Goal: Task Accomplishment & Management: Manage account settings

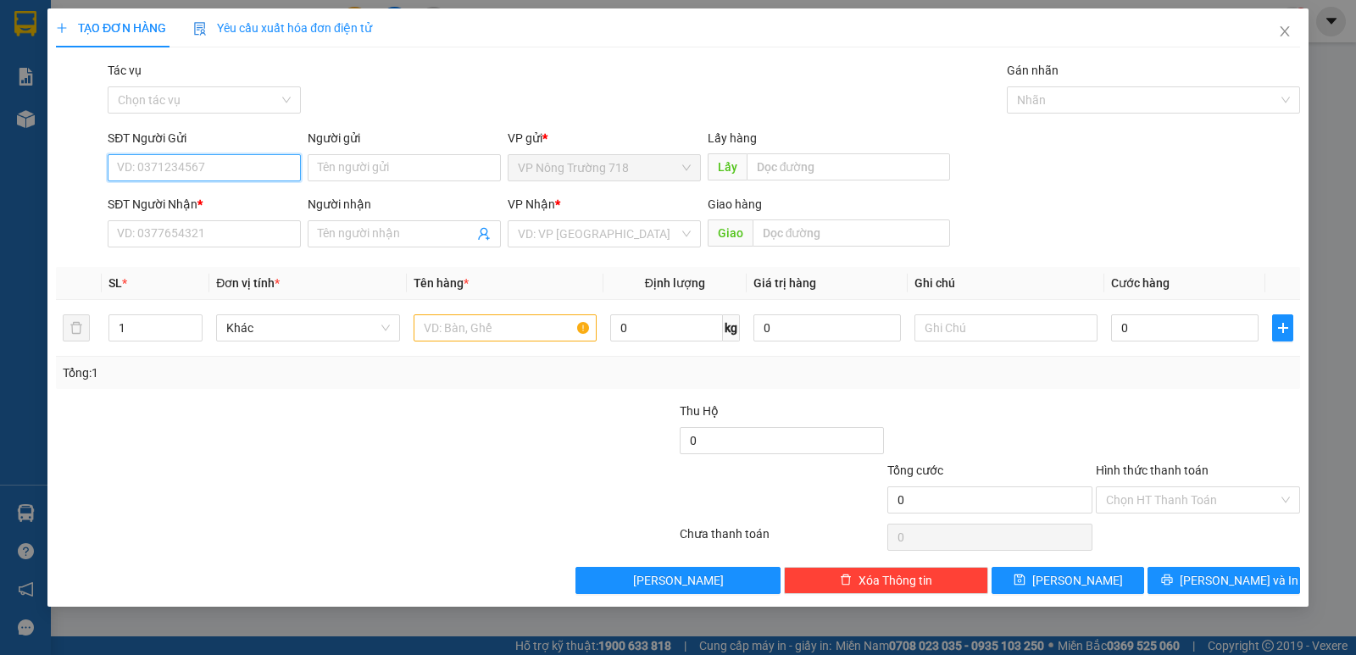
click at [148, 166] on input "SĐT Người Gửi" at bounding box center [204, 167] width 193 height 27
click at [130, 232] on input "SĐT Người Nhận *" at bounding box center [204, 233] width 193 height 27
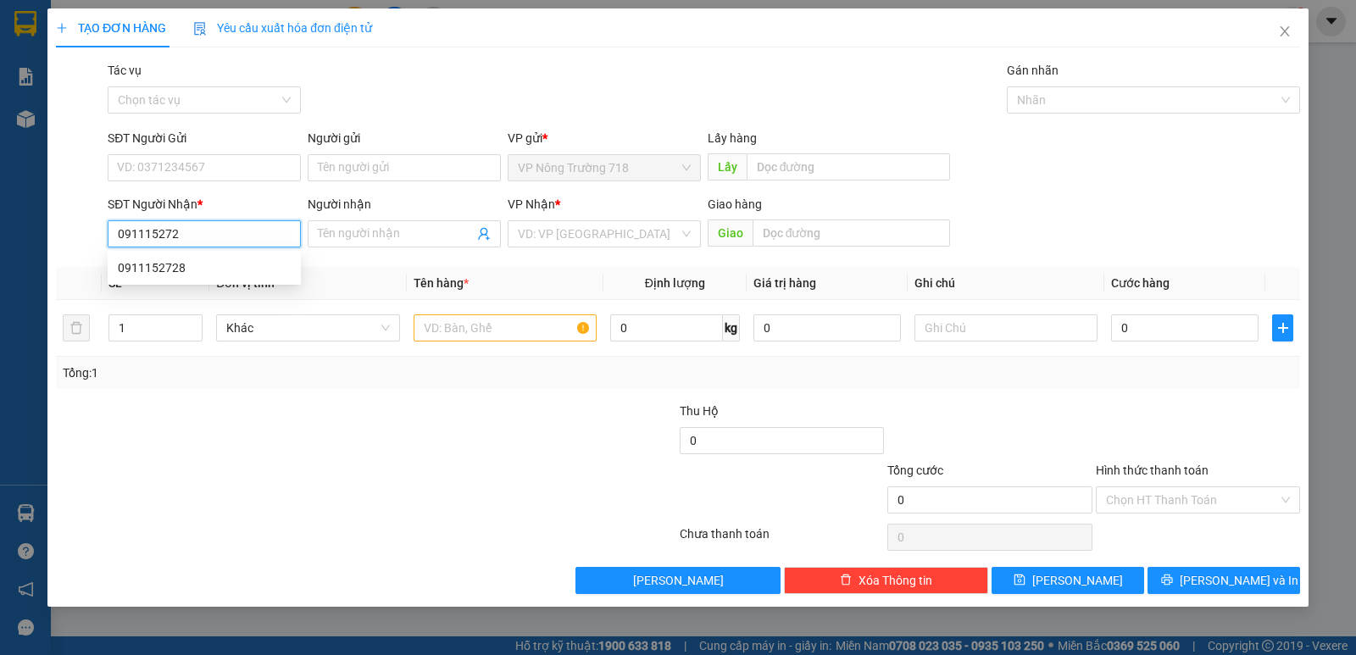
type input "0911152728"
click at [215, 267] on div "0911152728" at bounding box center [204, 268] width 173 height 19
type input "BẾN CAM"
type input "0911152728"
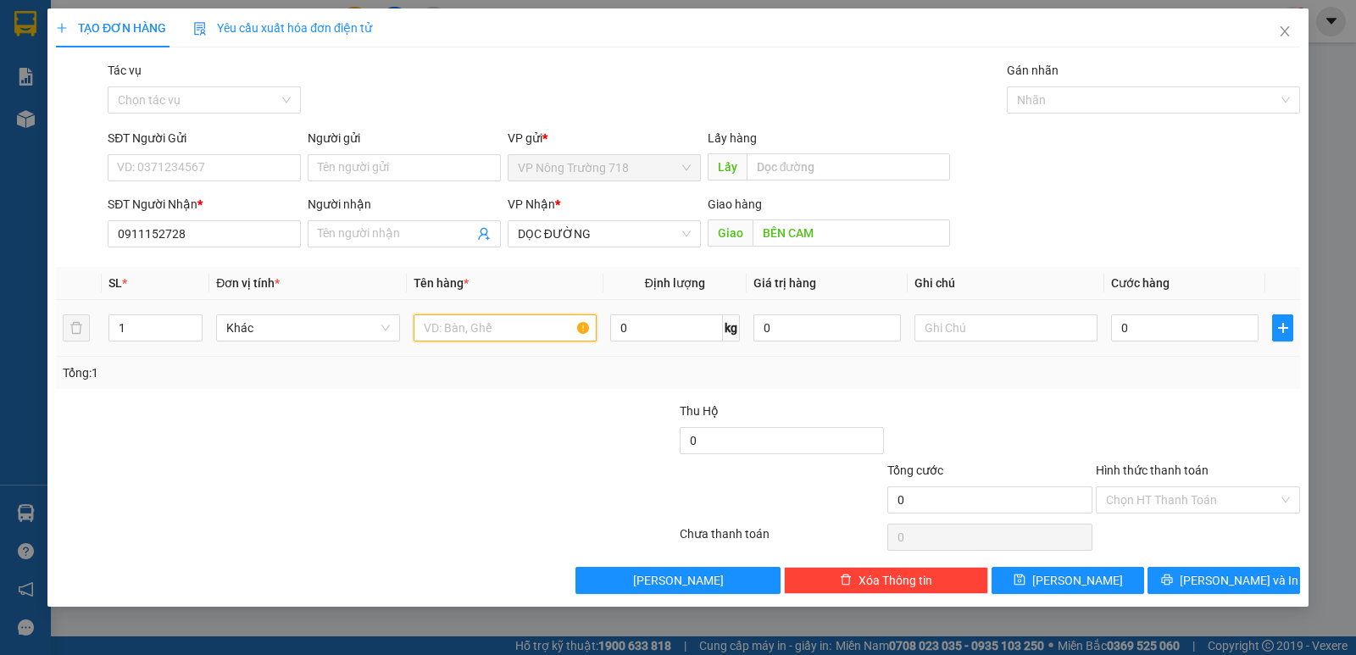
click at [437, 321] on input "text" at bounding box center [505, 327] width 183 height 27
type input "1 BAO GẠO- 1 CANG XANH- 1 THÙNG GIẤY"
click at [1115, 325] on input "0" at bounding box center [1184, 327] width 147 height 27
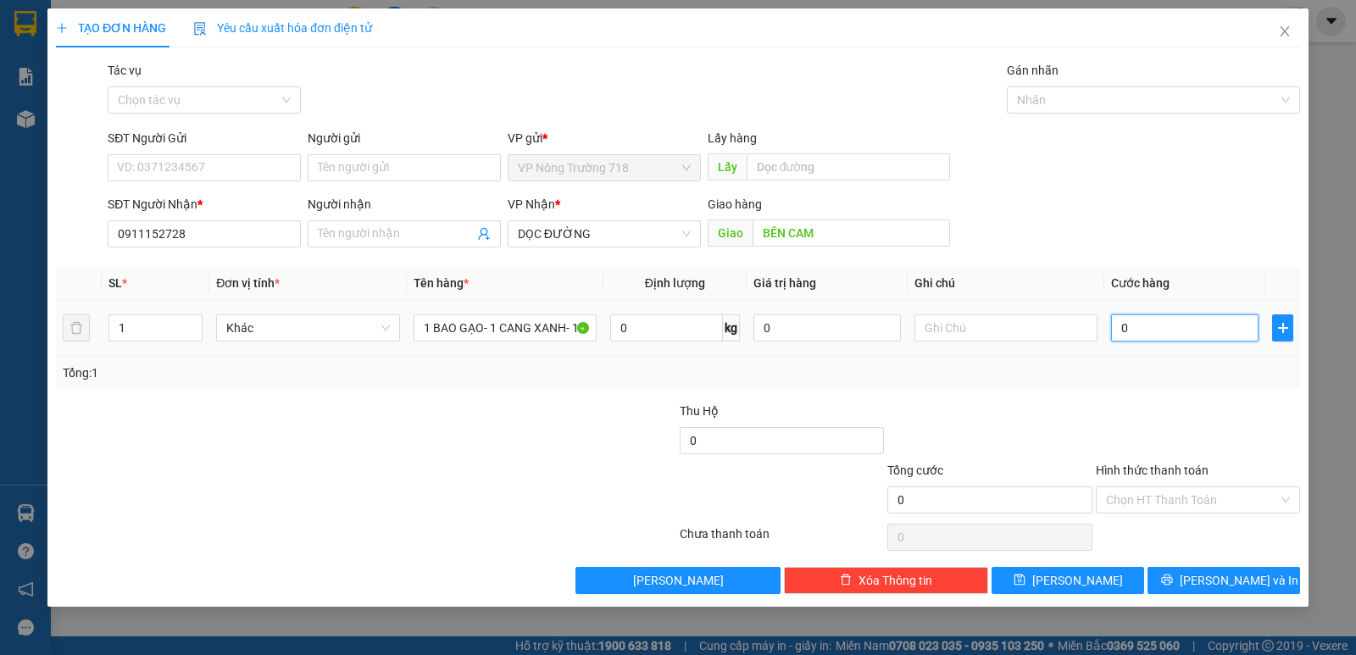
type input "5"
type input "0"
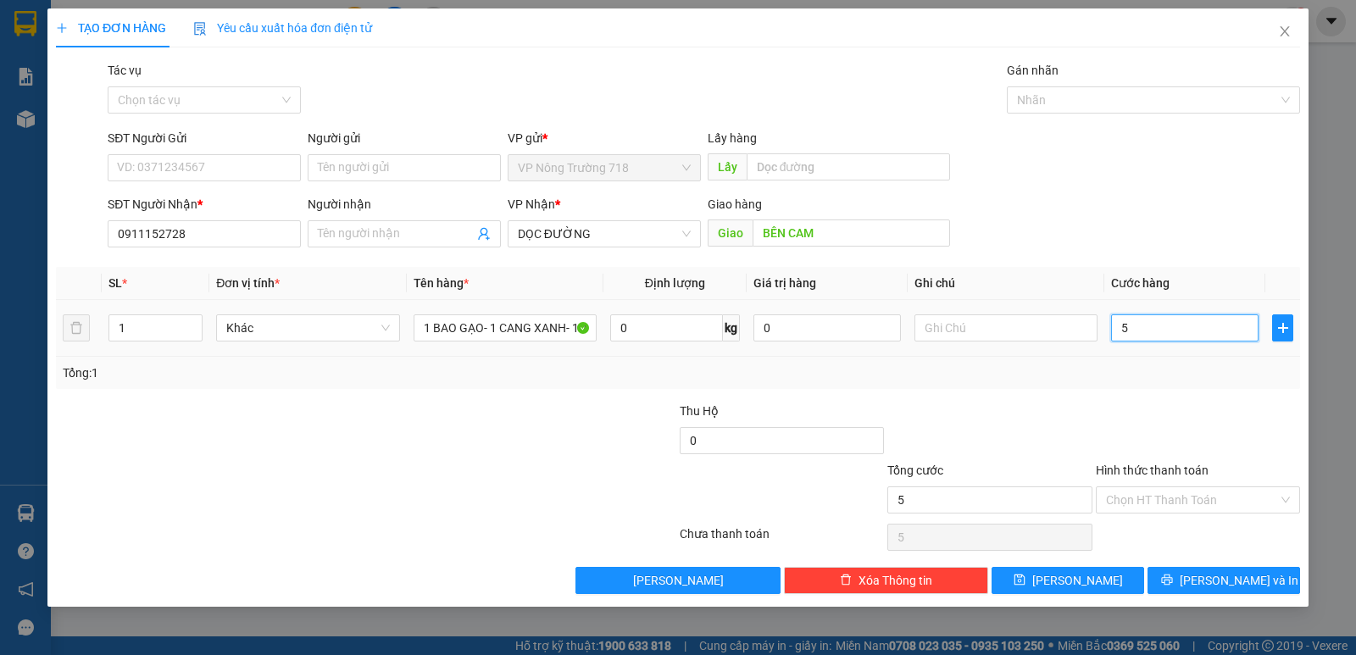
type input "0"
type input "02"
type input "2"
type input "020"
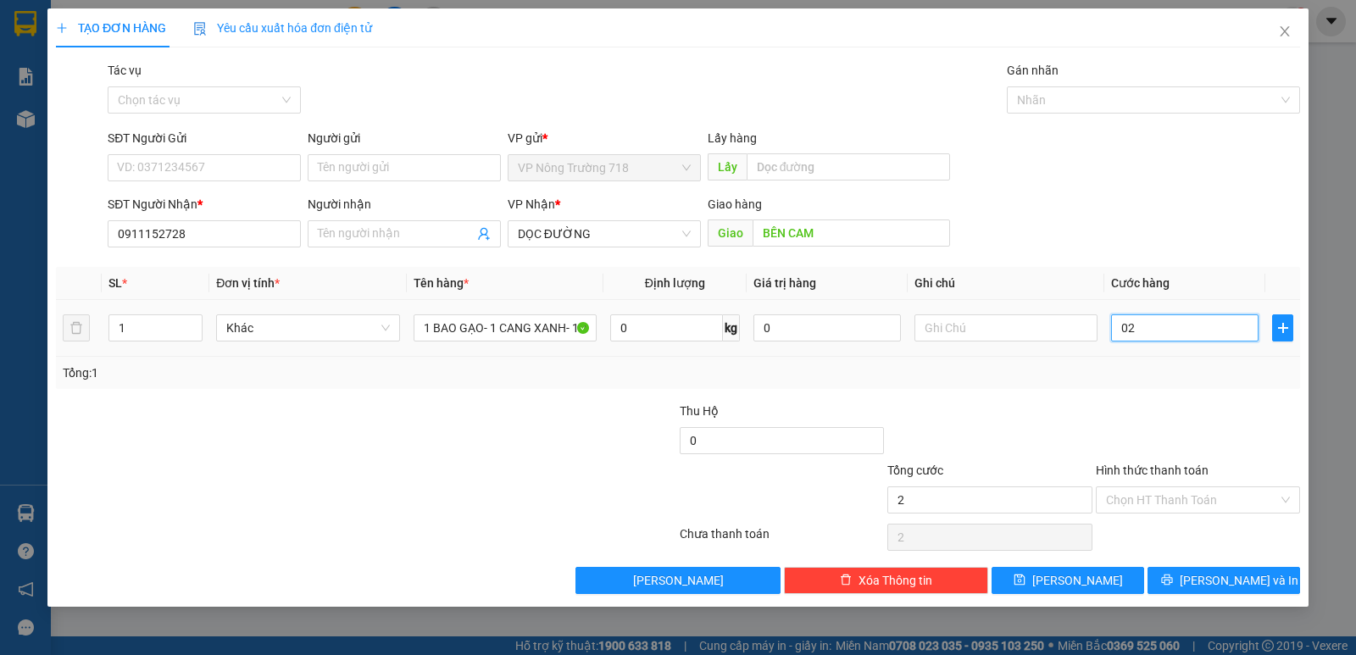
type input "20"
type input "0.200"
type input "200"
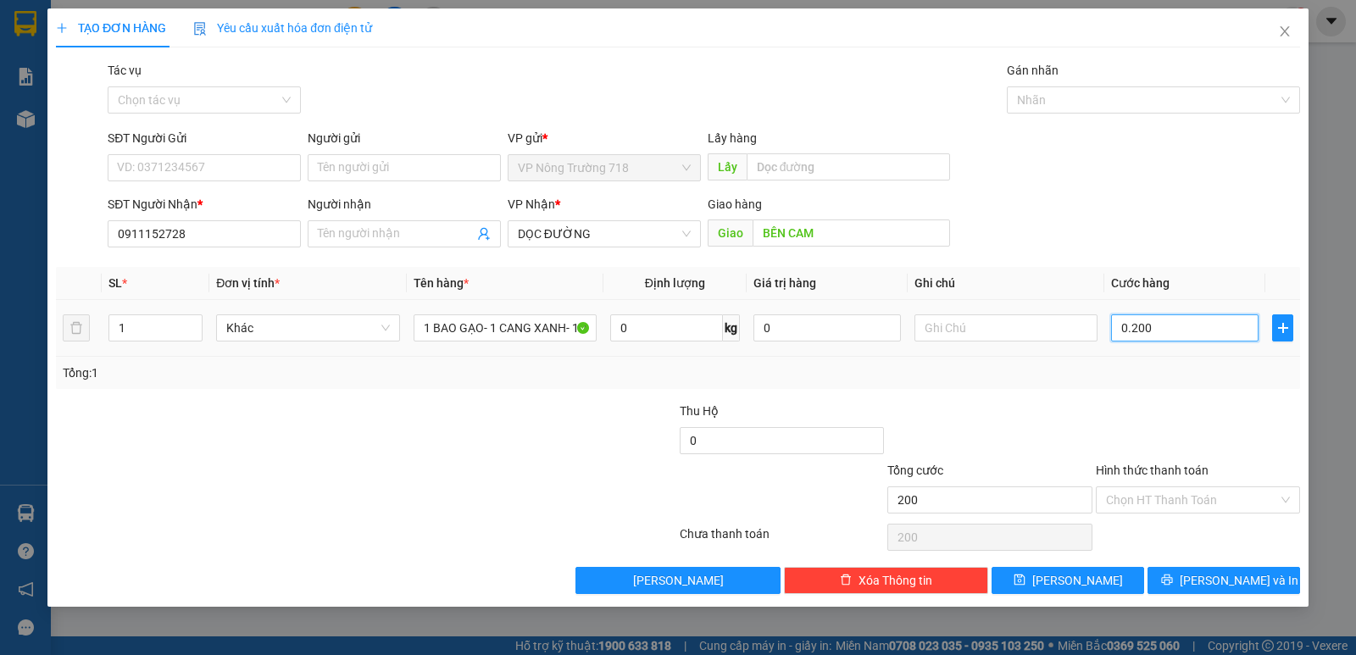
type input "02.000"
type input "2.000"
type input "0.200"
type input "200"
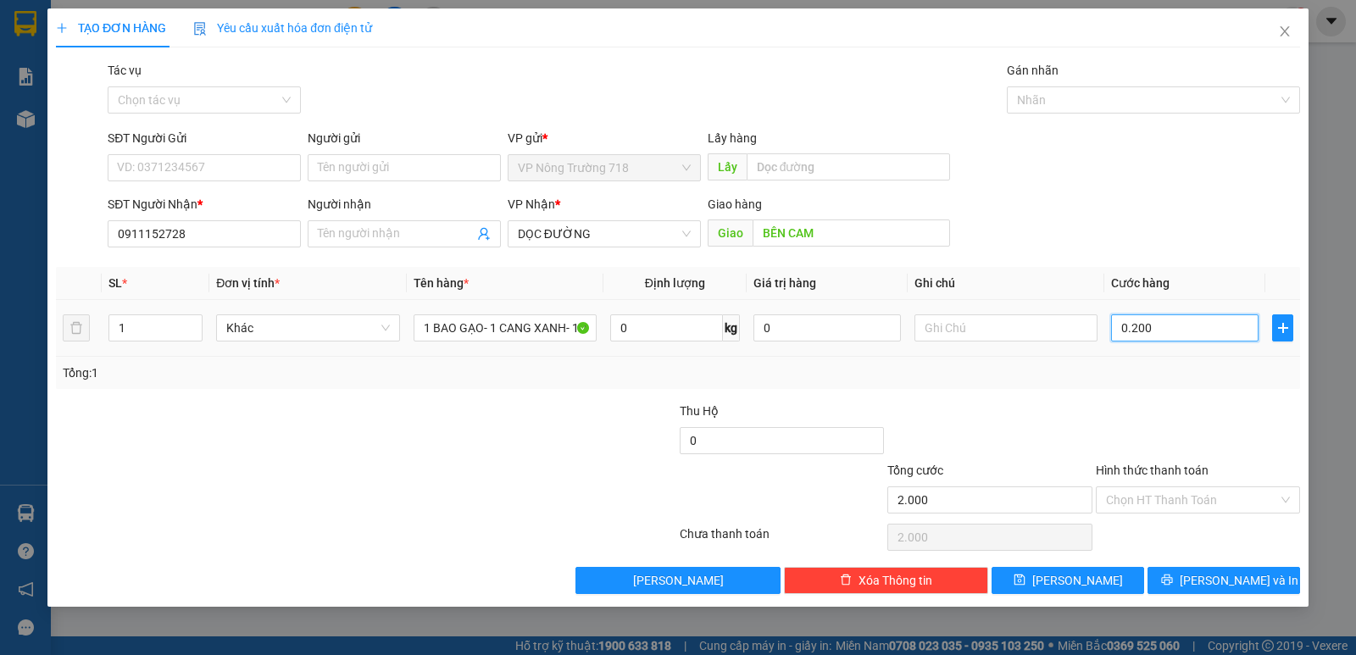
type input "200"
type input "020"
type input "20"
type input "02"
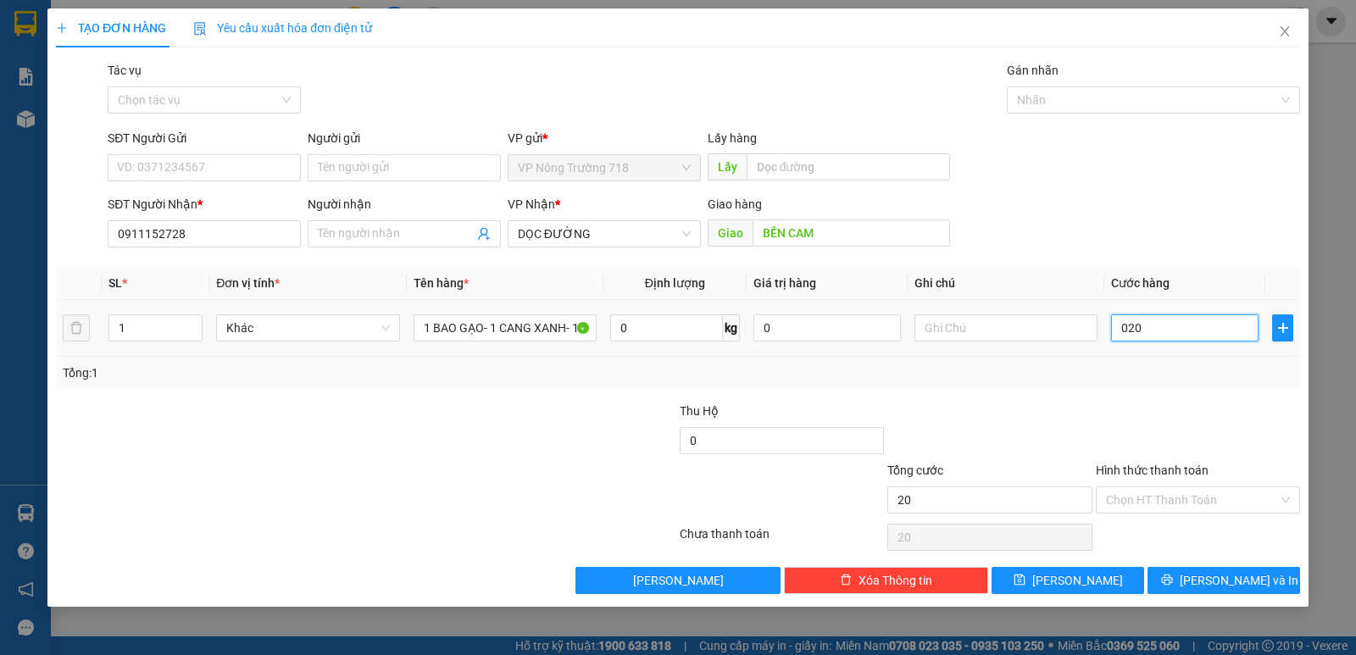
type input "2"
type input "0"
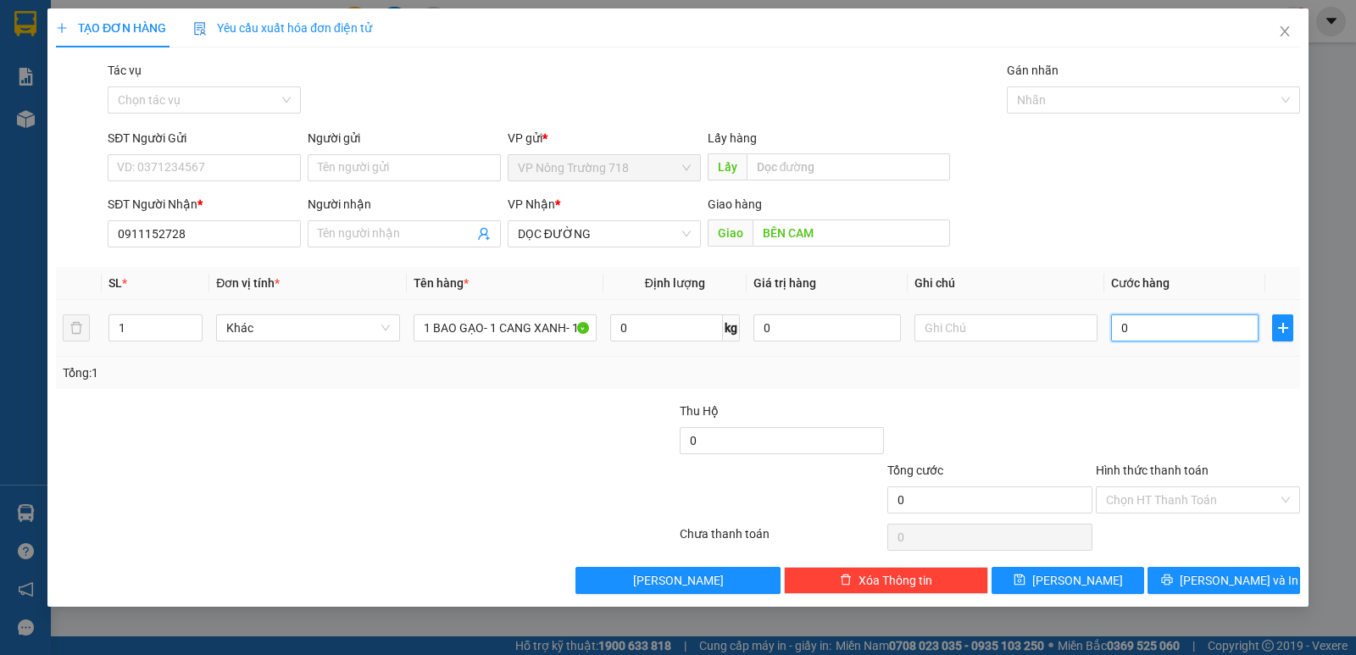
click at [1117, 322] on input "0" at bounding box center [1184, 327] width 147 height 27
type input "20"
type input "200"
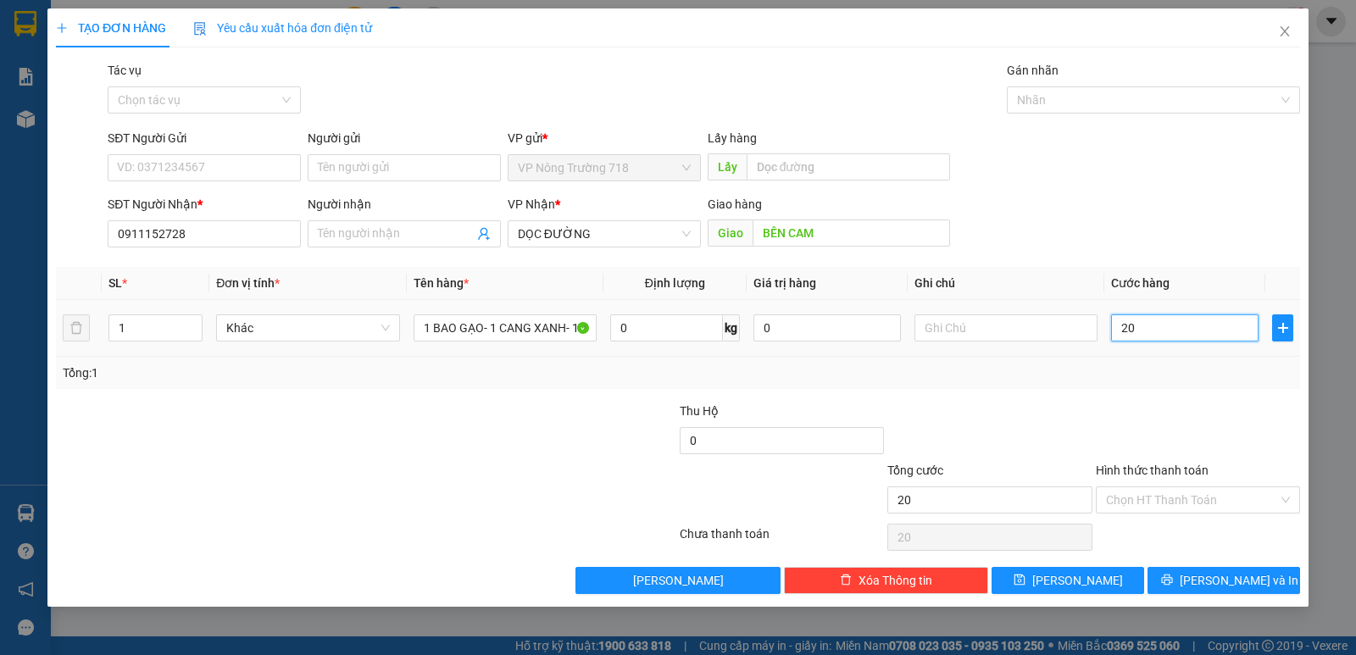
type input "200"
type input "2.000"
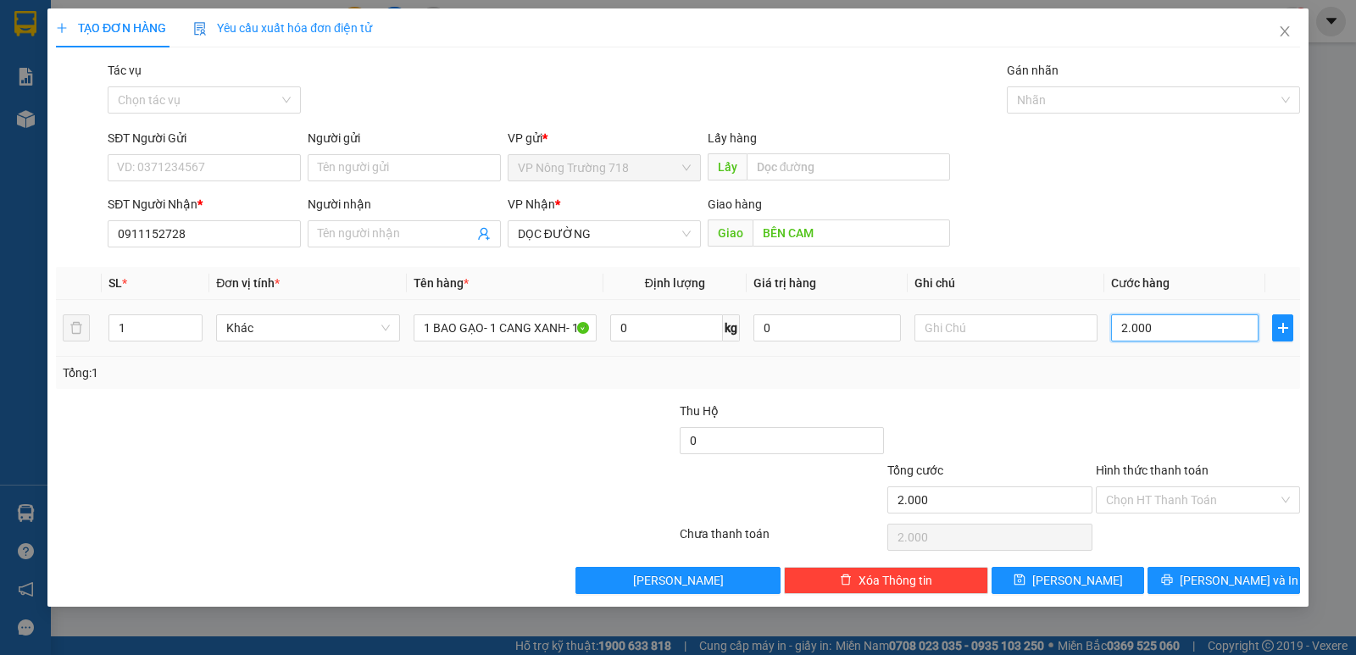
type input "20.000"
type input "200.000"
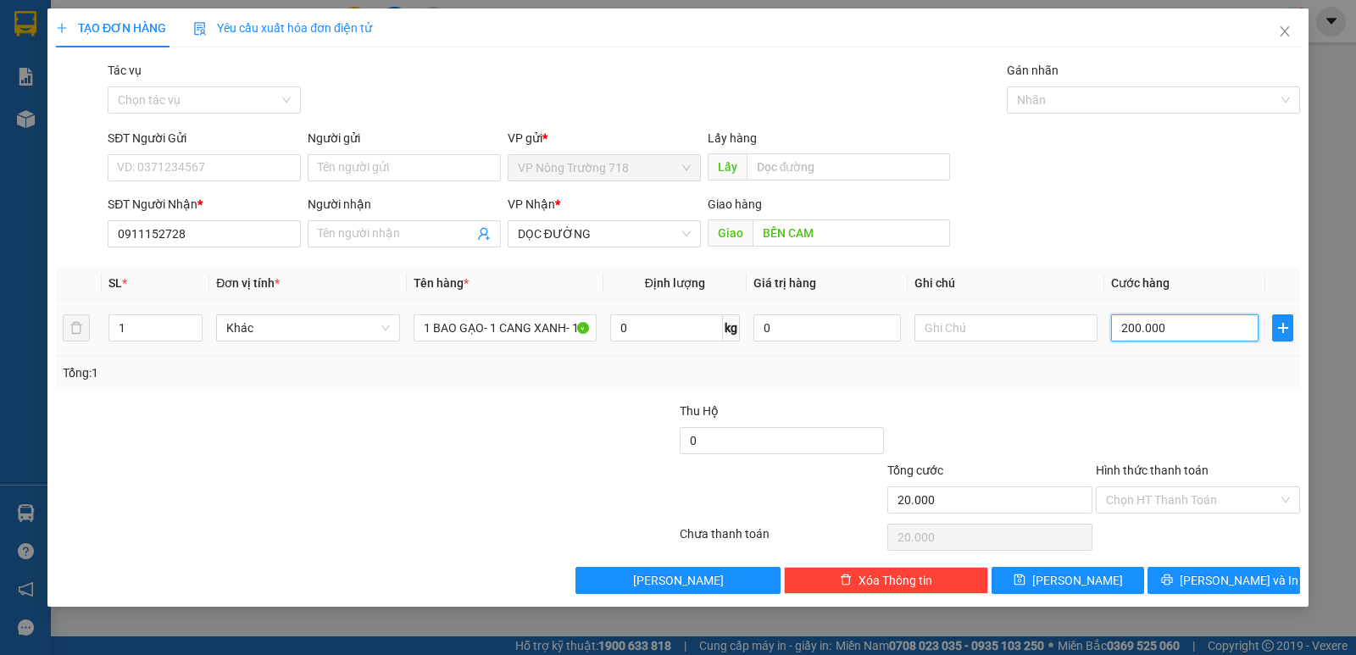
type input "200.000"
click at [1187, 494] on input "Hình thức thanh toán" at bounding box center [1192, 499] width 172 height 25
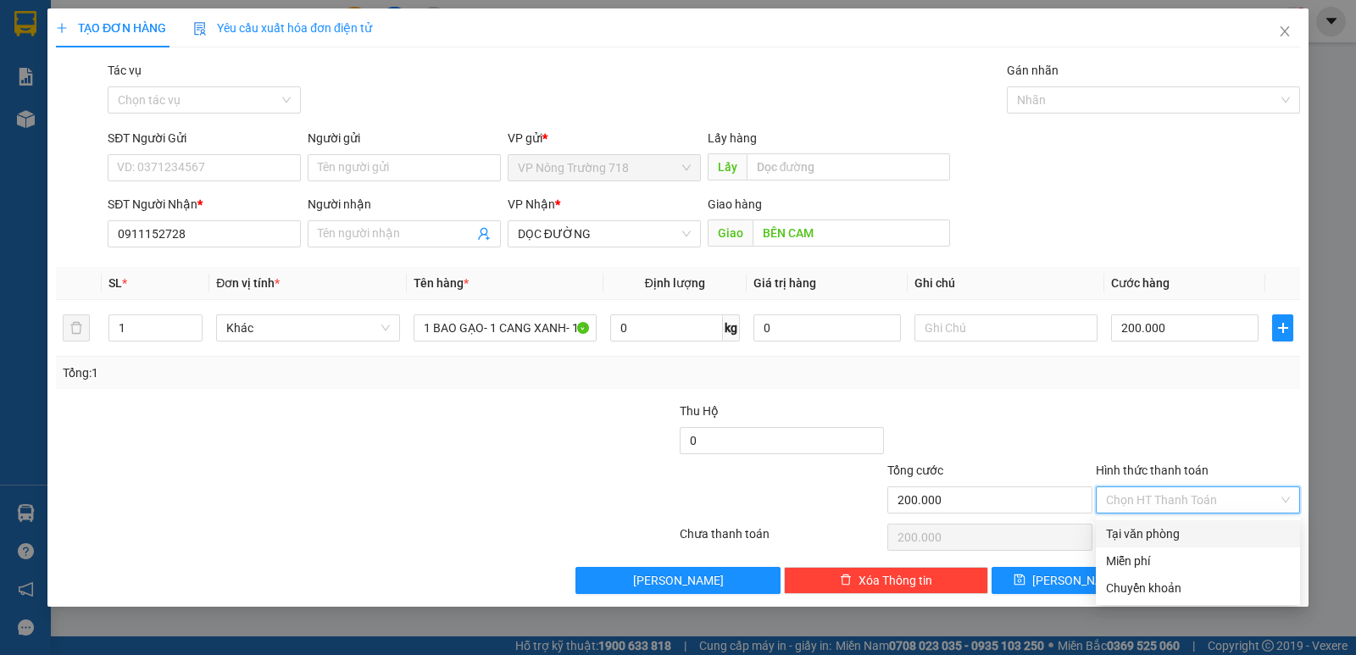
click at [1203, 531] on div "Tại văn phòng" at bounding box center [1198, 534] width 184 height 19
type input "0"
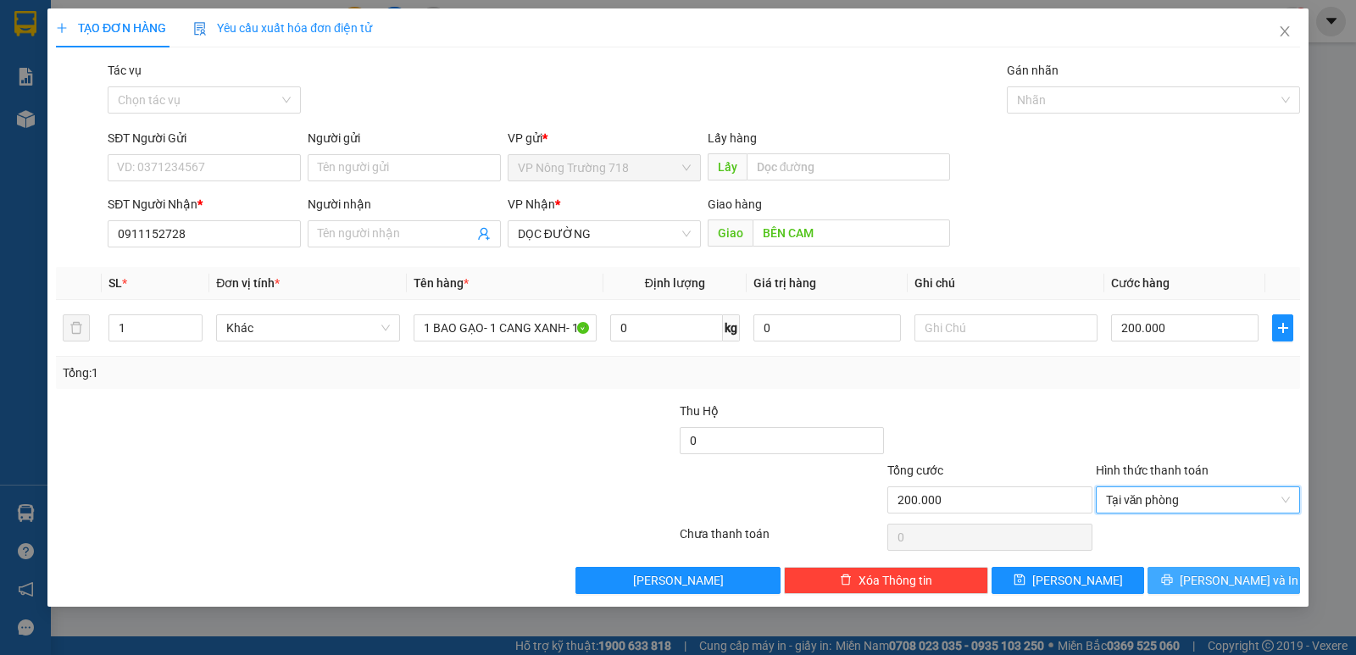
click at [1224, 588] on span "[PERSON_NAME] và In" at bounding box center [1239, 580] width 119 height 19
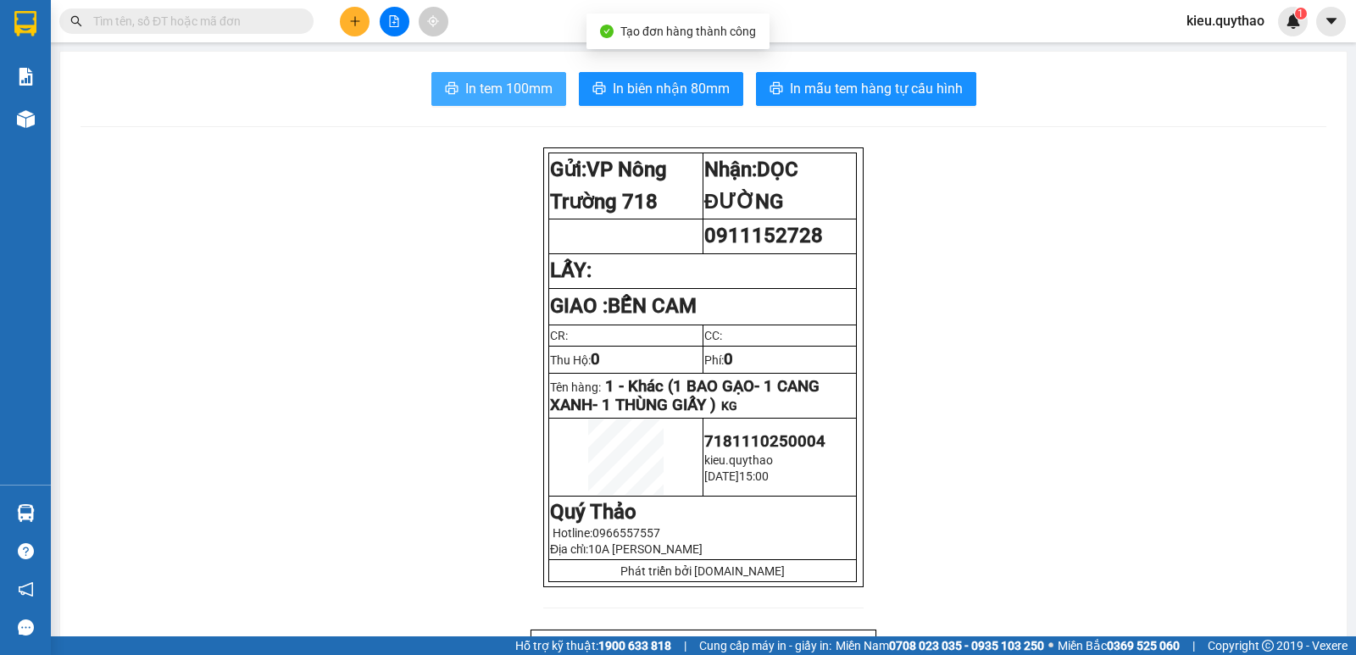
click at [541, 92] on span "In tem 100mm" at bounding box center [508, 88] width 87 height 21
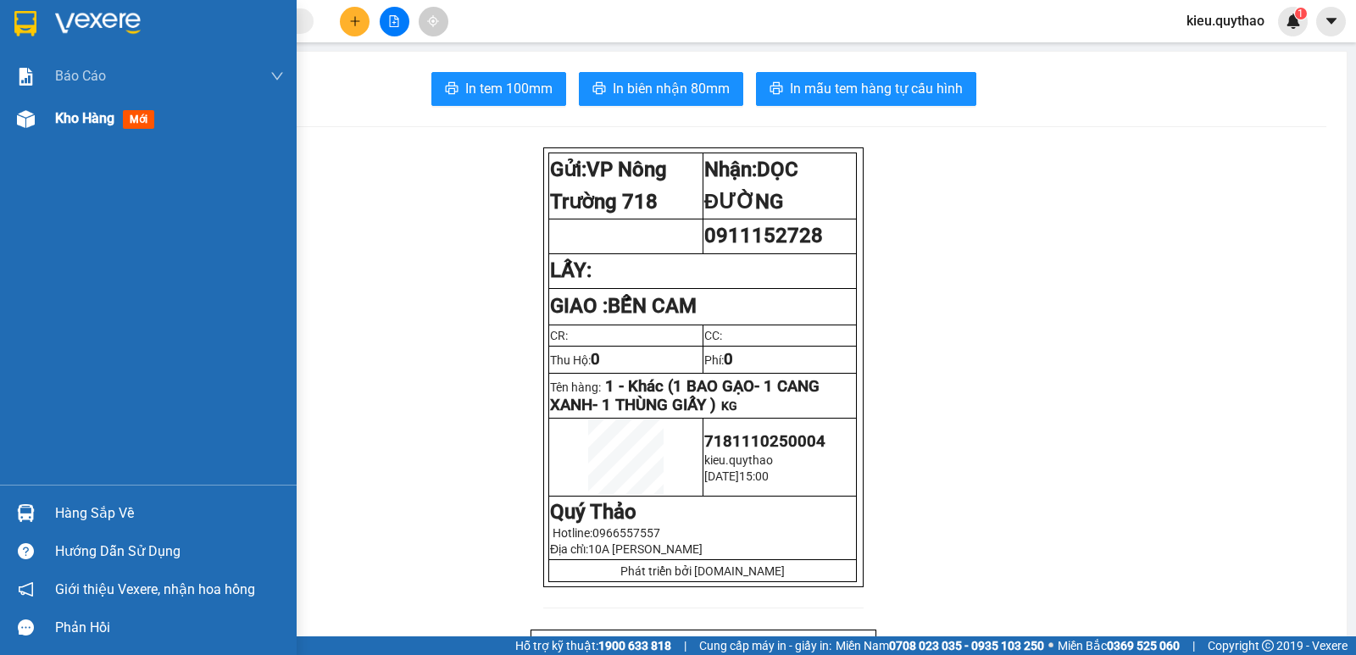
click at [26, 122] on img at bounding box center [26, 119] width 18 height 18
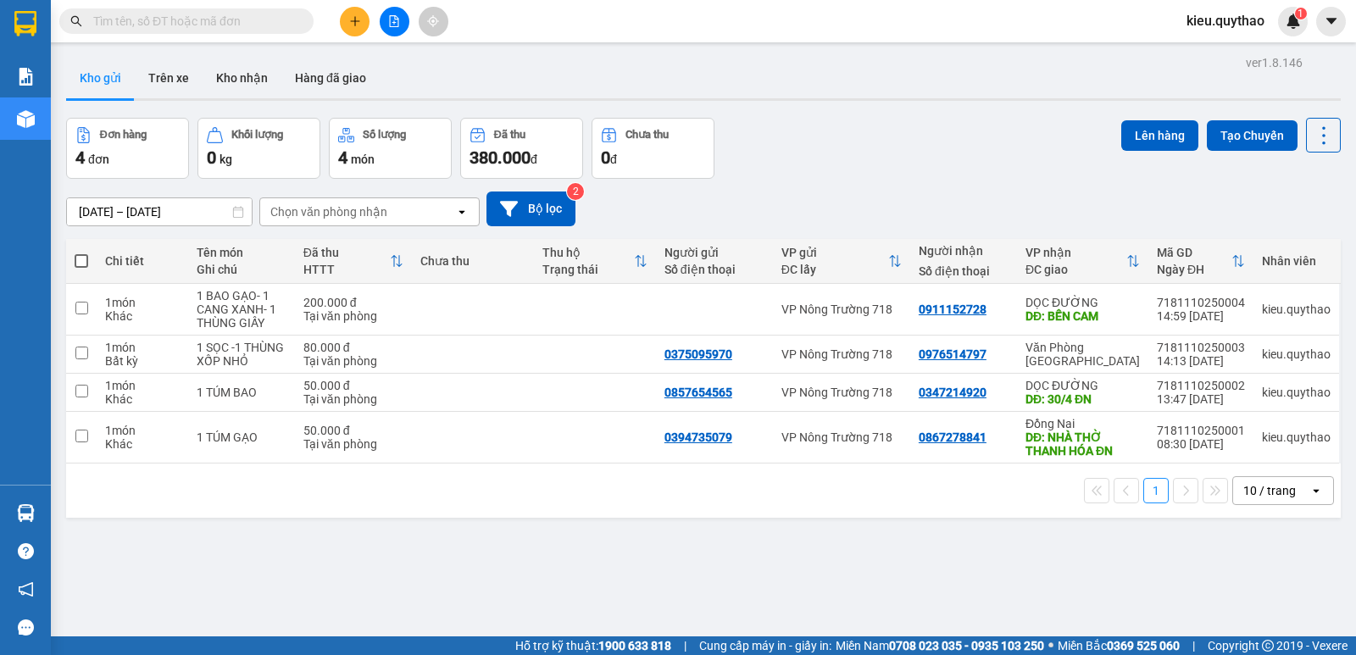
click at [225, 34] on div "Kết quả tìm kiếm ( 7 ) Bộ lọc Mã ĐH Trạng thái Món hàng Thu hộ Tổng cước Chưa c…" at bounding box center [165, 22] width 331 height 30
click at [226, 23] on input "text" at bounding box center [193, 21] width 200 height 19
click at [392, 18] on icon "file-add" at bounding box center [394, 21] width 12 height 12
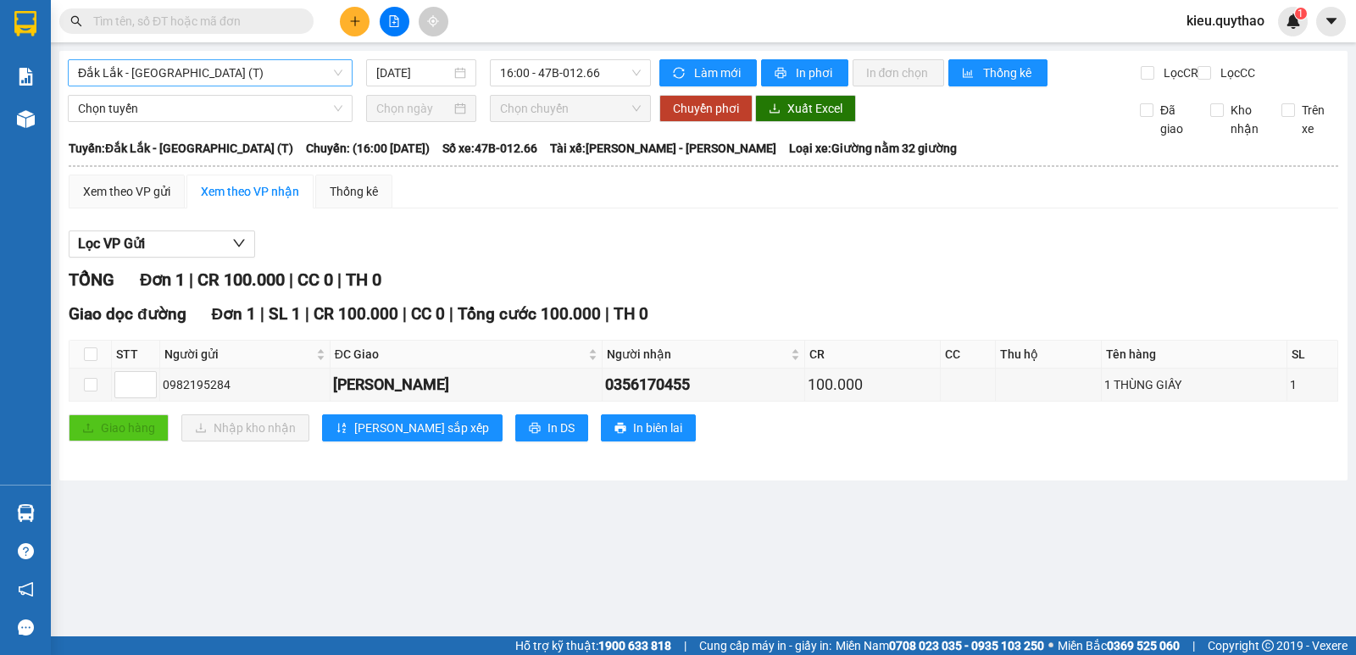
click at [288, 82] on span "Đắk Lắk - [GEOGRAPHIC_DATA] (T)" at bounding box center [210, 72] width 264 height 25
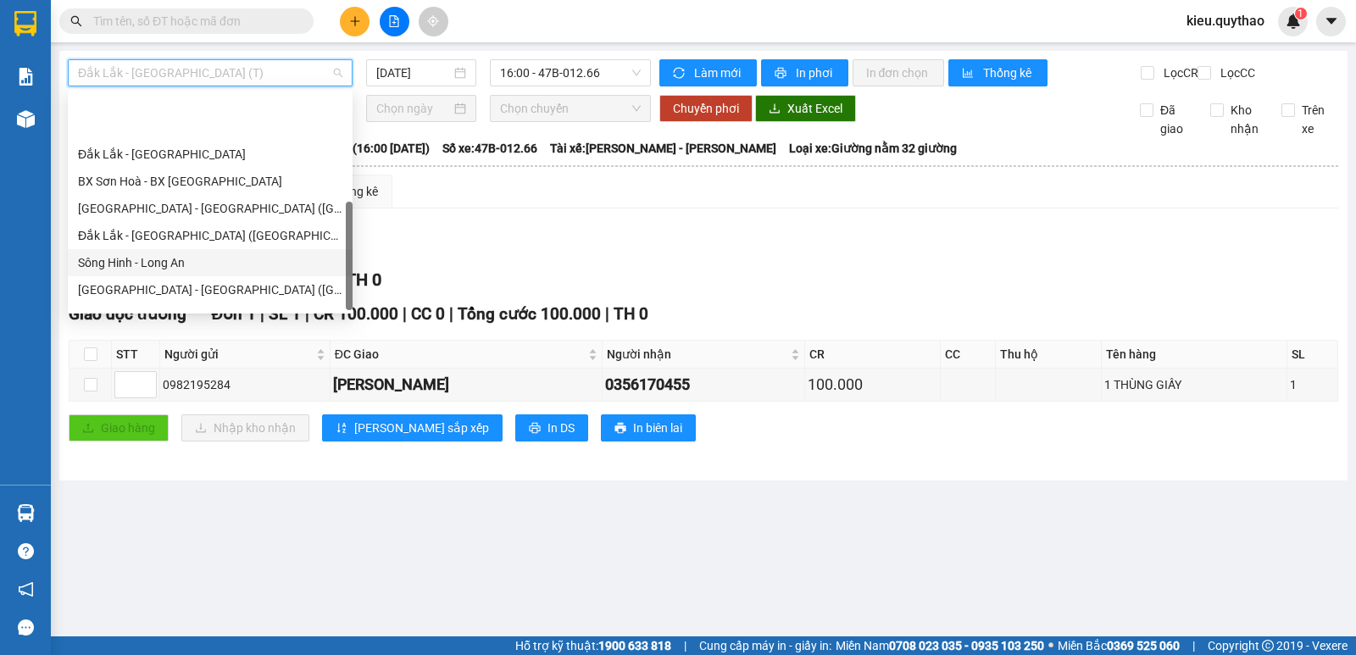
scroll to position [244, 0]
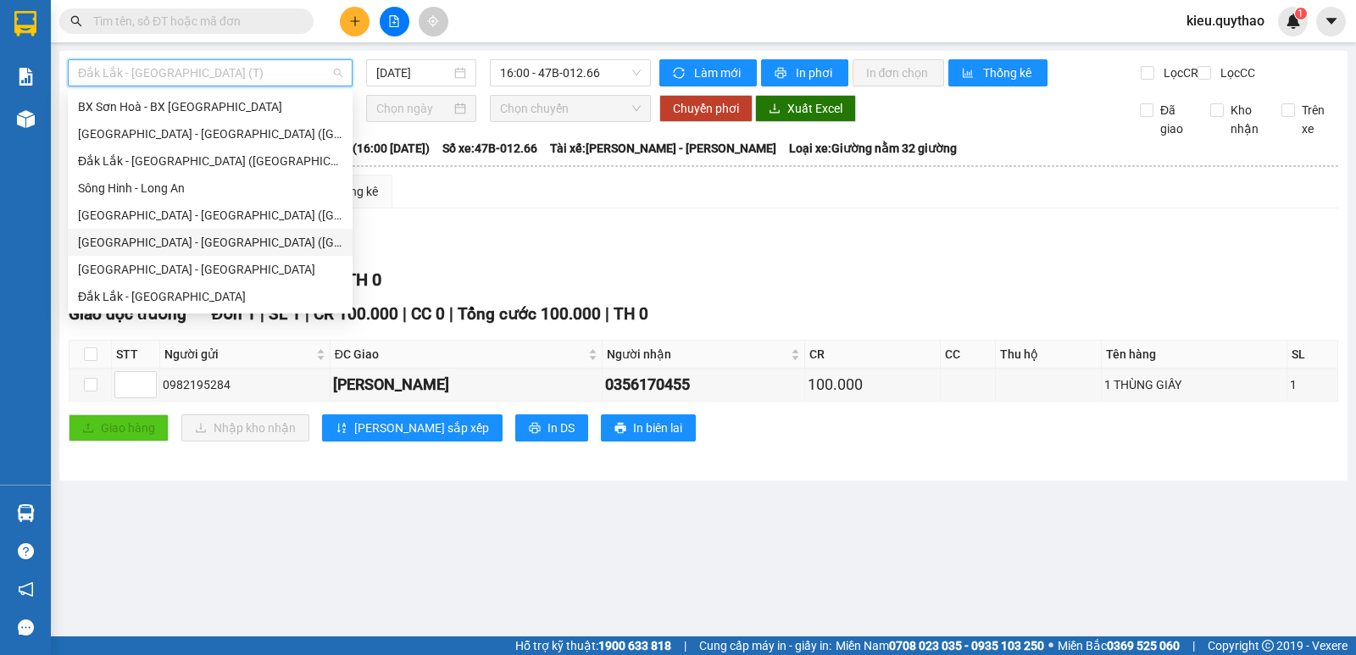
click at [186, 236] on div "[GEOGRAPHIC_DATA] - [GEOGRAPHIC_DATA] ([GEOGRAPHIC_DATA] - [GEOGRAPHIC_DATA] cũ)" at bounding box center [210, 242] width 264 height 19
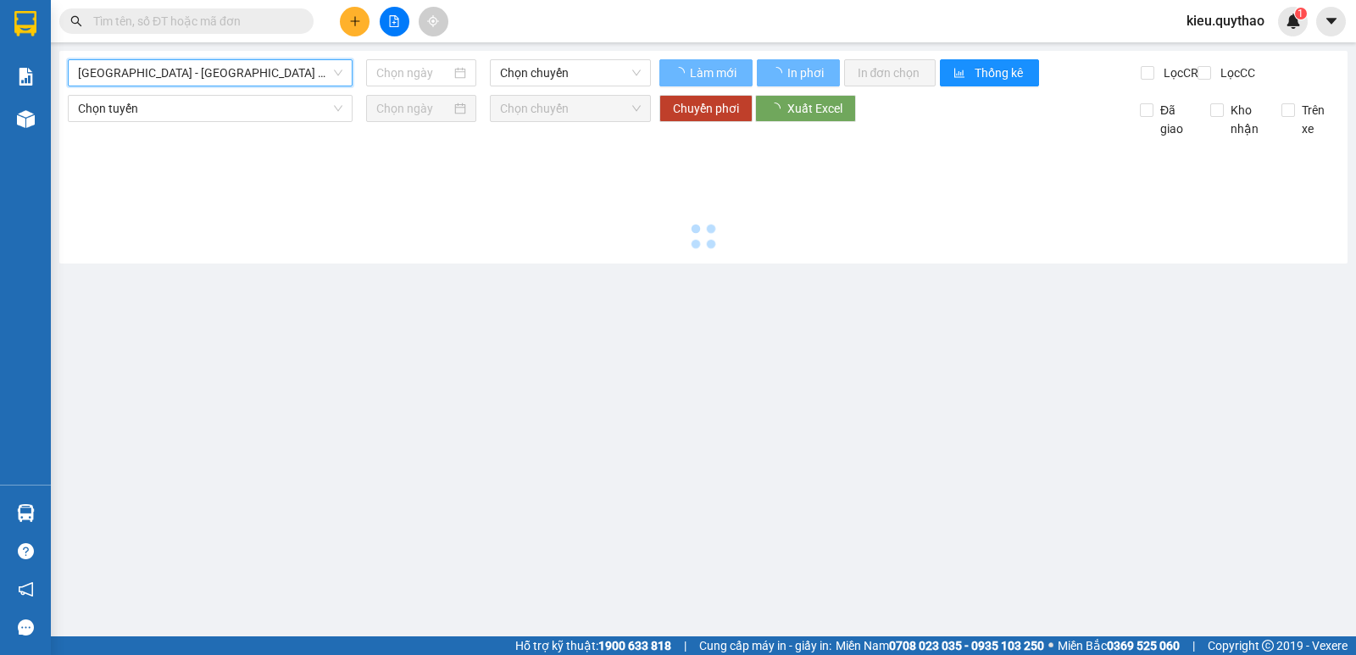
type input "[DATE]"
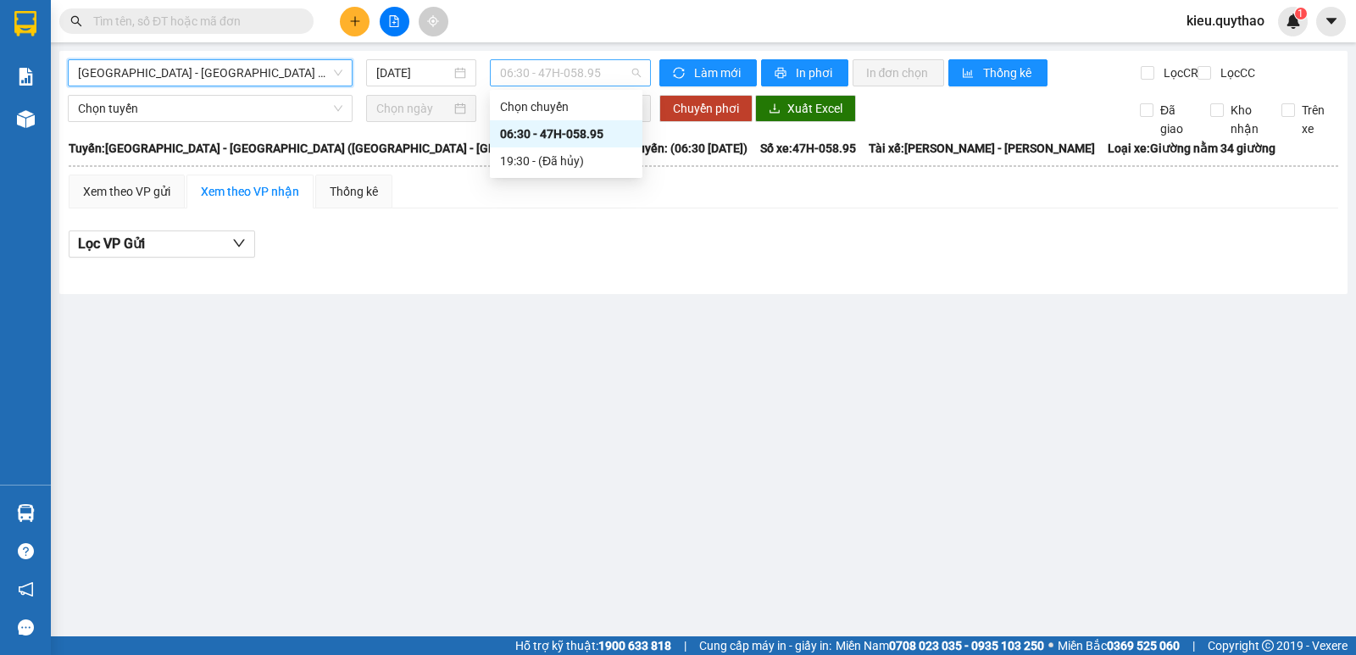
click at [598, 70] on span "06:30 - 47H-058.95" at bounding box center [570, 72] width 140 height 25
click at [565, 133] on div "06:30 - 47H-058.95" at bounding box center [566, 134] width 132 height 19
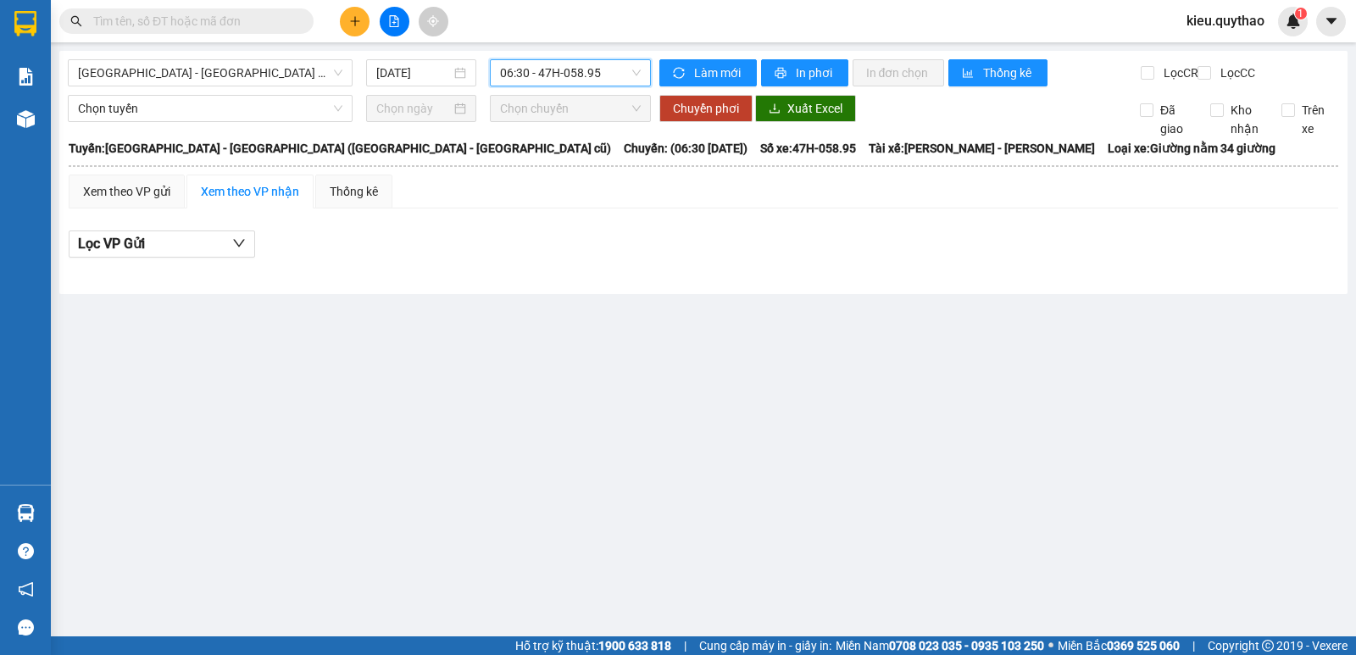
click at [256, 201] on div "Xem theo VP nhận" at bounding box center [250, 191] width 98 height 19
click at [146, 201] on div "Xem theo VP gửi" at bounding box center [126, 191] width 87 height 19
click at [259, 193] on div "Xem theo VP nhận" at bounding box center [249, 192] width 127 height 34
click at [228, 71] on span "[GEOGRAPHIC_DATA] - [GEOGRAPHIC_DATA] ([GEOGRAPHIC_DATA] - [GEOGRAPHIC_DATA] cũ)" at bounding box center [210, 72] width 264 height 25
click at [359, 31] on button at bounding box center [355, 22] width 30 height 30
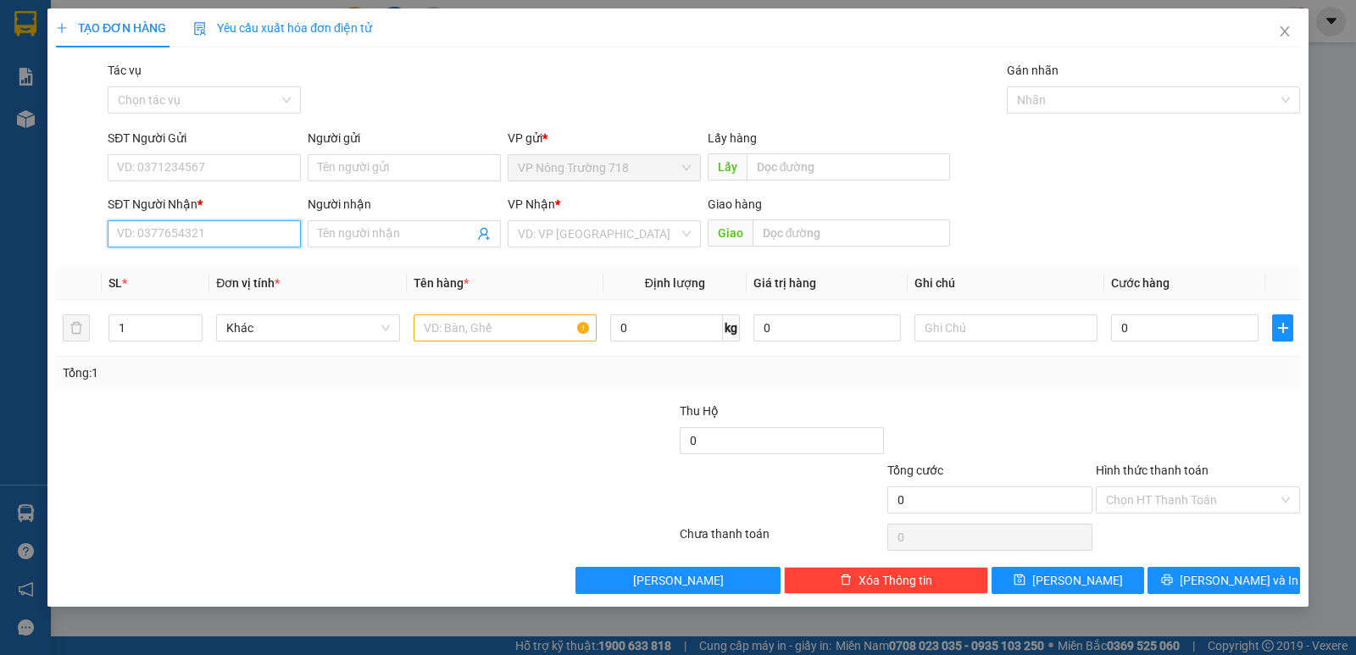
click at [238, 233] on input "SĐT Người Nhận *" at bounding box center [204, 233] width 193 height 27
type input "0984623365"
click at [255, 280] on div "0984623365" at bounding box center [204, 267] width 193 height 27
type input "HIỆP PHƯỚC"
type input "0984623365"
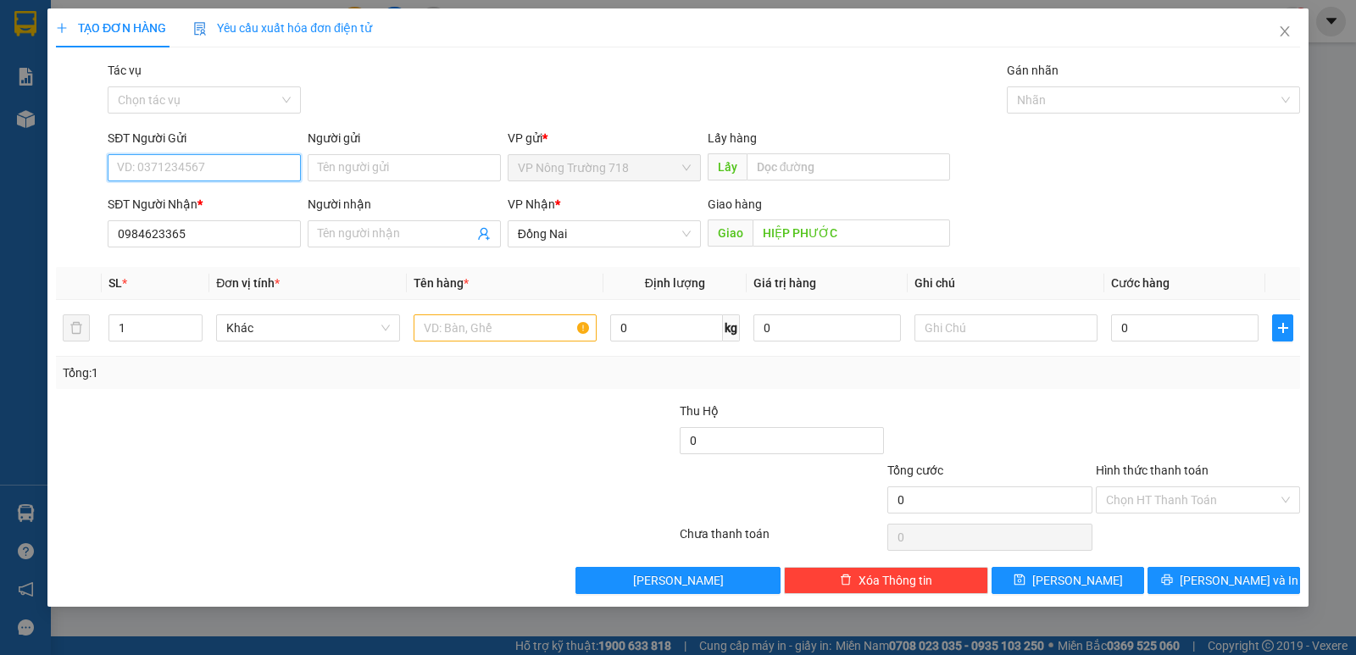
click at [226, 165] on input "SĐT Người Gửi" at bounding box center [204, 167] width 193 height 27
type input "0565960535"
click at [851, 231] on input "HIỆP PHƯỚC" at bounding box center [852, 233] width 198 height 27
click at [491, 325] on input "text" at bounding box center [505, 327] width 183 height 27
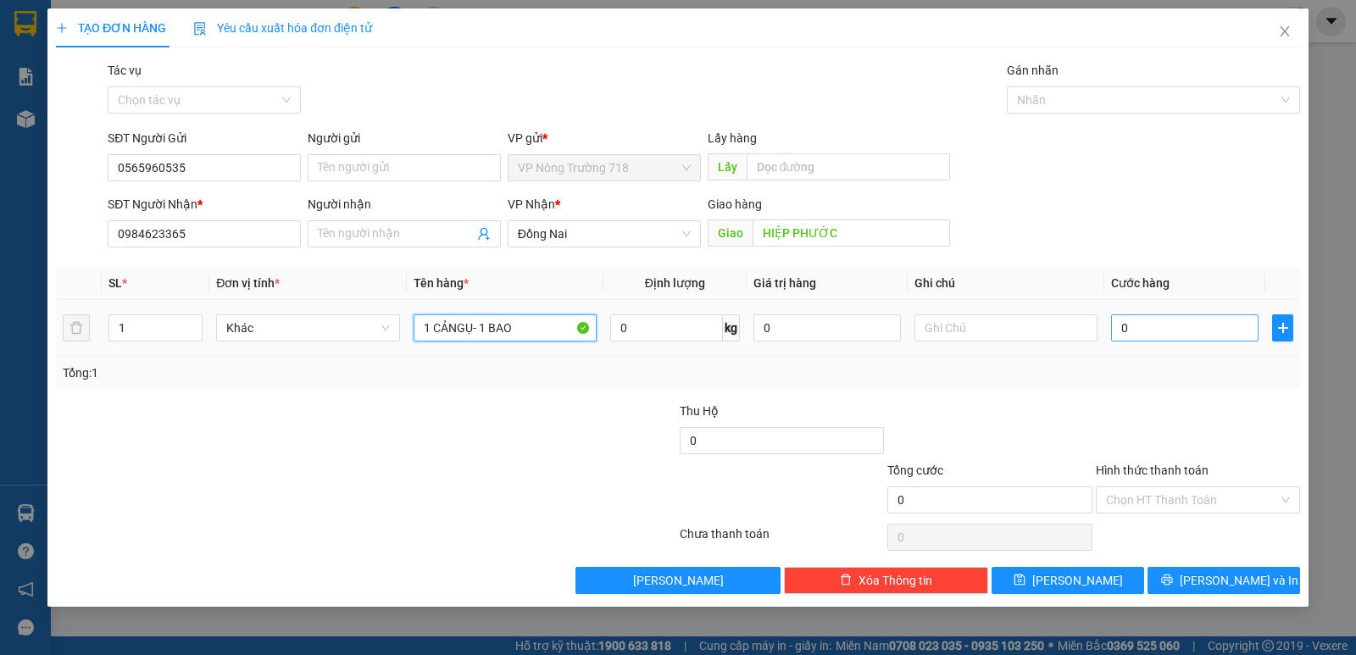
type input "1 CẢNGỤ- 1 BAO"
click at [1125, 332] on input "0" at bounding box center [1184, 327] width 147 height 27
type input "1"
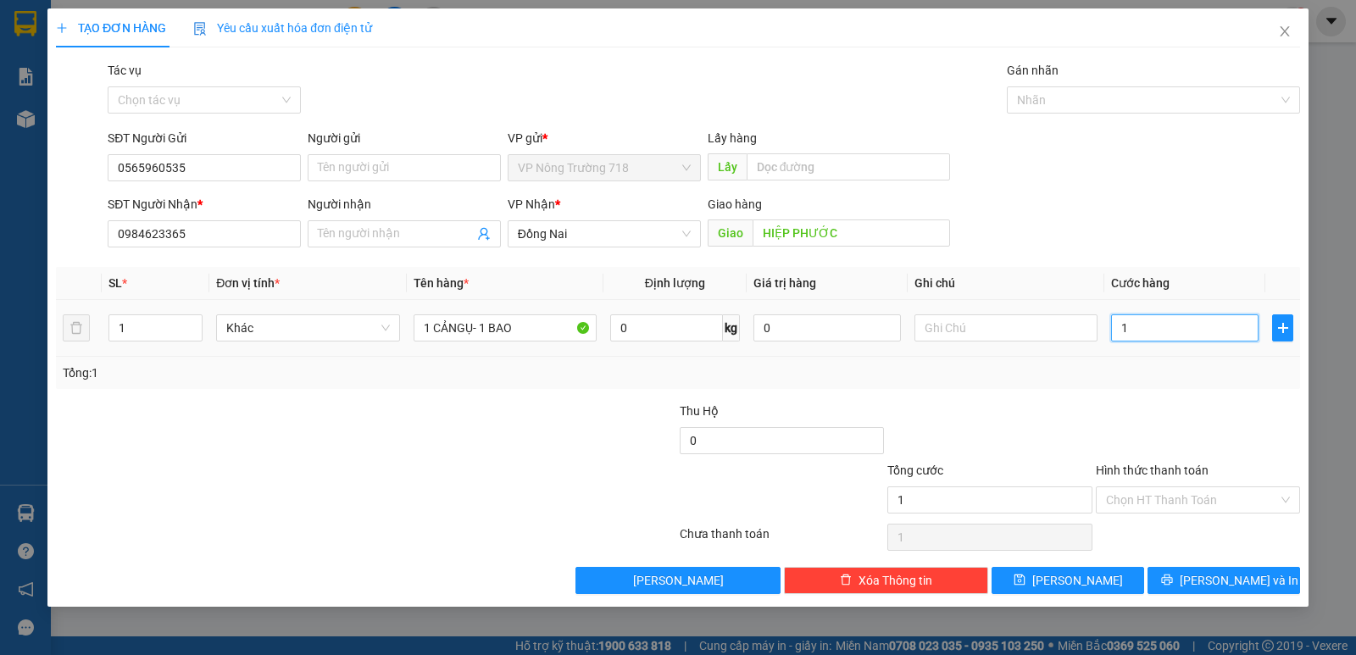
type input "13"
type input "130"
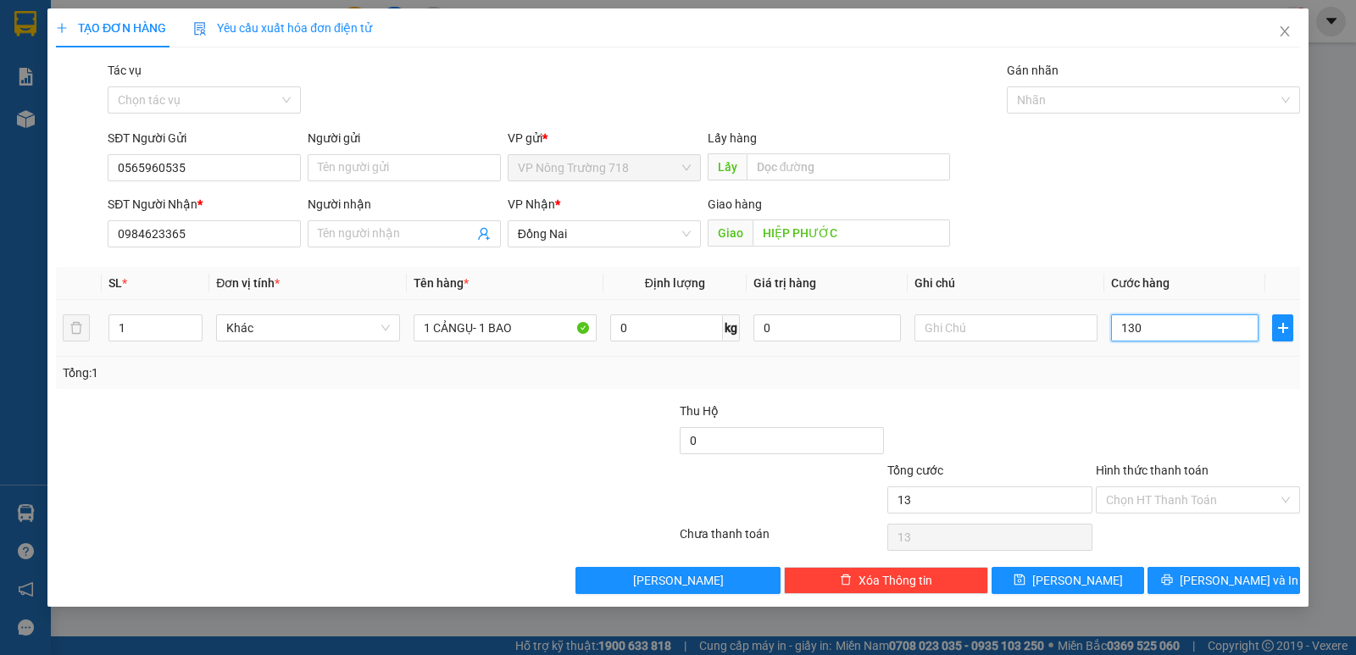
type input "130"
type input "1.300"
type input "13.000"
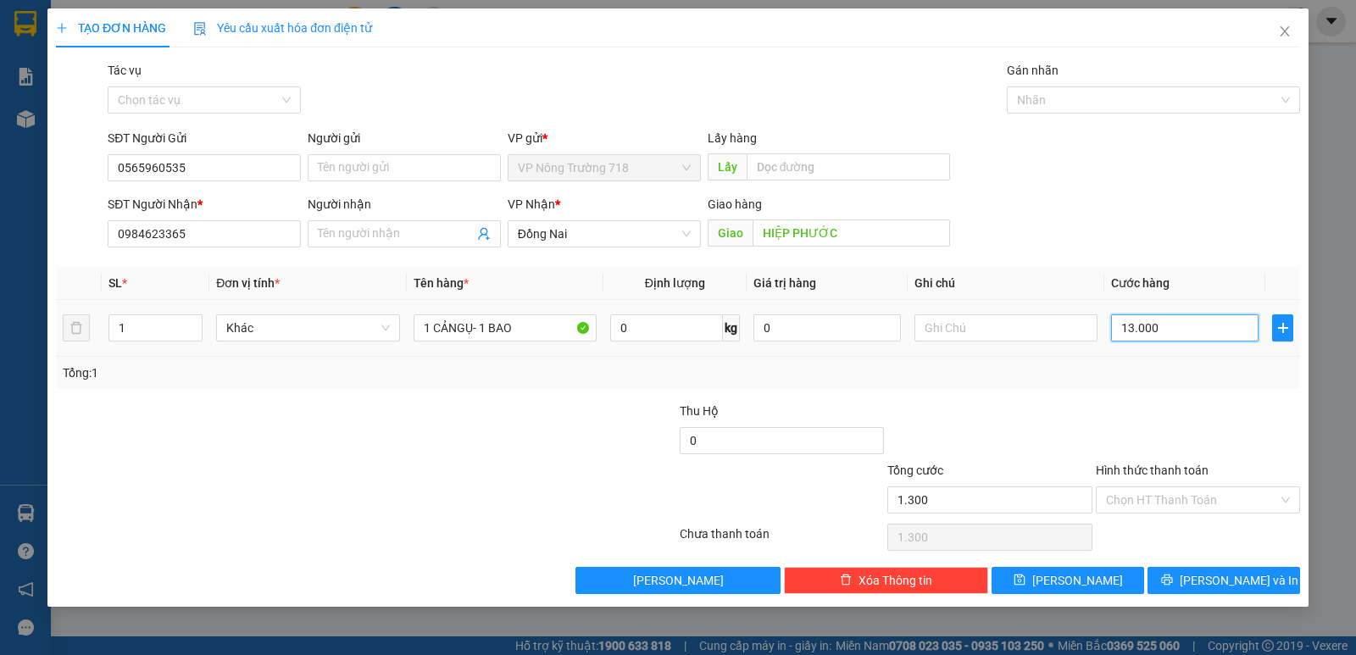
type input "13.000"
type input "130.000"
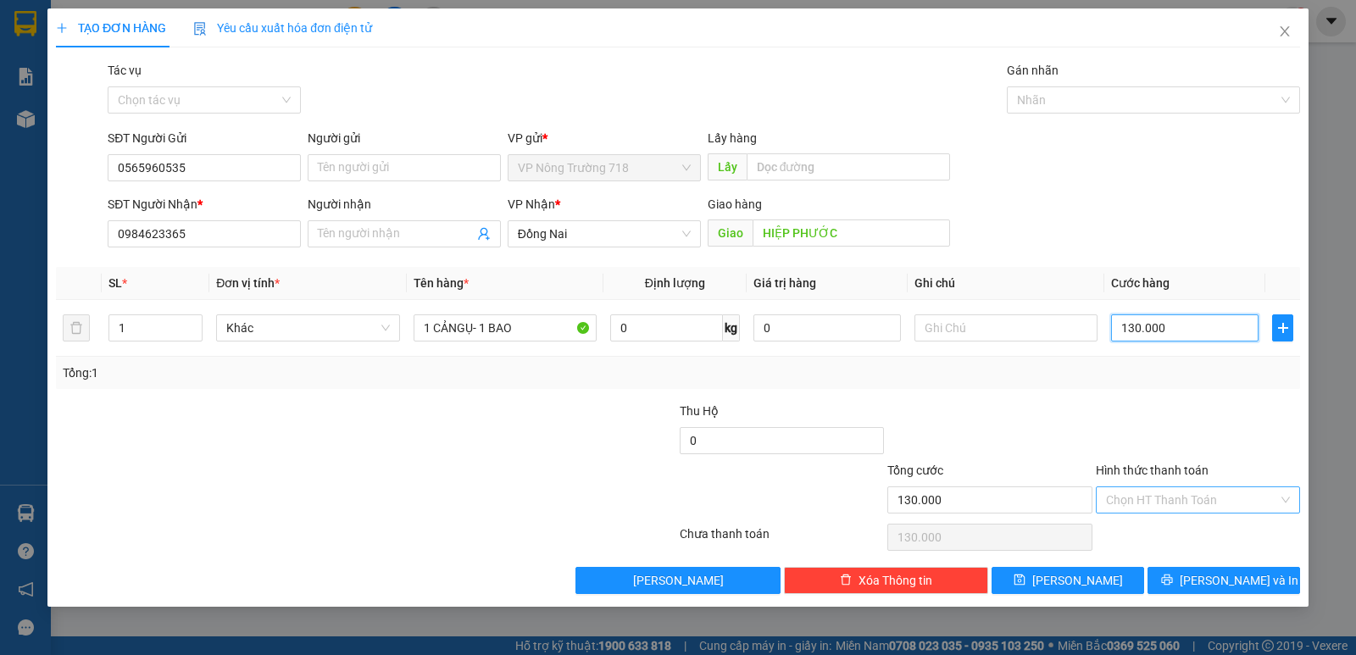
type input "130.000"
click at [1235, 510] on input "Hình thức thanh toán" at bounding box center [1192, 499] width 172 height 25
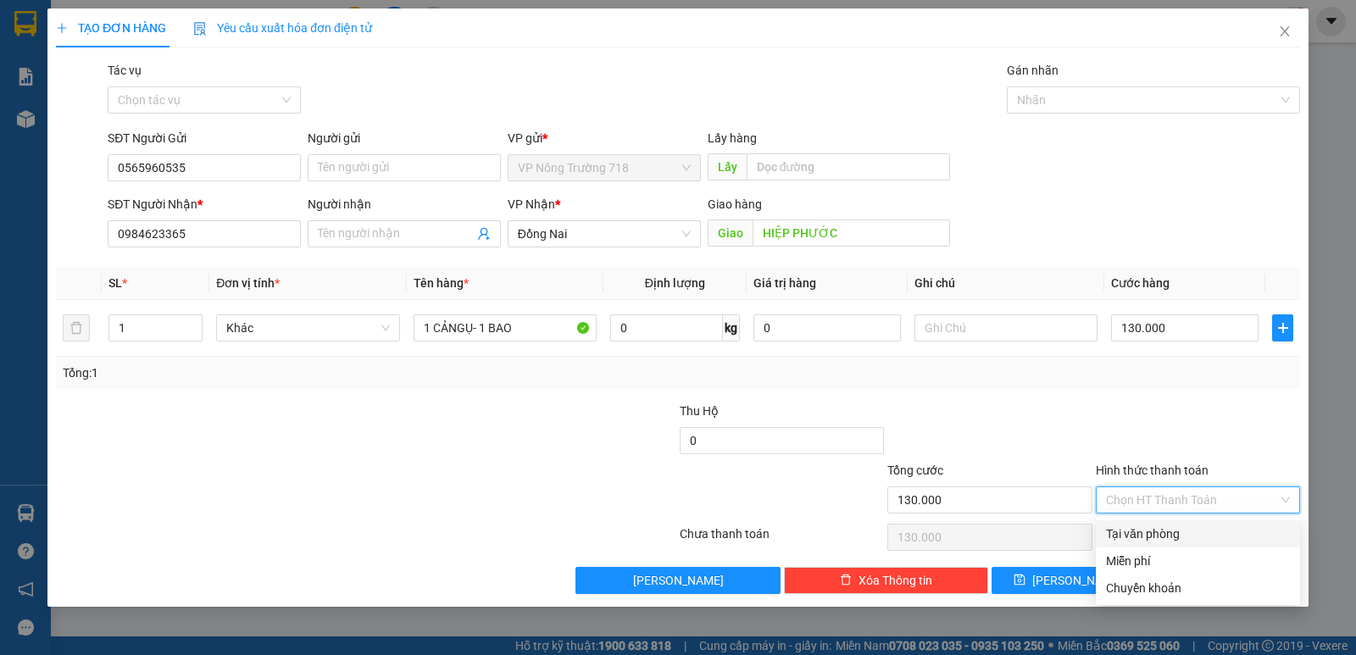
click at [1197, 532] on div "Tại văn phòng" at bounding box center [1198, 534] width 184 height 19
type input "0"
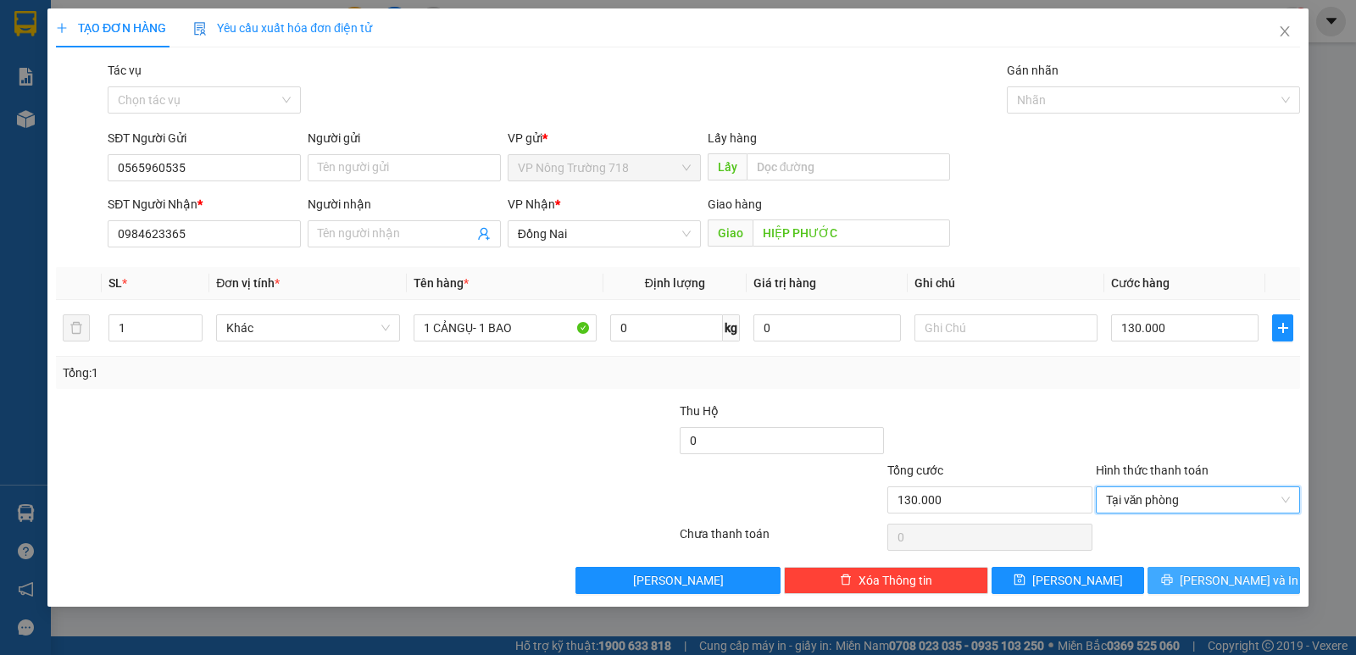
click at [1221, 582] on span "[PERSON_NAME] và In" at bounding box center [1239, 580] width 119 height 19
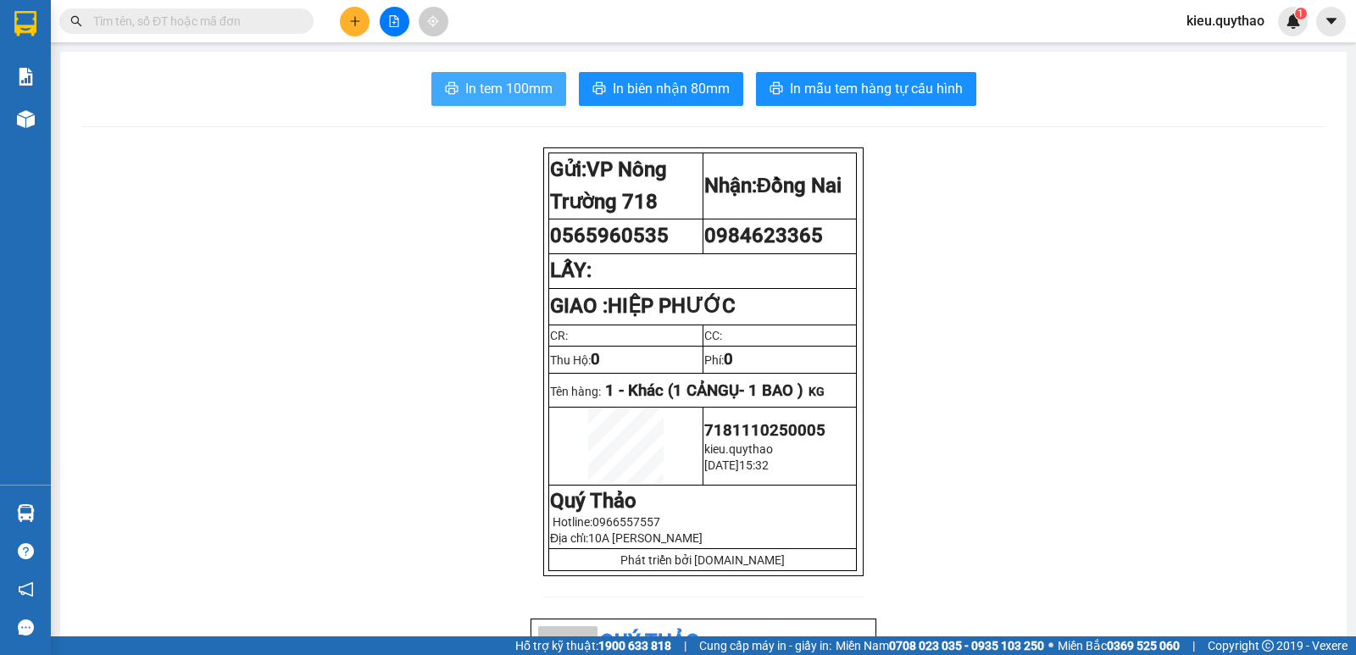
click at [476, 88] on span "In tem 100mm" at bounding box center [508, 88] width 87 height 21
click at [388, 26] on icon "file-add" at bounding box center [394, 21] width 12 height 12
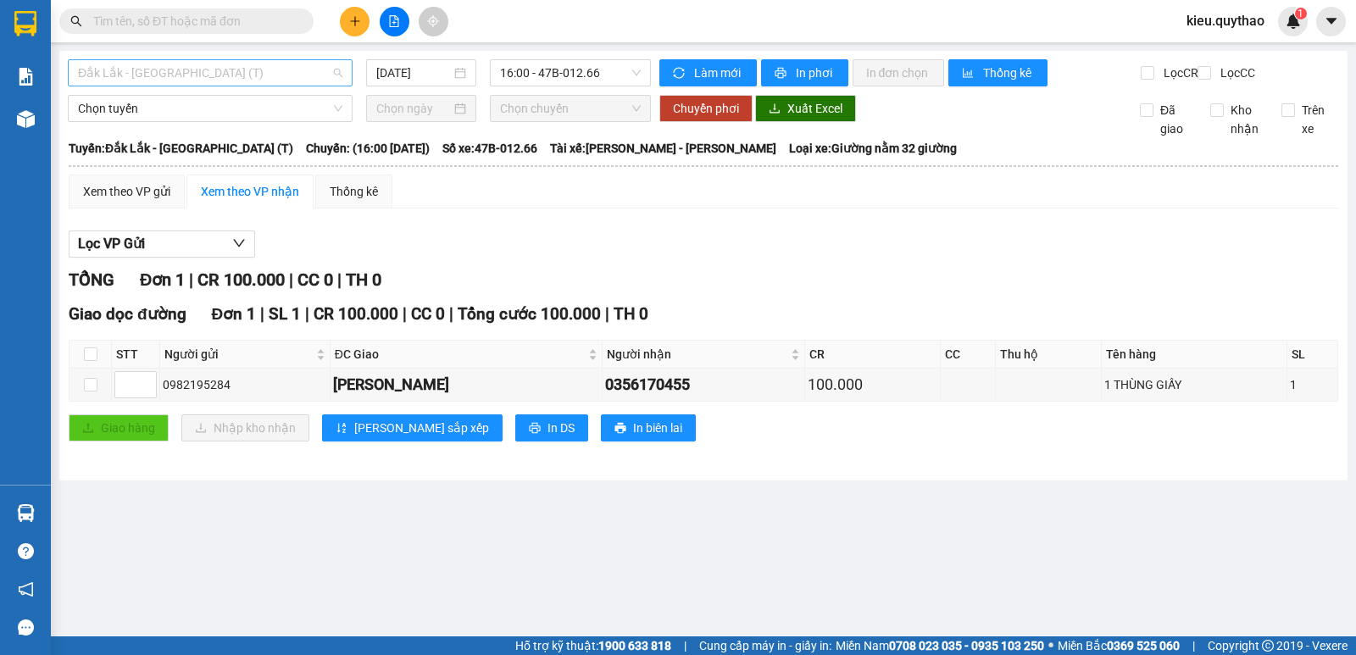
click at [204, 68] on span "Đắk Lắk - [GEOGRAPHIC_DATA] (T)" at bounding box center [210, 72] width 264 height 25
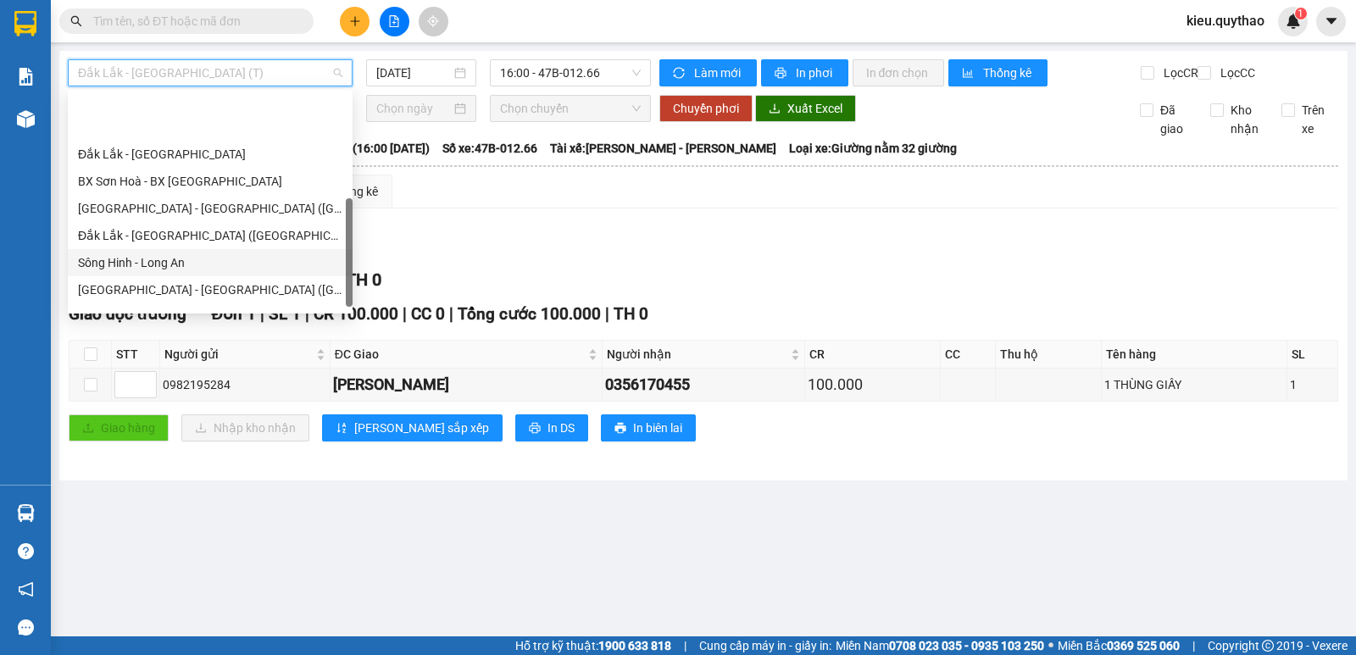
scroll to position [244, 0]
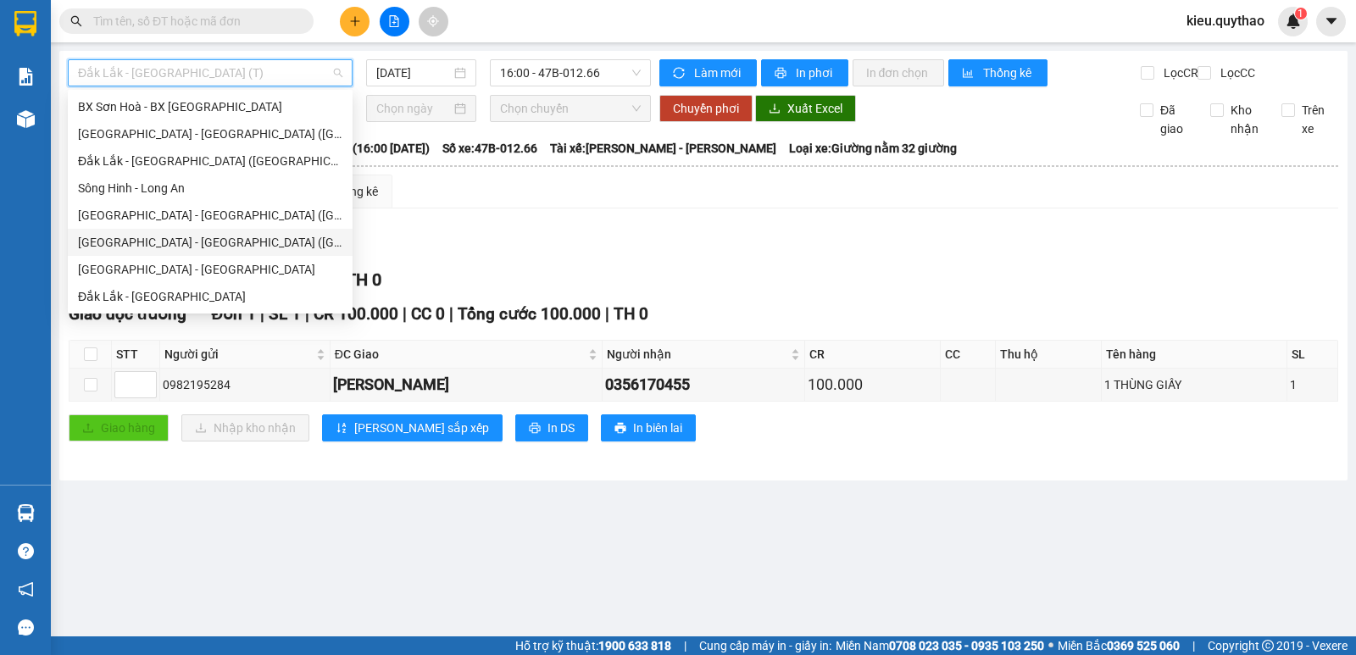
click at [213, 235] on div "[GEOGRAPHIC_DATA] - [GEOGRAPHIC_DATA] ([GEOGRAPHIC_DATA] - [GEOGRAPHIC_DATA] cũ)" at bounding box center [210, 242] width 264 height 19
type input "[DATE]"
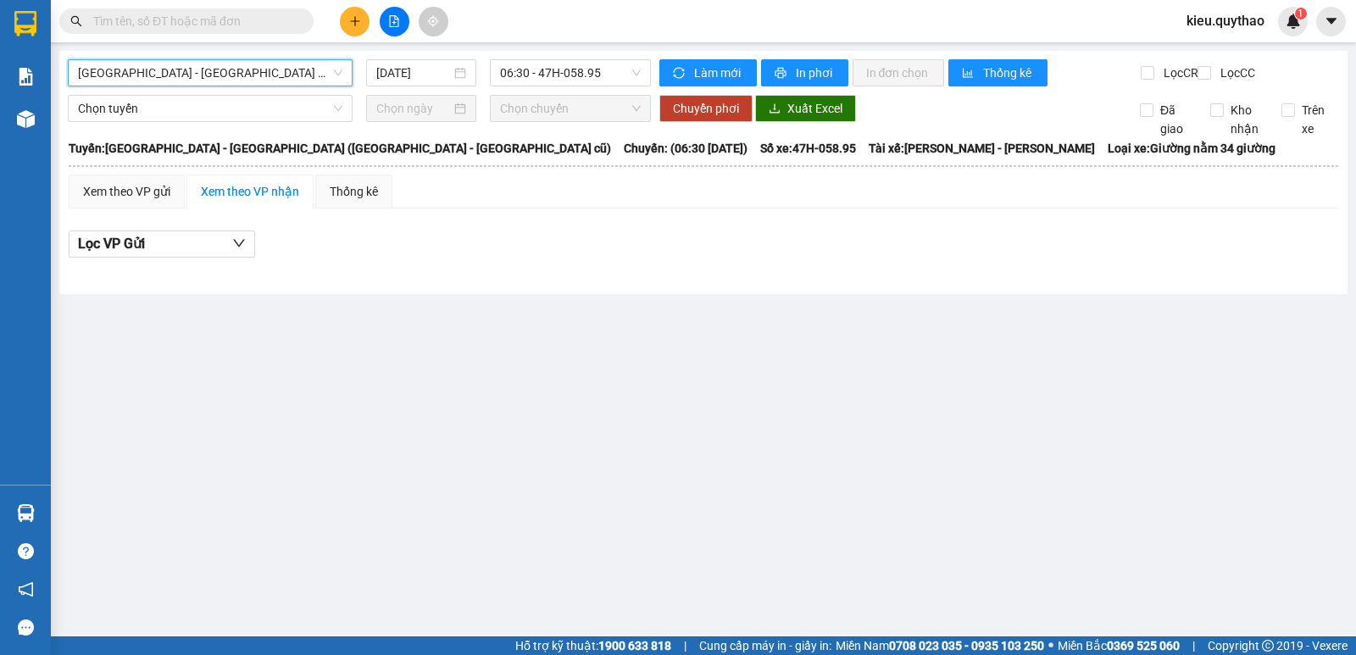
click at [281, 66] on span "[GEOGRAPHIC_DATA] - [GEOGRAPHIC_DATA] ([GEOGRAPHIC_DATA] - [GEOGRAPHIC_DATA] cũ)" at bounding box center [210, 72] width 264 height 25
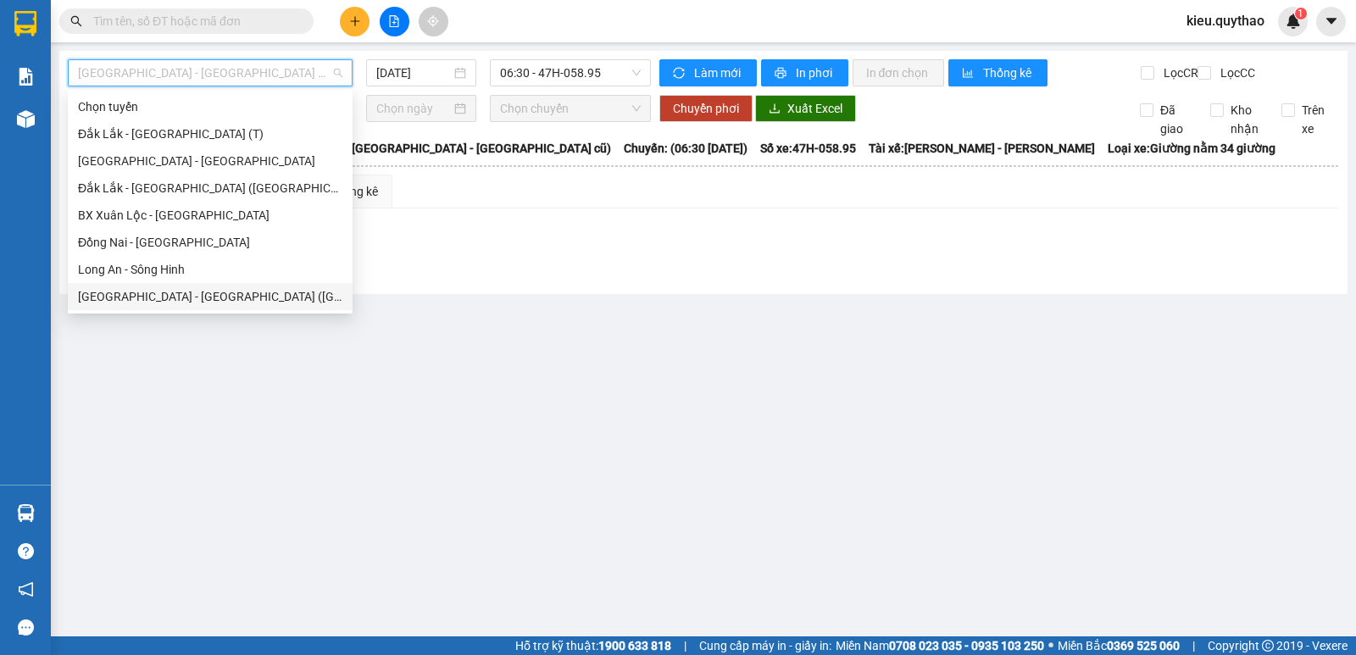
click at [249, 297] on div "[GEOGRAPHIC_DATA] - [GEOGRAPHIC_DATA] ([GEOGRAPHIC_DATA] - [GEOGRAPHIC_DATA] cũ)" at bounding box center [210, 296] width 264 height 19
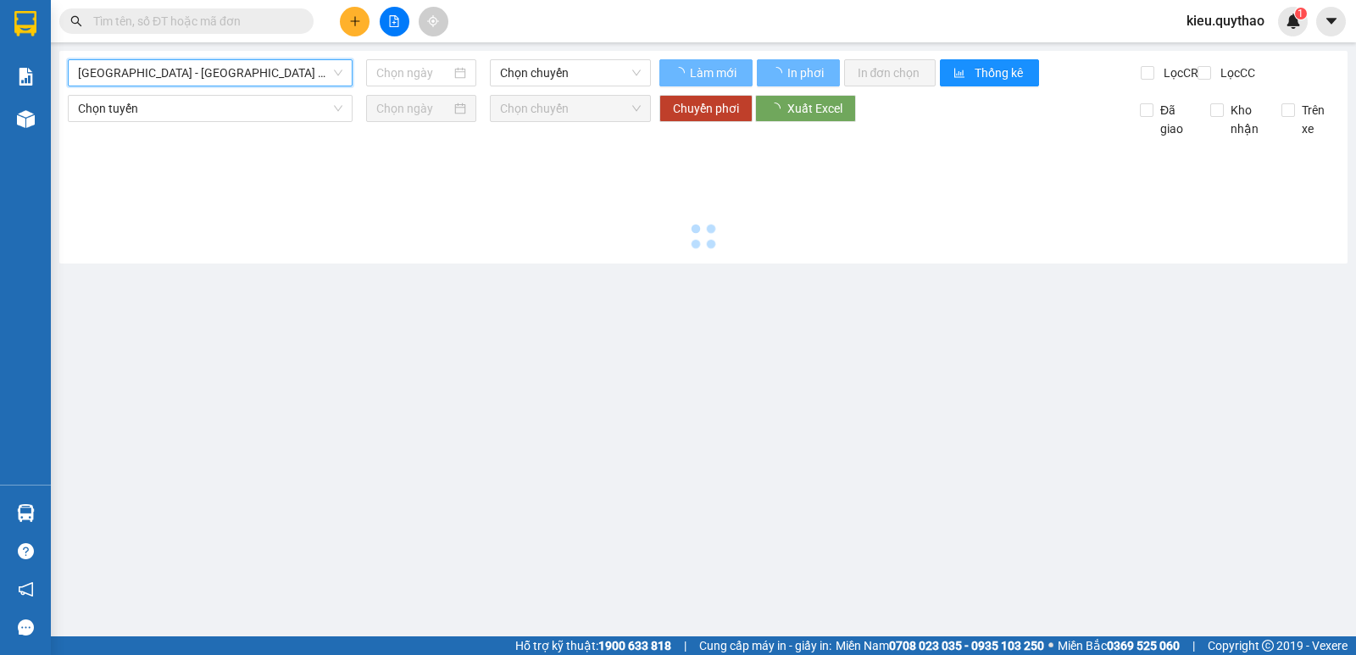
type input "[DATE]"
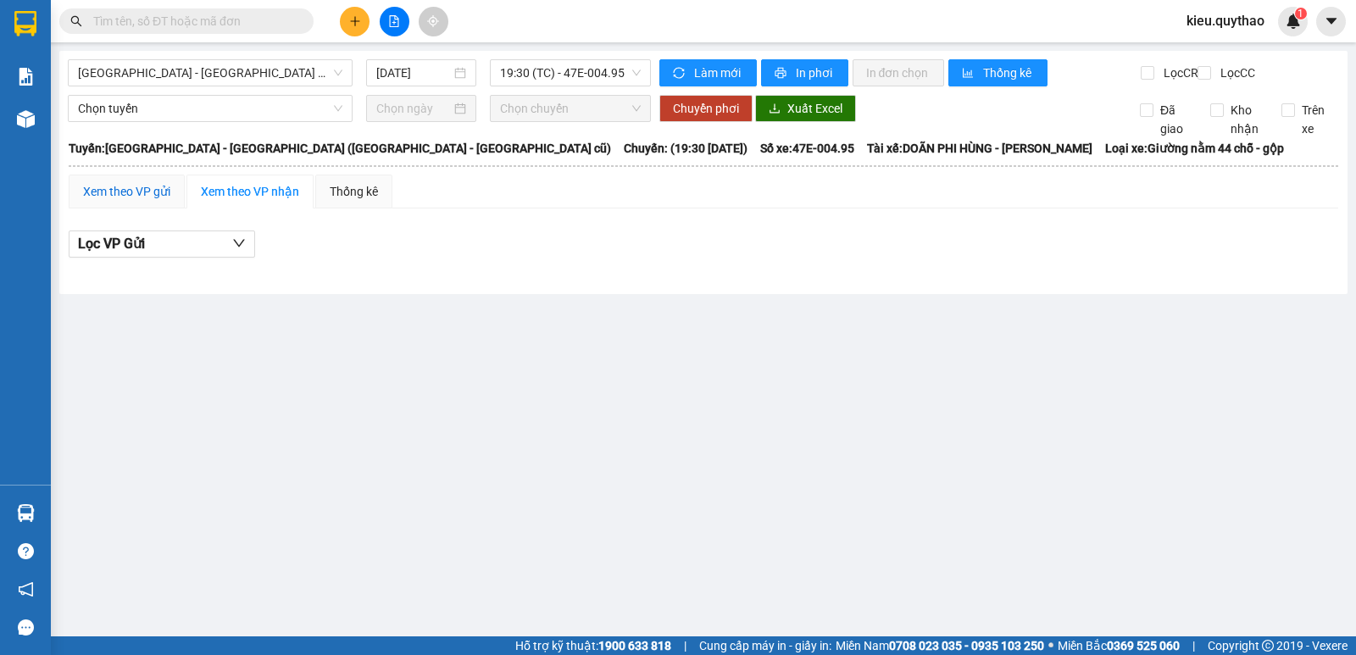
click at [120, 198] on div "Xem theo VP gửi" at bounding box center [126, 191] width 87 height 19
click at [357, 201] on div "Thống kê" at bounding box center [354, 191] width 48 height 19
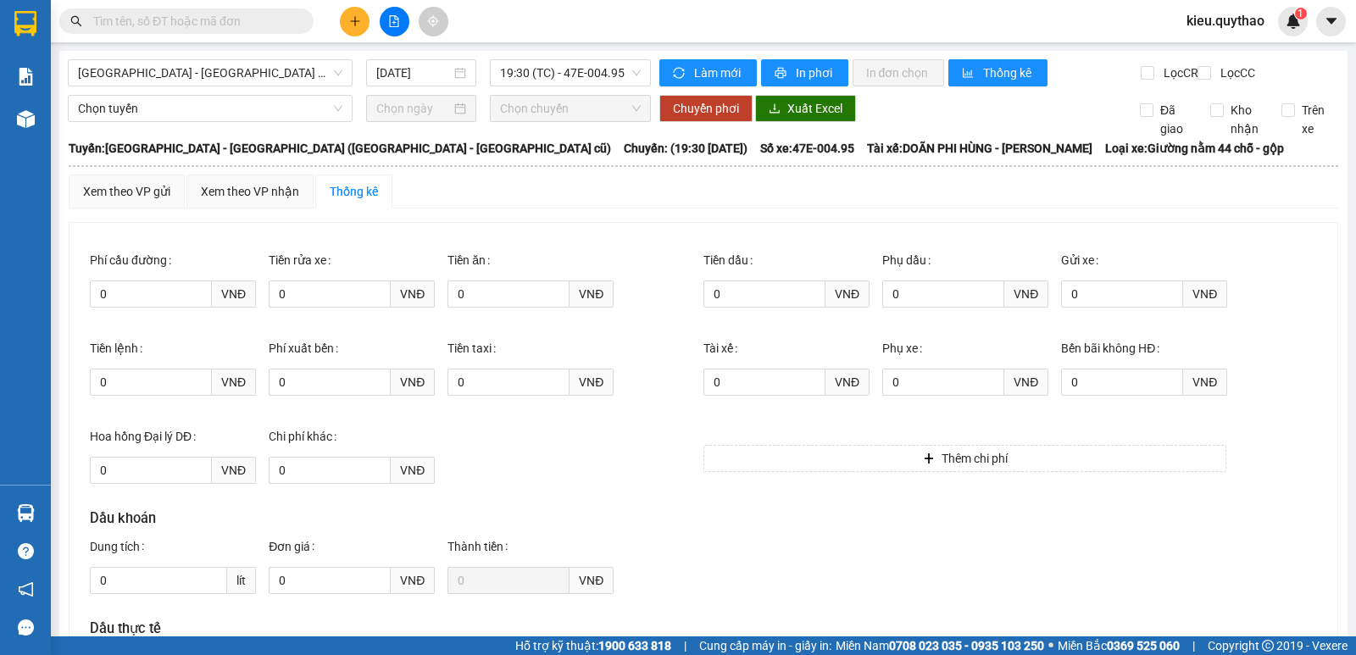
click at [220, 155] on b "[GEOGRAPHIC_DATA]: [GEOGRAPHIC_DATA] - [GEOGRAPHIC_DATA] (BXMT - [GEOGRAPHIC_DA…" at bounding box center [340, 149] width 542 height 14
click at [147, 201] on div "Xem theo VP gửi" at bounding box center [126, 191] width 87 height 19
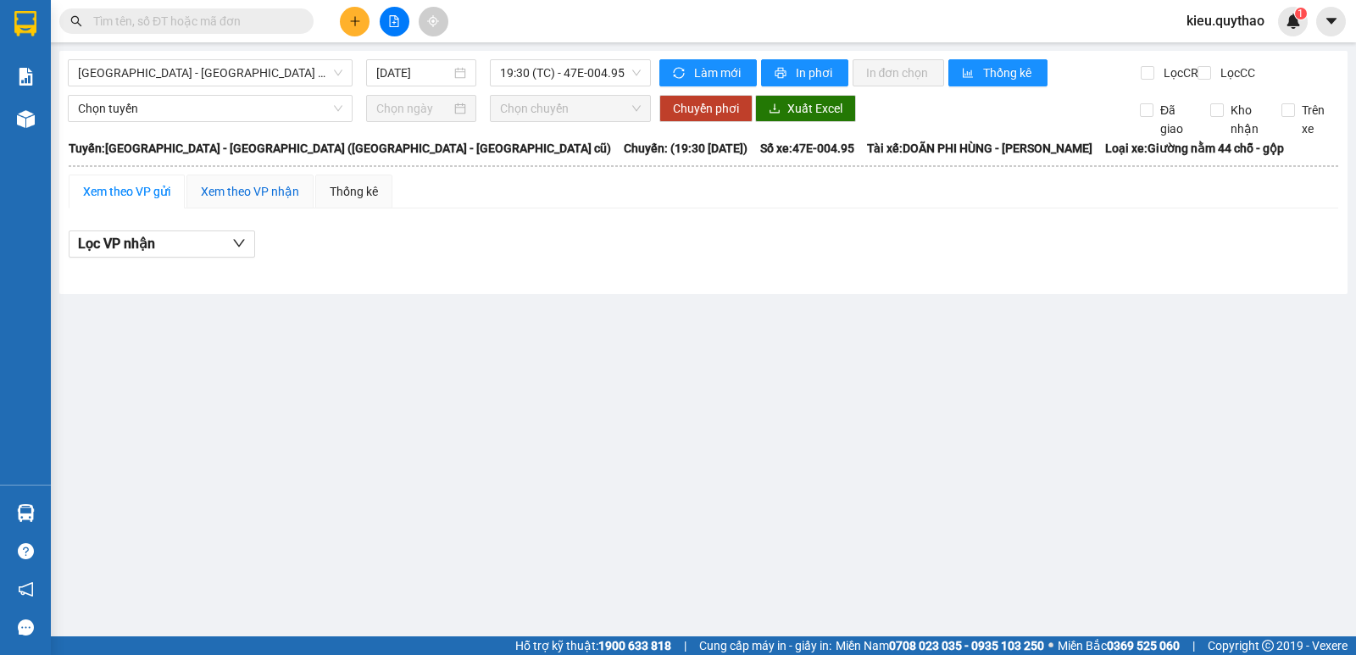
click at [267, 201] on div "Xem theo VP nhận" at bounding box center [250, 191] width 98 height 19
click at [364, 23] on button at bounding box center [355, 22] width 30 height 30
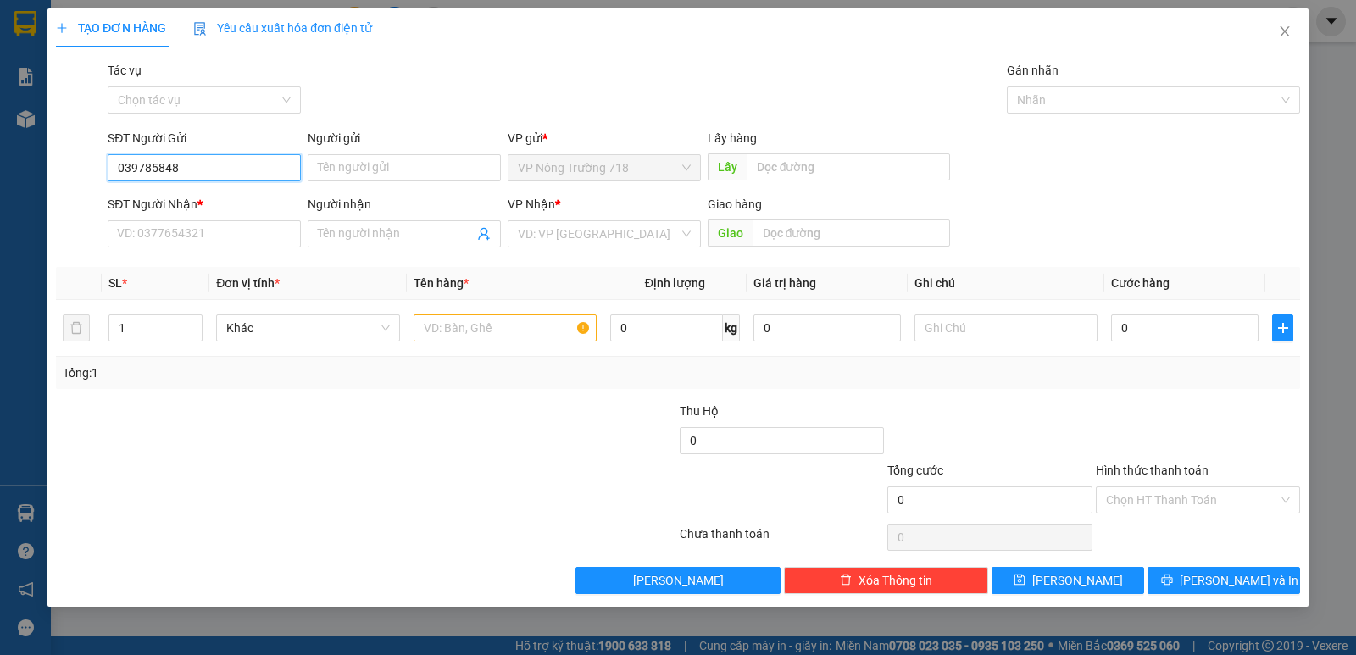
type input "0397858485"
click at [246, 210] on div "0397858485" at bounding box center [204, 201] width 173 height 19
type input "0986635019"
type input "0397858485"
click at [440, 327] on input "text" at bounding box center [505, 327] width 183 height 27
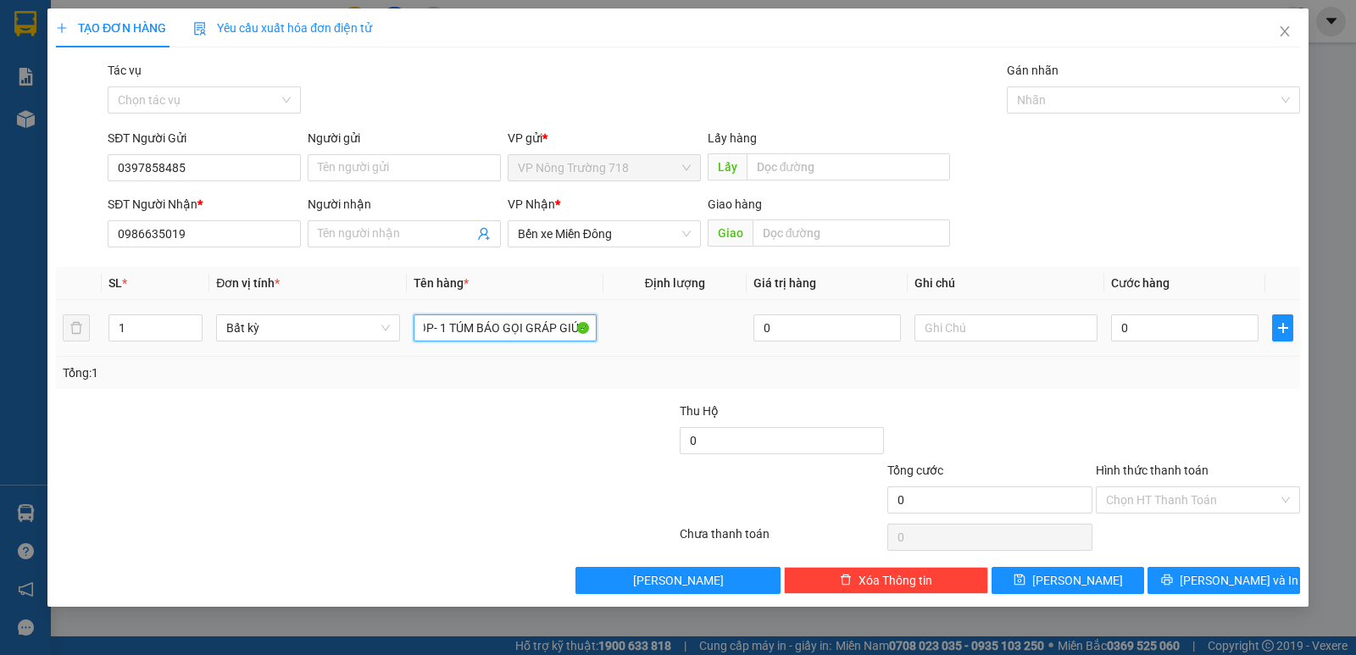
scroll to position [0, 70]
type input "1 THÙNG XỐP- 1 TÚM BÁO GỌI GRÁP GIÚP"
click at [1118, 326] on input "0" at bounding box center [1184, 327] width 147 height 27
type input "8"
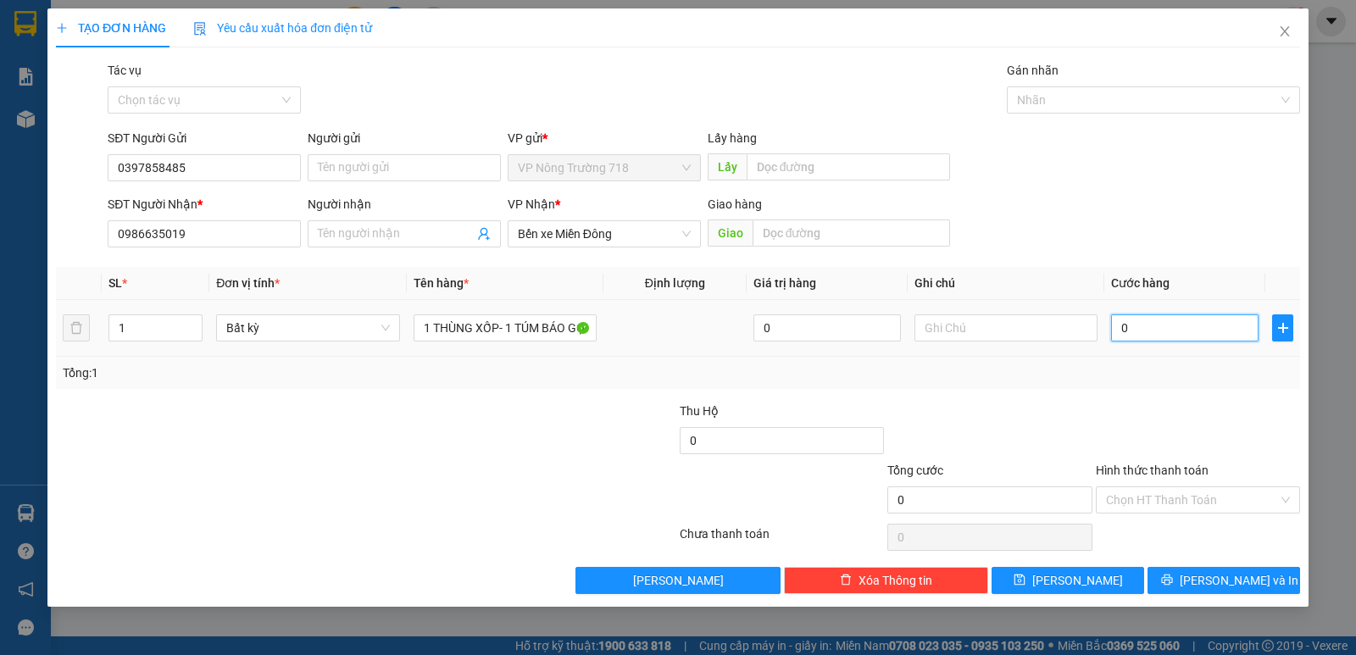
type input "8"
type input "80"
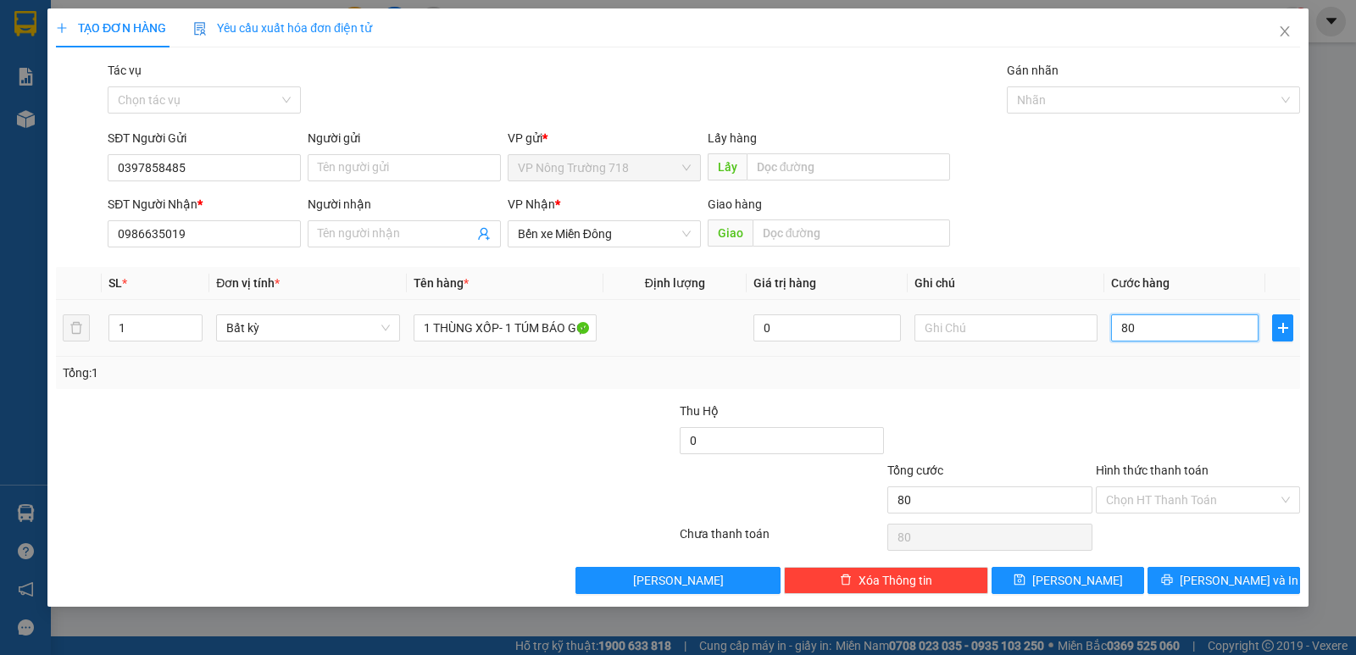
type input "800"
type input "8.000"
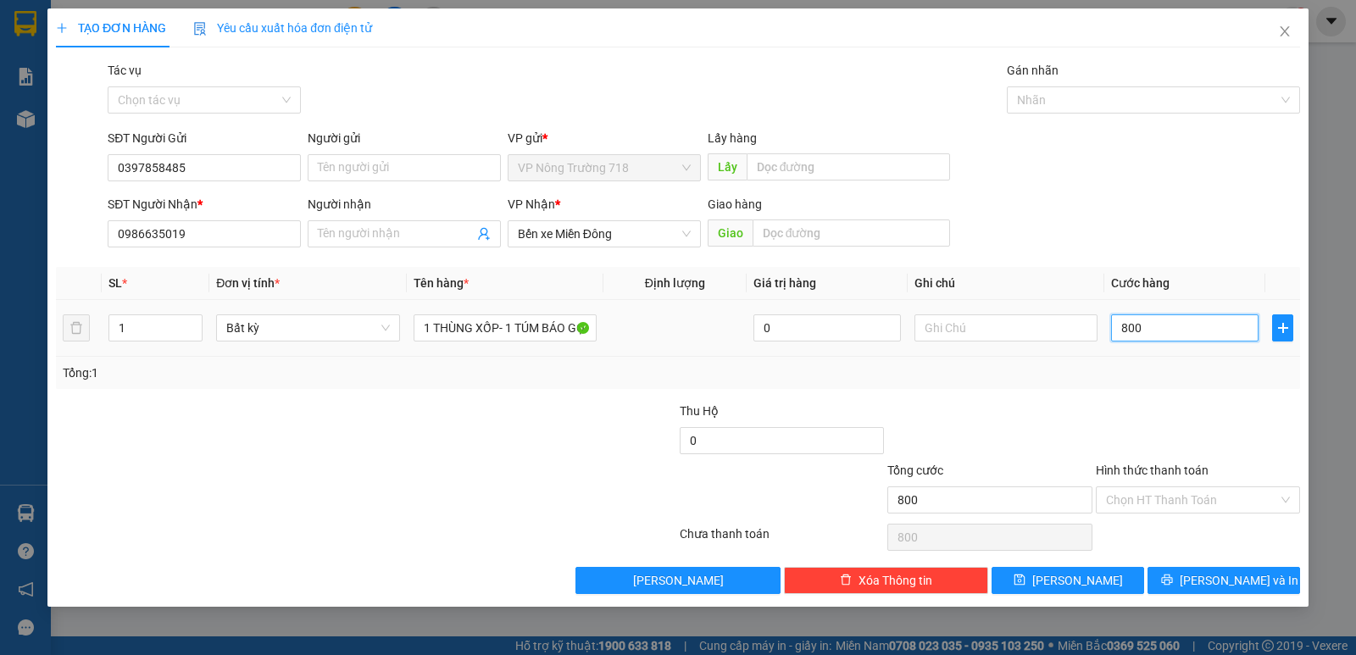
type input "8.000"
type input "80.000"
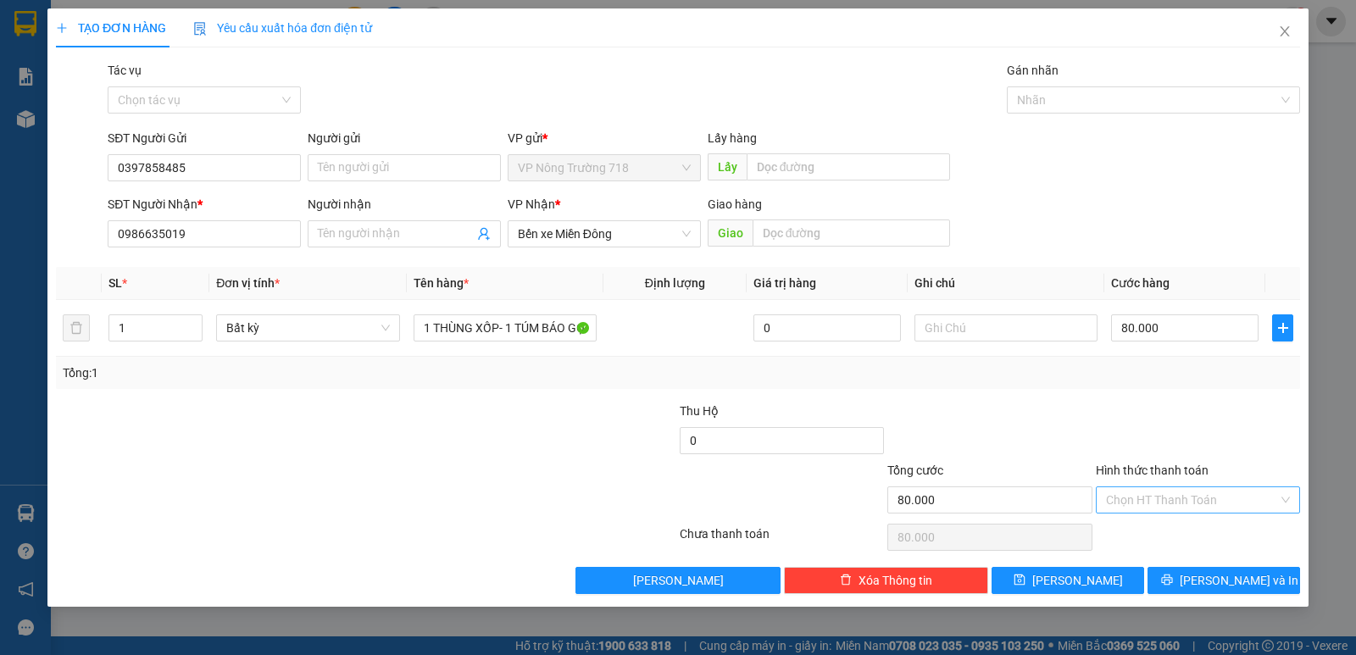
click at [1245, 495] on input "Hình thức thanh toán" at bounding box center [1192, 499] width 172 height 25
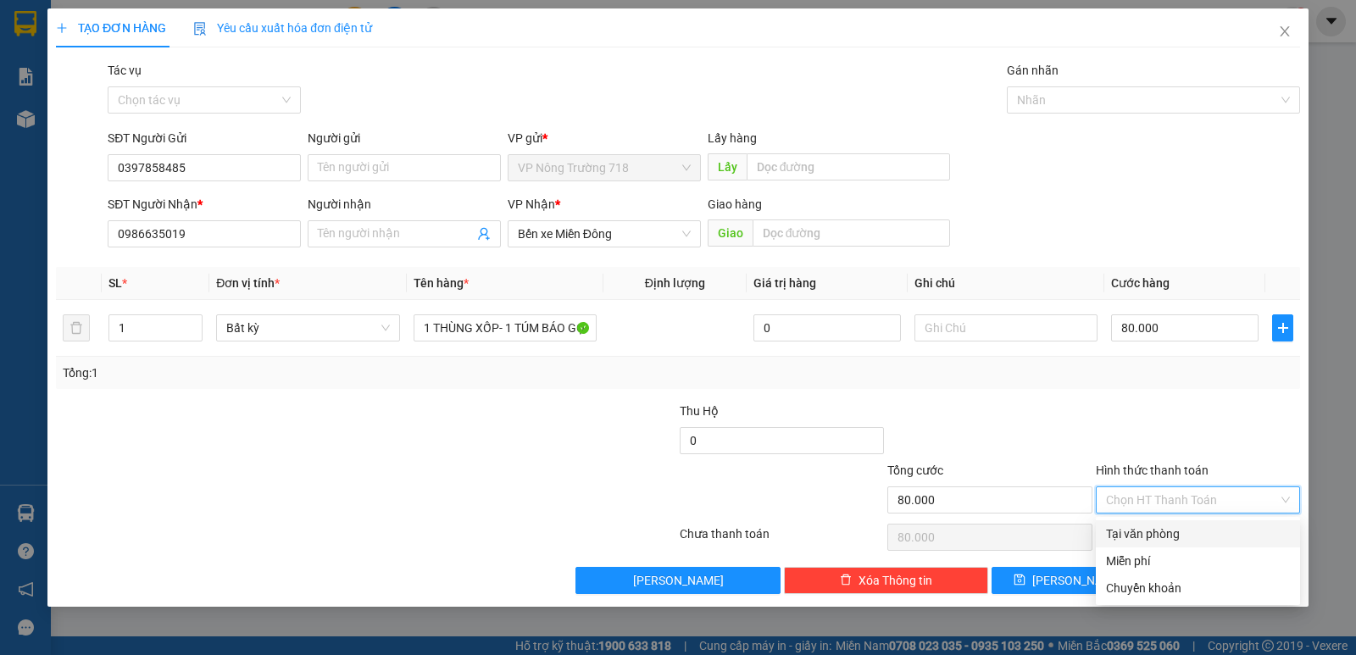
click at [1220, 538] on div "Tại văn phòng" at bounding box center [1198, 534] width 184 height 19
type input "0"
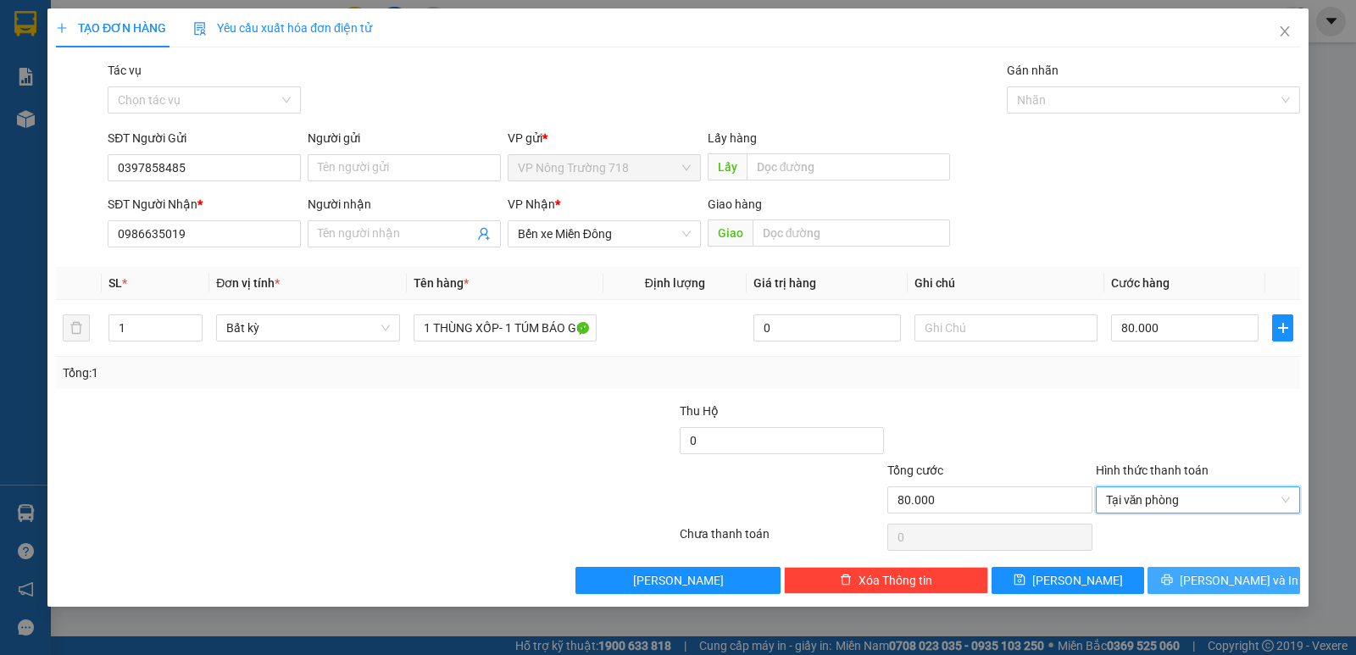
click at [1225, 581] on span "[PERSON_NAME] và In" at bounding box center [1239, 580] width 119 height 19
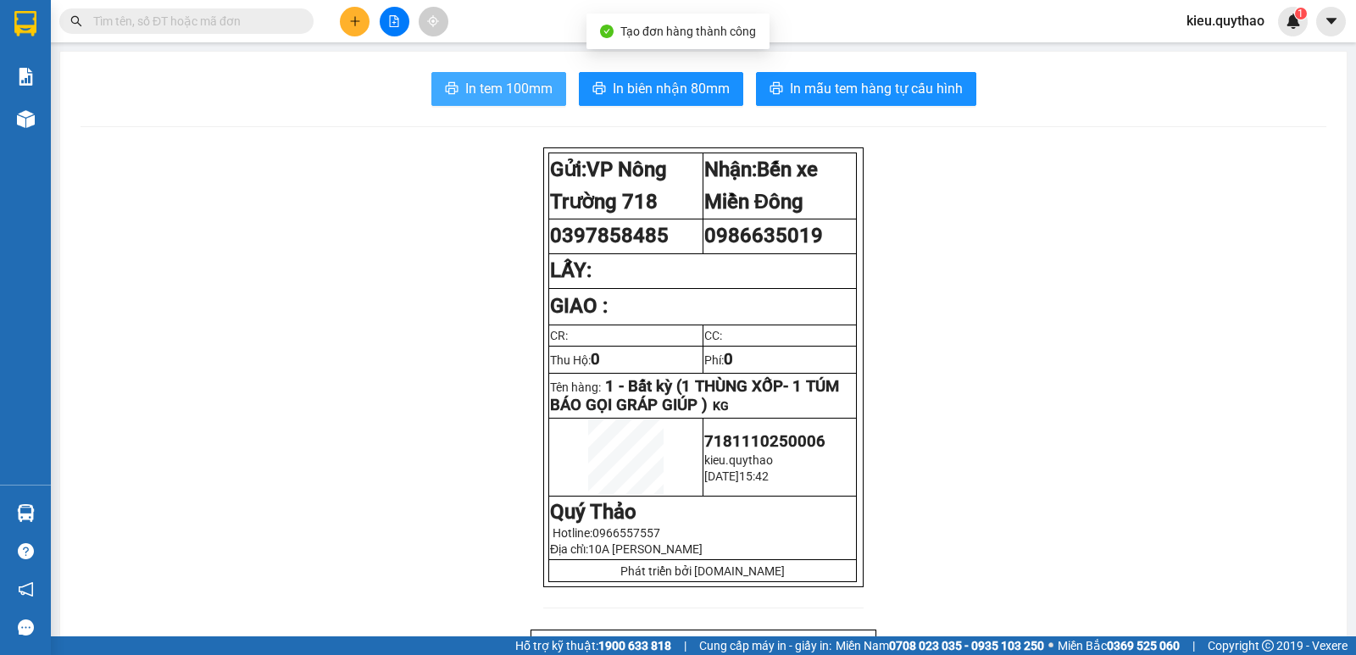
click at [501, 95] on span "In tem 100mm" at bounding box center [508, 88] width 87 height 21
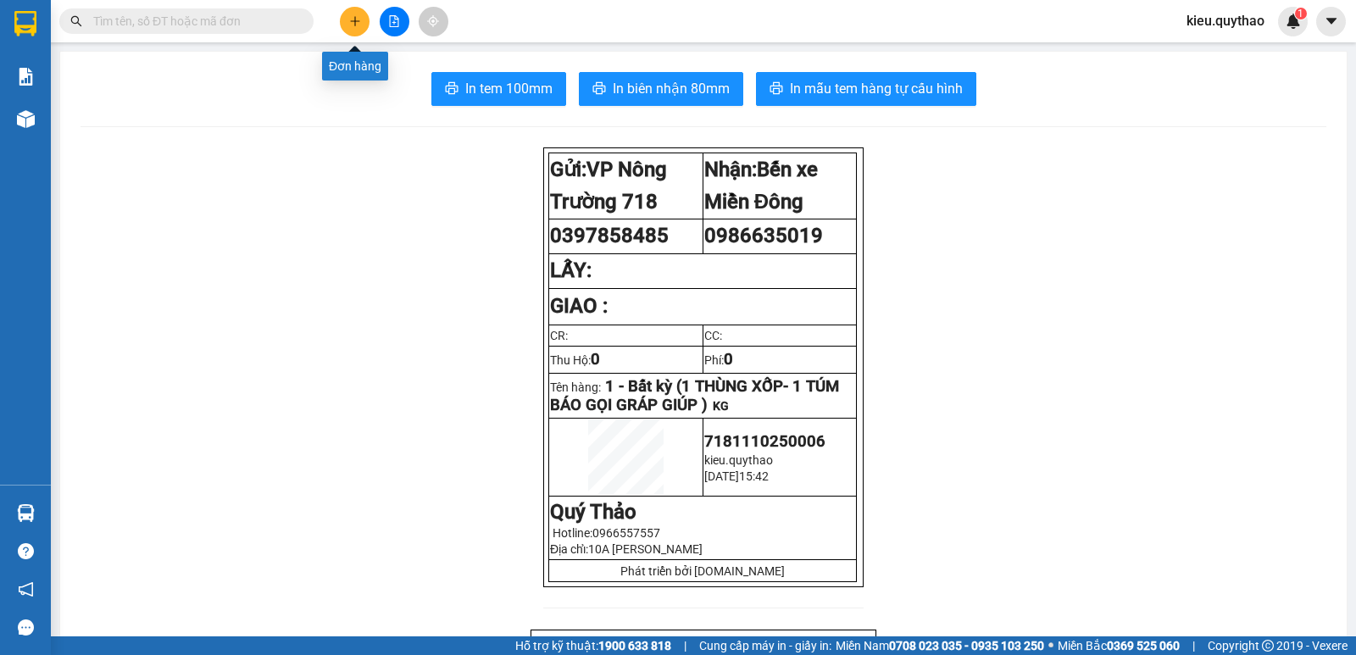
click at [353, 11] on button at bounding box center [355, 22] width 30 height 30
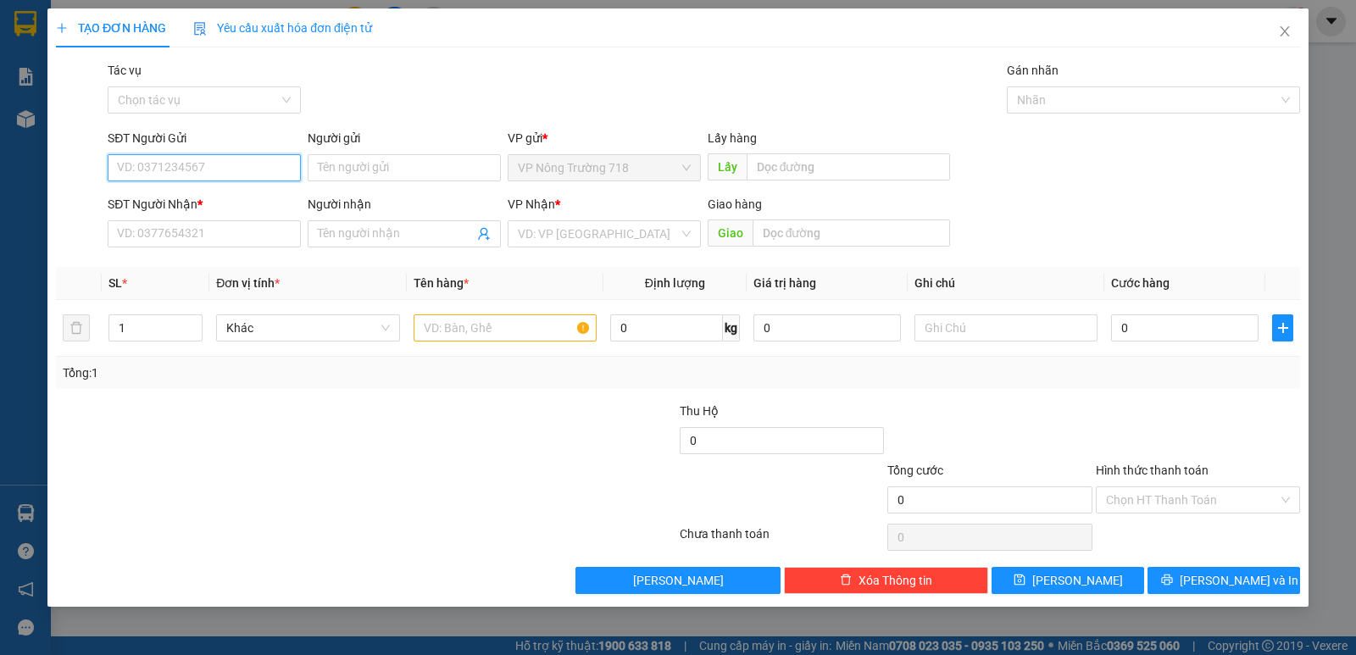
click at [217, 169] on input "SĐT Người Gửi" at bounding box center [204, 167] width 193 height 27
type input "0988855613"
click at [225, 195] on div "0988855613" at bounding box center [204, 201] width 173 height 19
type input "0903891056"
type input "0988855613"
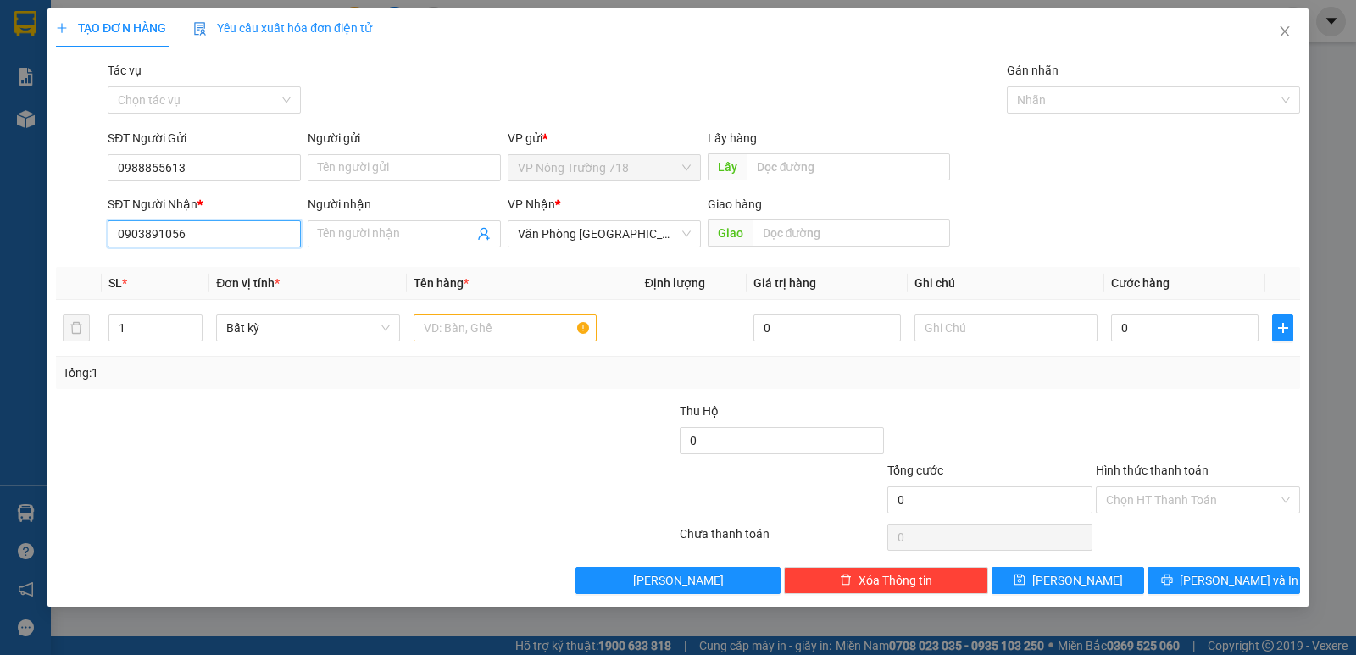
click at [222, 239] on input "0903891056" at bounding box center [204, 233] width 193 height 27
type input "0"
click at [234, 260] on div "0972058893" at bounding box center [204, 268] width 173 height 19
type input "0972058893"
click at [503, 328] on input "text" at bounding box center [505, 327] width 183 height 27
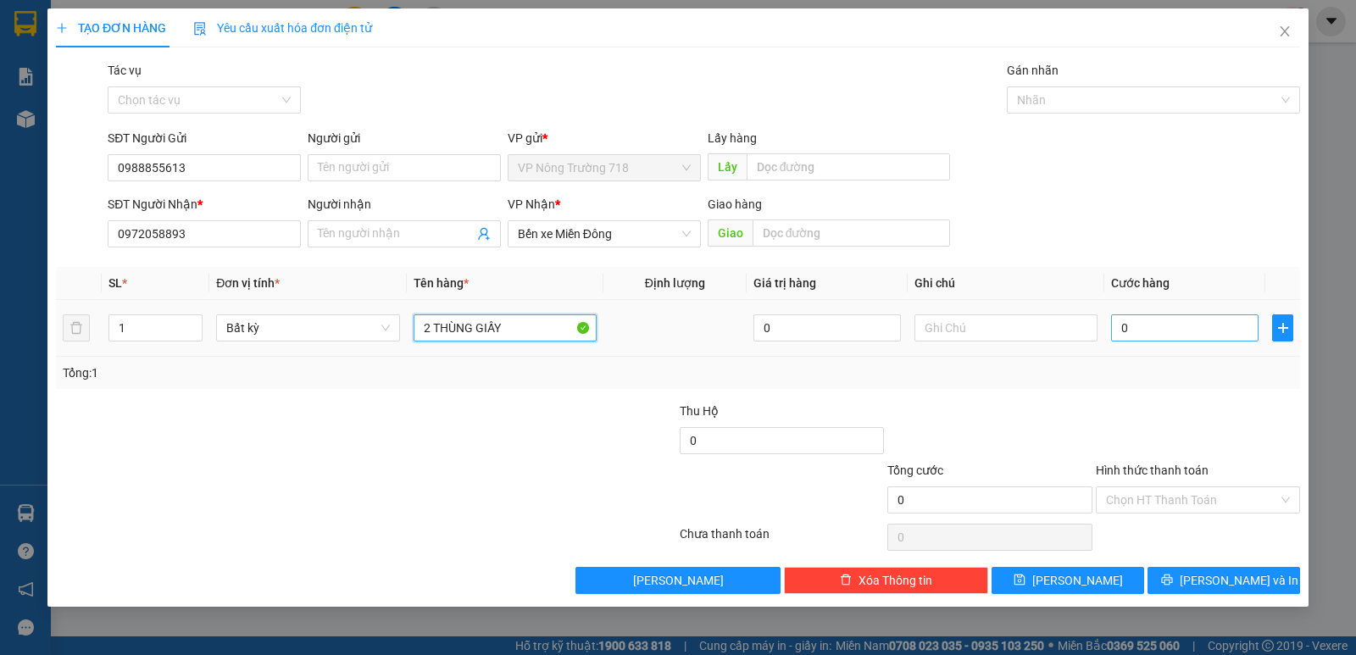
type input "2 THÙNG GIẤY"
click at [1142, 334] on input "0" at bounding box center [1184, 327] width 147 height 27
type input "2"
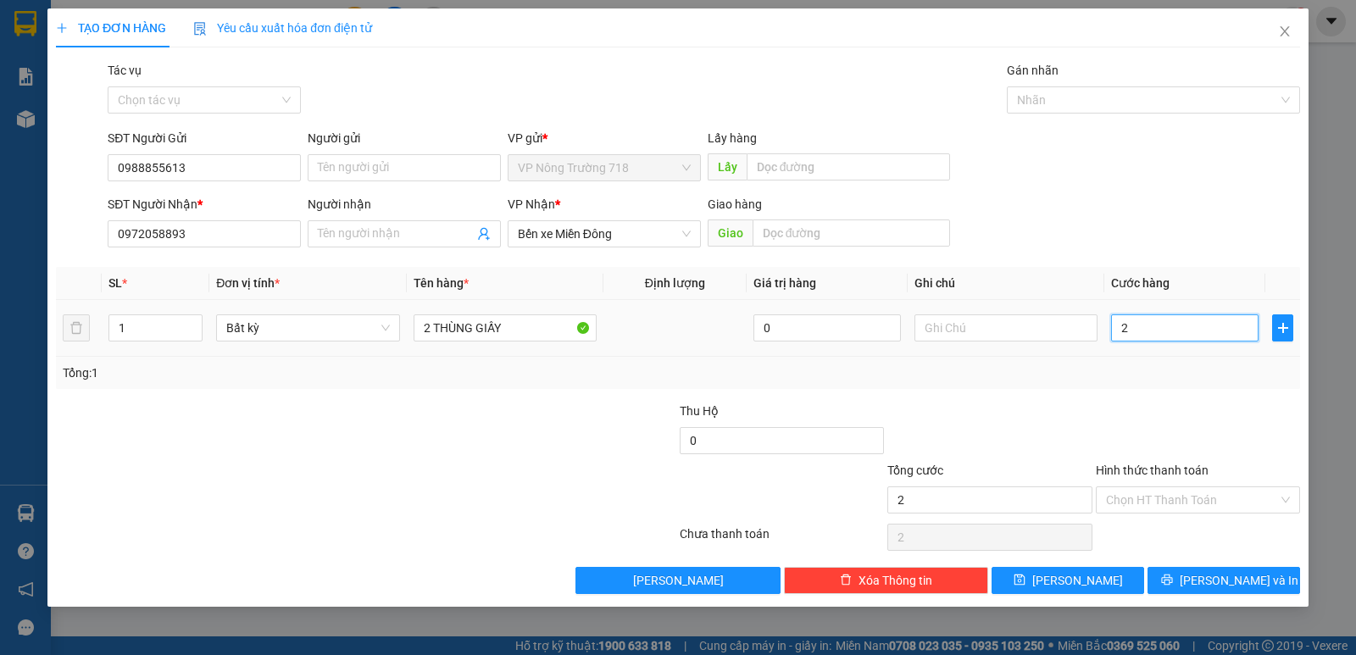
type input "25"
type input "250"
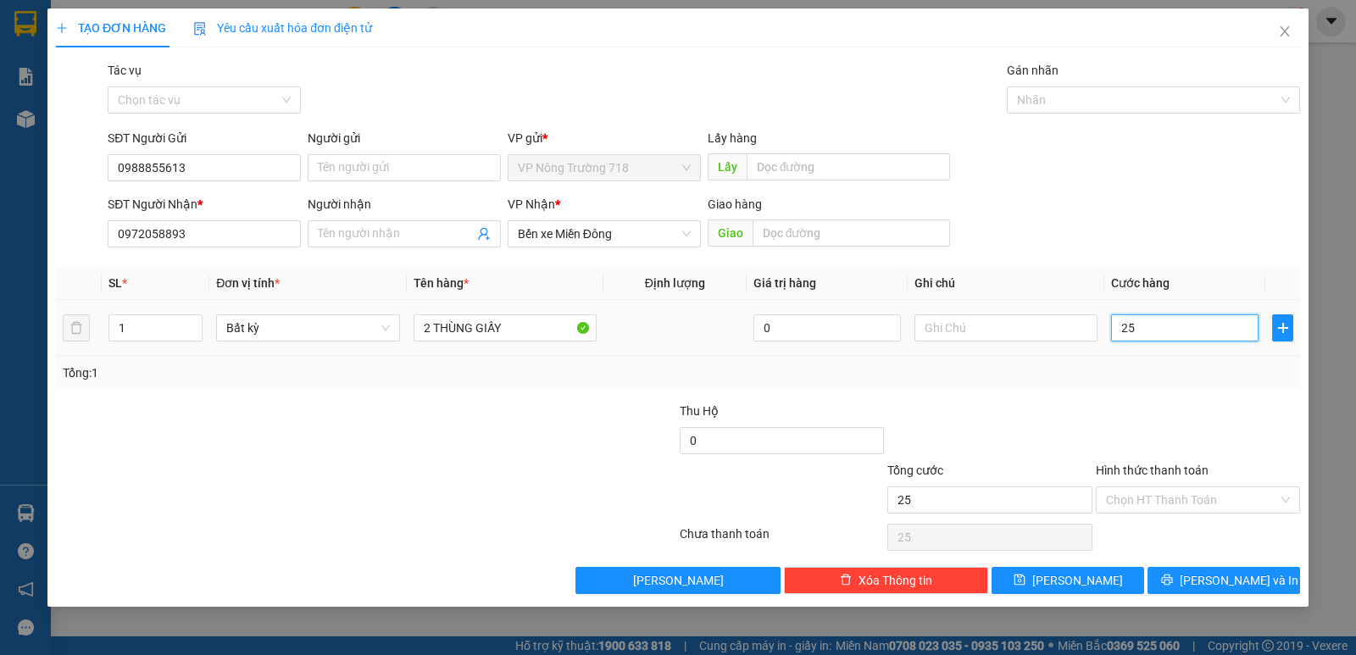
type input "250"
type input "2.500"
type input "25.000"
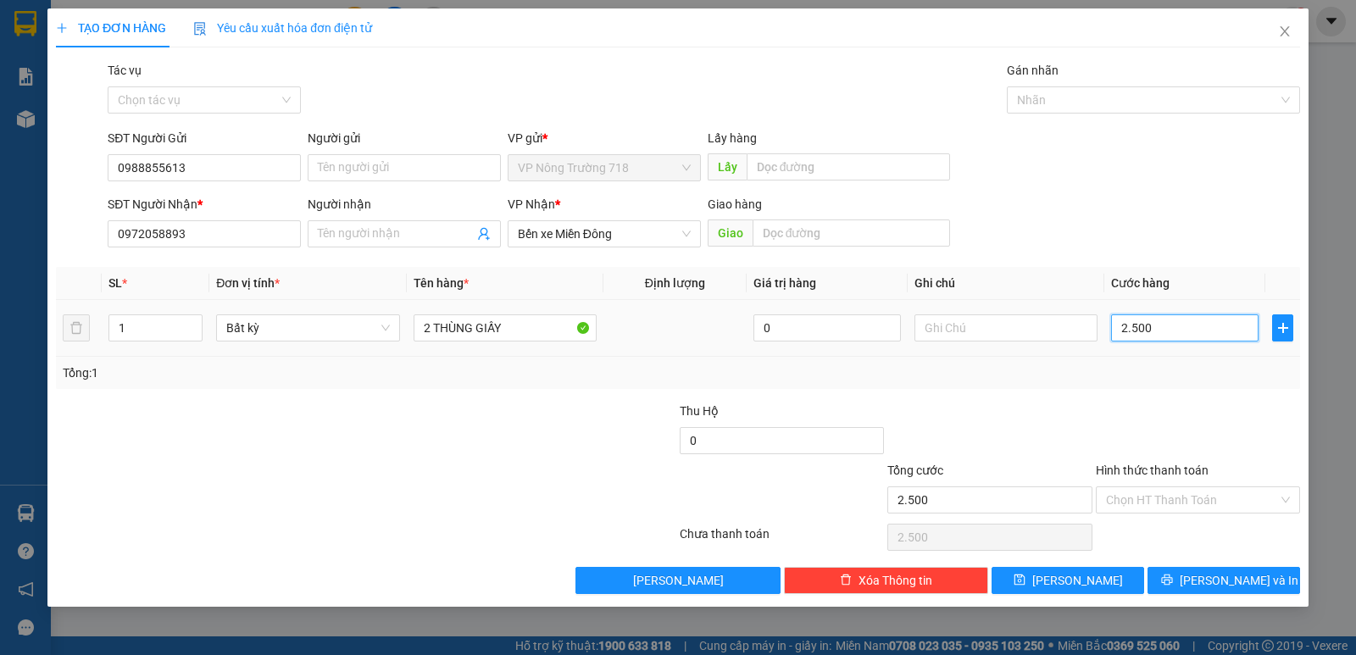
type input "25.000"
type input "250.000"
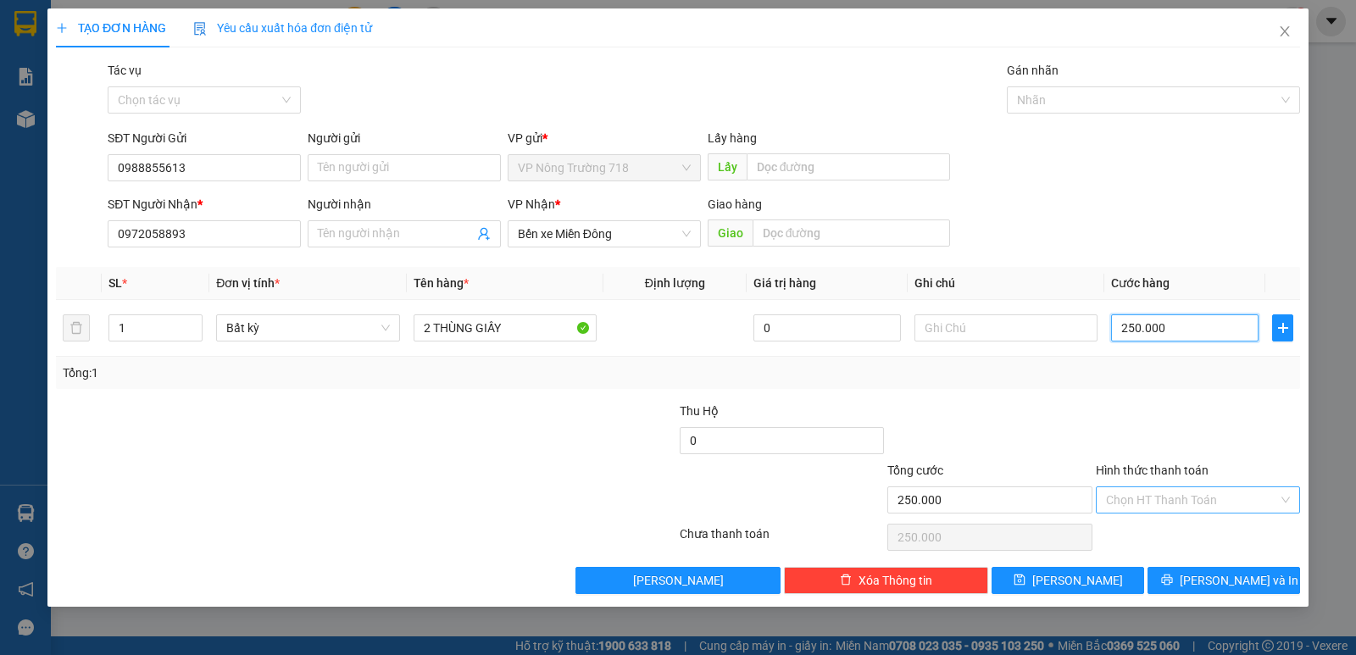
type input "250.000"
click at [1171, 497] on input "Hình thức thanh toán" at bounding box center [1192, 499] width 172 height 25
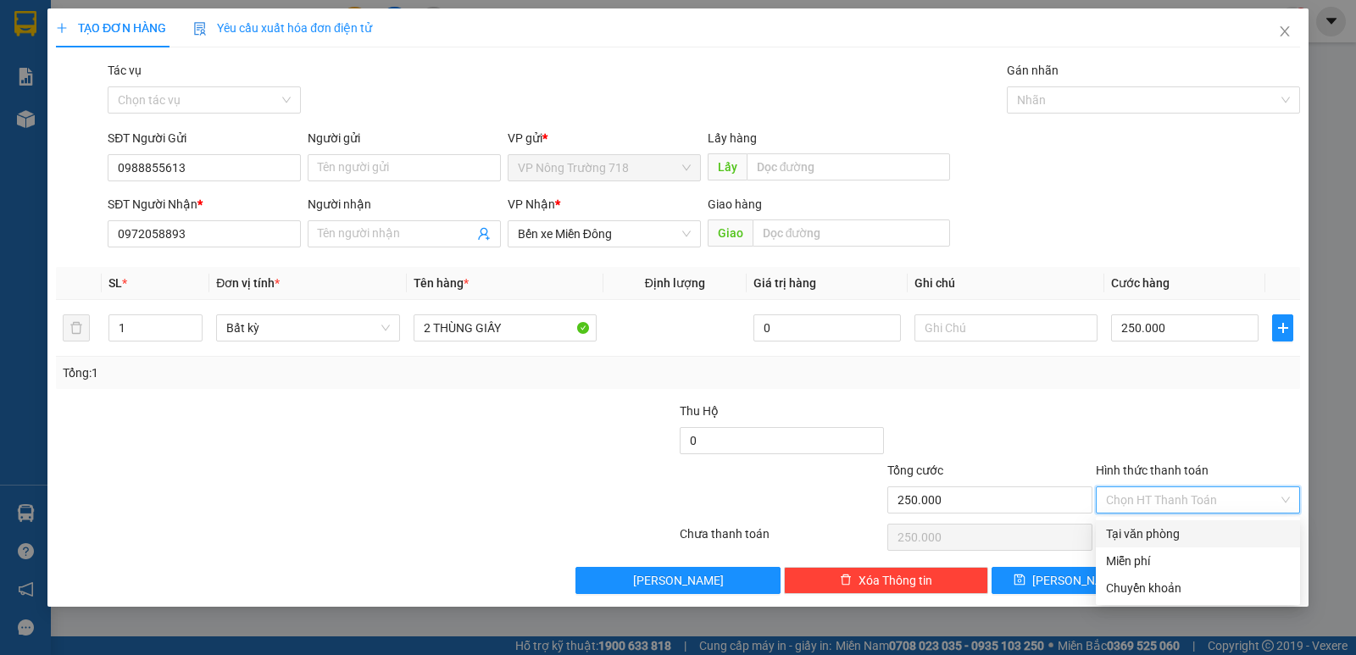
click at [1183, 533] on div "Tại văn phòng" at bounding box center [1198, 534] width 184 height 19
type input "0"
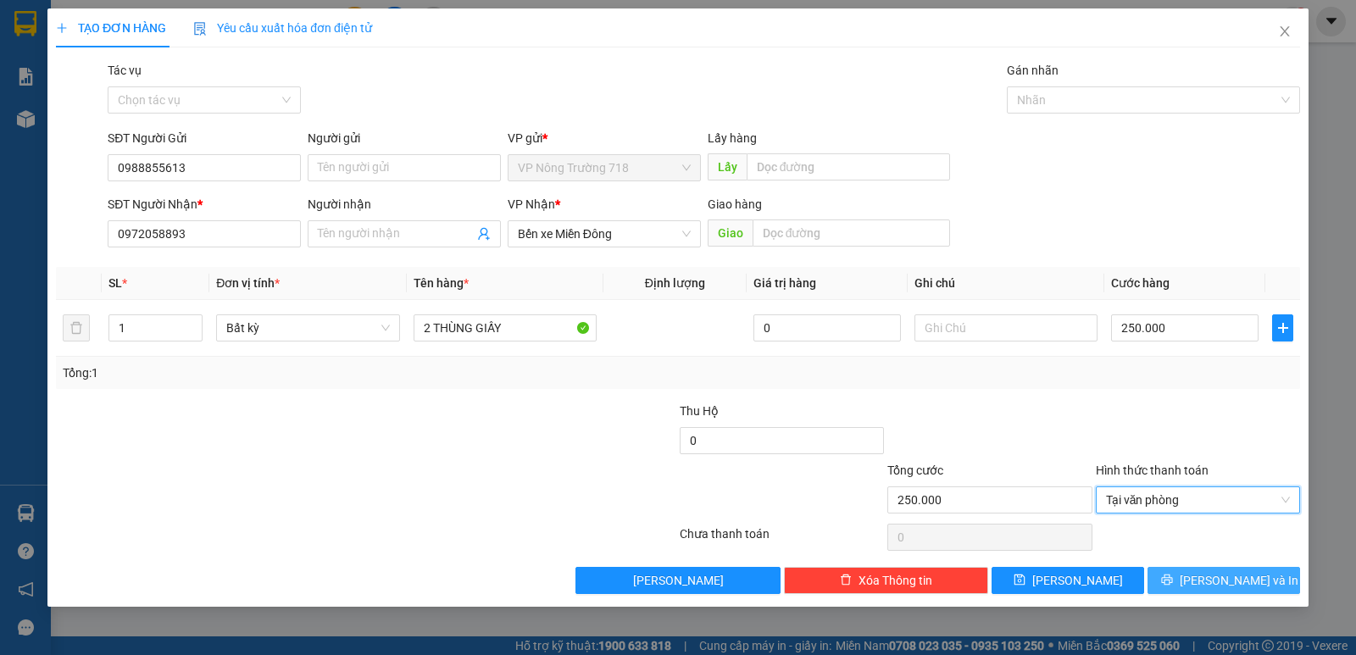
click at [1236, 573] on span "[PERSON_NAME] và In" at bounding box center [1239, 580] width 119 height 19
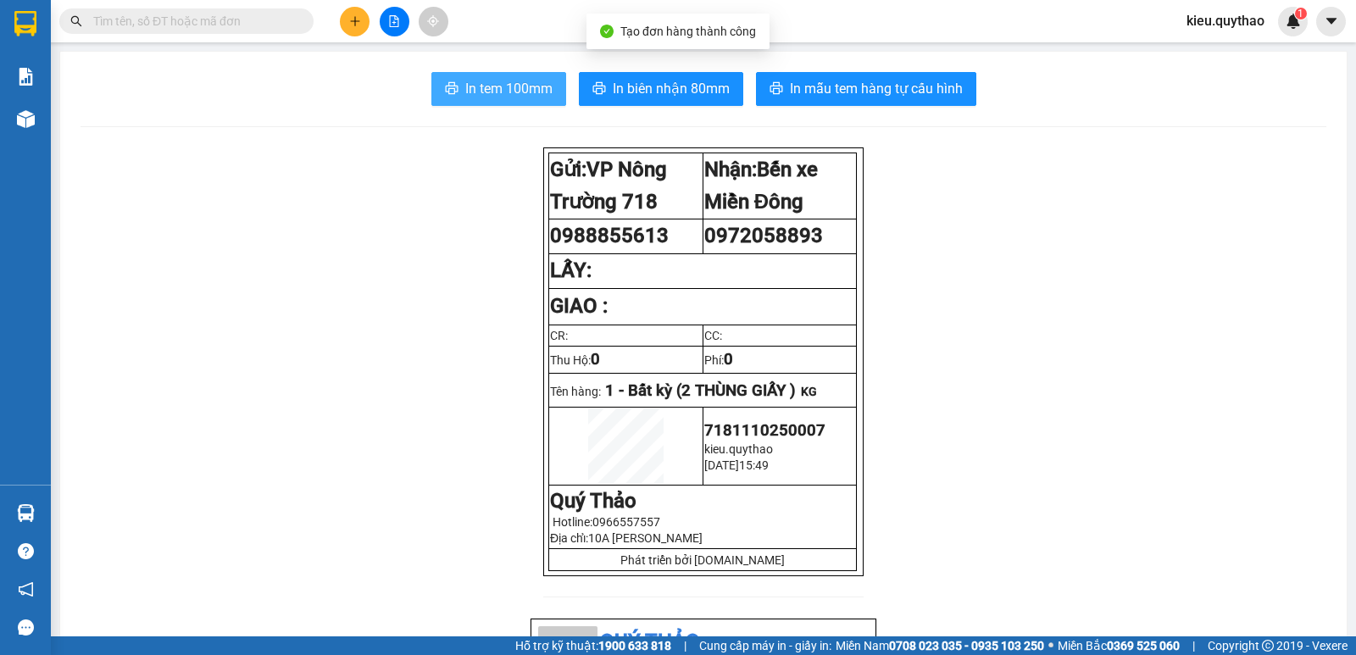
click at [513, 96] on span "In tem 100mm" at bounding box center [508, 88] width 87 height 21
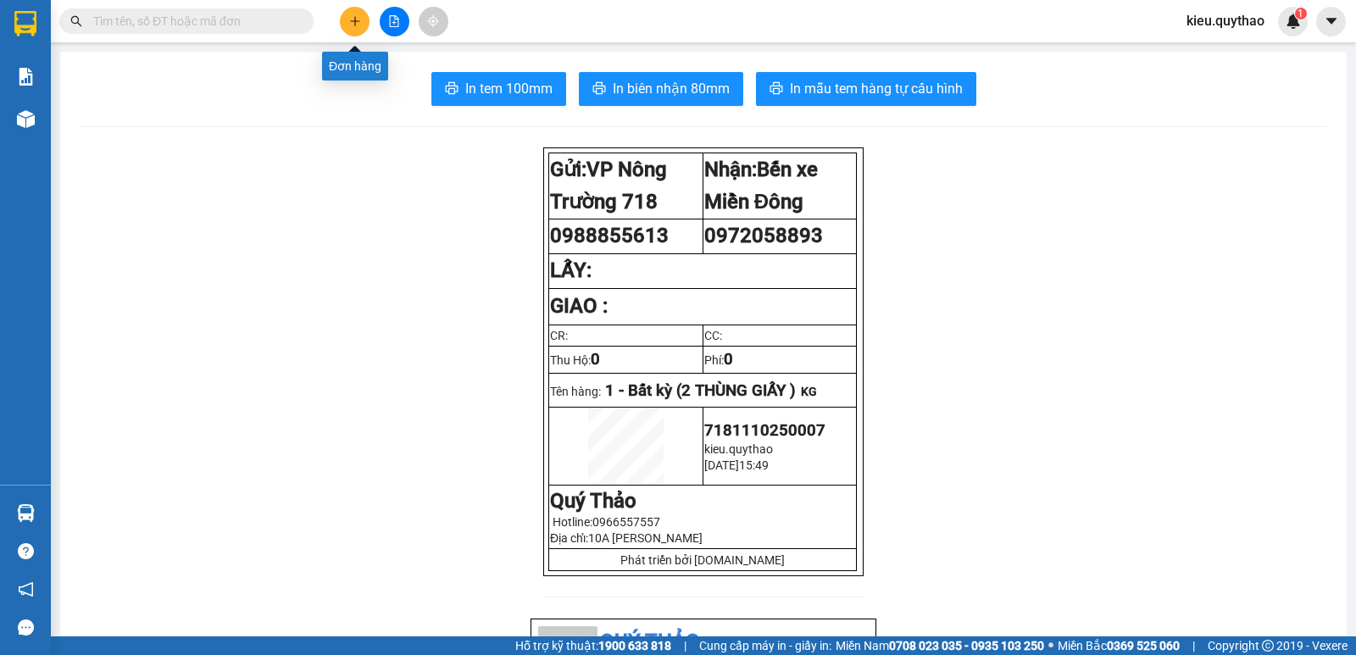
click at [348, 28] on button at bounding box center [355, 22] width 30 height 30
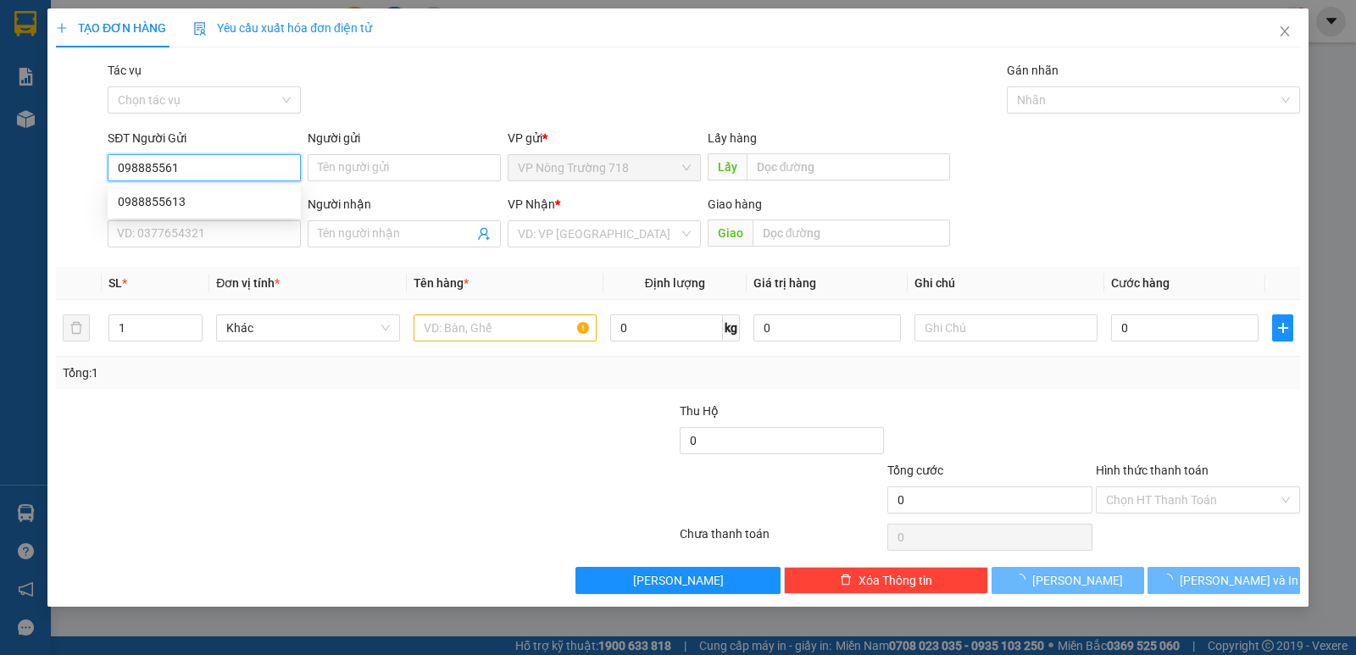
type input "0988855613"
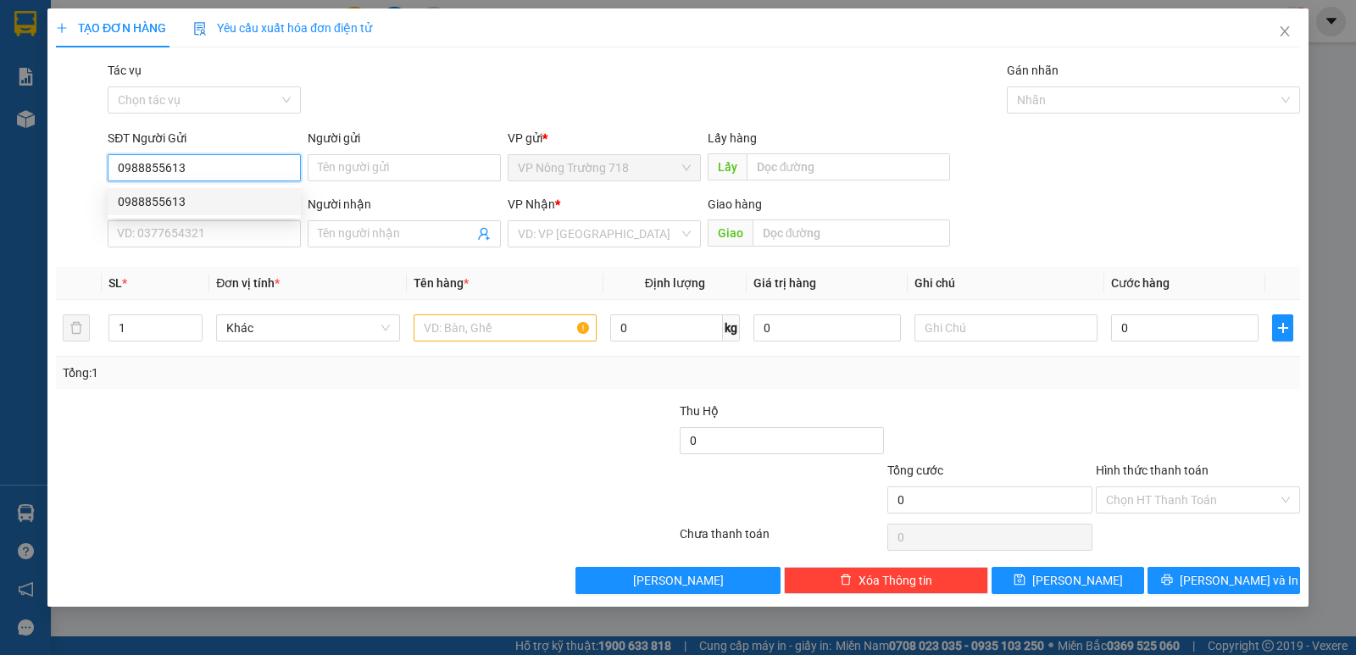
click at [214, 203] on div "0988855613" at bounding box center [204, 201] width 173 height 19
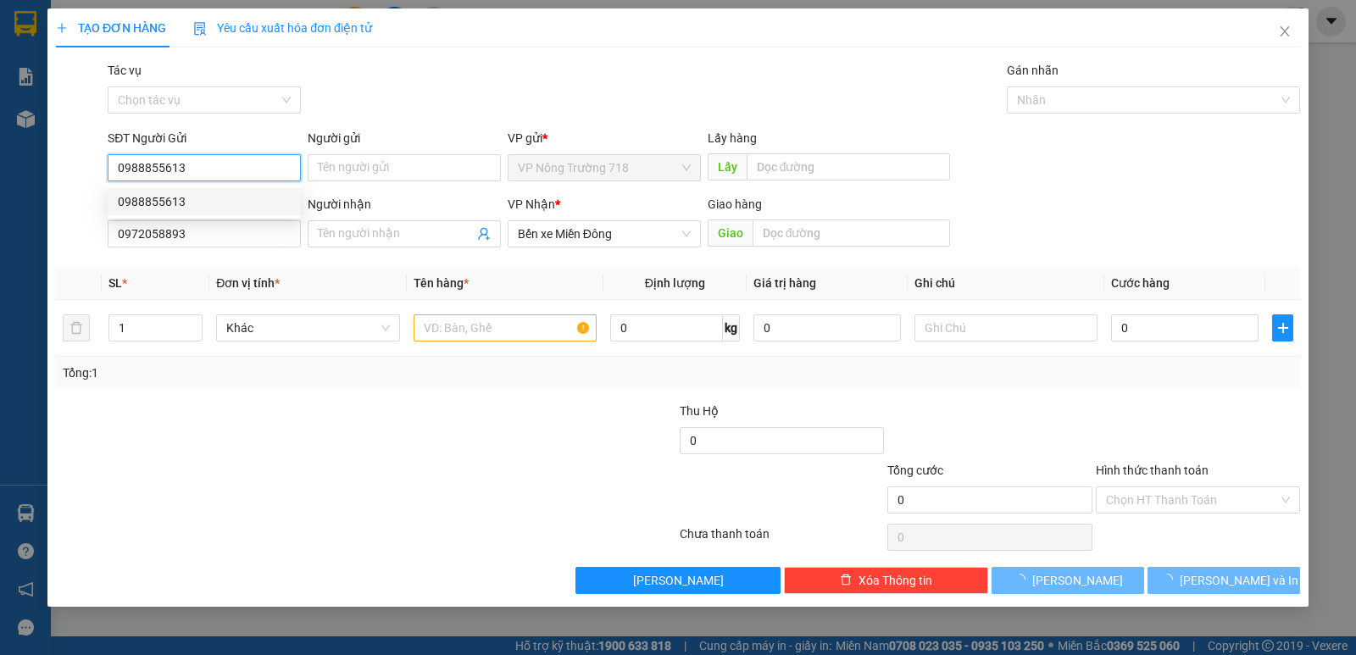
type input "0972058893"
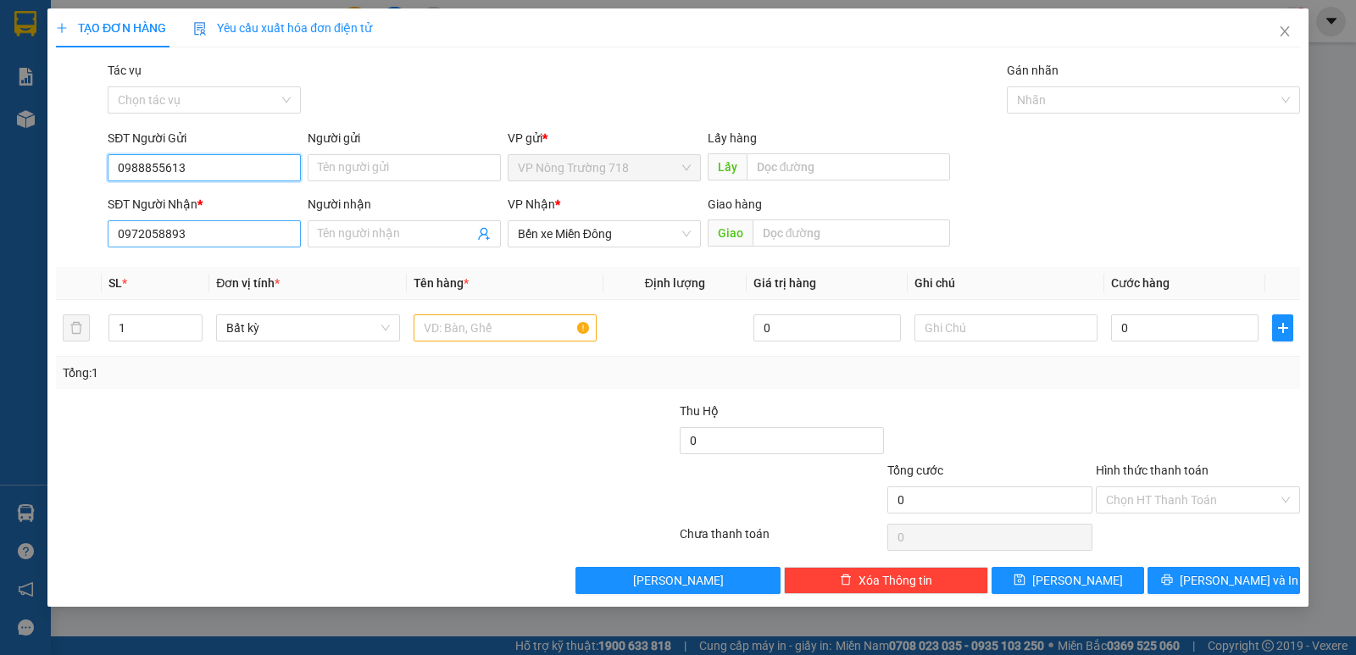
type input "0988855613"
click at [214, 239] on input "0972058893" at bounding box center [204, 233] width 193 height 27
type input "0"
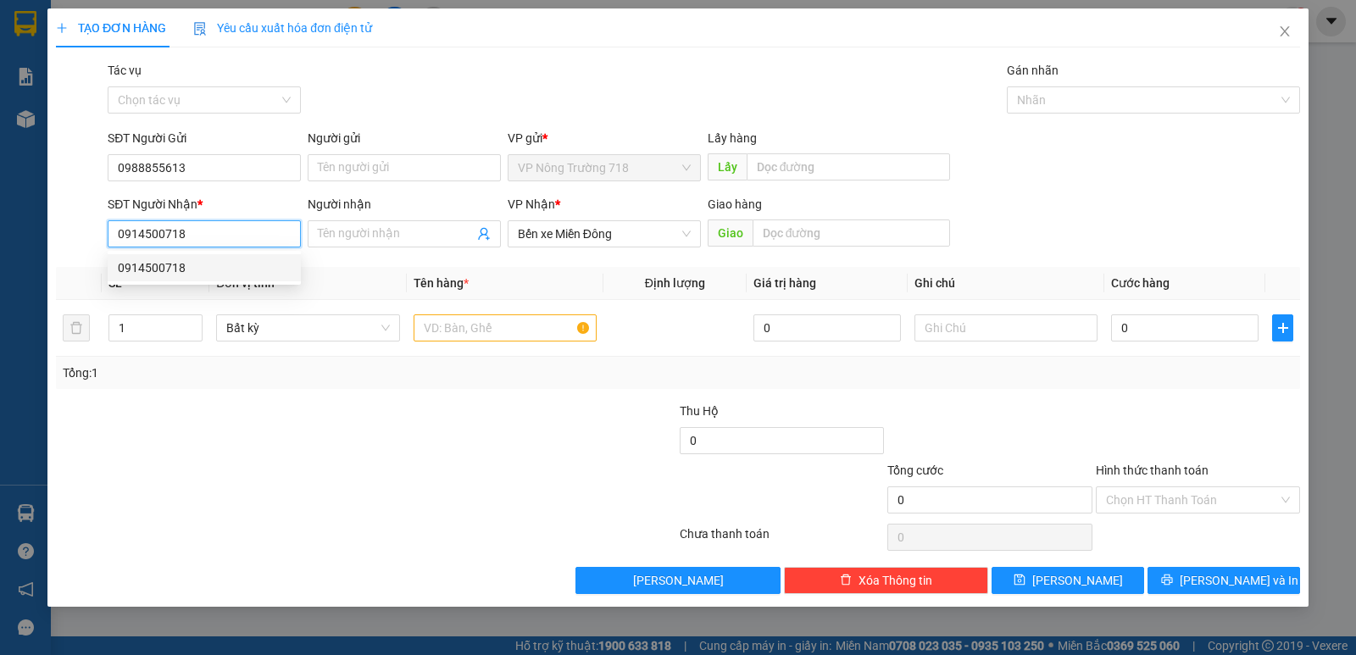
click at [258, 255] on div "0914500718" at bounding box center [204, 267] width 193 height 27
click at [640, 234] on span "Văn Phòng [GEOGRAPHIC_DATA]" at bounding box center [604, 233] width 173 height 25
type input "0914500718"
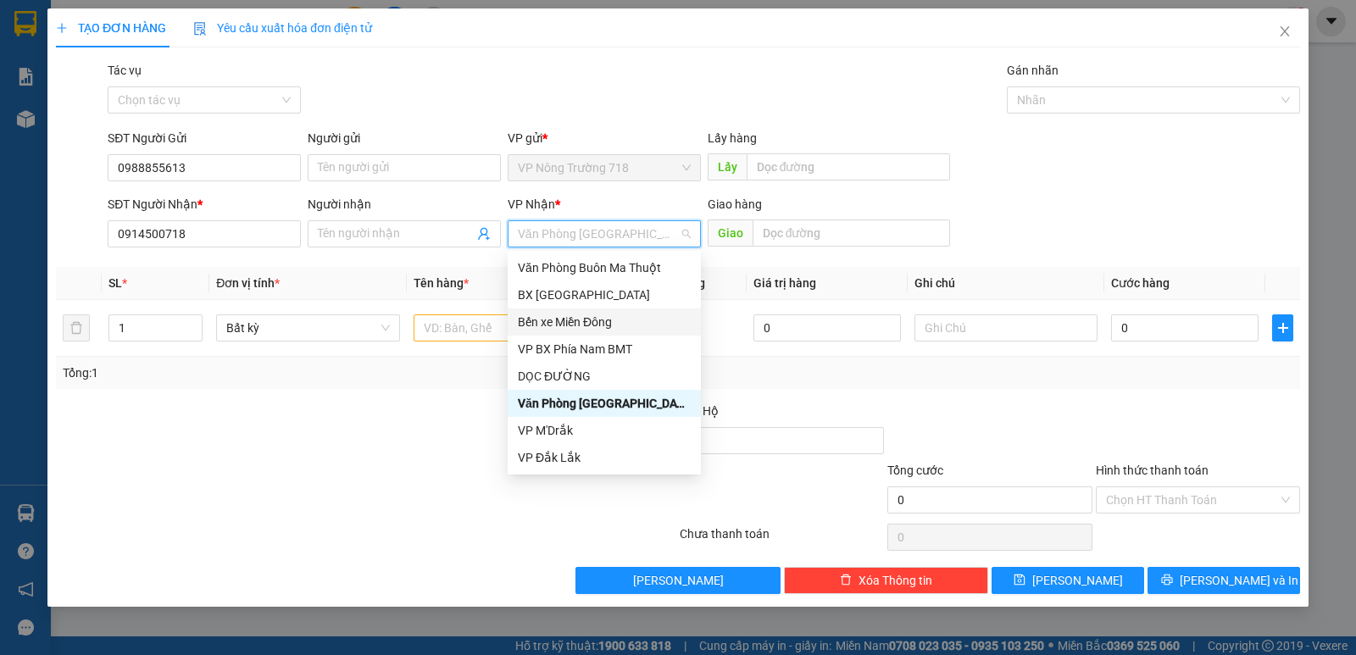
click at [607, 312] on div "Bến xe Miền Đông" at bounding box center [604, 322] width 193 height 27
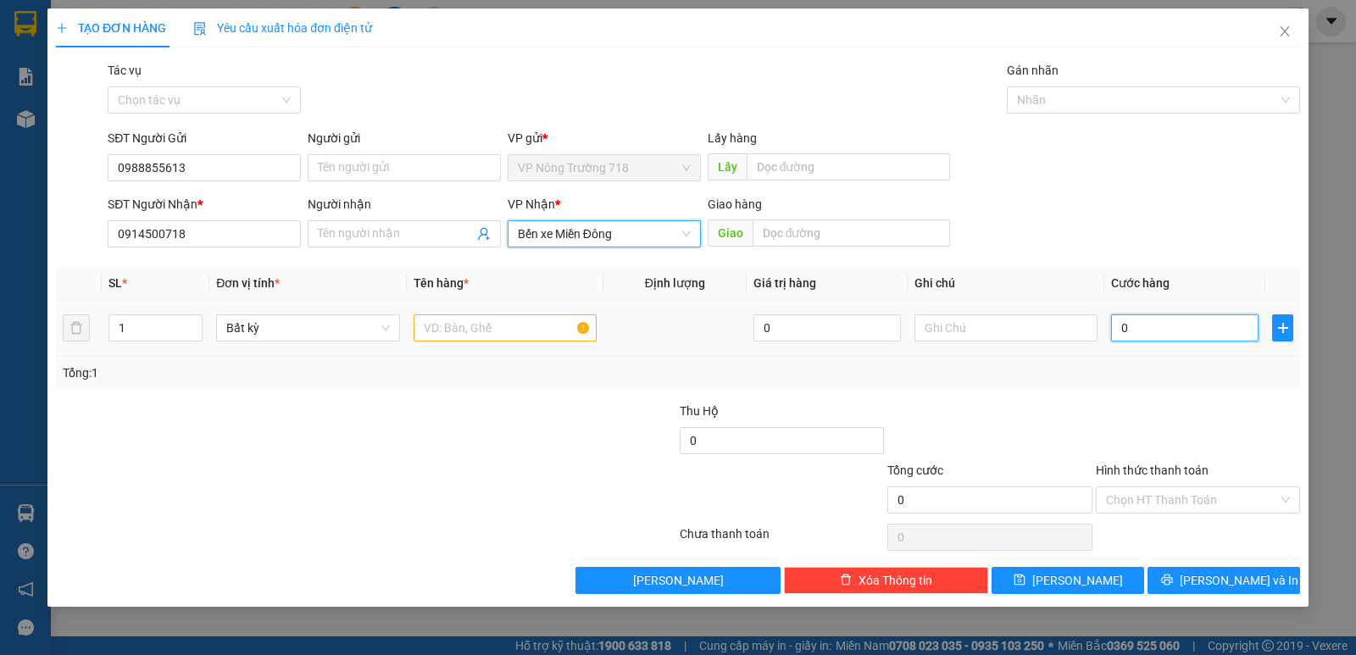
click at [1115, 328] on input "0" at bounding box center [1184, 327] width 147 height 27
type input "3"
type input "30"
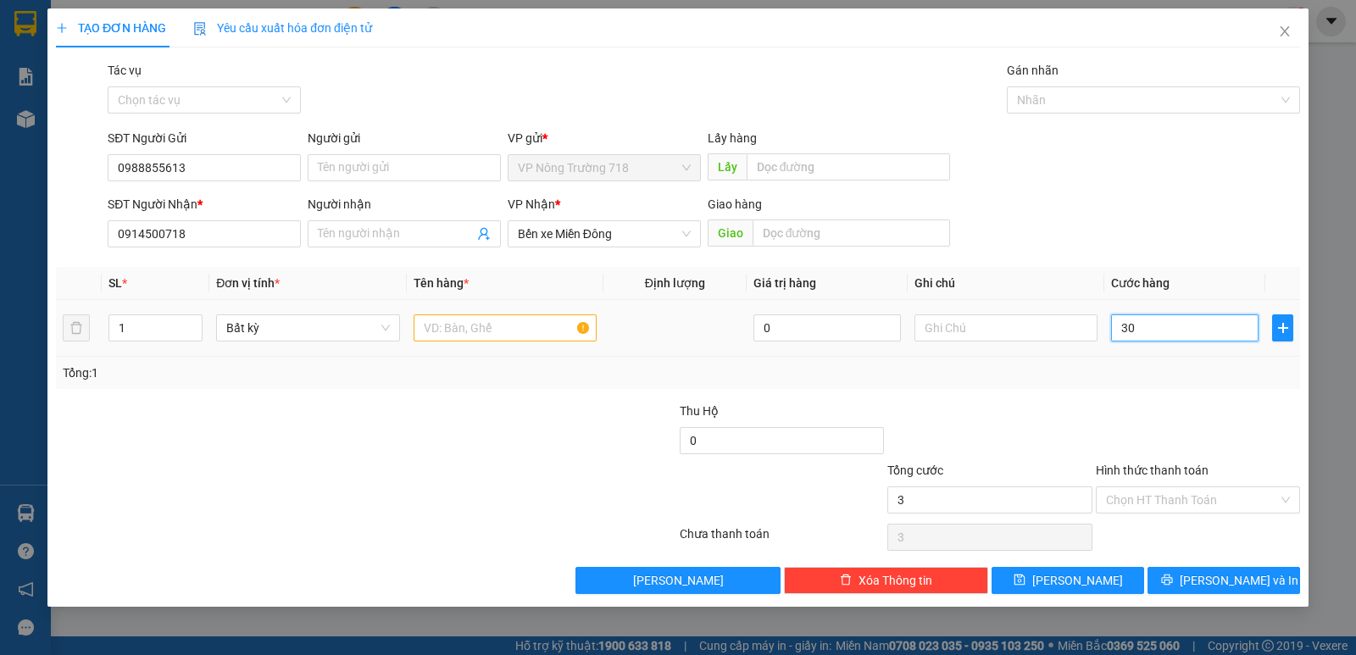
type input "30"
type input "300"
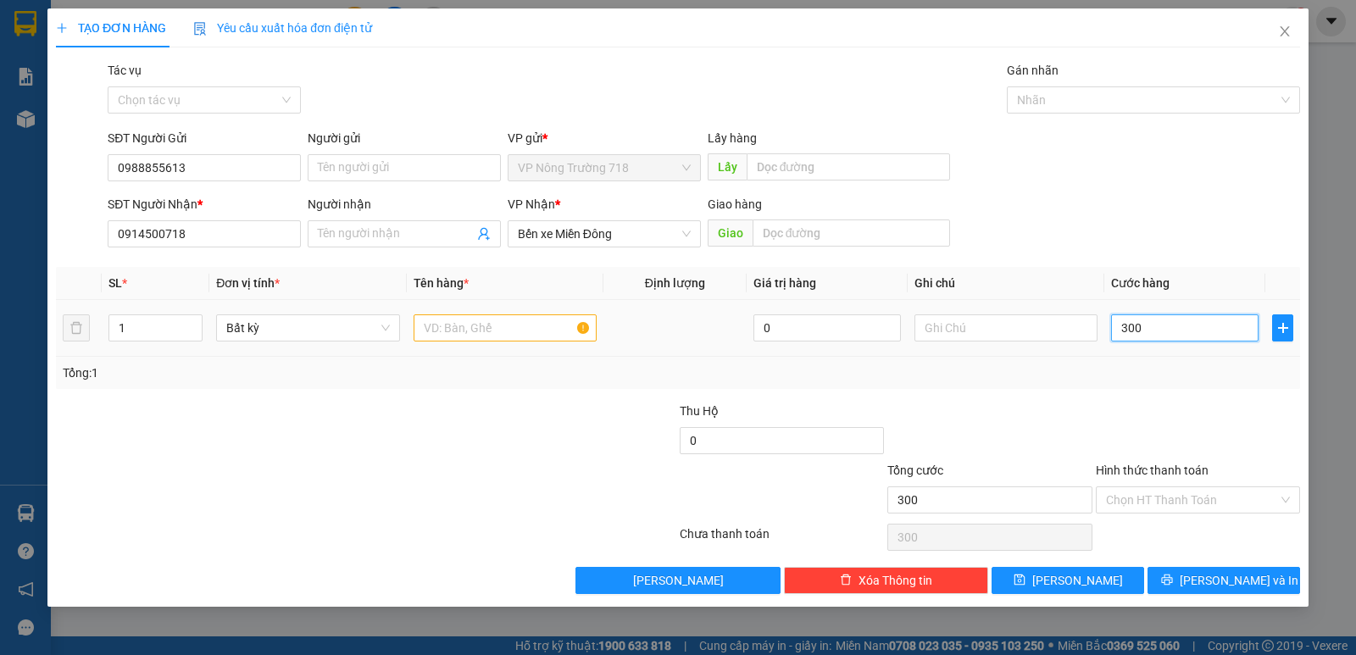
type input "3.000"
type input "30.000"
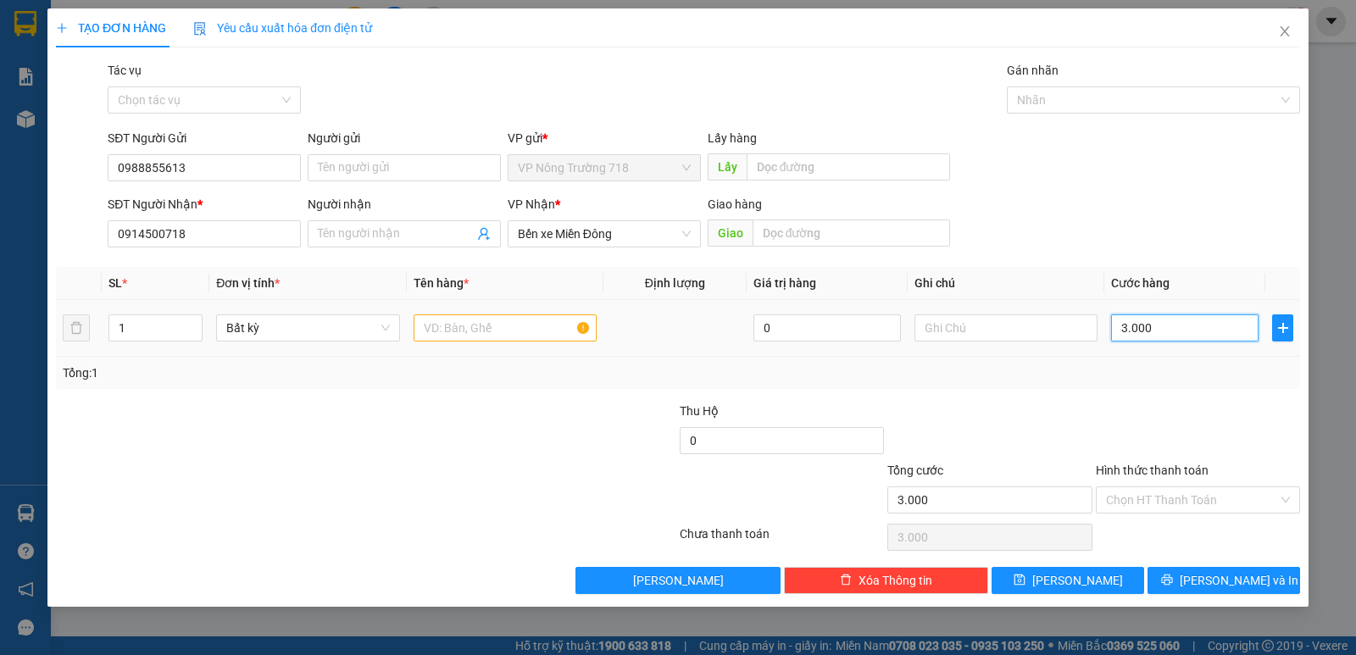
type input "30.000"
type input "3.000"
type input "300"
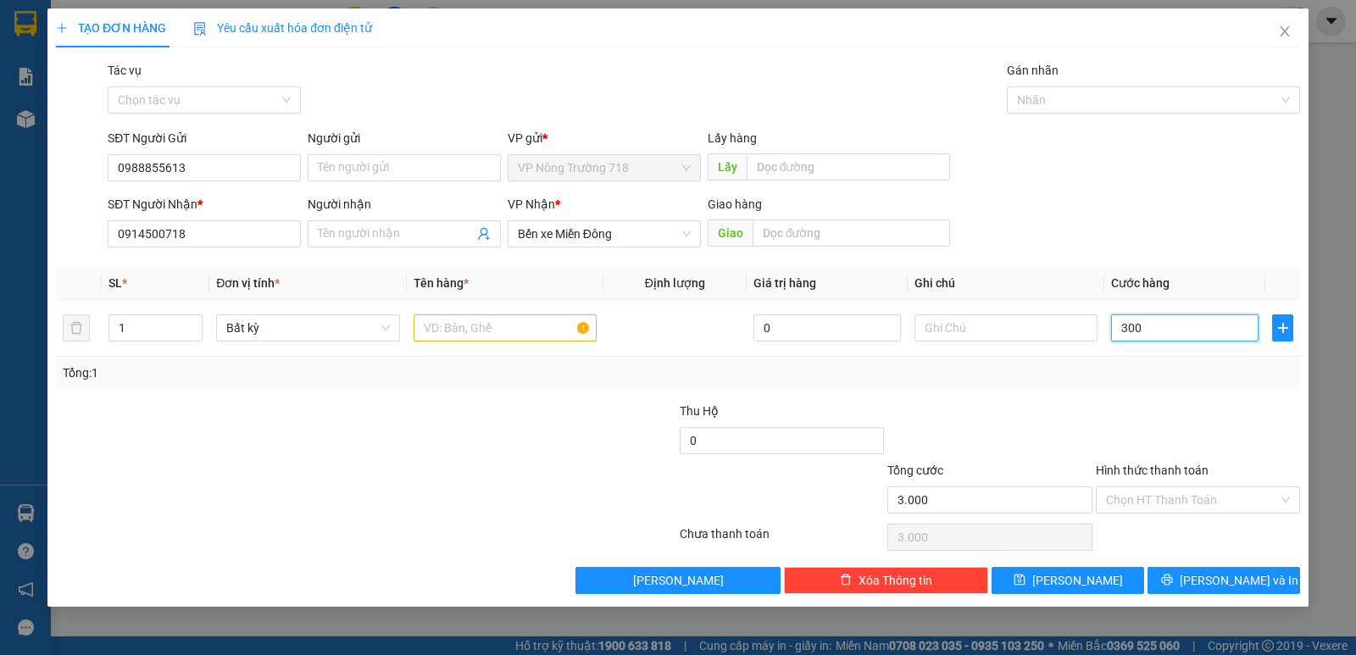
type input "300"
type input "30"
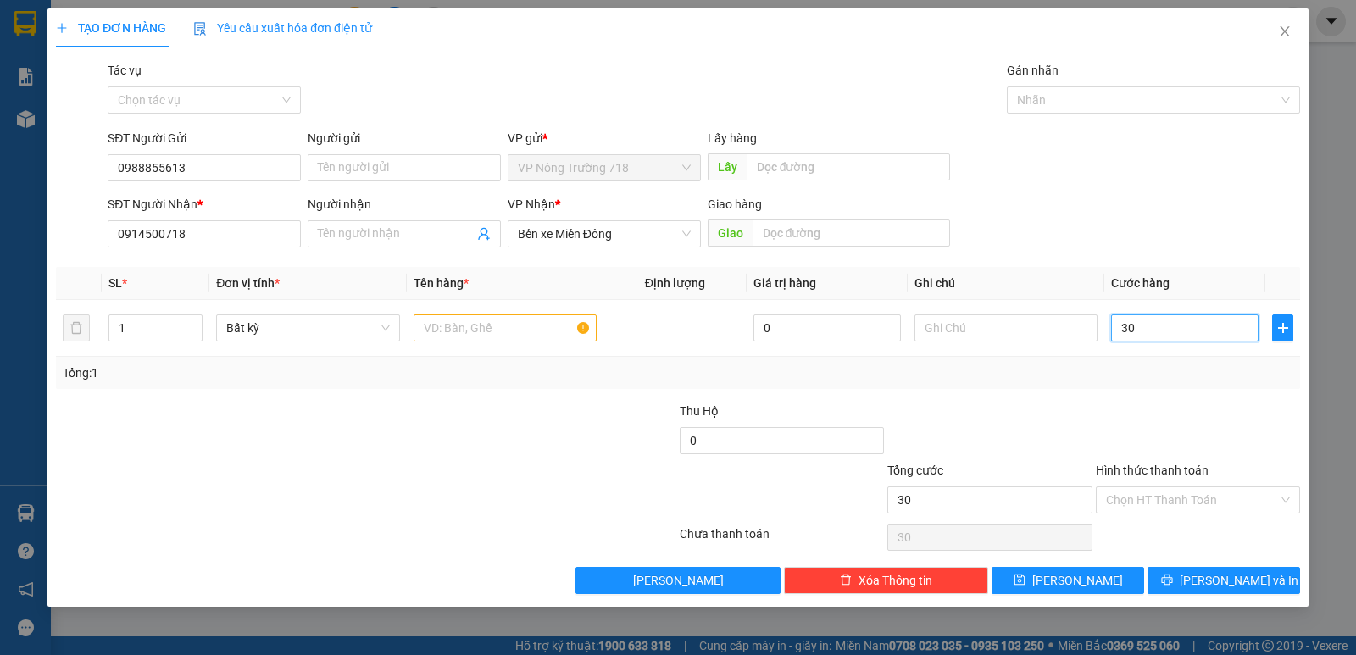
type input "3"
type input "0"
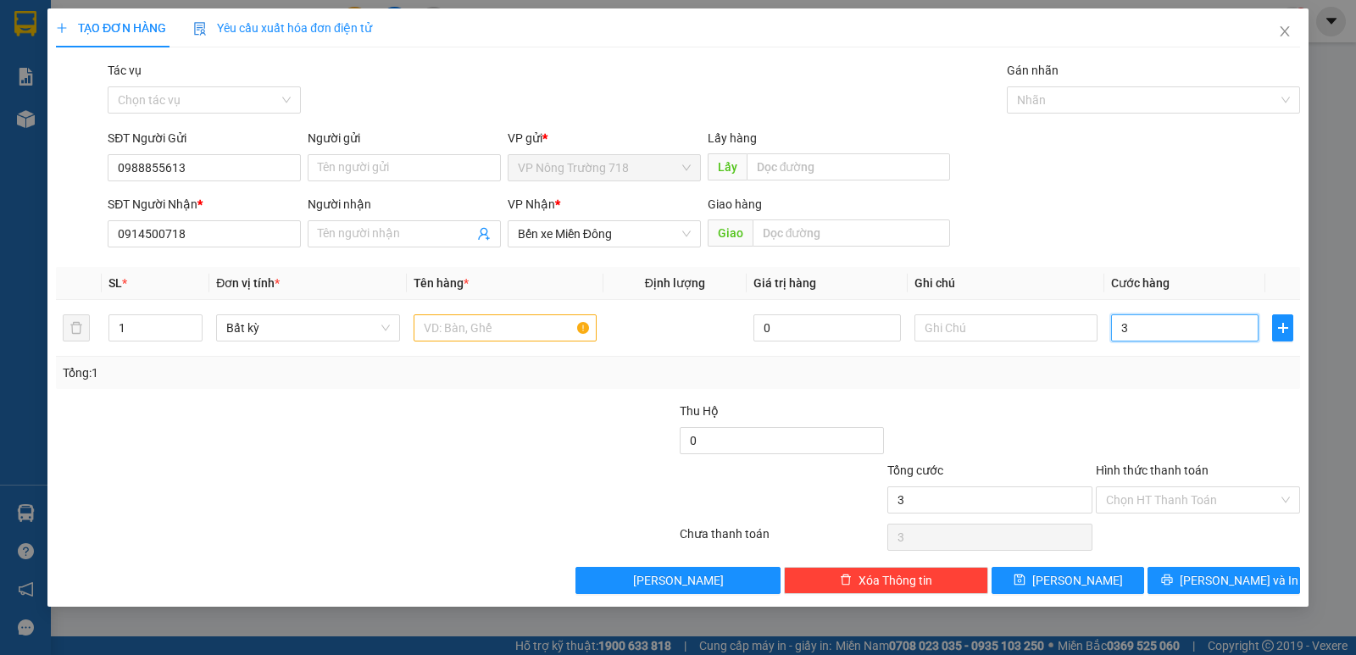
type input "0"
click at [1117, 325] on input "0" at bounding box center [1184, 327] width 147 height 27
type input "30"
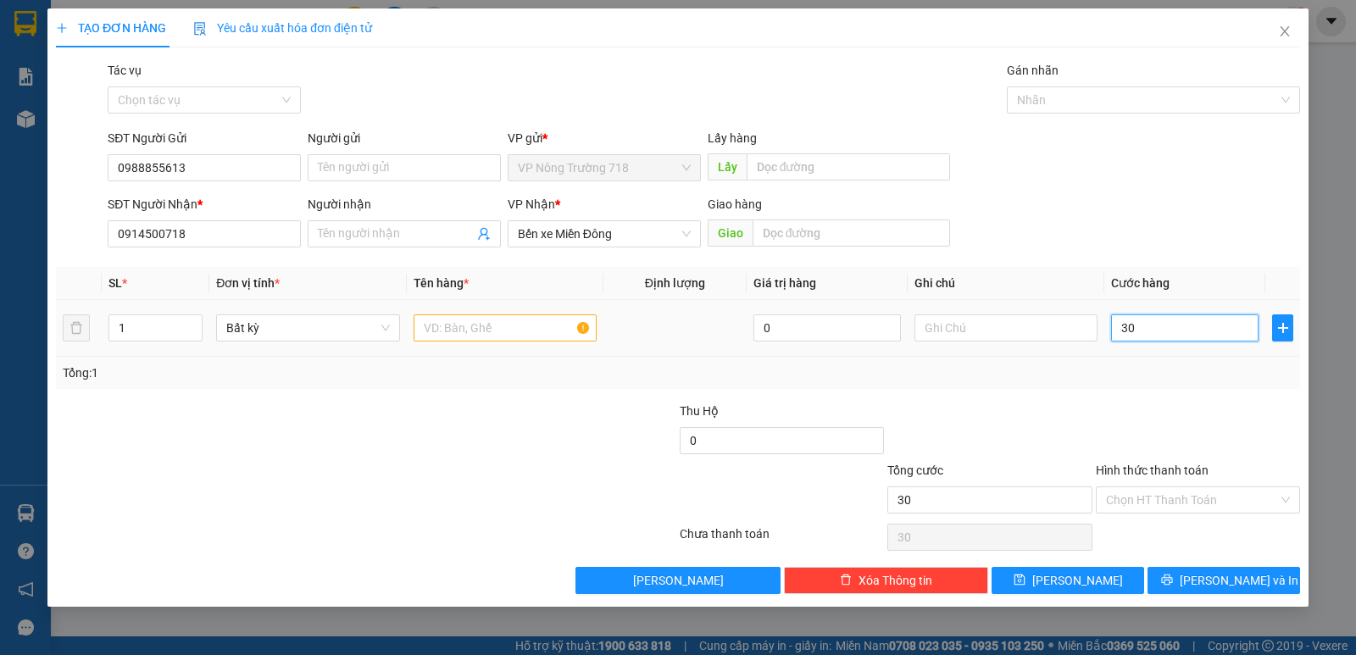
type input "300"
type input "3.000"
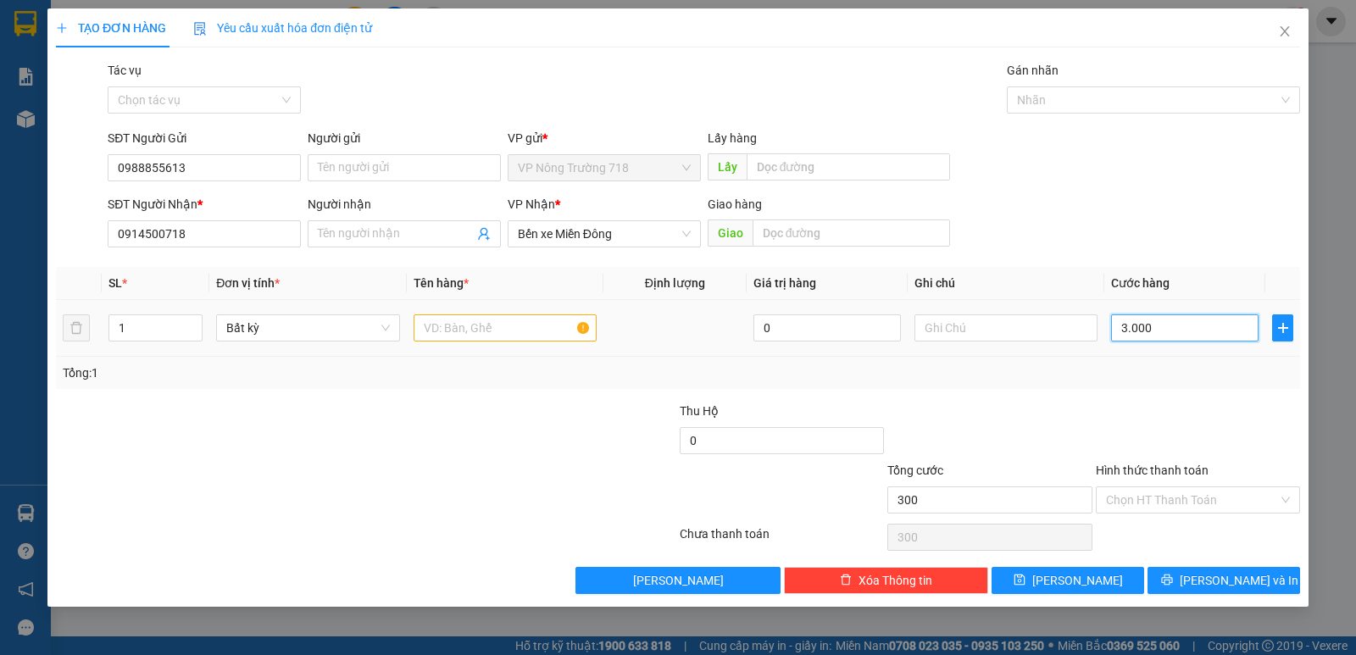
type input "3.000"
type input "30.000"
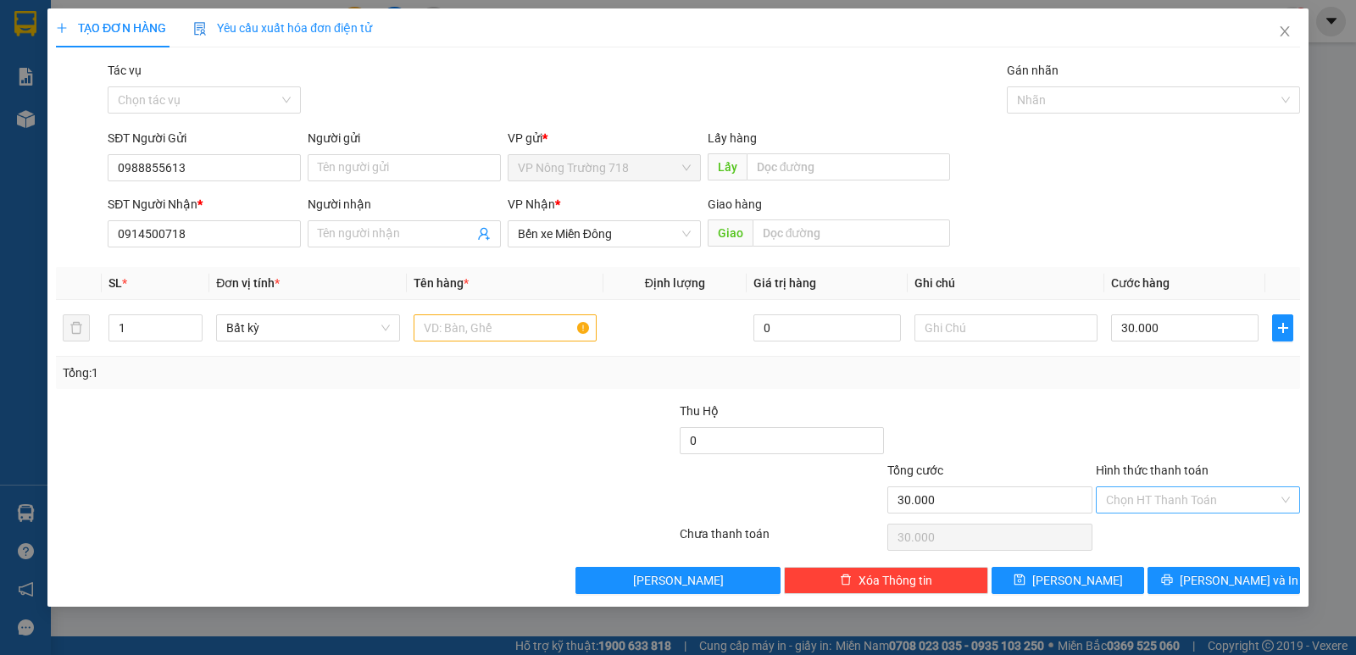
click at [1176, 498] on input "Hình thức thanh toán" at bounding box center [1192, 499] width 172 height 25
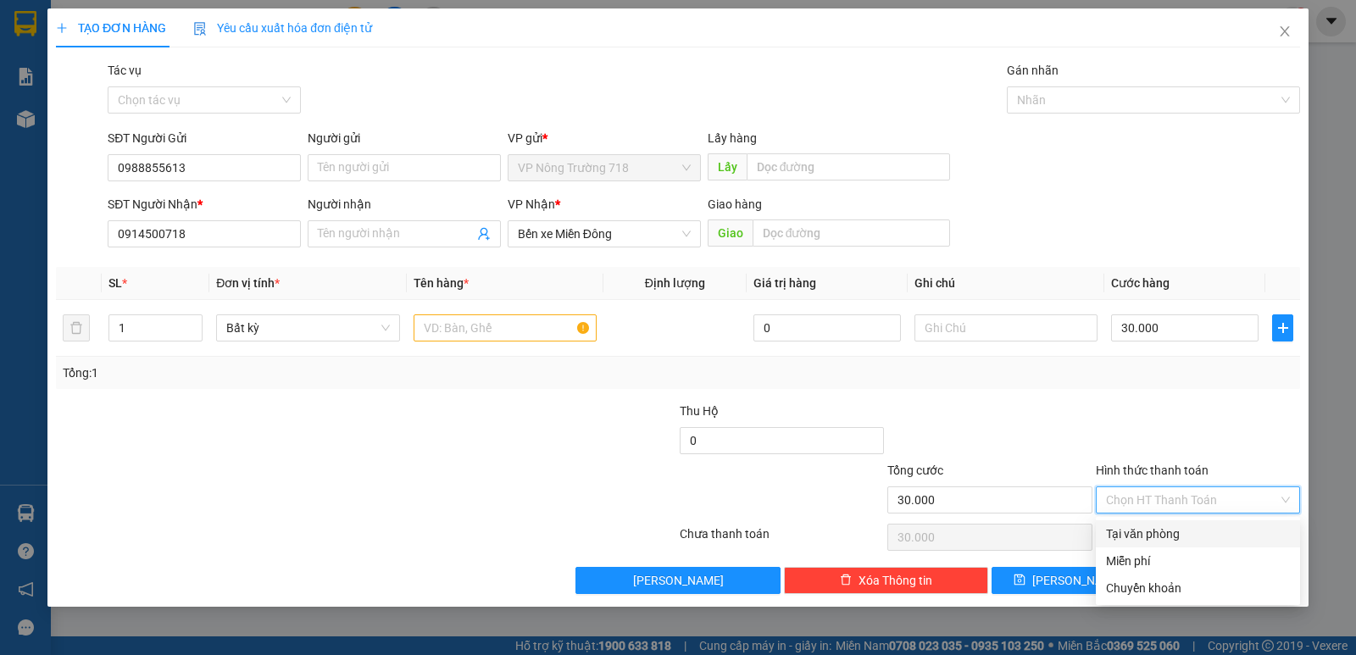
click at [1182, 532] on div "Tại văn phòng" at bounding box center [1198, 534] width 184 height 19
type input "0"
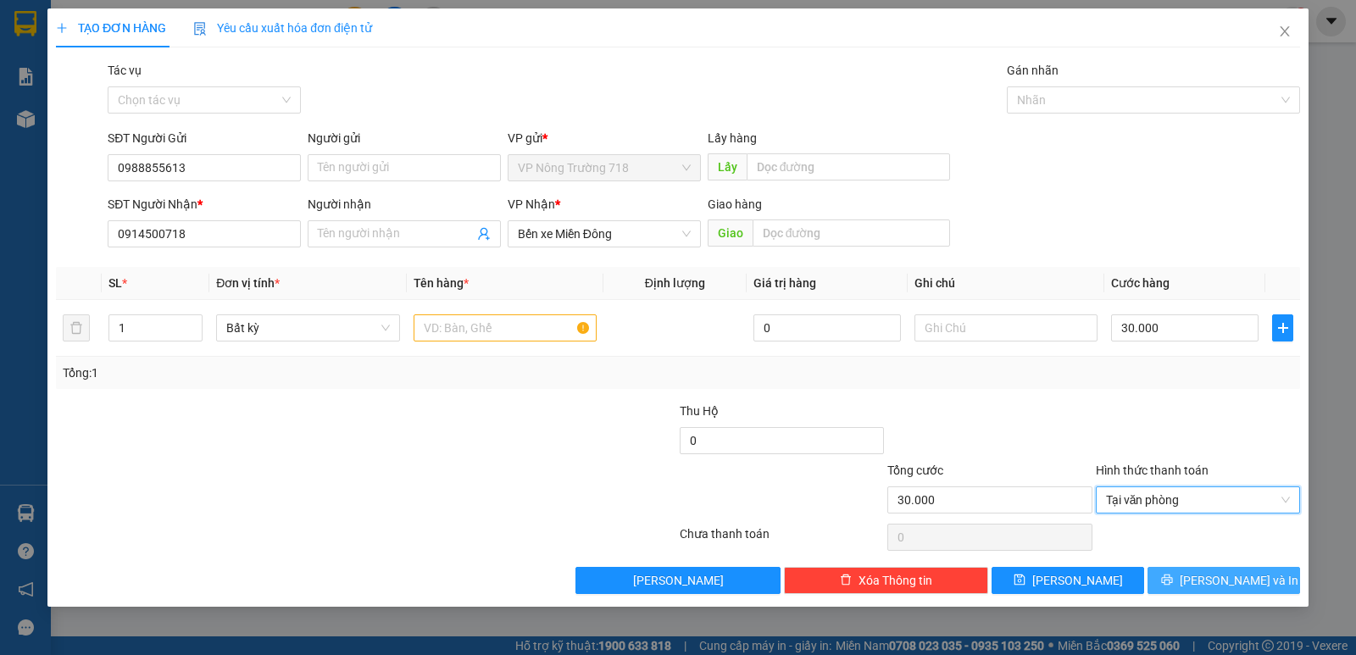
click at [1208, 588] on button "[PERSON_NAME] và In" at bounding box center [1224, 580] width 153 height 27
drag, startPoint x: 482, startPoint y: 330, endPoint x: 533, endPoint y: 304, distance: 56.9
click at [485, 328] on input "text" at bounding box center [505, 327] width 183 height 27
type input "1 THÙNG NHỎ"
click at [1254, 580] on span "[PERSON_NAME] và In" at bounding box center [1239, 580] width 119 height 19
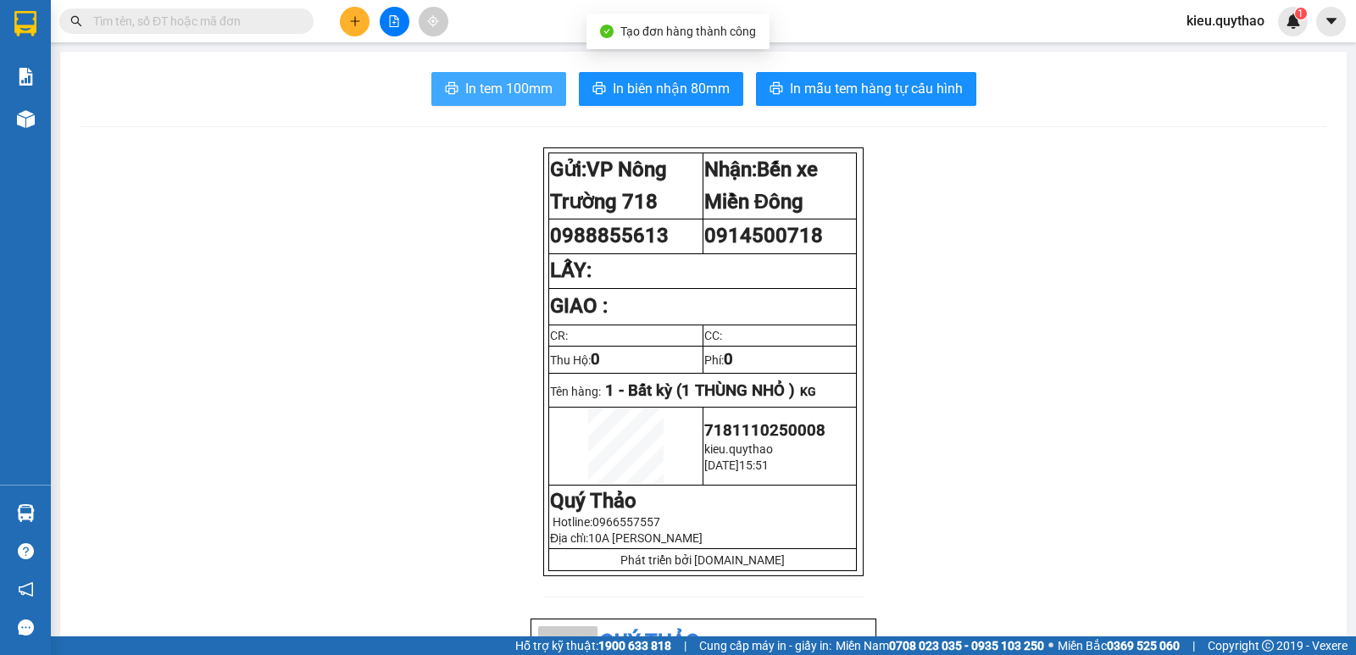
click at [518, 90] on span "In tem 100mm" at bounding box center [508, 88] width 87 height 21
click at [369, 25] on button at bounding box center [355, 22] width 30 height 30
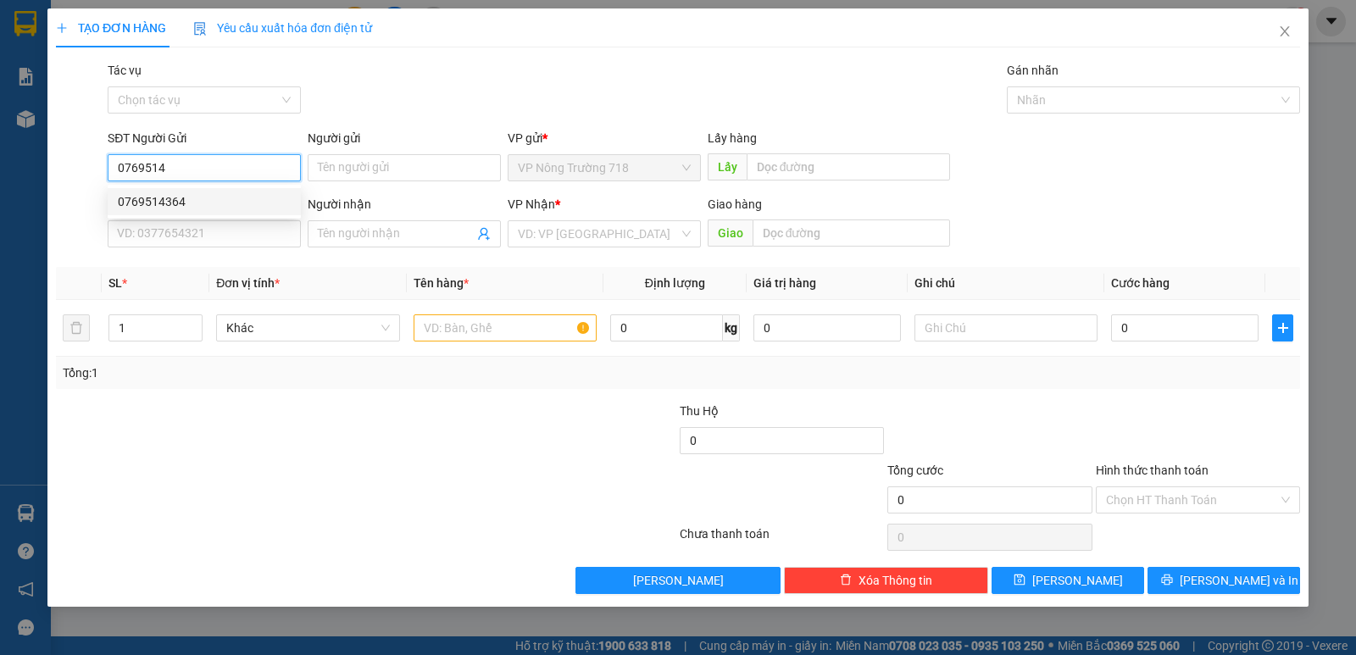
click at [156, 206] on div "0769514364" at bounding box center [204, 201] width 173 height 19
type input "0769514364"
type input "0963820176"
type input "VISIP 1"
type input "0769514364"
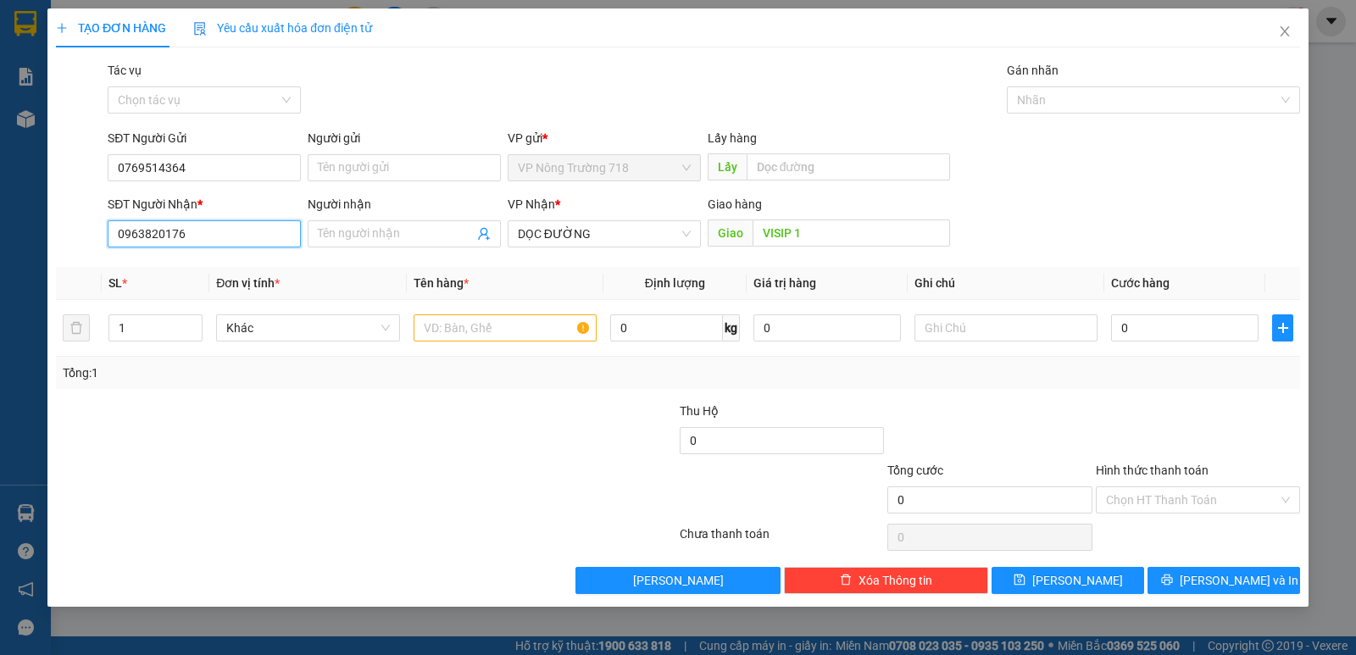
click at [206, 240] on input "0963820176" at bounding box center [204, 233] width 193 height 27
type input "0"
type input "0348912442"
drag, startPoint x: 482, startPoint y: 339, endPoint x: 478, endPoint y: 300, distance: 39.2
click at [479, 320] on input "text" at bounding box center [505, 327] width 183 height 27
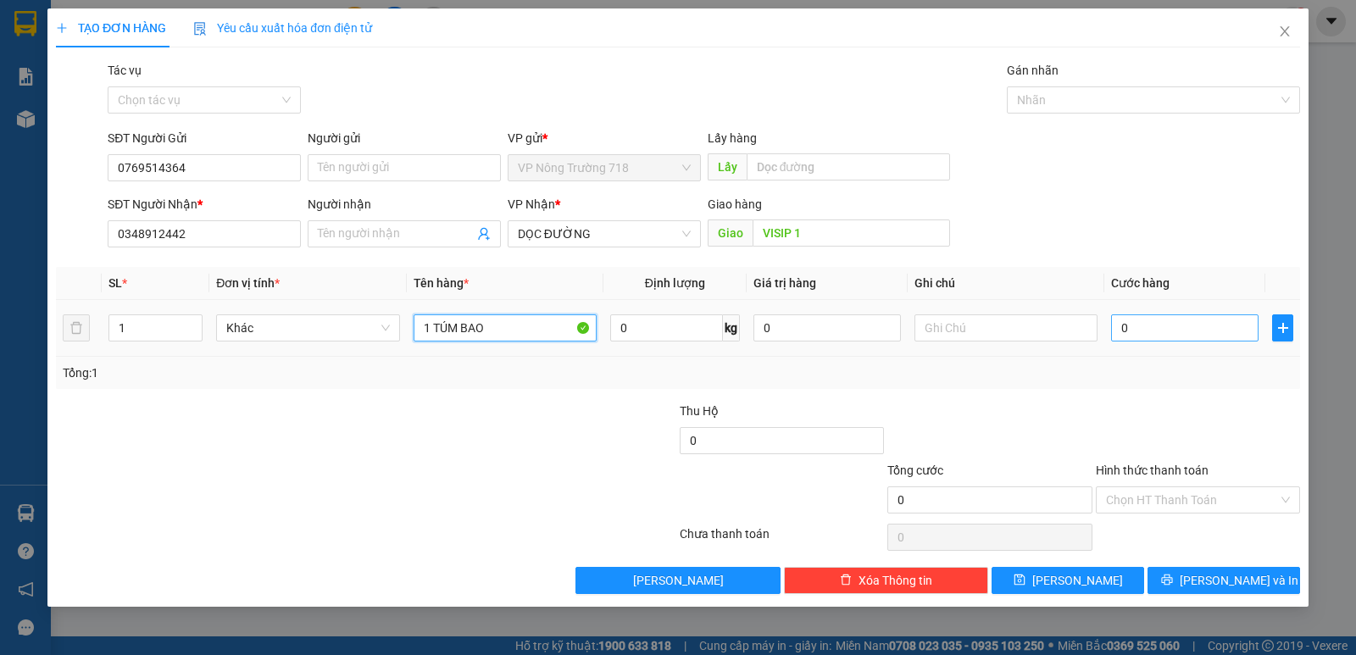
type input "1 TÚM BAO"
click at [1115, 328] on input "0" at bounding box center [1184, 327] width 147 height 27
type input "7"
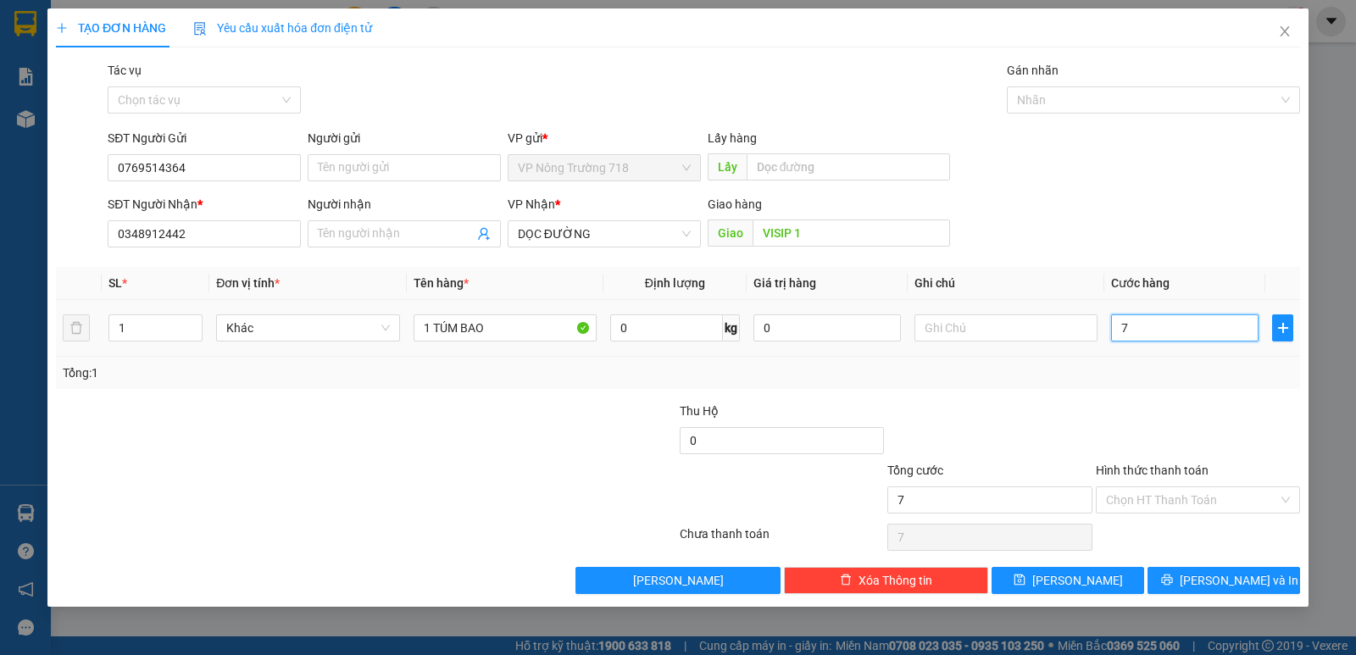
type input "70"
type input "700"
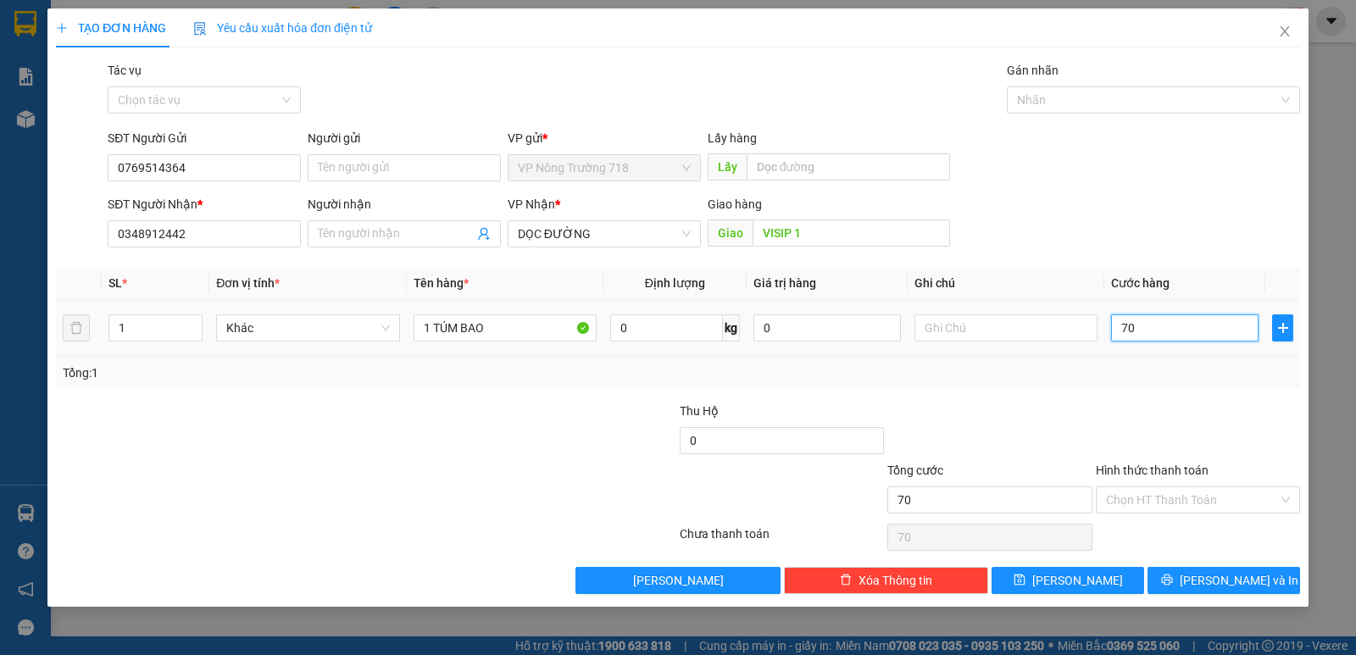
type input "700"
type input "7.000"
type input "70.000"
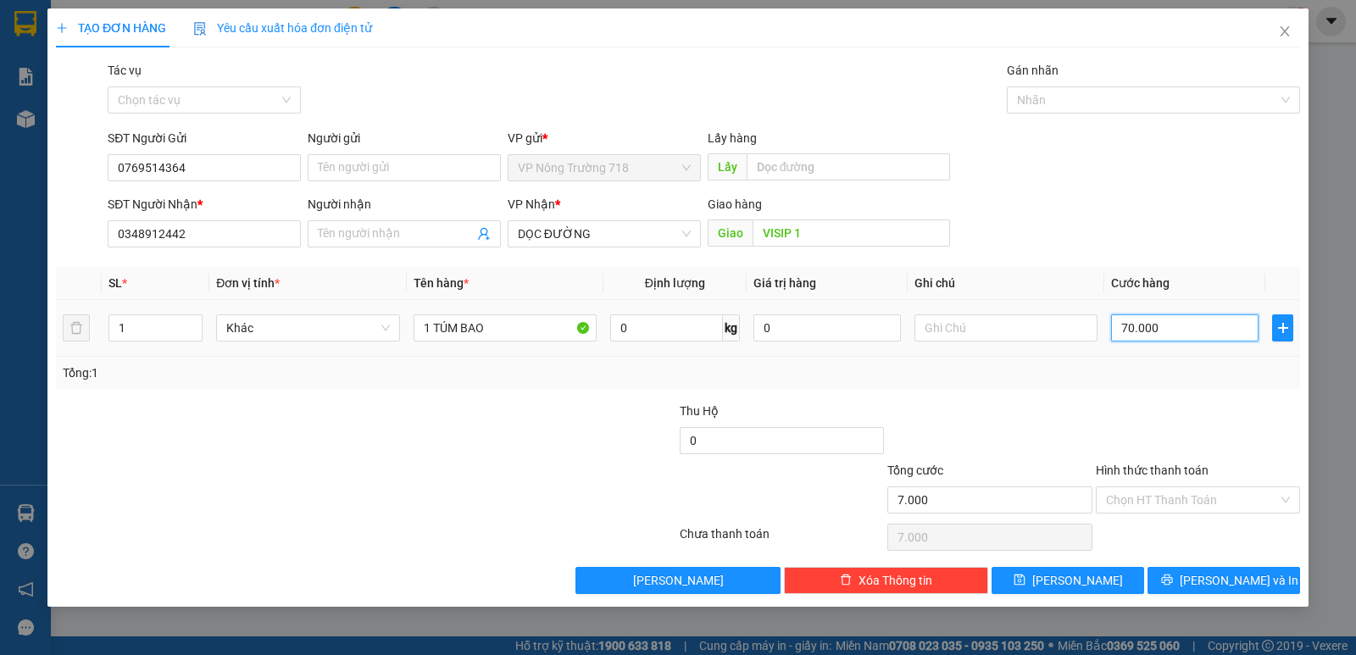
type input "70.000"
click at [1235, 499] on input "Hình thức thanh toán" at bounding box center [1192, 499] width 172 height 25
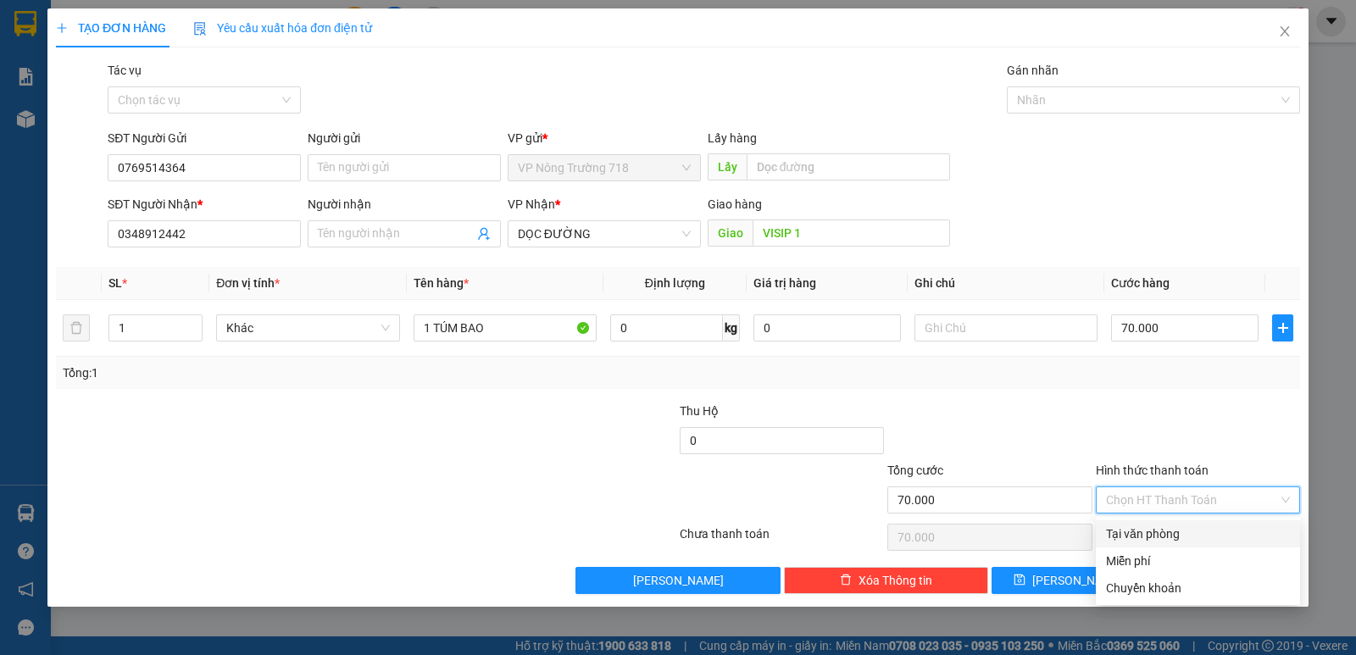
click at [1215, 536] on div "Tại văn phòng" at bounding box center [1198, 534] width 184 height 19
type input "0"
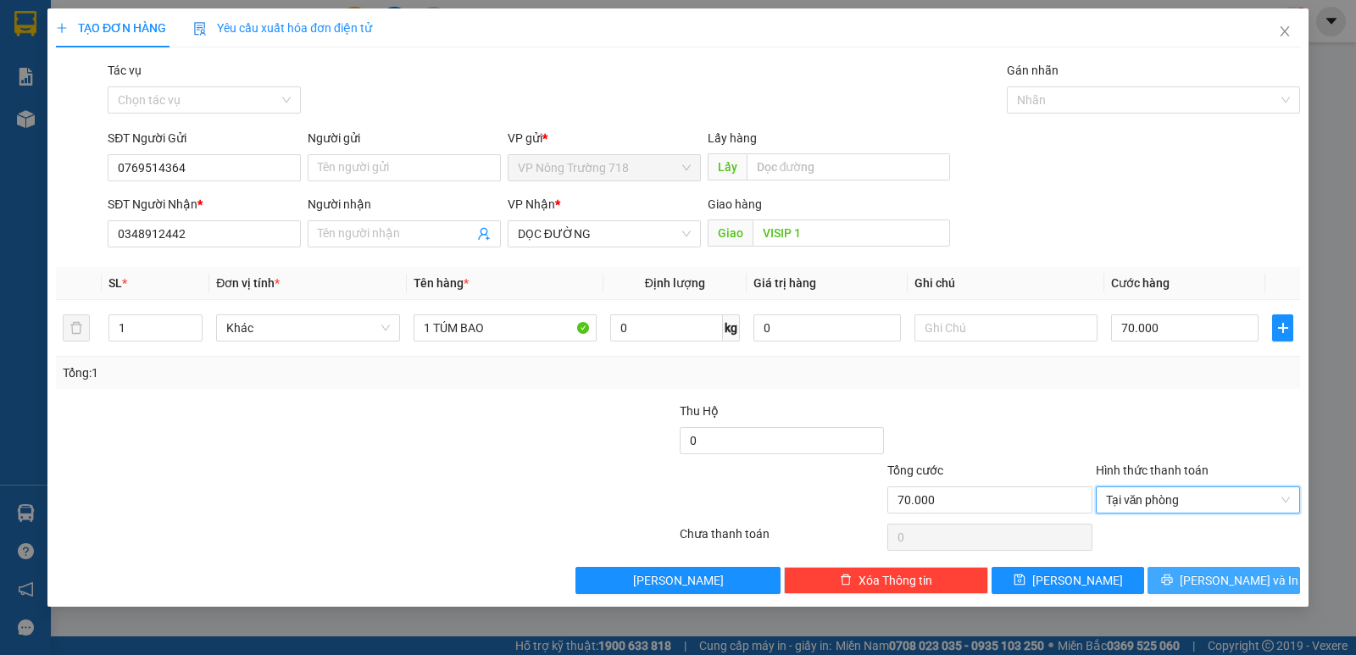
click at [1234, 579] on span "[PERSON_NAME] và In" at bounding box center [1239, 580] width 119 height 19
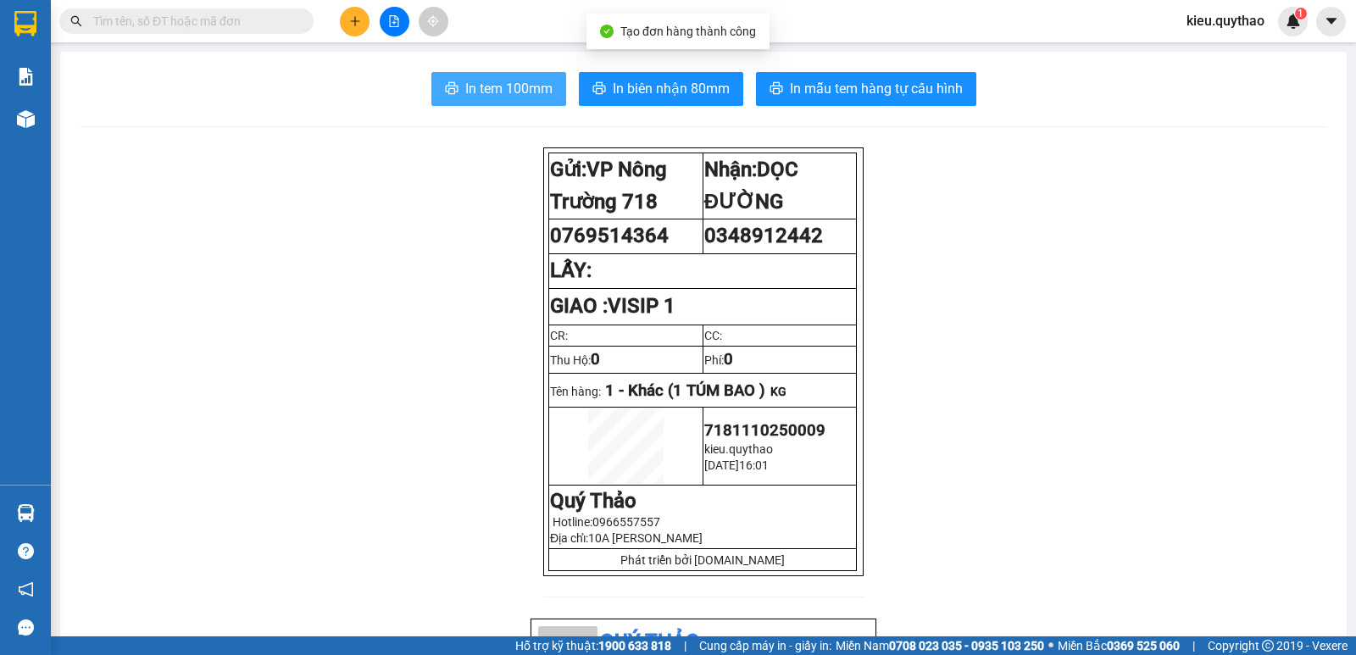
click at [522, 82] on span "In tem 100mm" at bounding box center [508, 88] width 87 height 21
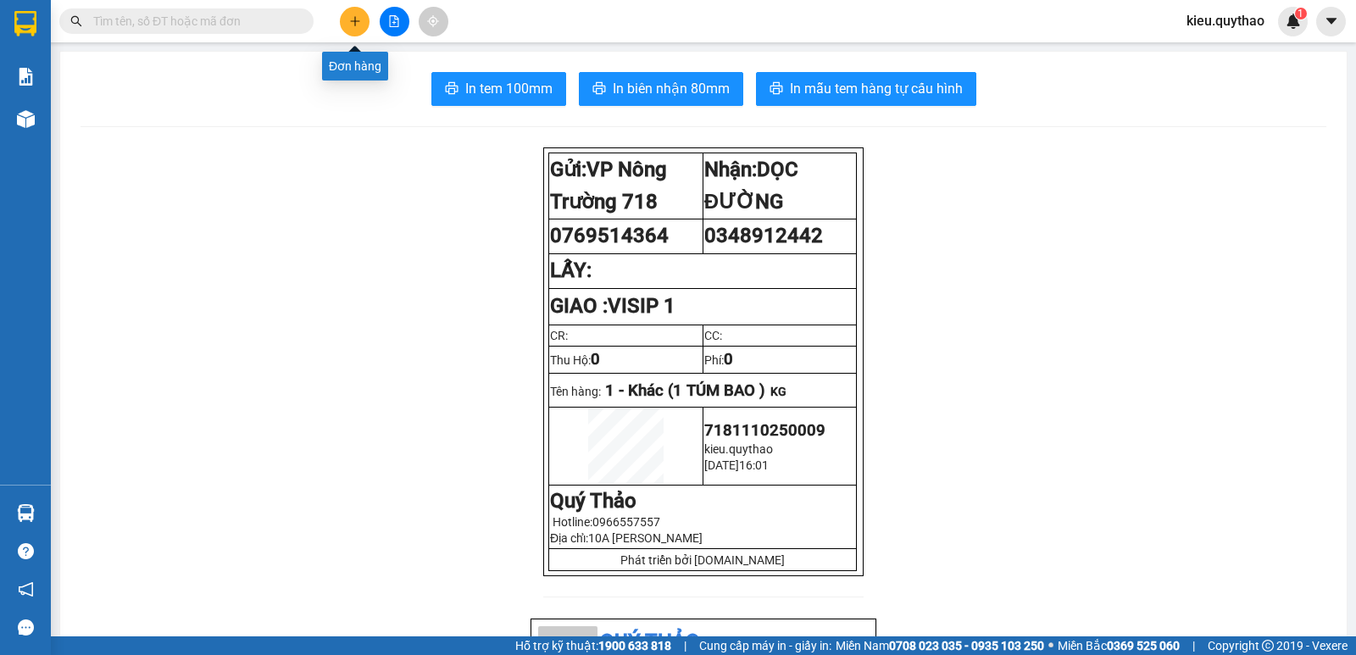
click at [355, 32] on button at bounding box center [355, 22] width 30 height 30
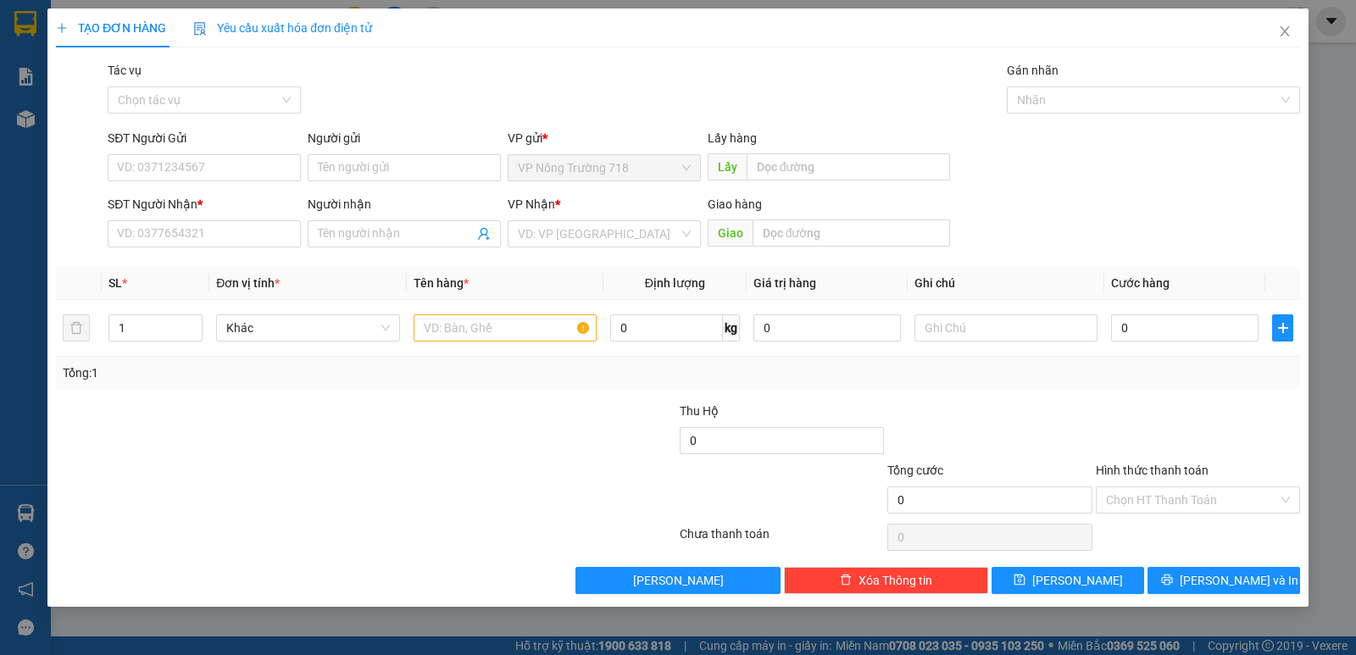
click at [64, 22] on icon "plus" at bounding box center [62, 28] width 12 height 12
click at [15, 126] on div "TẠO ĐƠN HÀNG Yêu cầu xuất hóa đơn điện tử Transit Pickup Surcharge Ids Transit …" at bounding box center [678, 327] width 1356 height 655
click at [30, 120] on div "TẠO ĐƠN HÀNG Yêu cầu xuất hóa đơn điện tử Transit Pickup Surcharge Ids Transit …" at bounding box center [678, 327] width 1356 height 655
click at [1288, 32] on icon "close" at bounding box center [1285, 32] width 14 height 14
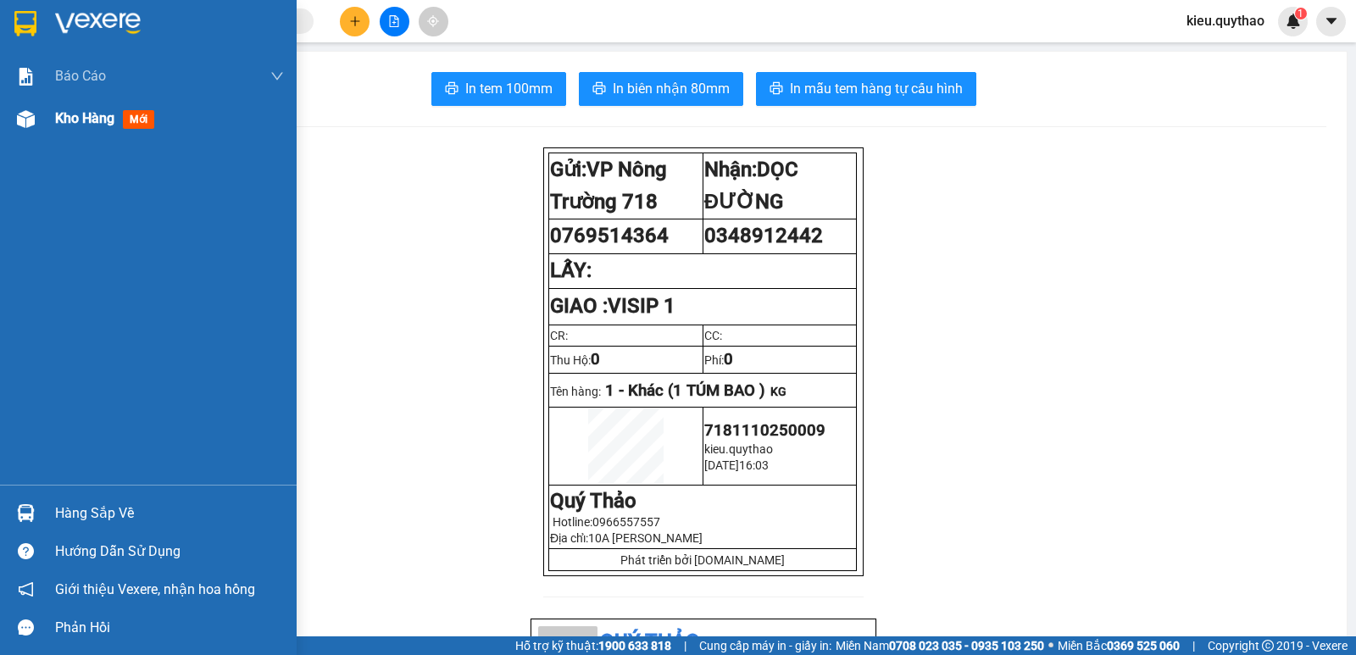
click at [38, 120] on div at bounding box center [26, 119] width 30 height 30
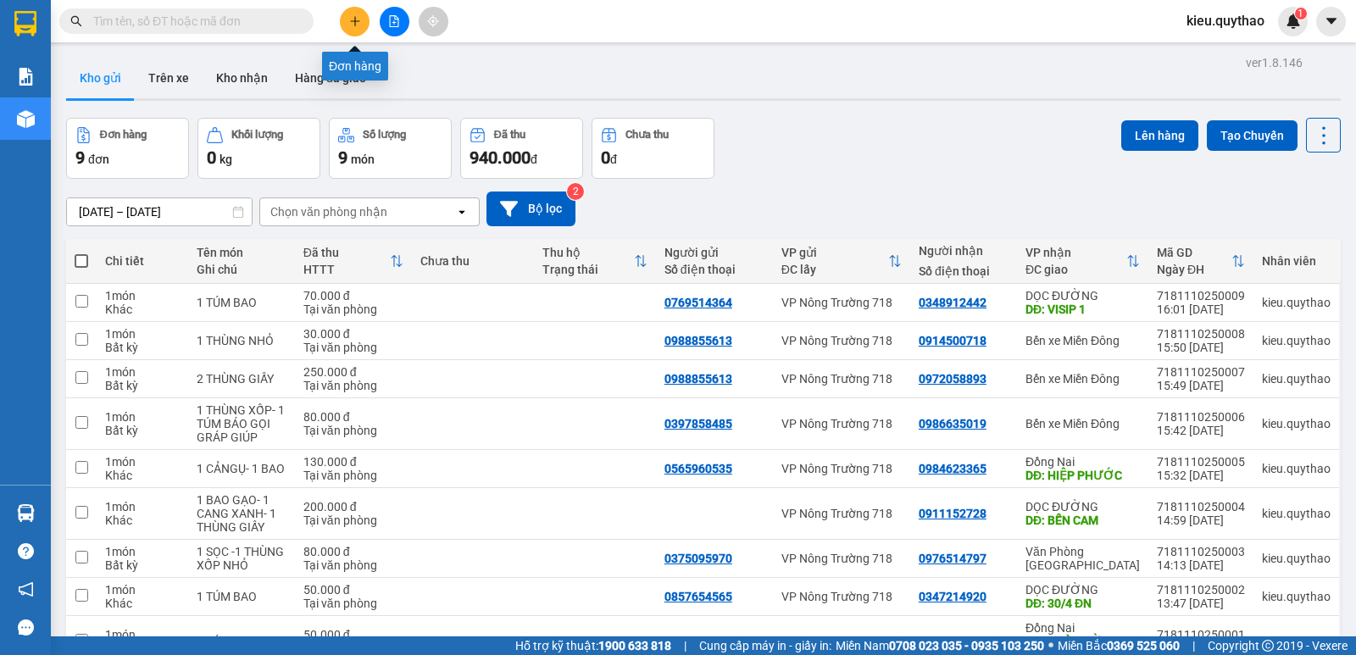
click at [356, 12] on button at bounding box center [355, 22] width 30 height 30
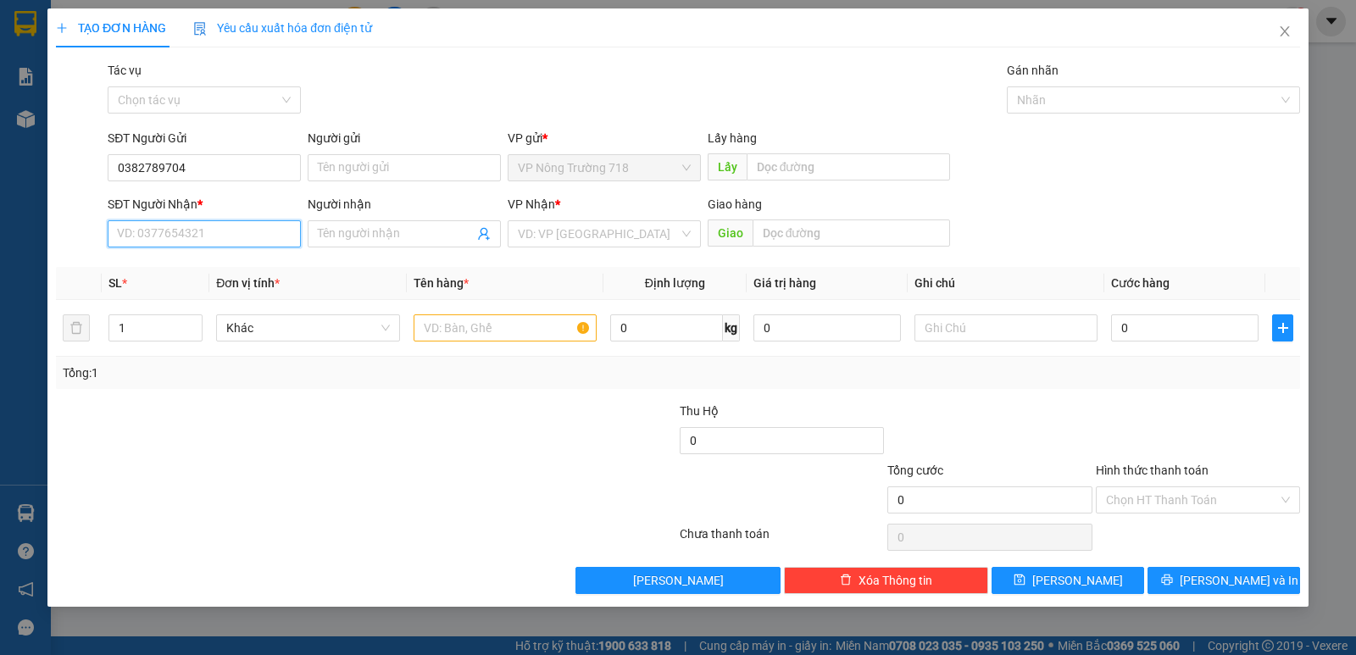
click at [220, 223] on input "SĐT Người Nhận *" at bounding box center [204, 233] width 193 height 27
click at [574, 224] on input "search" at bounding box center [598, 233] width 161 height 25
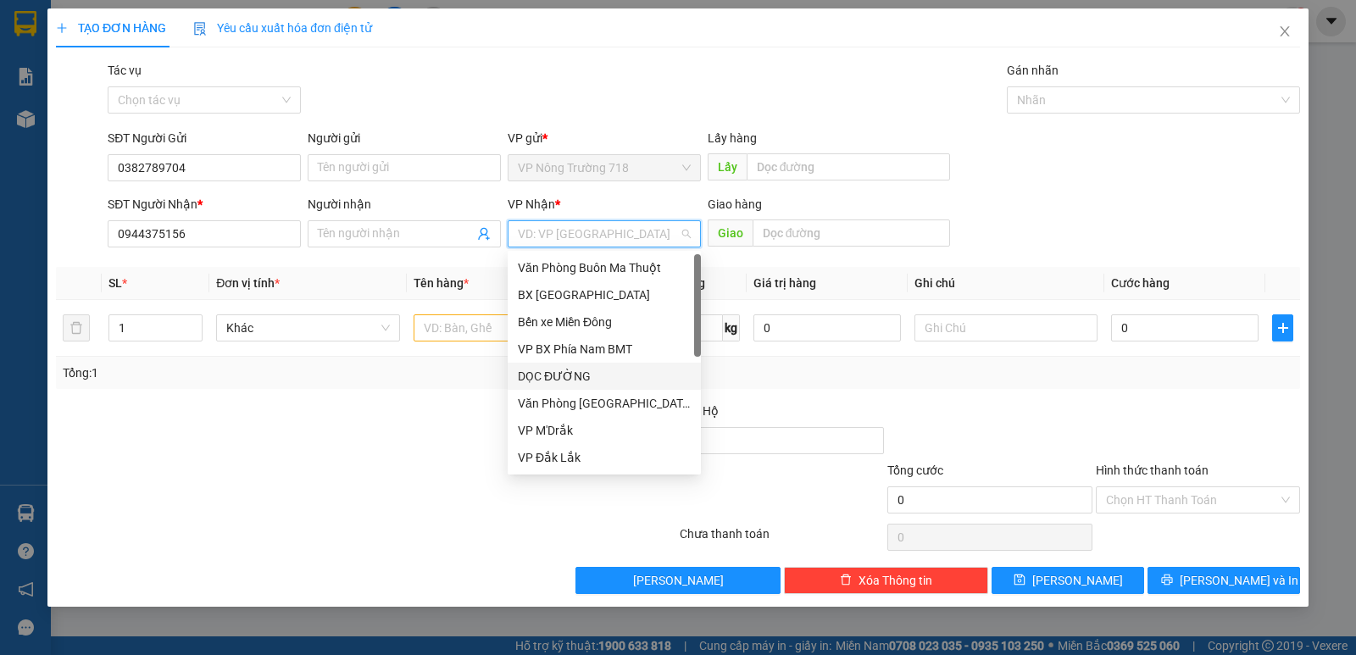
click at [578, 372] on div "DỌC ĐƯỜNG" at bounding box center [604, 376] width 173 height 19
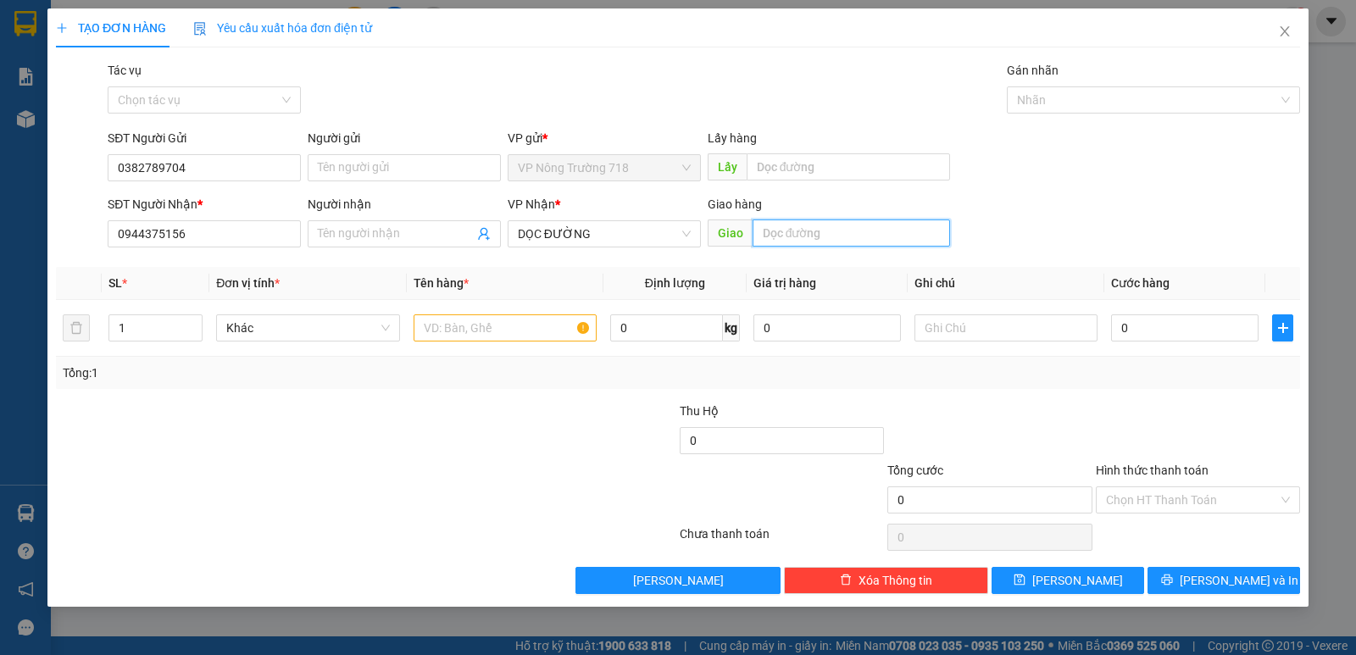
click at [806, 235] on input "text" at bounding box center [852, 233] width 198 height 27
click at [553, 330] on input "text" at bounding box center [505, 327] width 183 height 27
drag, startPoint x: 1110, startPoint y: 314, endPoint x: 1114, endPoint y: 323, distance: 9.1
click at [1113, 322] on td "0" at bounding box center [1184, 328] width 161 height 57
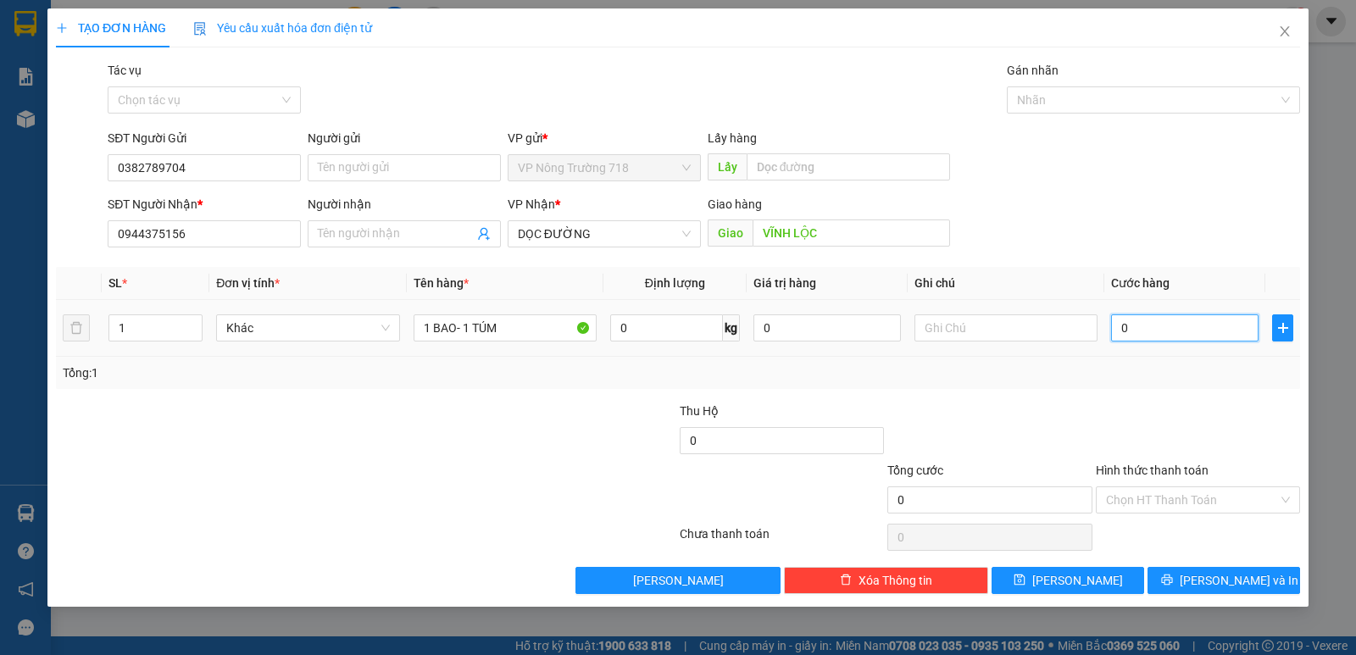
click at [1118, 330] on input "0" at bounding box center [1184, 327] width 147 height 27
click at [1153, 496] on input "Hình thức thanh toán" at bounding box center [1192, 499] width 172 height 25
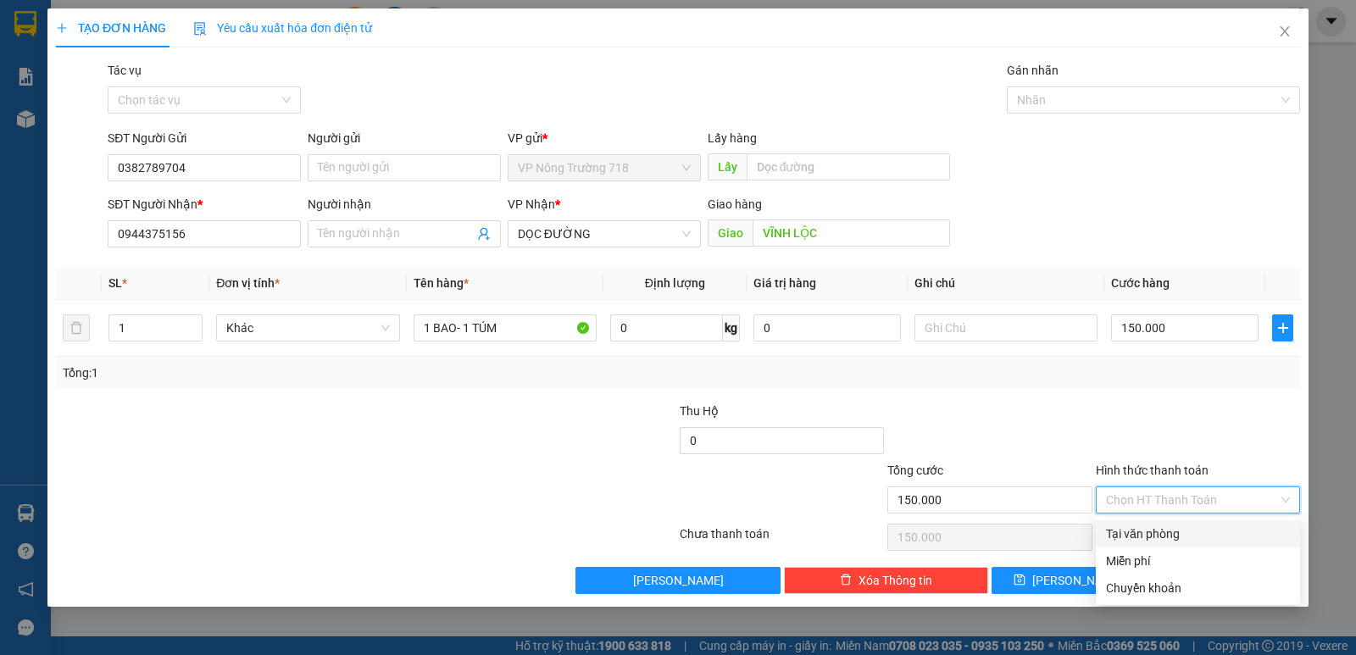
click at [1160, 532] on div "Tại văn phòng" at bounding box center [1198, 534] width 184 height 19
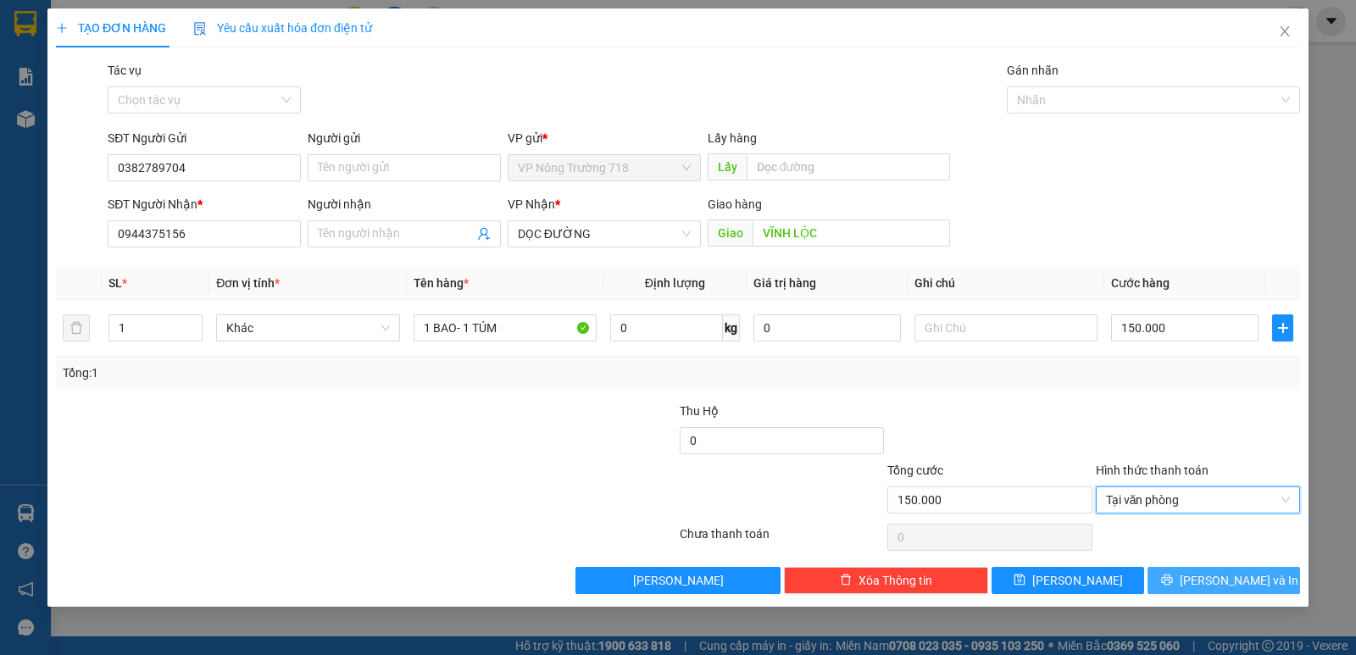
click at [1213, 582] on span "[PERSON_NAME] và In" at bounding box center [1239, 580] width 119 height 19
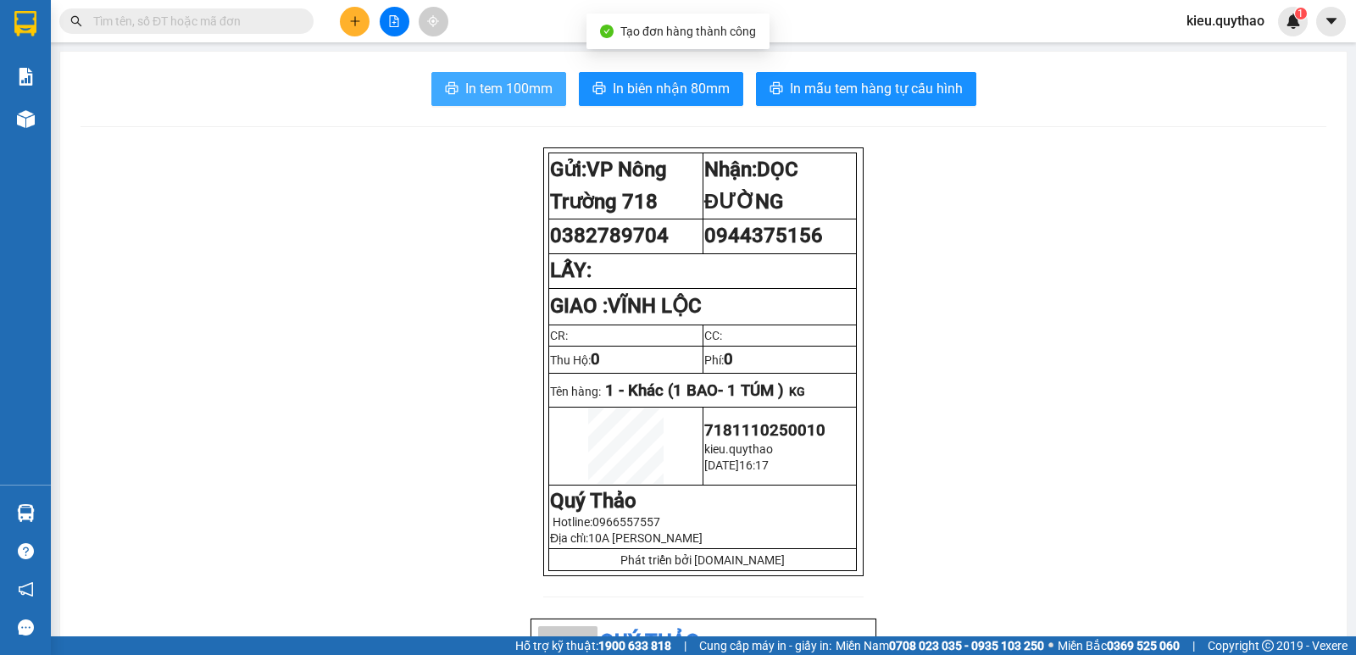
click at [531, 96] on span "In tem 100mm" at bounding box center [508, 88] width 87 height 21
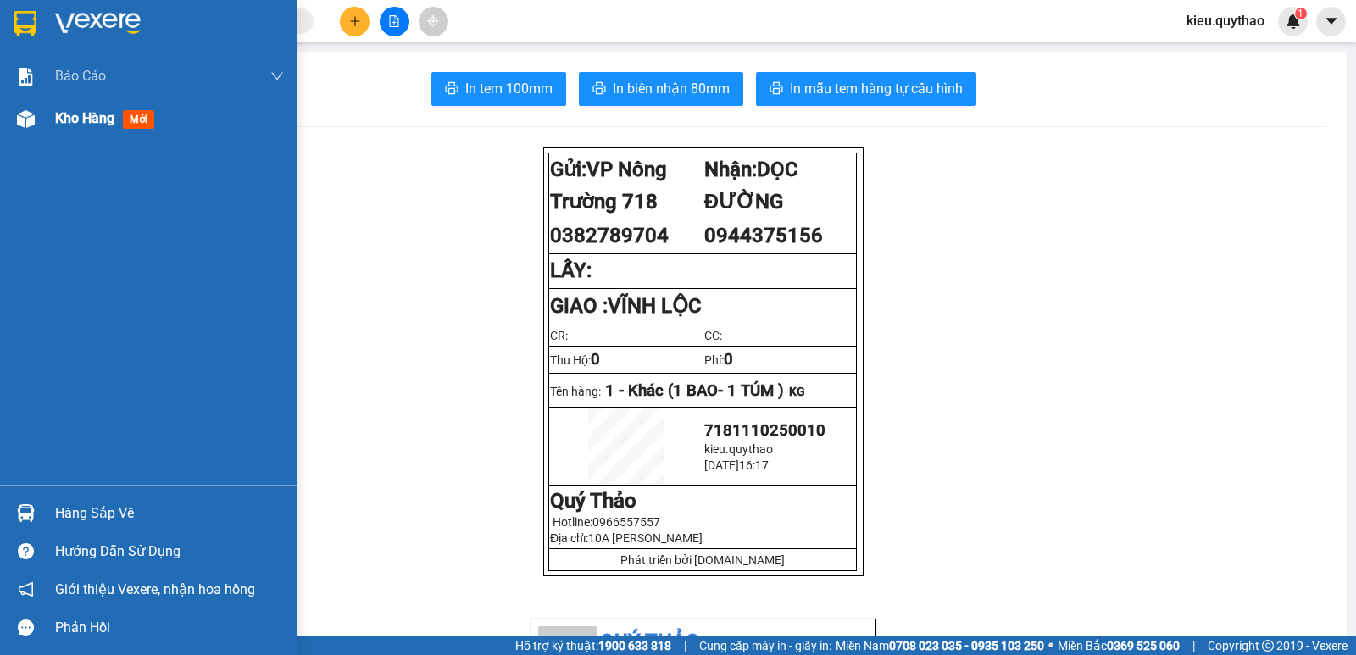
click at [87, 127] on div "Kho hàng mới" at bounding box center [108, 118] width 106 height 21
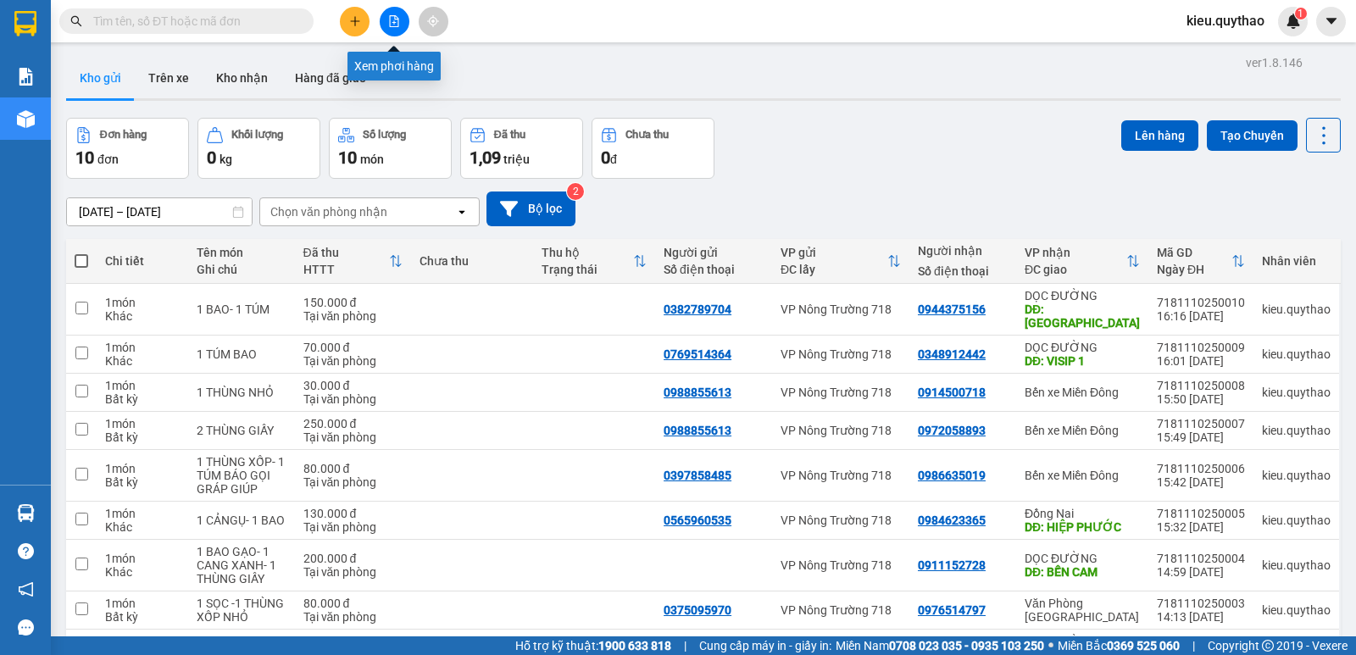
click at [393, 26] on icon "file-add" at bounding box center [394, 21] width 9 height 12
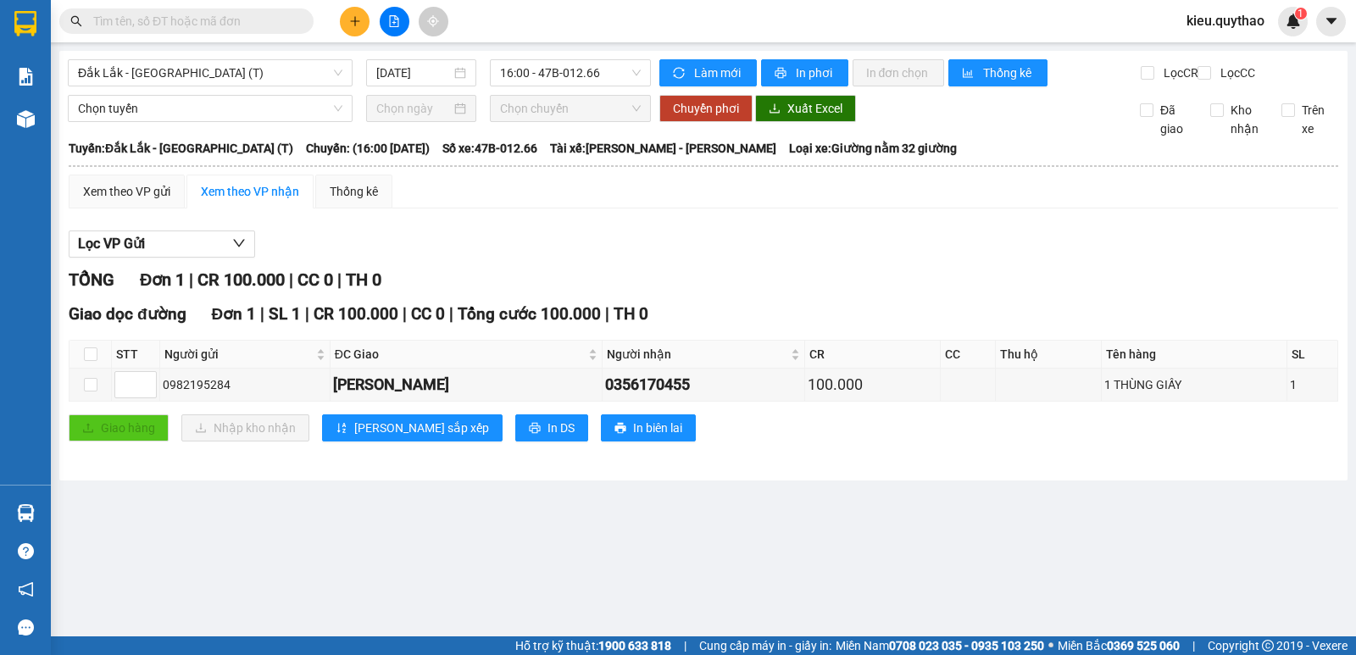
click at [350, 20] on icon "plus" at bounding box center [355, 21] width 12 height 12
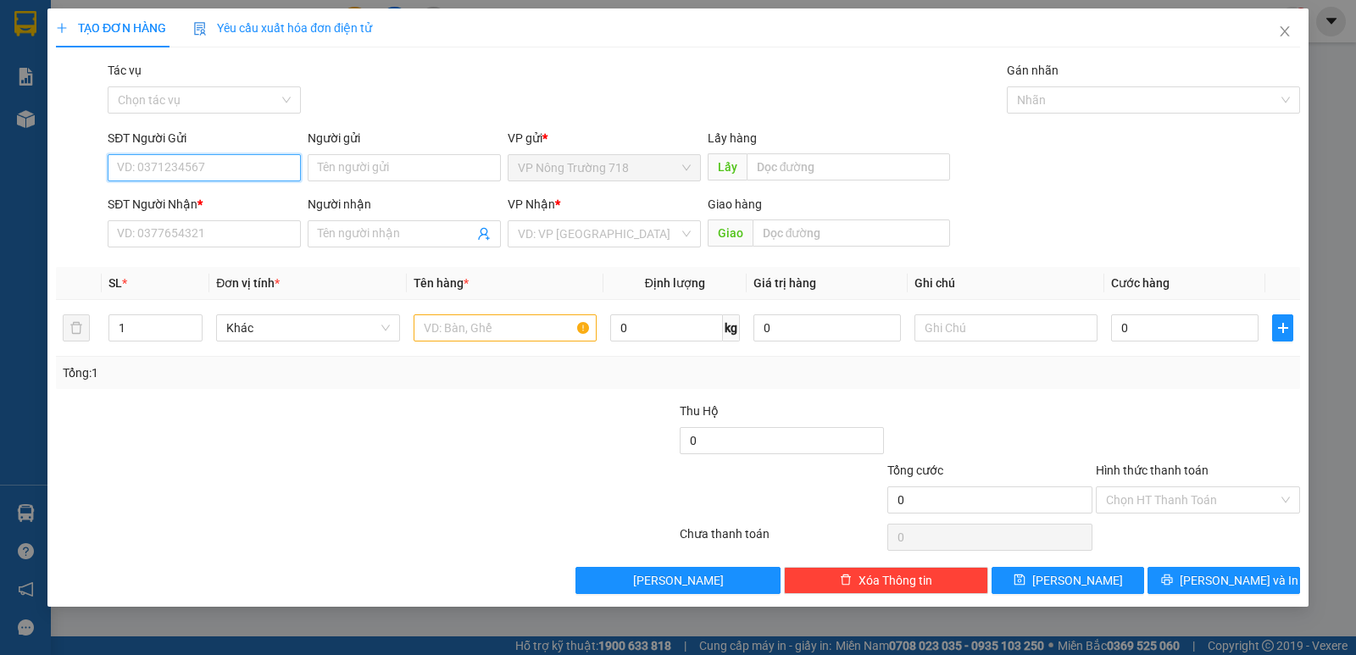
click at [213, 170] on input "SĐT Người Gửi" at bounding box center [204, 167] width 193 height 27
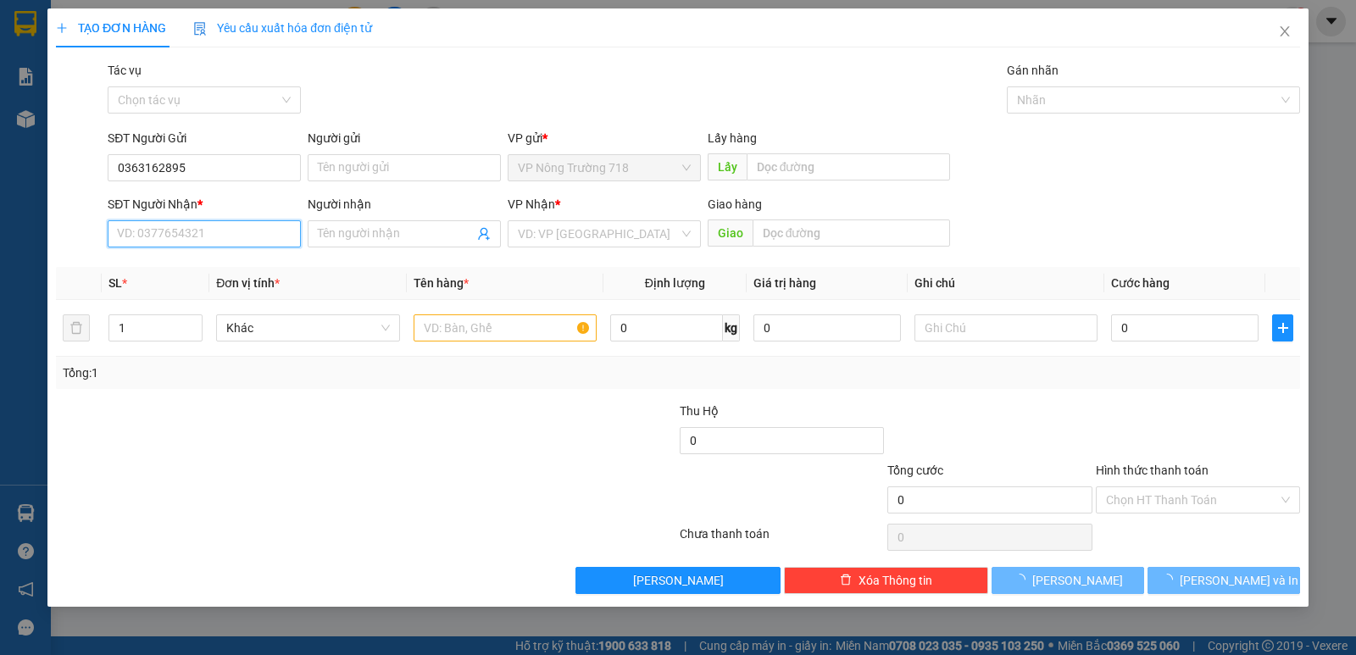
click at [200, 236] on input "SĐT Người Nhận *" at bounding box center [204, 233] width 193 height 27
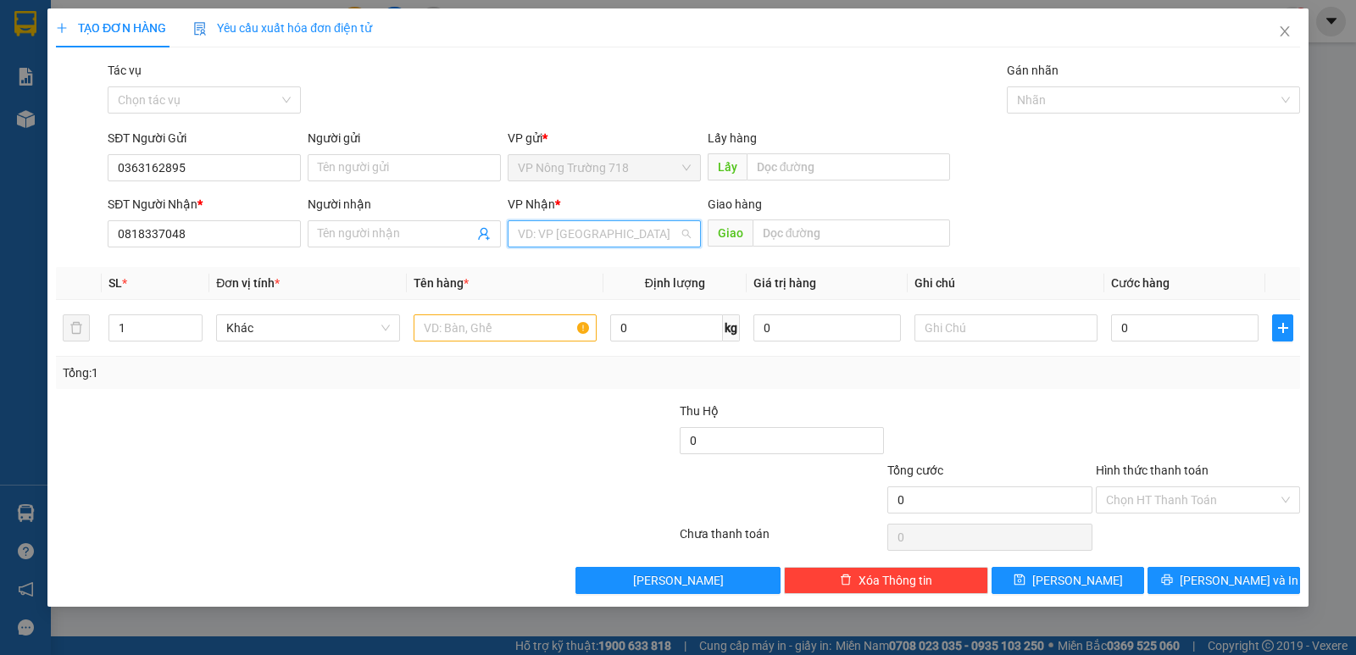
click at [608, 233] on input "search" at bounding box center [598, 233] width 161 height 25
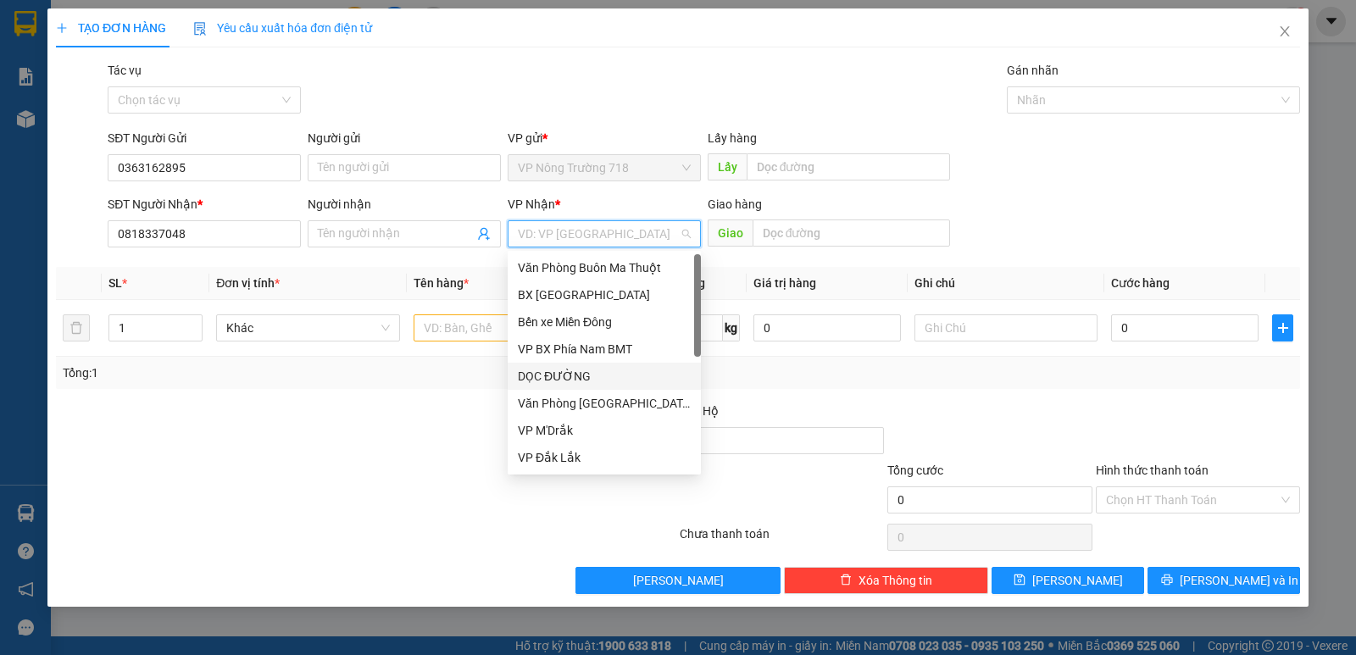
click at [590, 375] on div "DỌC ĐƯỜNG" at bounding box center [604, 376] width 173 height 19
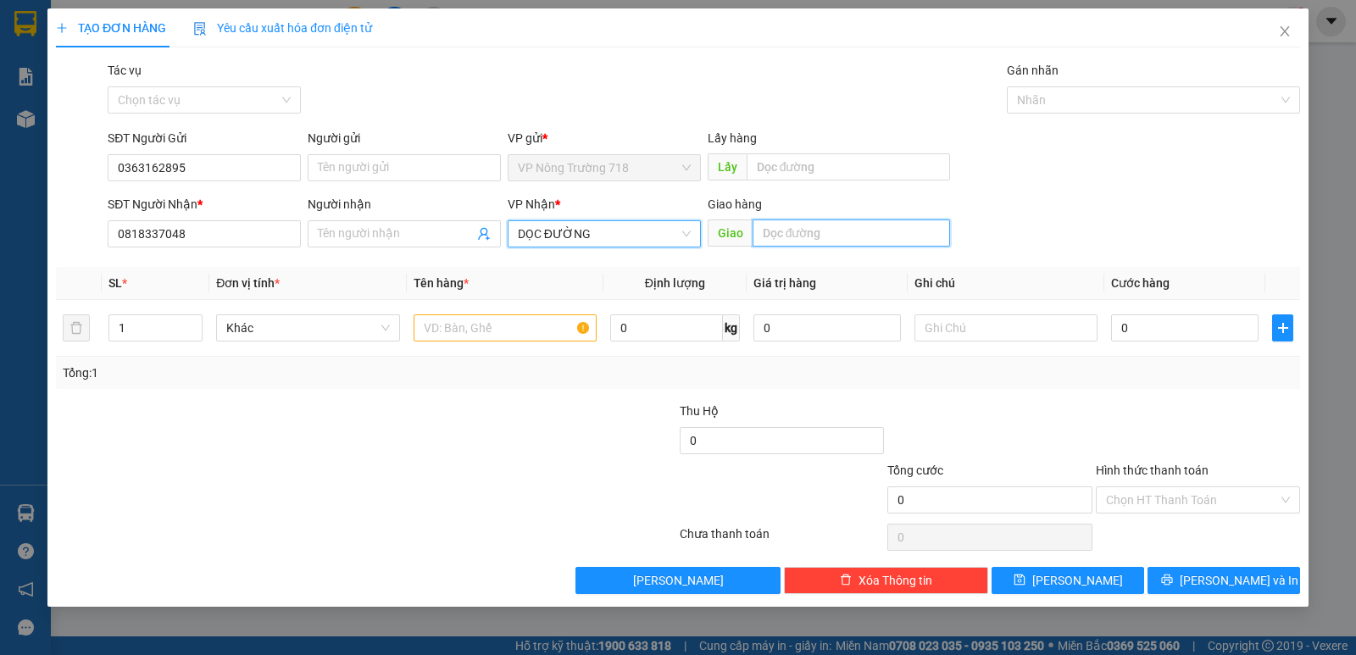
click at [812, 225] on input "text" at bounding box center [852, 233] width 198 height 27
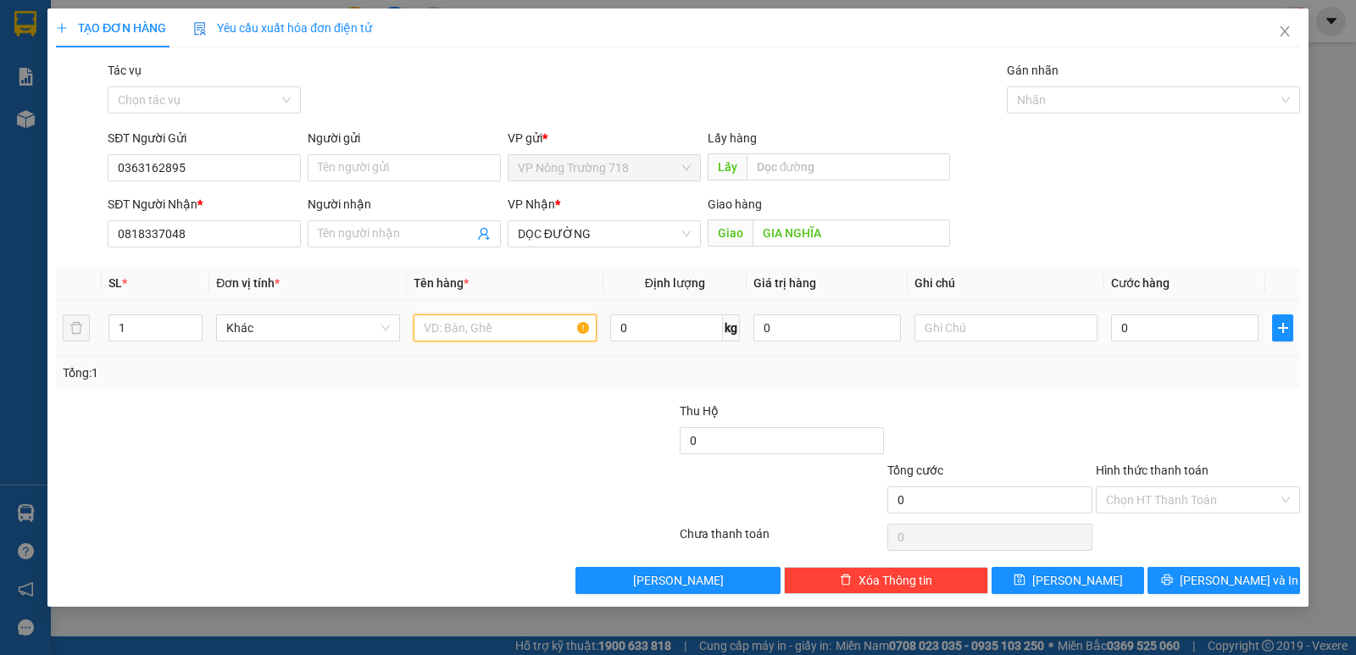
click at [542, 335] on input "text" at bounding box center [505, 327] width 183 height 27
click at [1116, 327] on input "0" at bounding box center [1184, 327] width 147 height 27
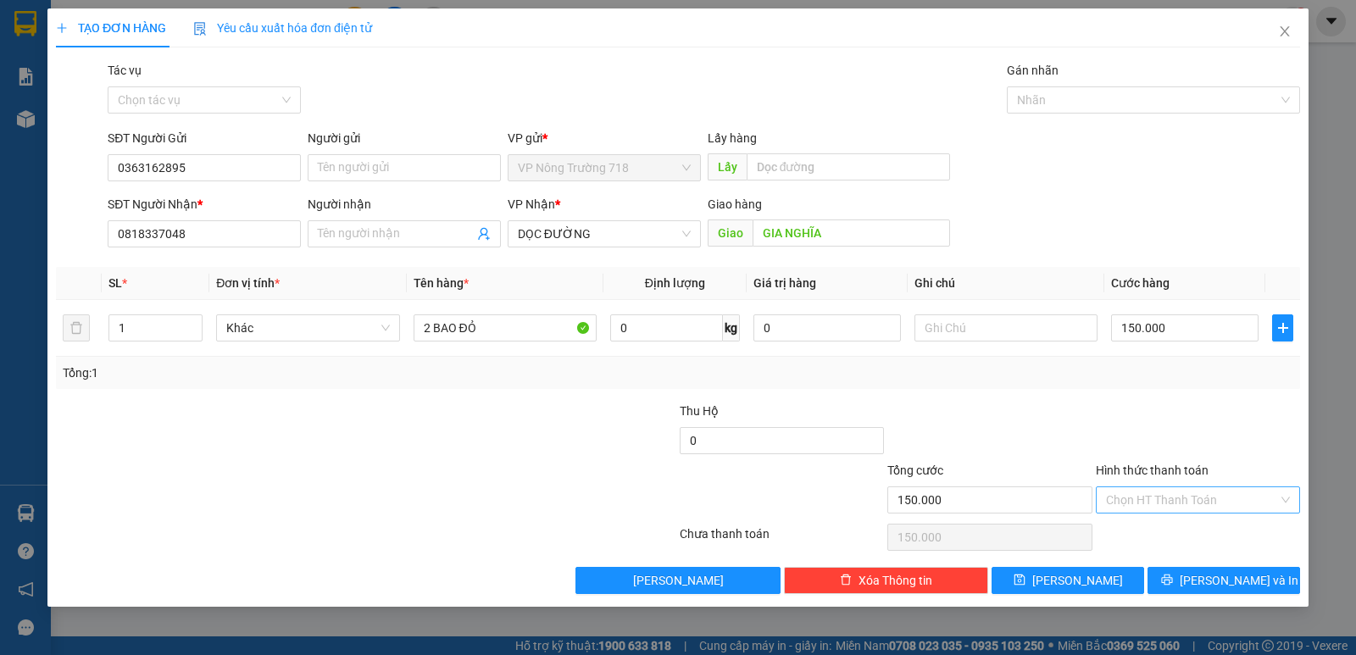
click at [1184, 496] on input "Hình thức thanh toán" at bounding box center [1192, 499] width 172 height 25
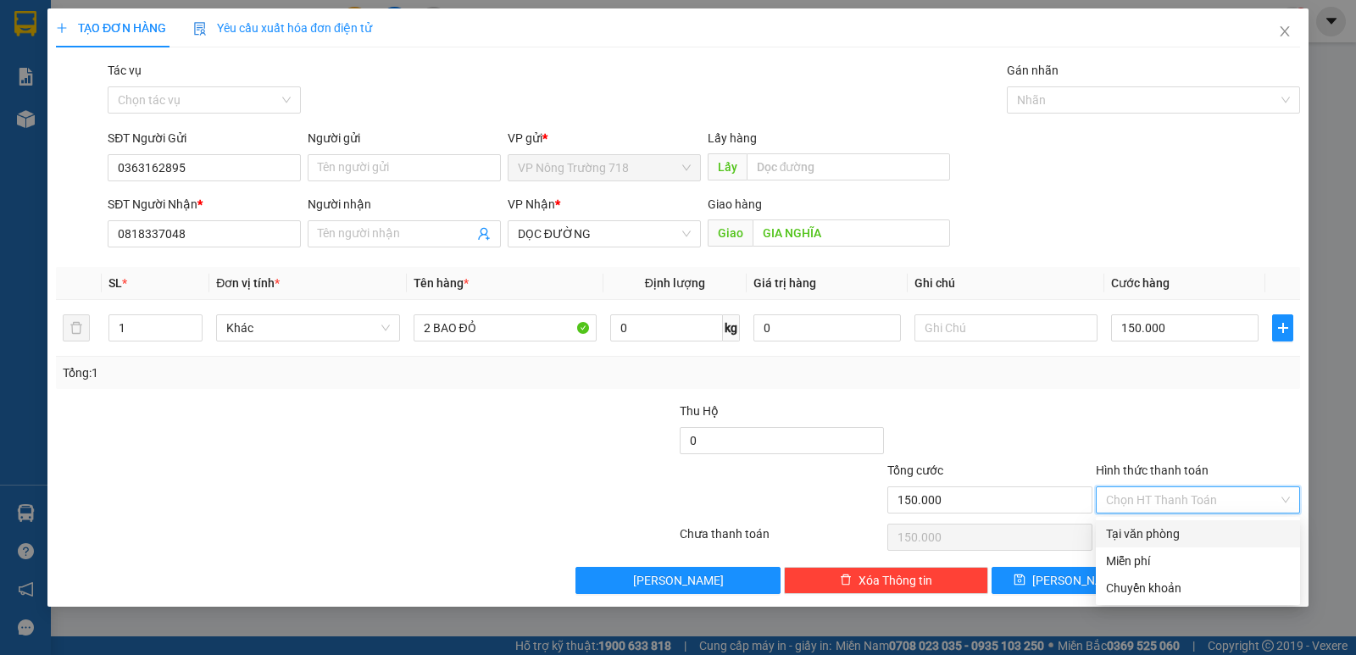
click at [1160, 531] on div "Tại văn phòng" at bounding box center [1198, 534] width 184 height 19
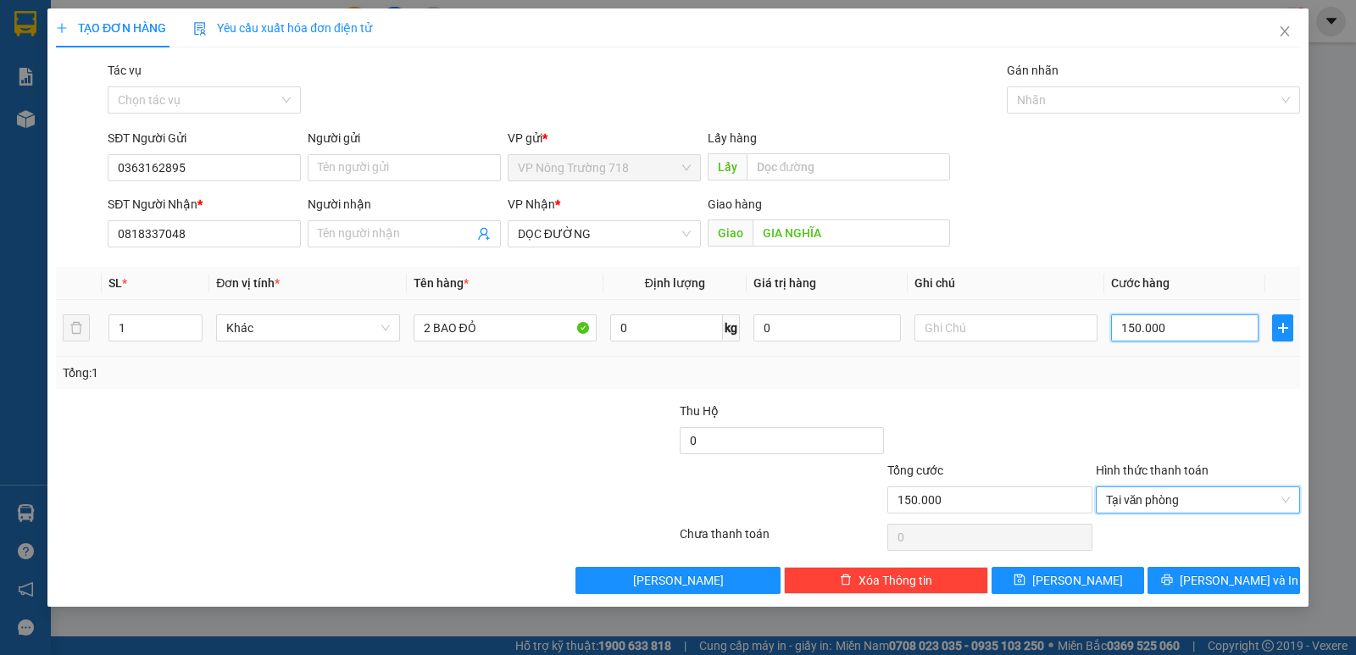
click at [1181, 336] on input "150.000" at bounding box center [1184, 327] width 147 height 27
click at [1121, 328] on input "0" at bounding box center [1184, 327] width 147 height 27
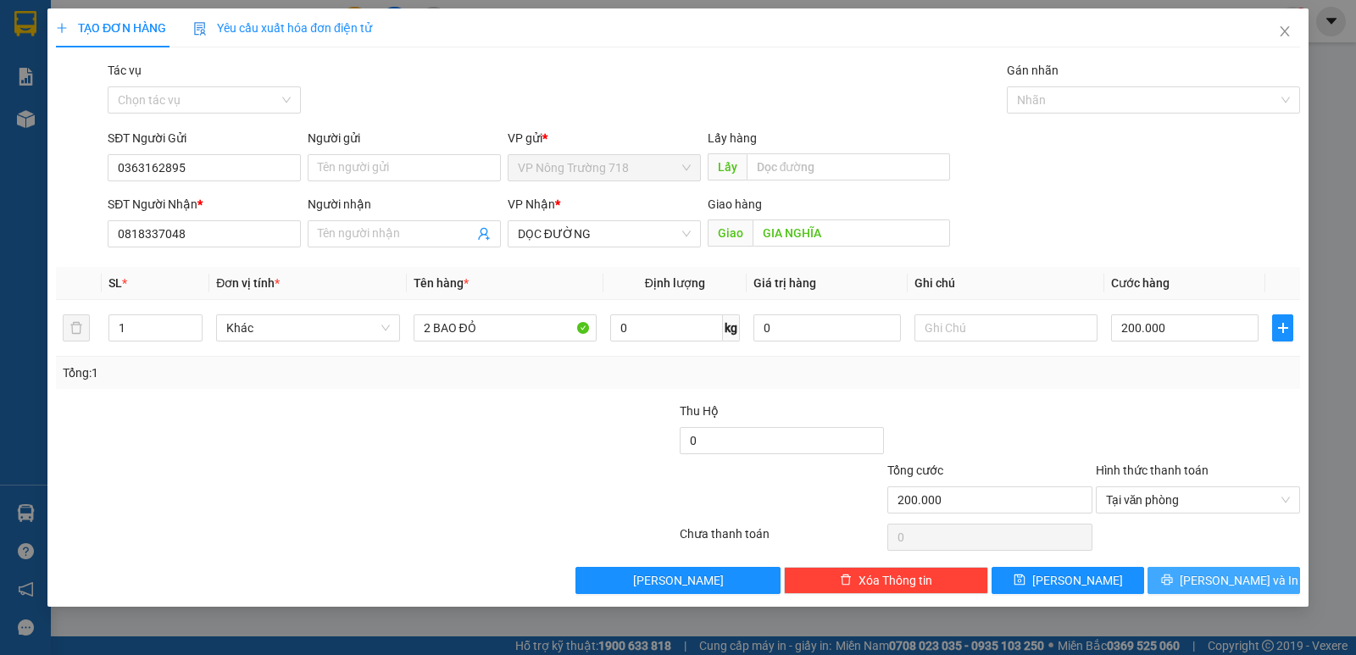
click at [1238, 588] on span "[PERSON_NAME] và In" at bounding box center [1239, 580] width 119 height 19
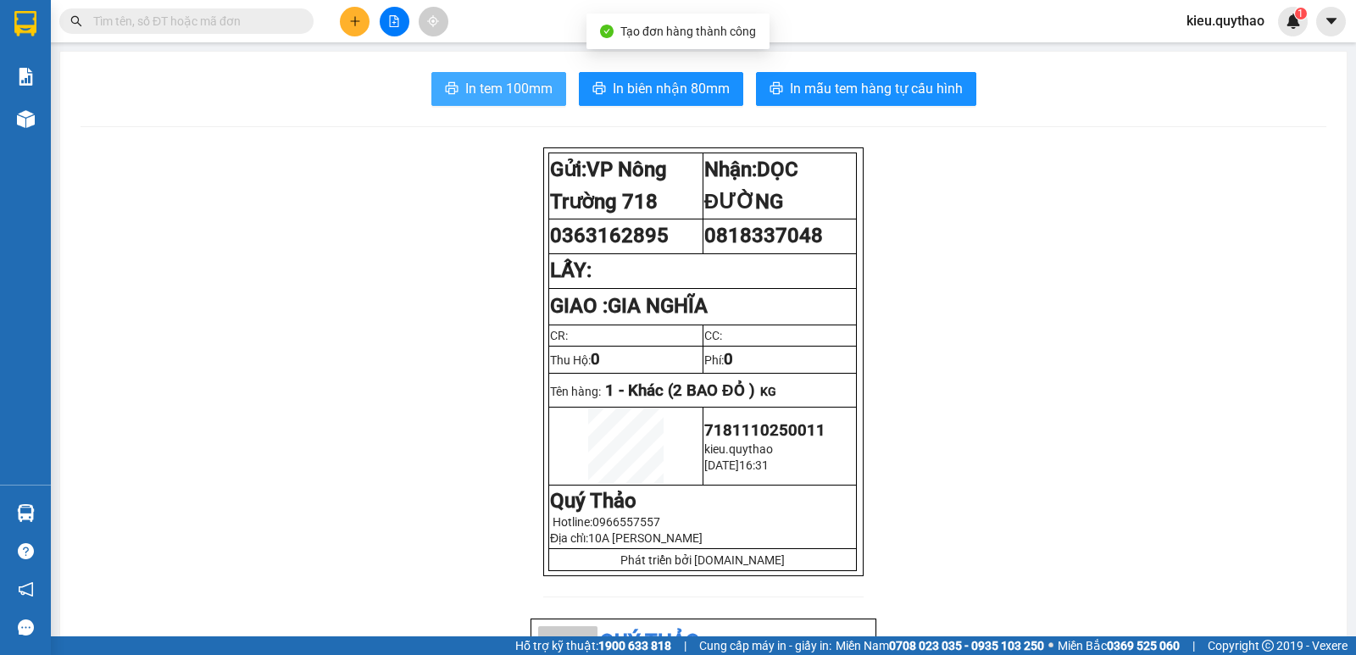
click at [510, 97] on span "In tem 100mm" at bounding box center [508, 88] width 87 height 21
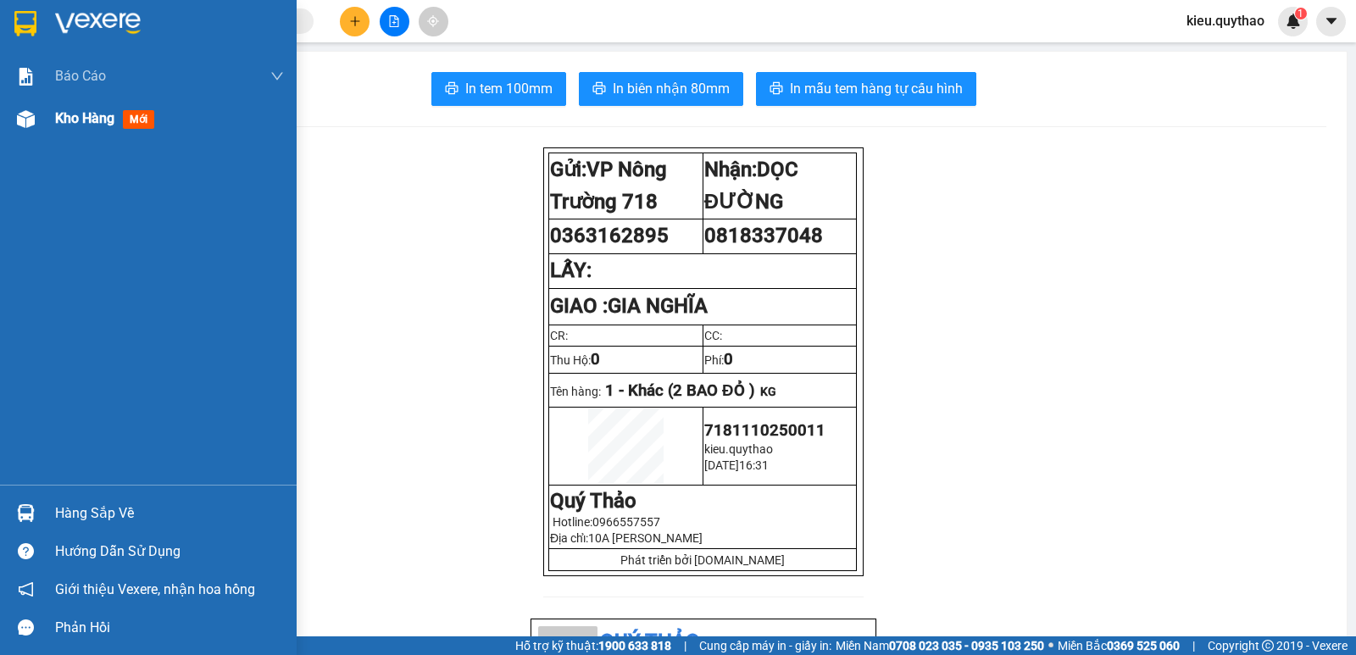
click at [33, 116] on img at bounding box center [26, 119] width 18 height 18
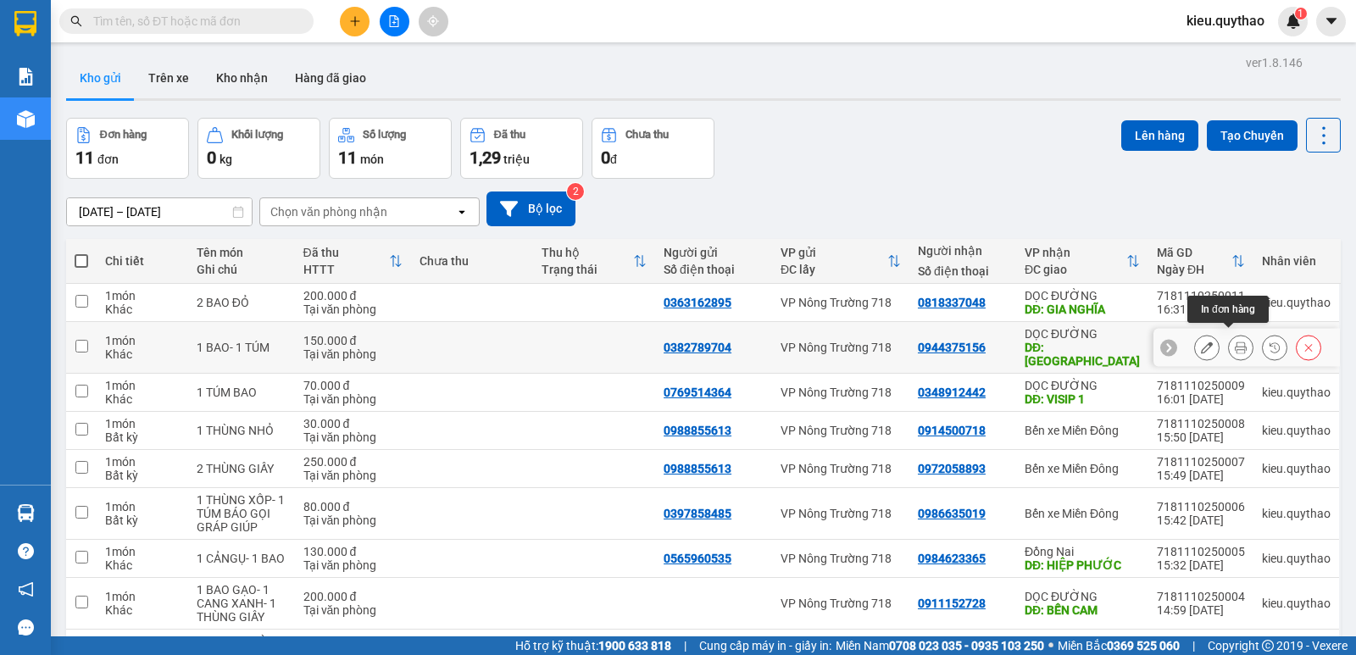
click at [1229, 347] on button at bounding box center [1241, 348] width 24 height 30
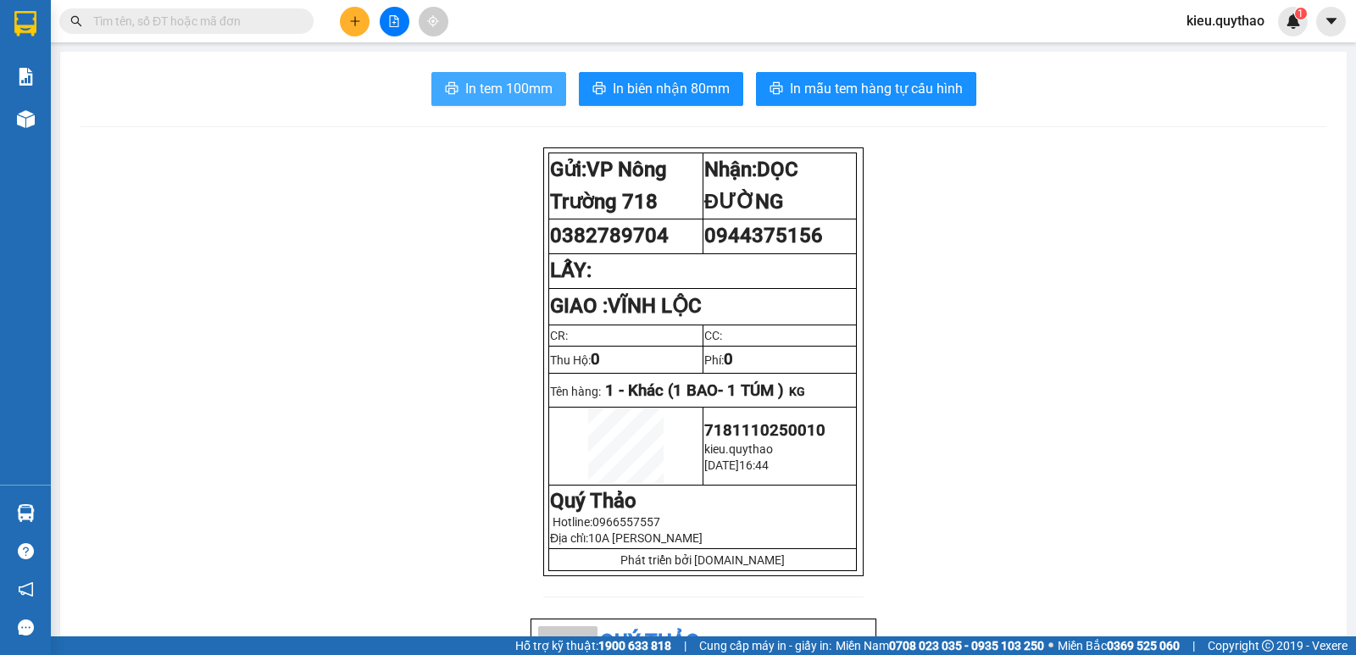
click at [479, 86] on span "In tem 100mm" at bounding box center [508, 88] width 87 height 21
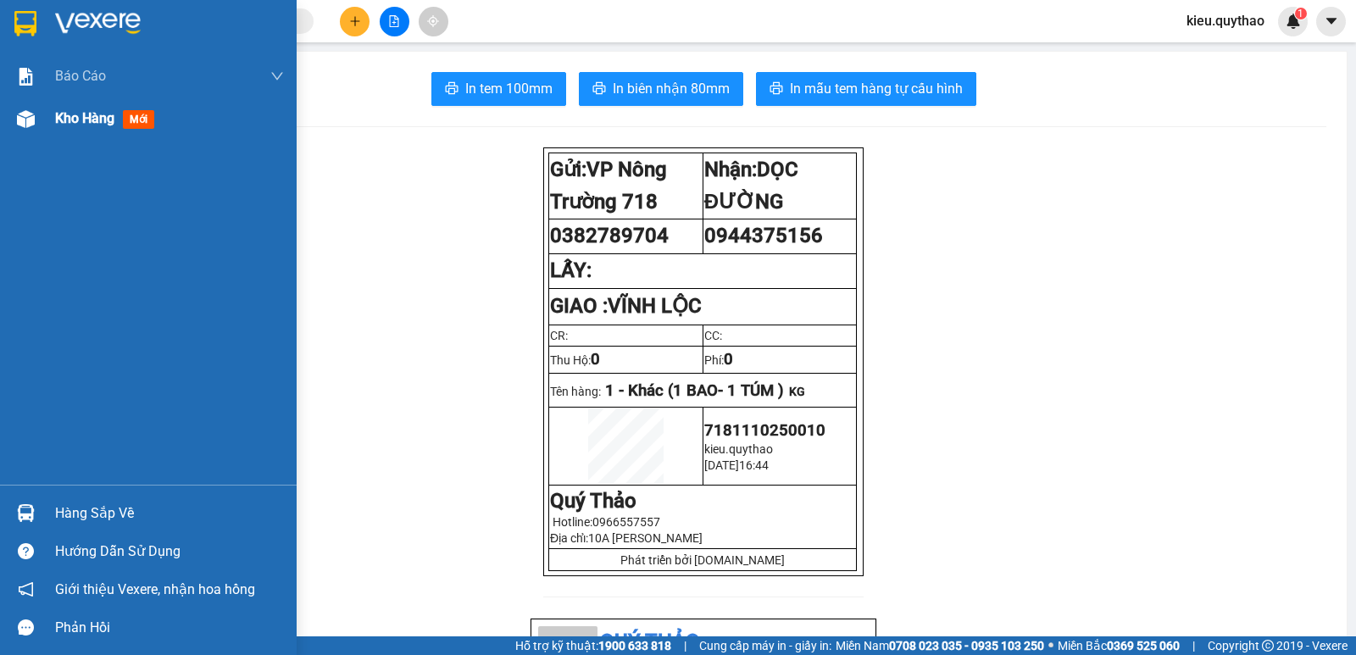
click at [31, 119] on img at bounding box center [26, 119] width 18 height 18
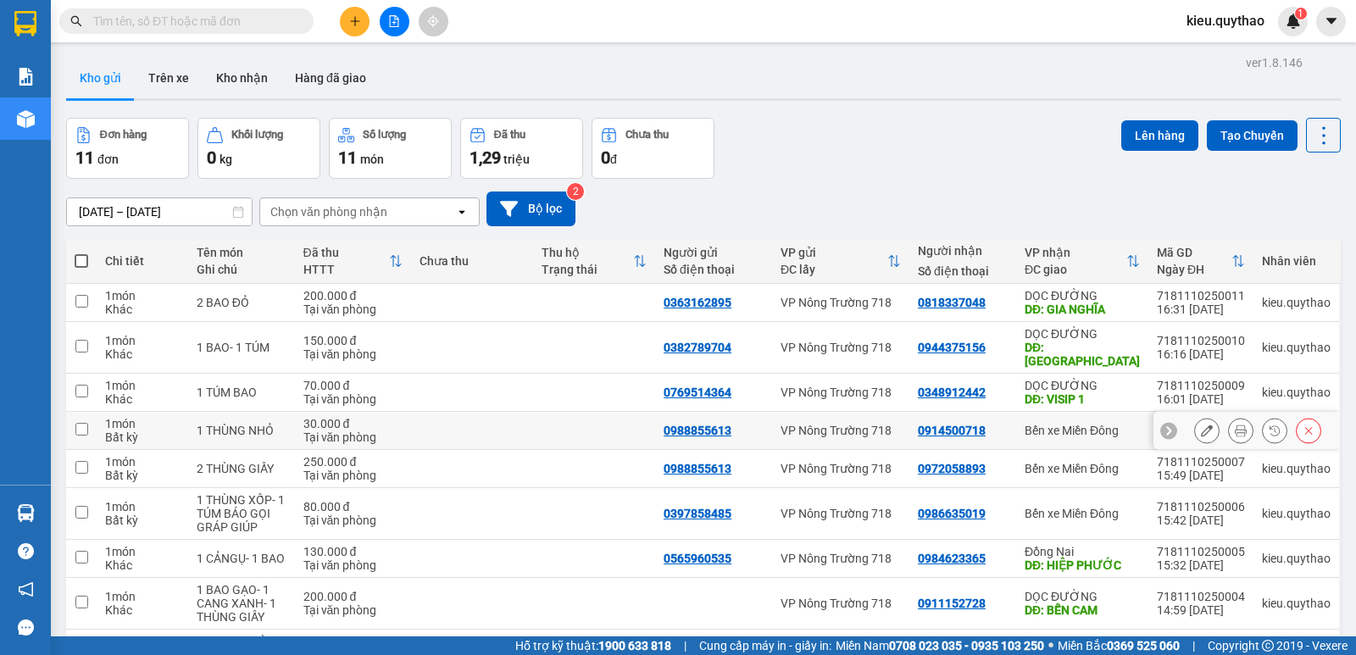
scroll to position [139, 0]
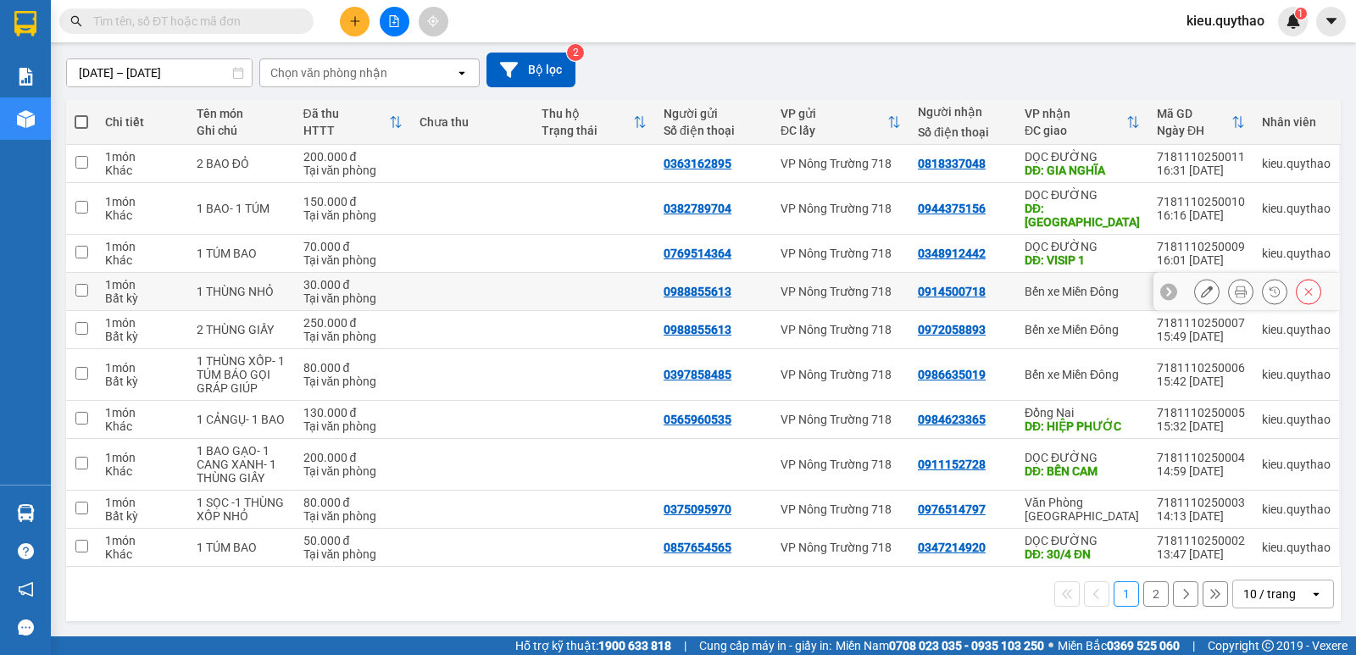
click at [80, 284] on input "checkbox" at bounding box center [81, 290] width 13 height 13
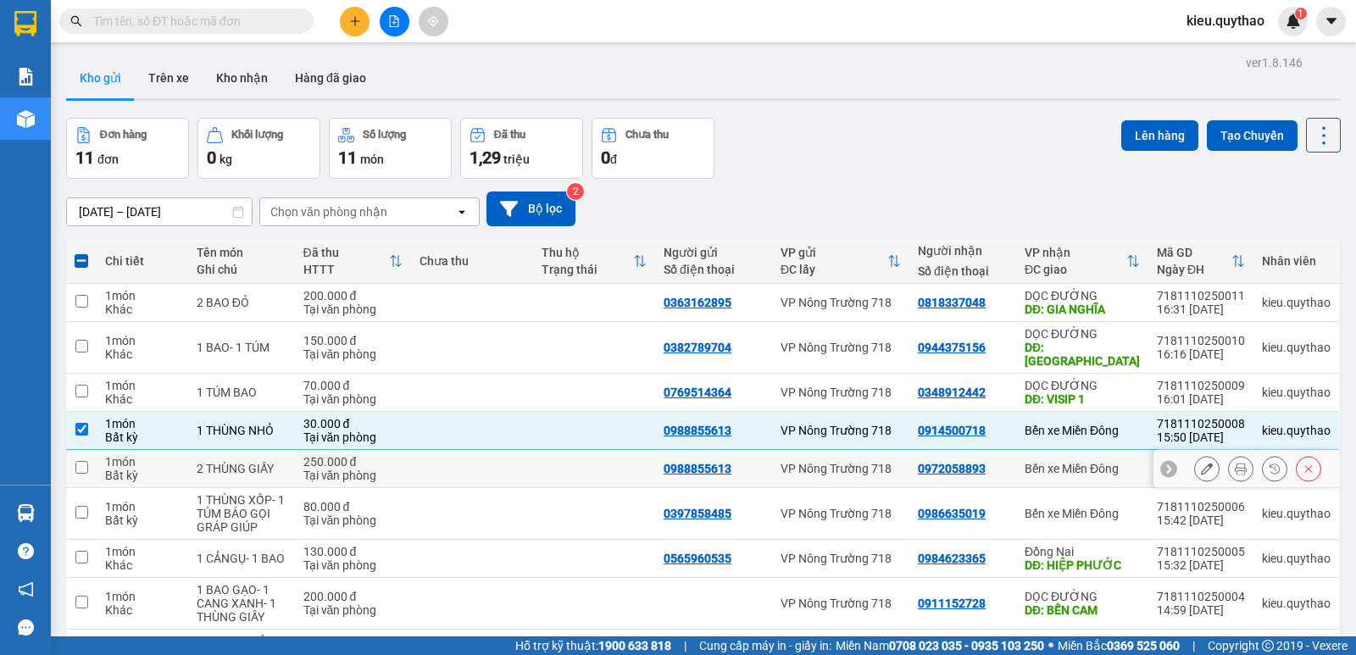
scroll to position [85, 0]
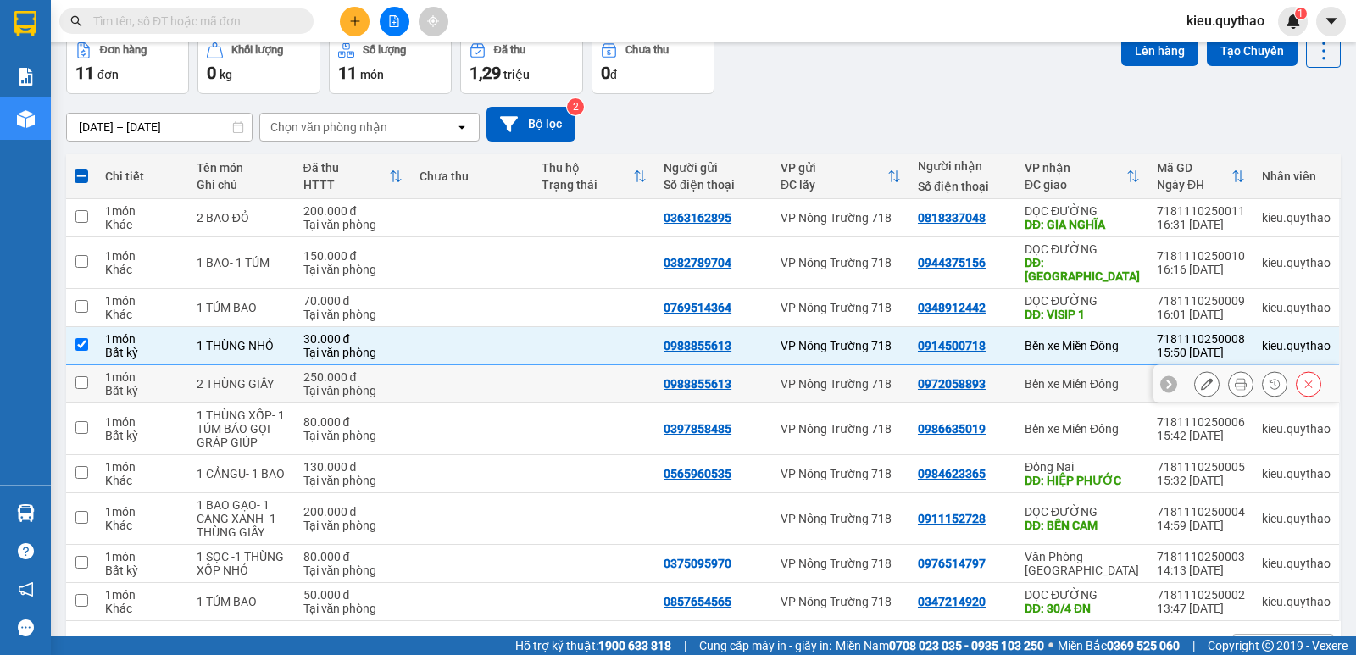
click at [84, 376] on input "checkbox" at bounding box center [81, 382] width 13 height 13
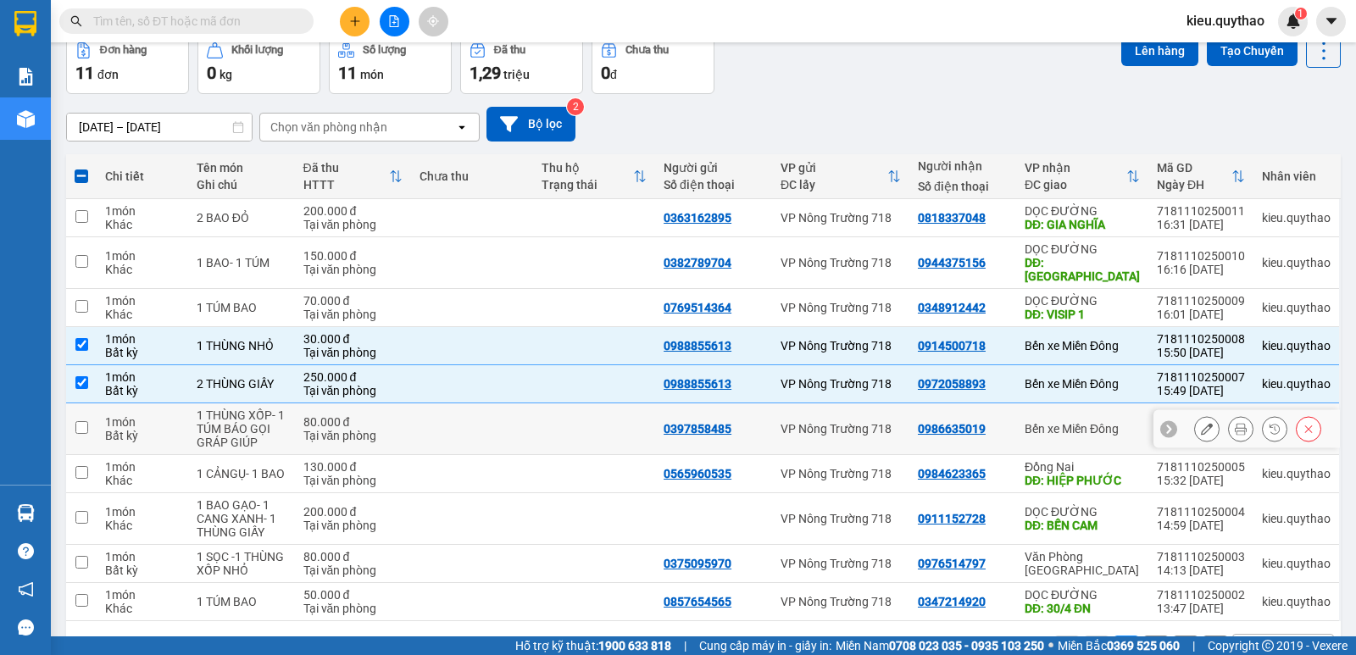
click at [79, 406] on td at bounding box center [81, 429] width 31 height 52
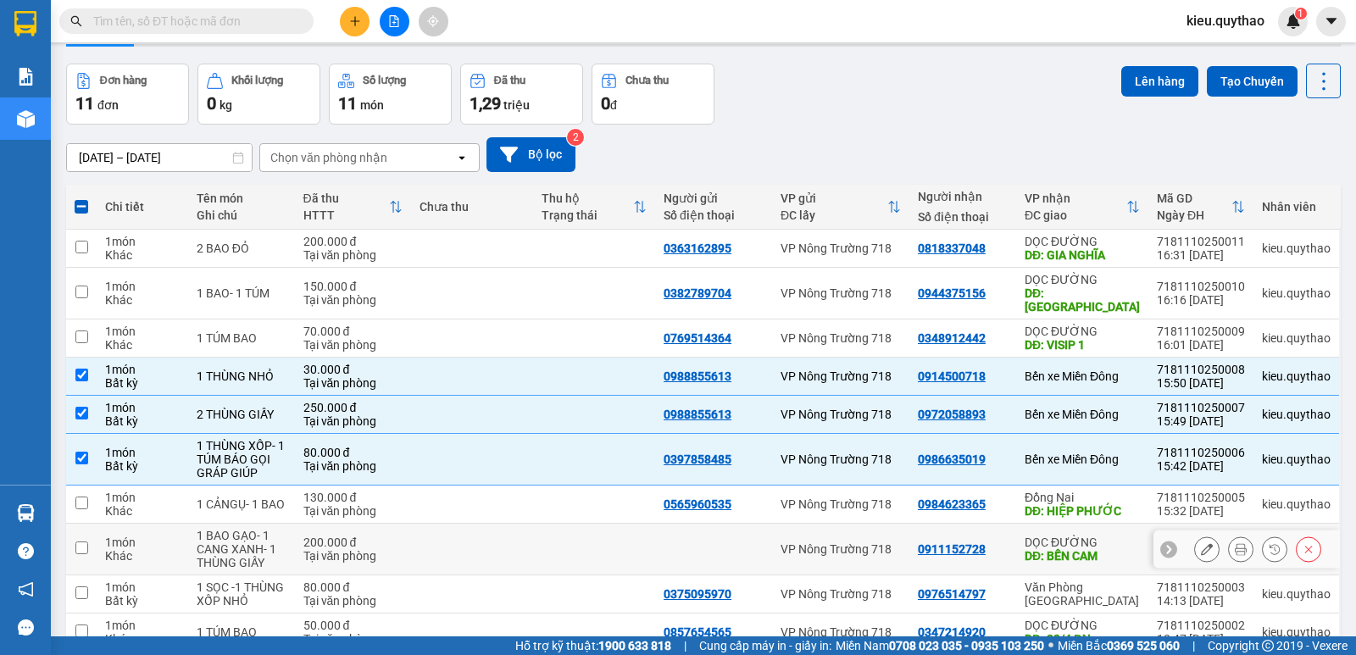
scroll to position [0, 0]
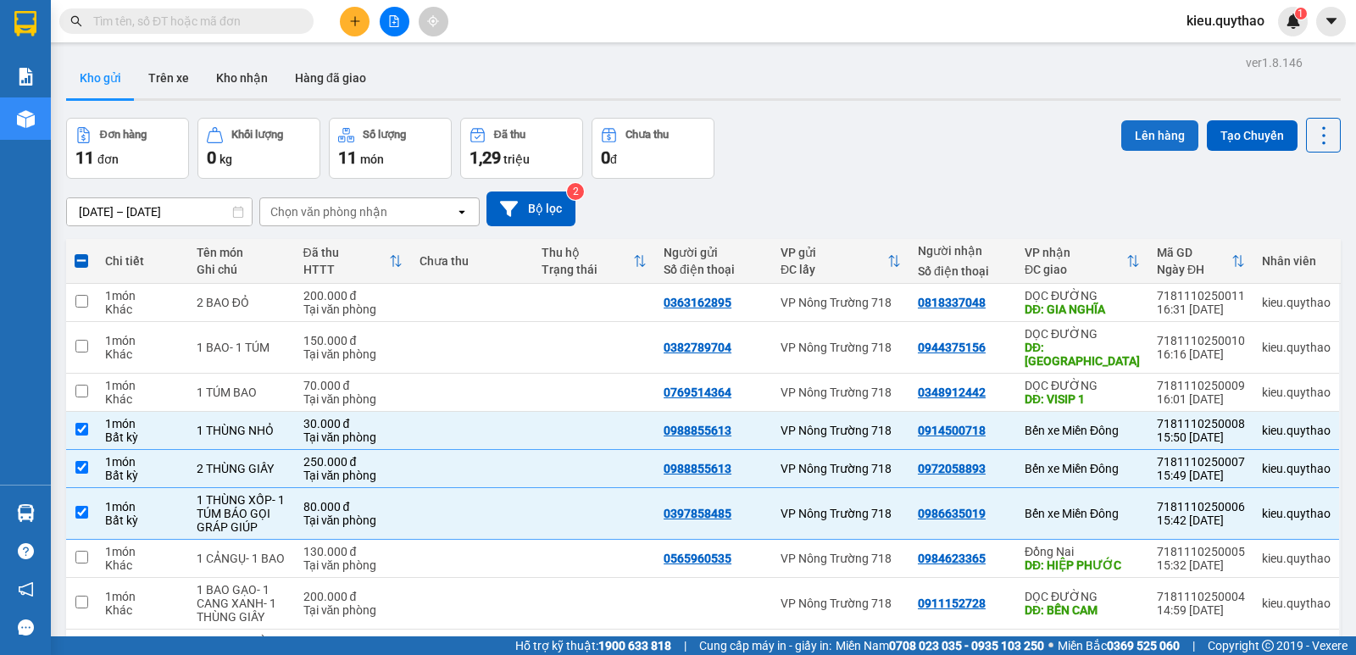
click at [1160, 138] on button "Lên hàng" at bounding box center [1159, 135] width 77 height 31
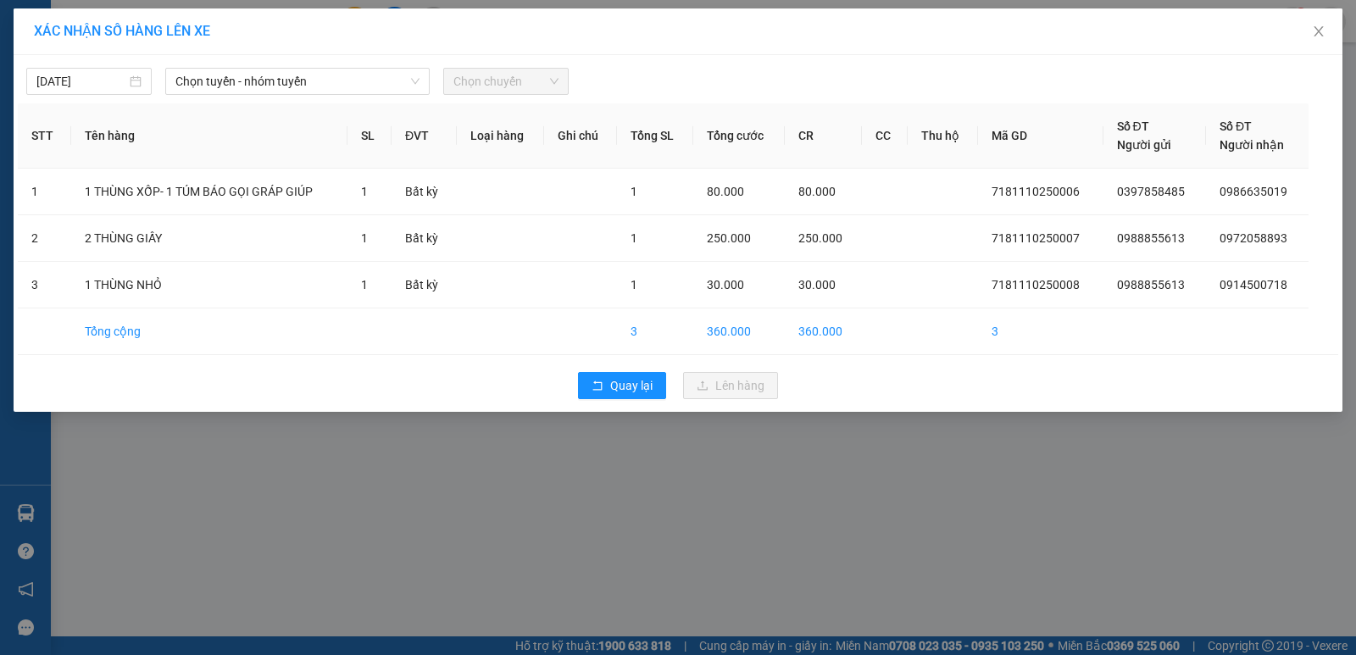
click at [522, 507] on div "XÁC NHẬN SỐ HÀNG LÊN XE [DATE] Chọn tuyến - nhóm tuyến Chọn chuyến STT Tên hàng…" at bounding box center [678, 327] width 1356 height 655
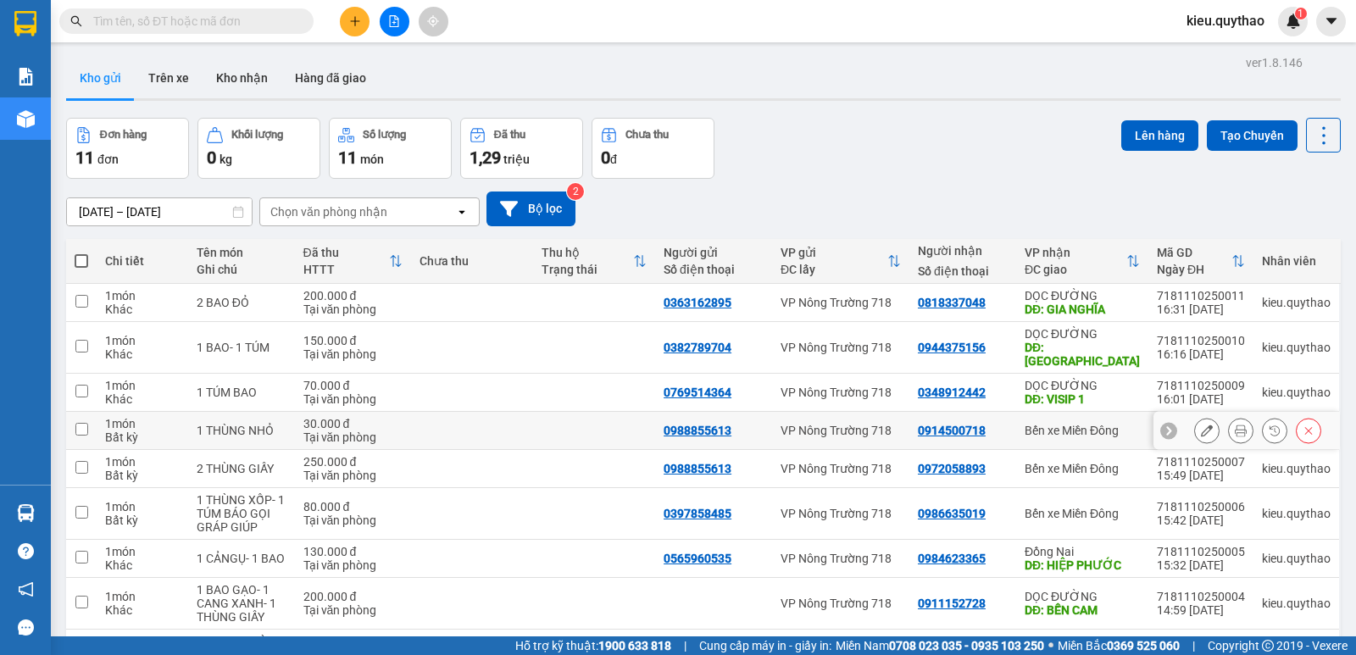
click at [84, 423] on input "checkbox" at bounding box center [81, 429] width 13 height 13
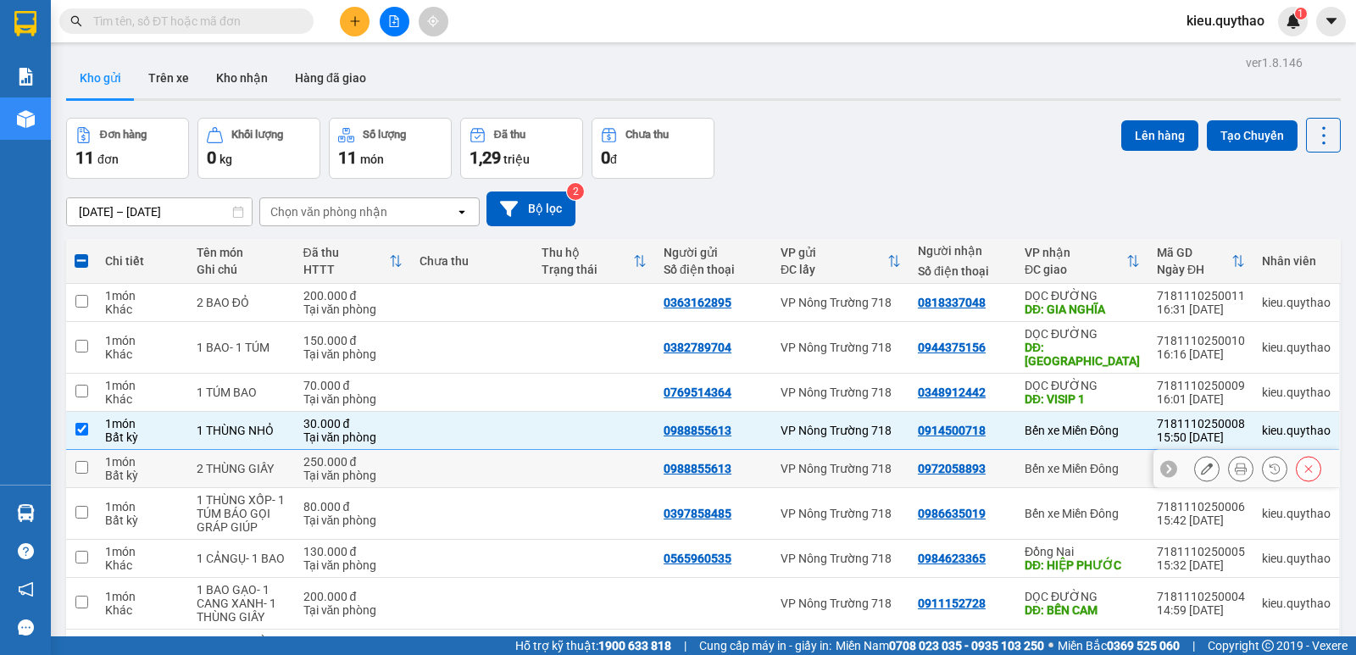
click at [80, 461] on input "checkbox" at bounding box center [81, 467] width 13 height 13
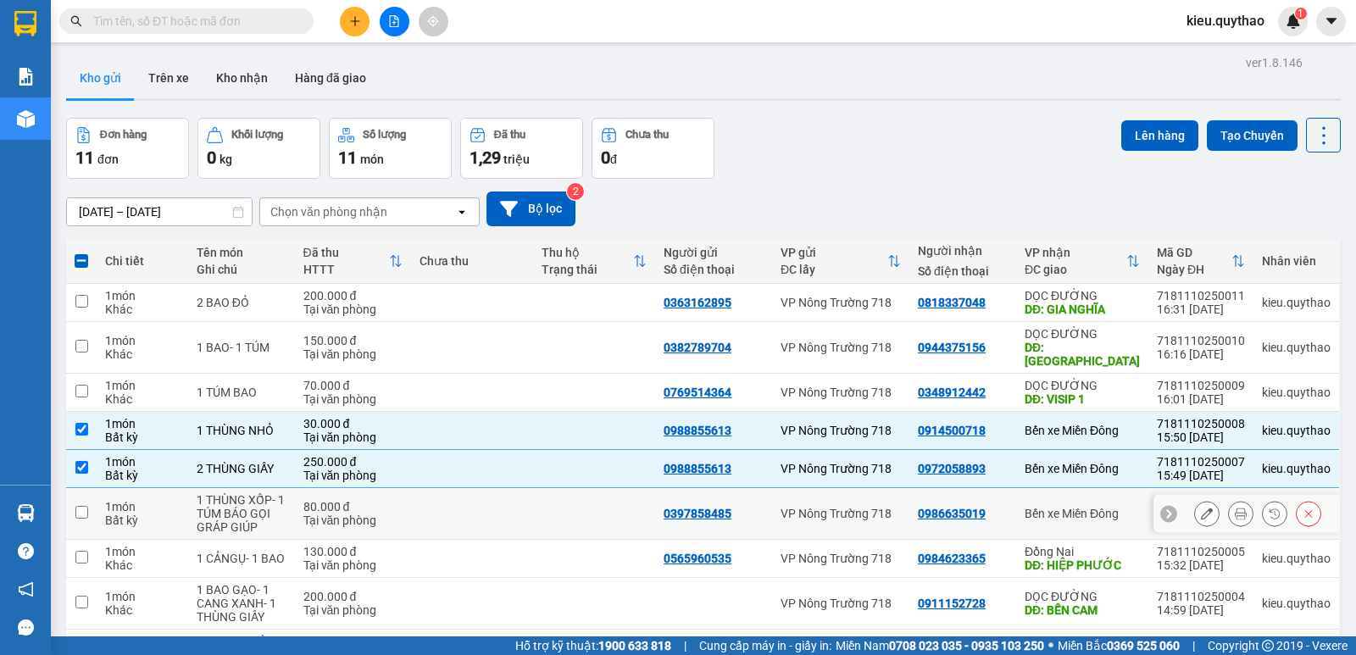
click at [87, 506] on input "checkbox" at bounding box center [81, 512] width 13 height 13
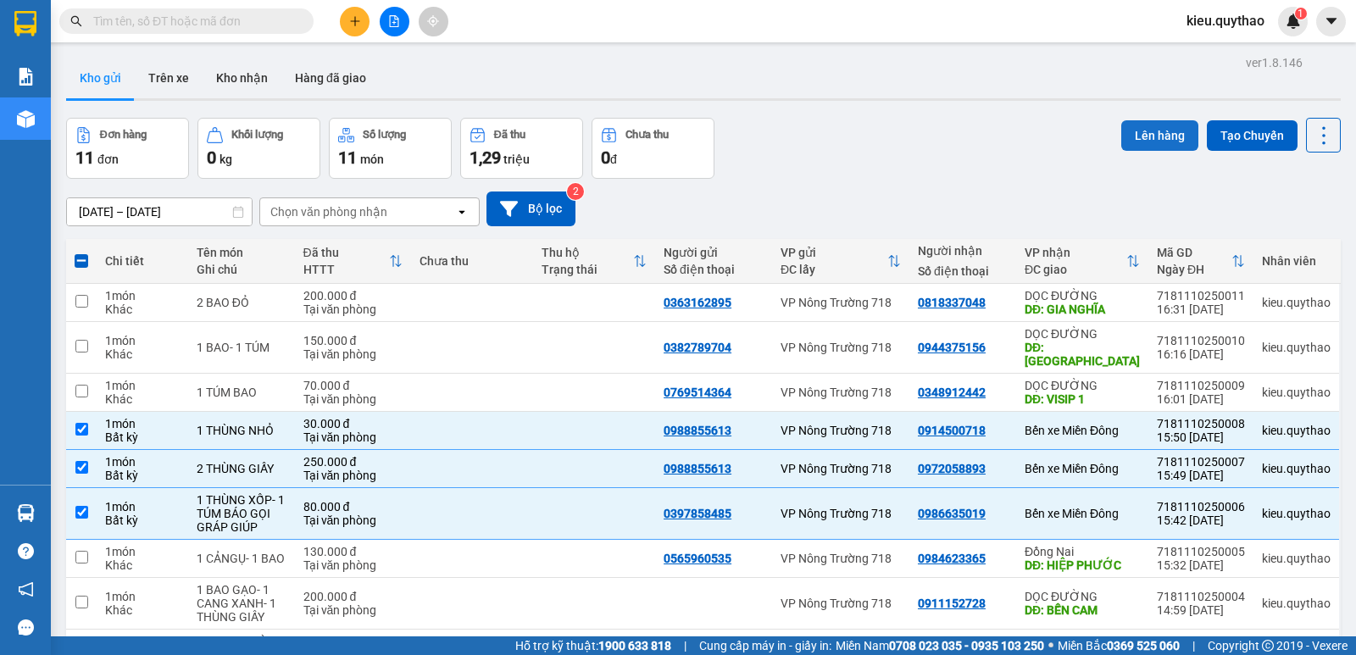
click at [1150, 136] on button "Lên hàng" at bounding box center [1159, 135] width 77 height 31
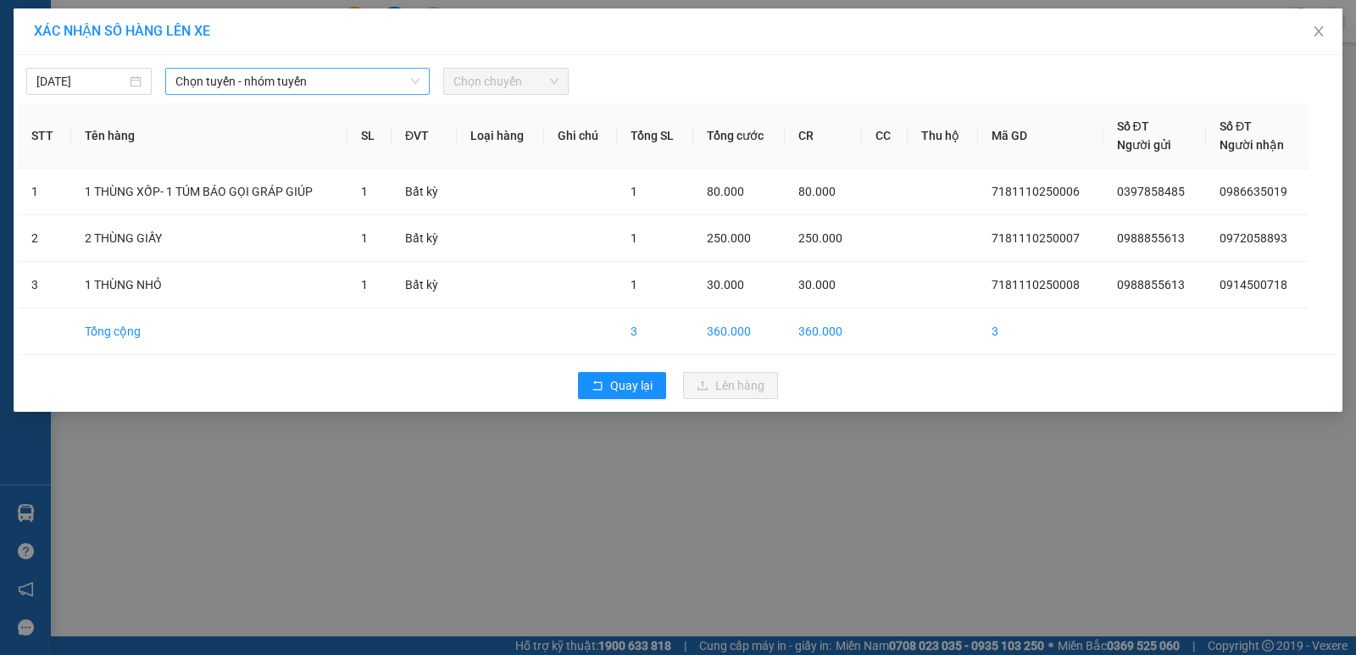
click at [364, 92] on span "Chọn tuyến - nhóm tuyến" at bounding box center [297, 81] width 244 height 25
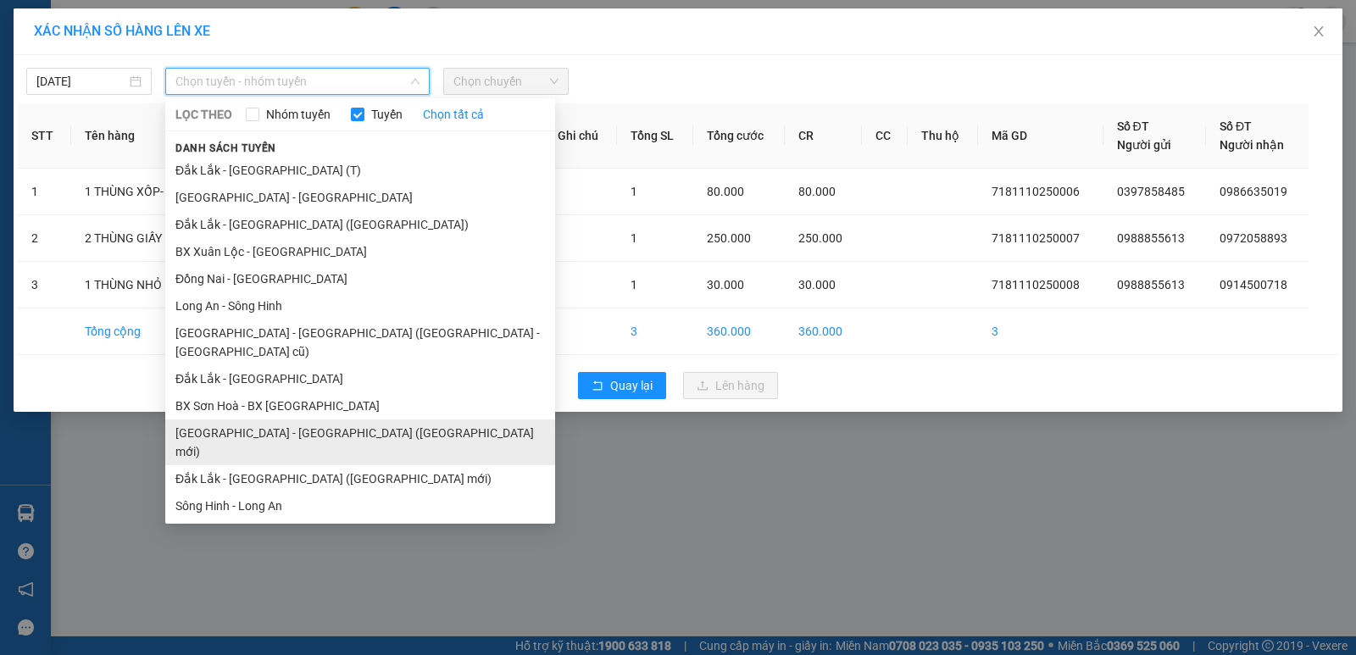
scroll to position [74, 0]
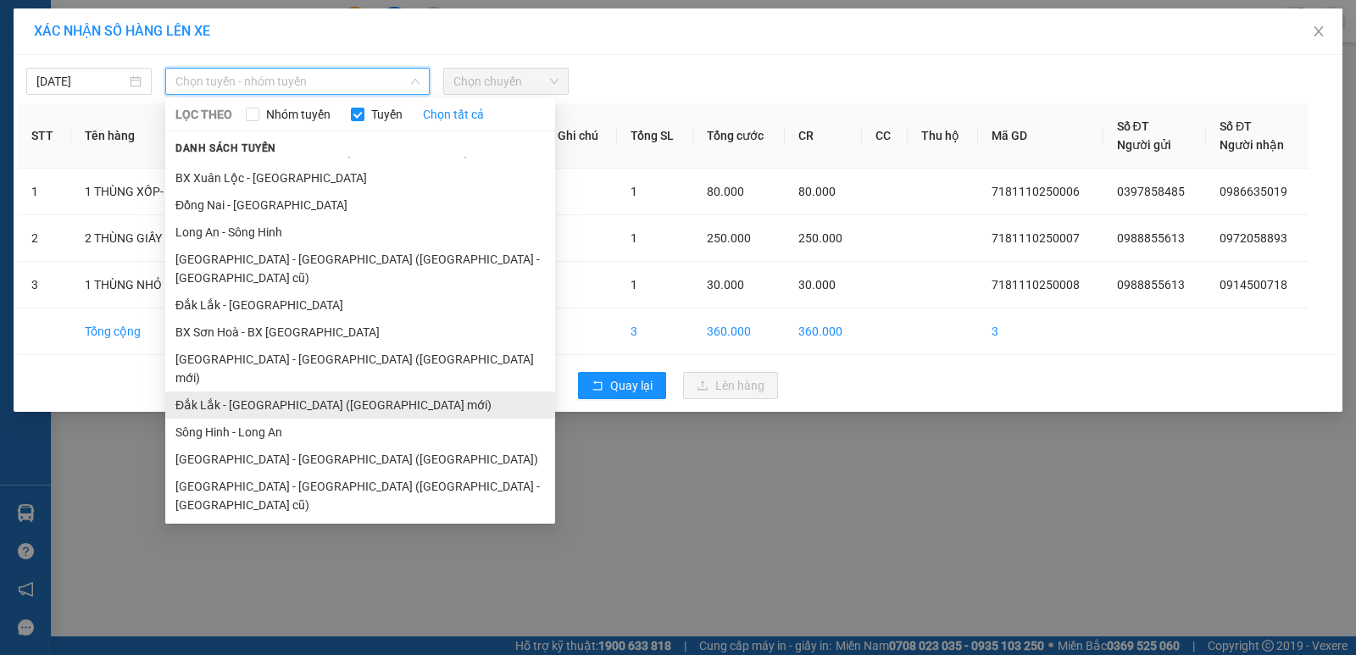
click at [327, 392] on li "Đắk Lắk - [GEOGRAPHIC_DATA] ([GEOGRAPHIC_DATA] mới)" at bounding box center [360, 405] width 390 height 27
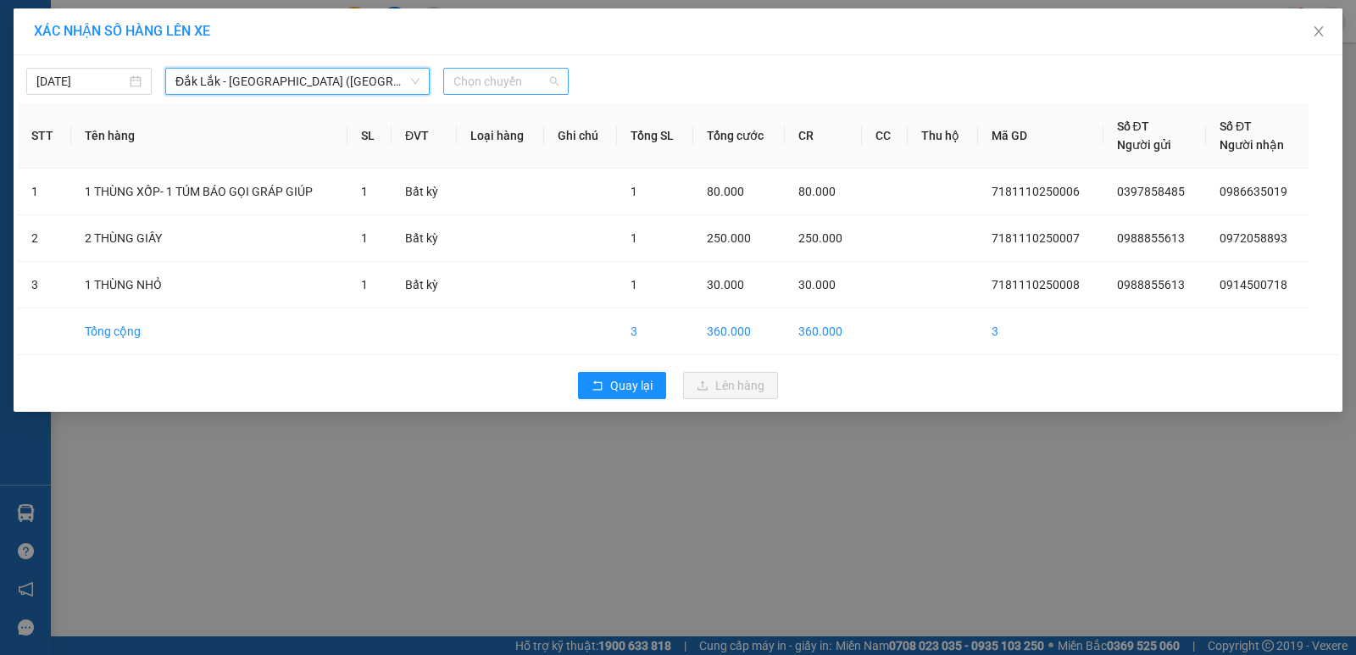
click at [513, 87] on span "Chọn chuyến" at bounding box center [505, 81] width 105 height 25
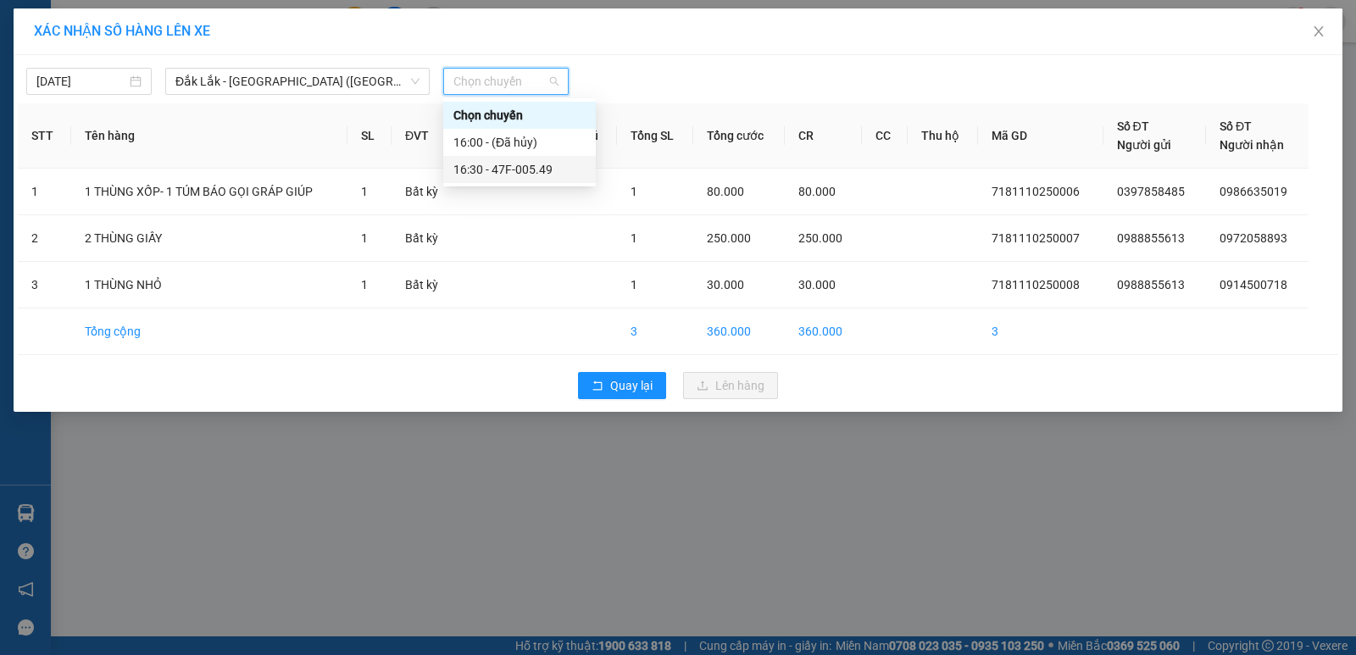
click at [510, 164] on div "16:30 - 47F-005.49" at bounding box center [519, 169] width 132 height 19
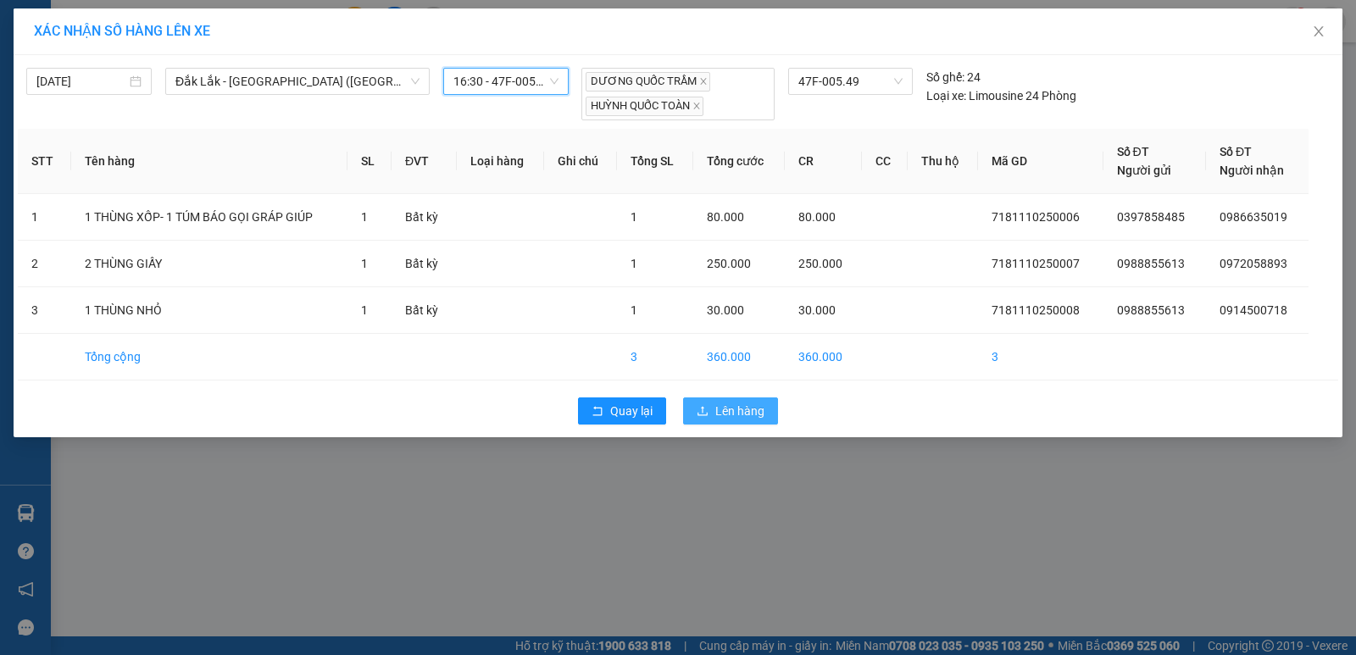
click at [771, 418] on button "Lên hàng" at bounding box center [730, 411] width 95 height 27
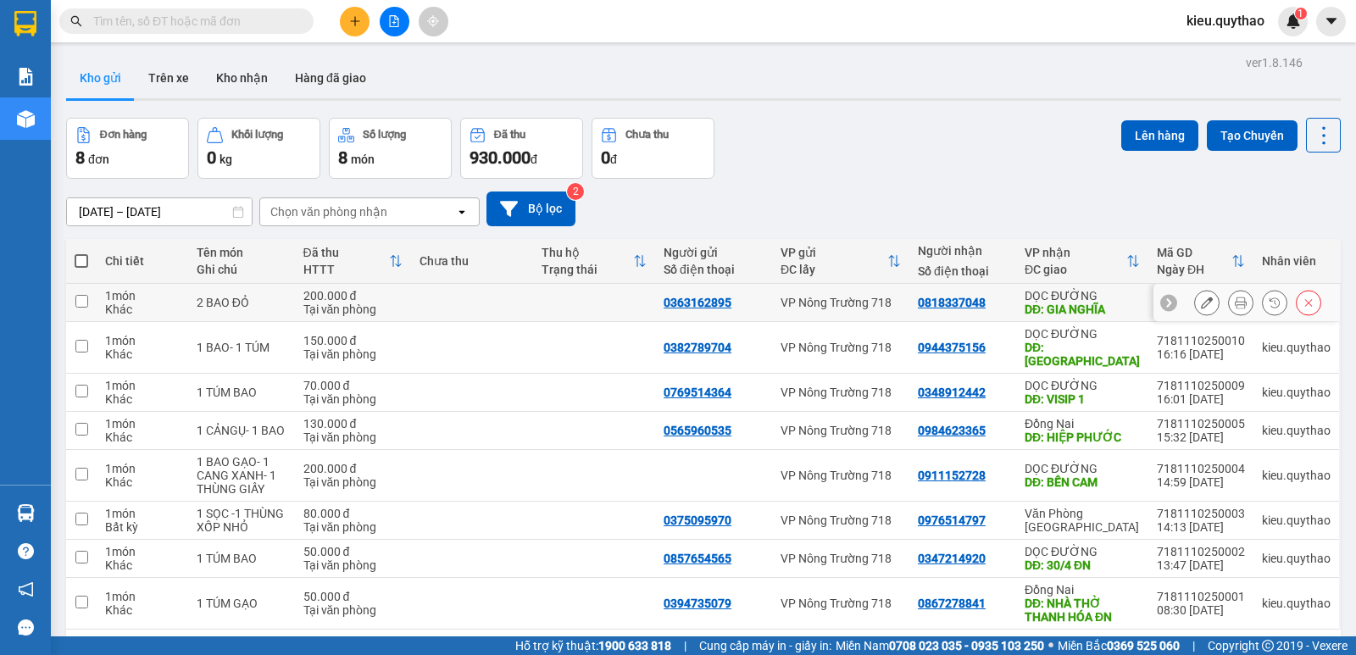
click at [82, 303] on input "checkbox" at bounding box center [81, 301] width 13 height 13
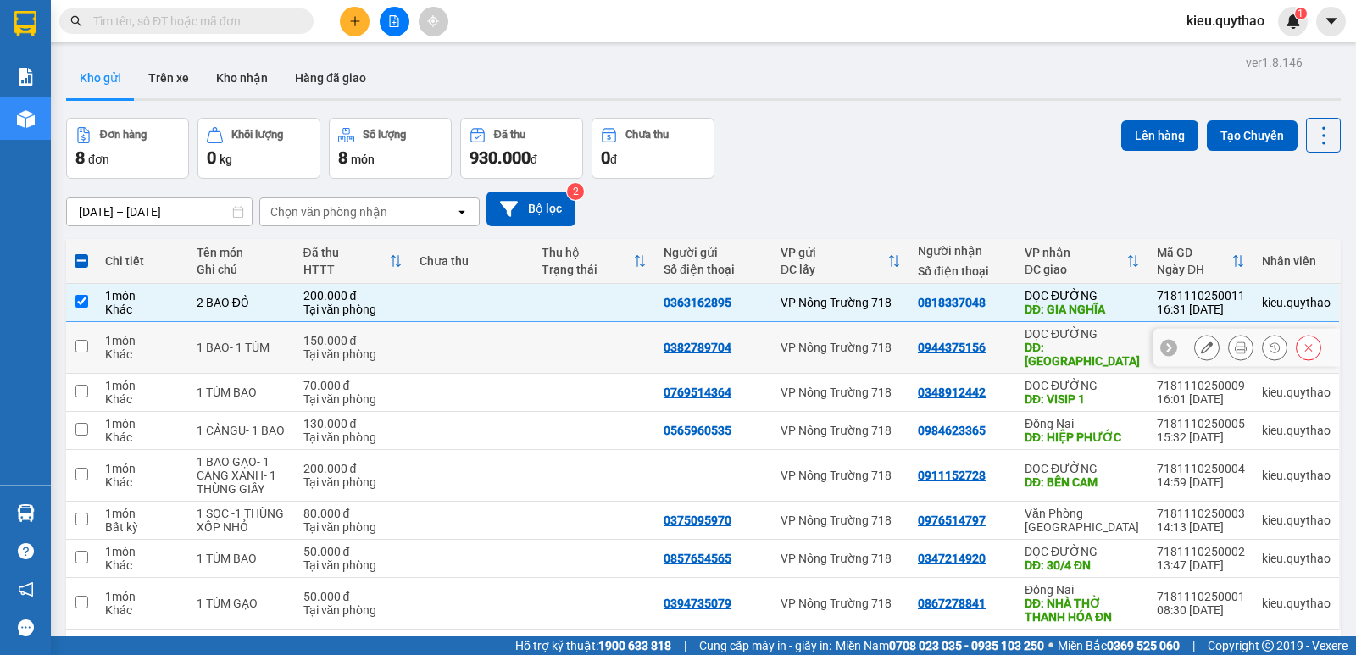
click at [82, 342] on input "checkbox" at bounding box center [81, 346] width 13 height 13
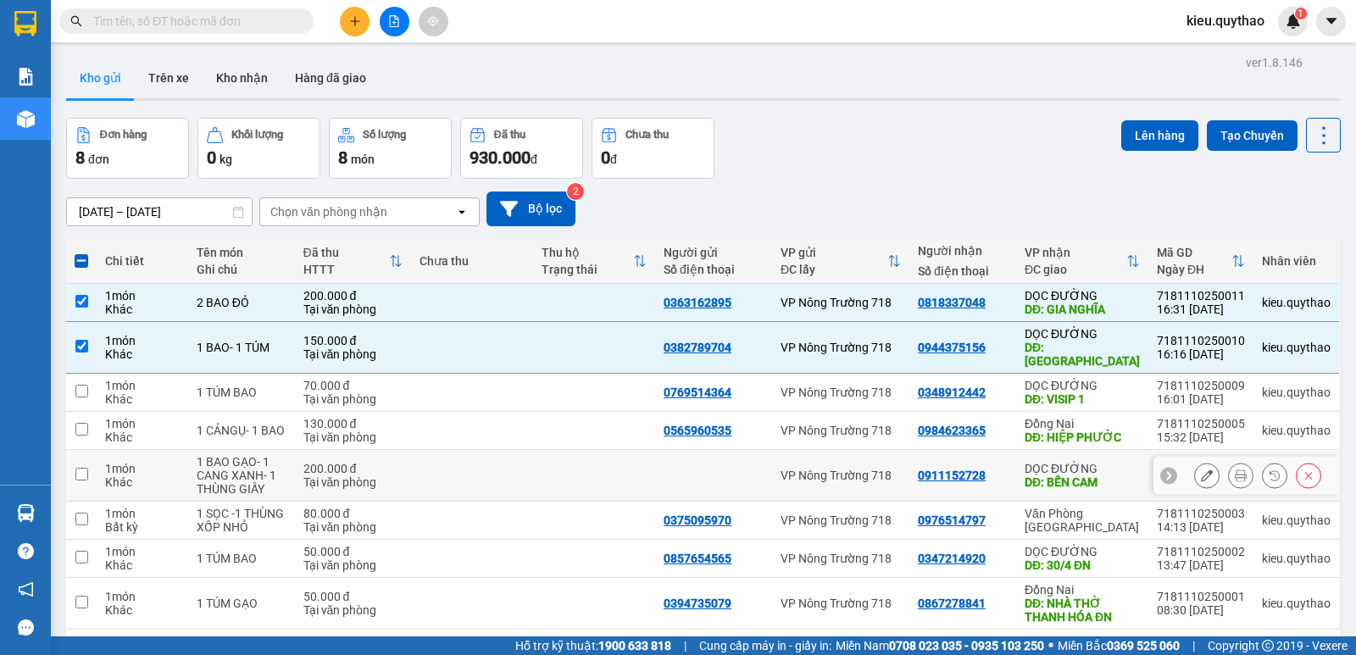
scroll to position [78, 0]
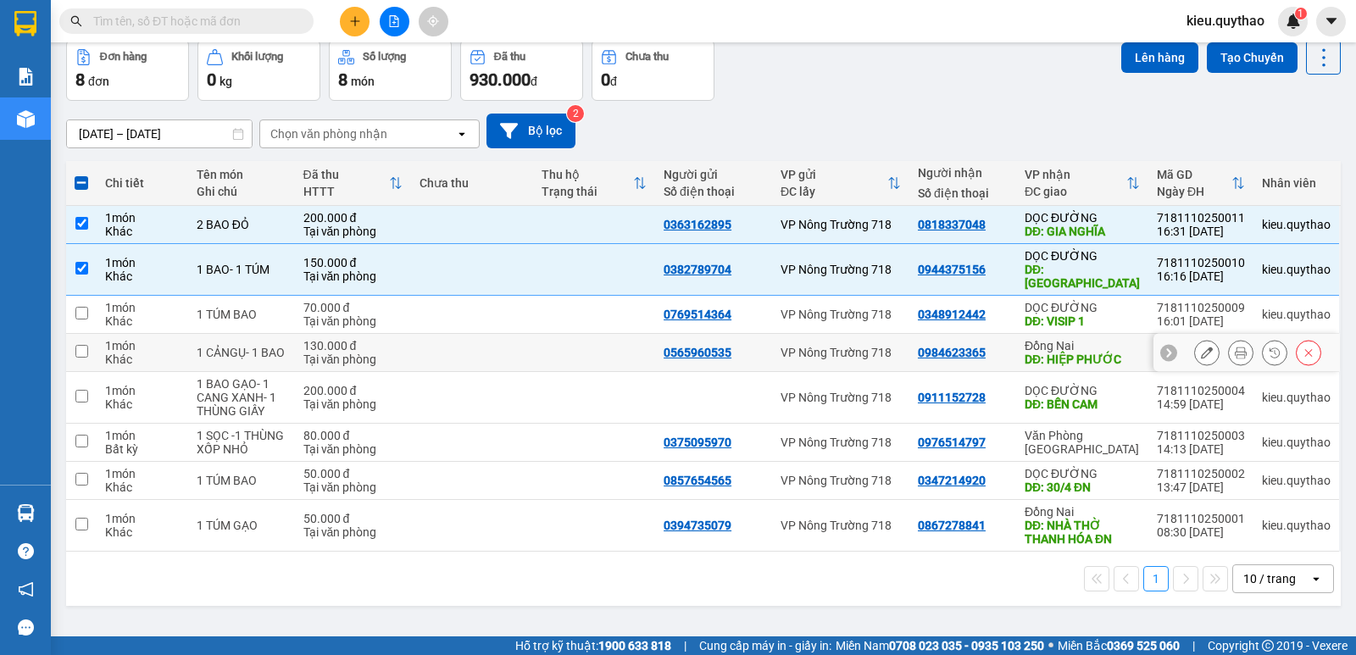
click at [82, 345] on input "checkbox" at bounding box center [81, 351] width 13 height 13
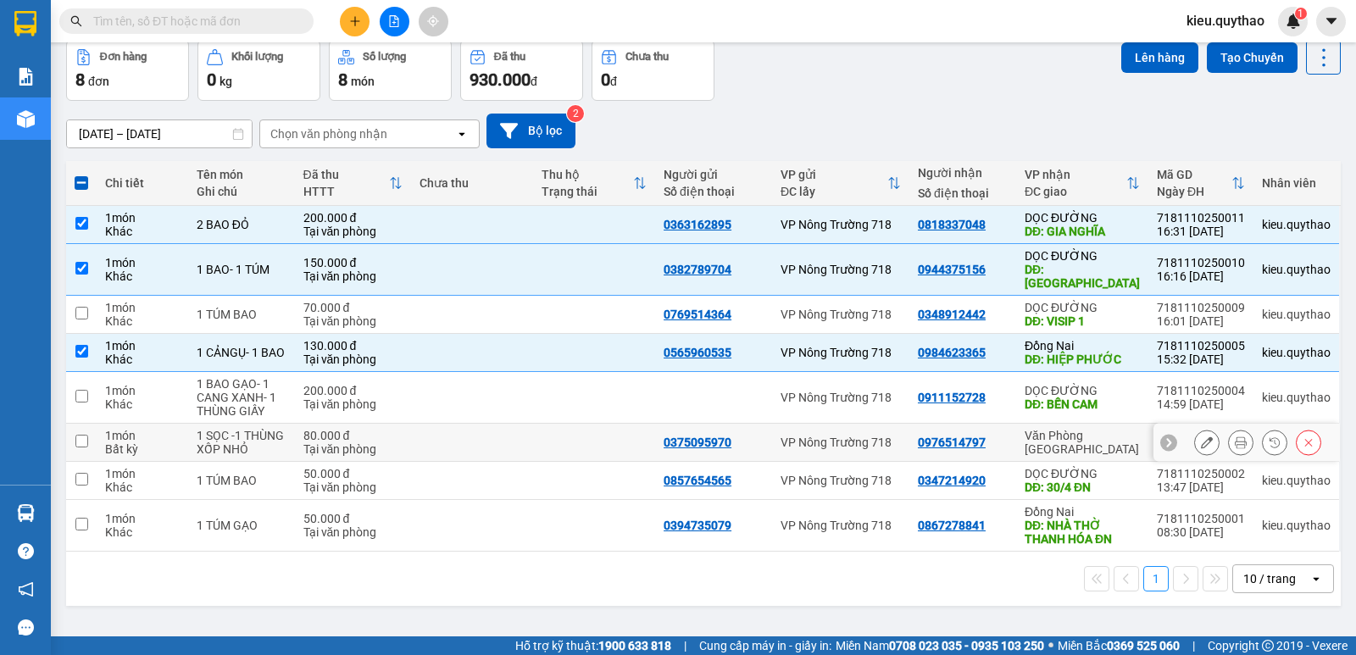
click at [81, 439] on input "checkbox" at bounding box center [81, 441] width 13 height 13
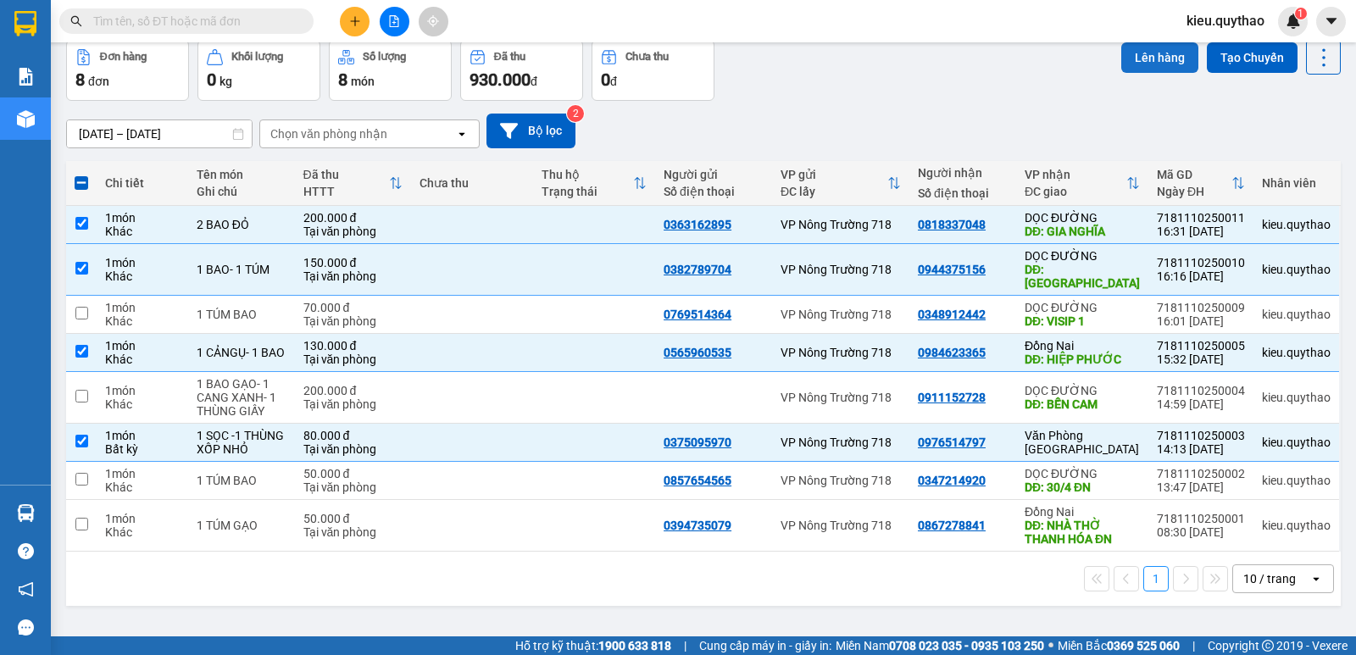
click at [1158, 50] on button "Lên hàng" at bounding box center [1159, 57] width 77 height 31
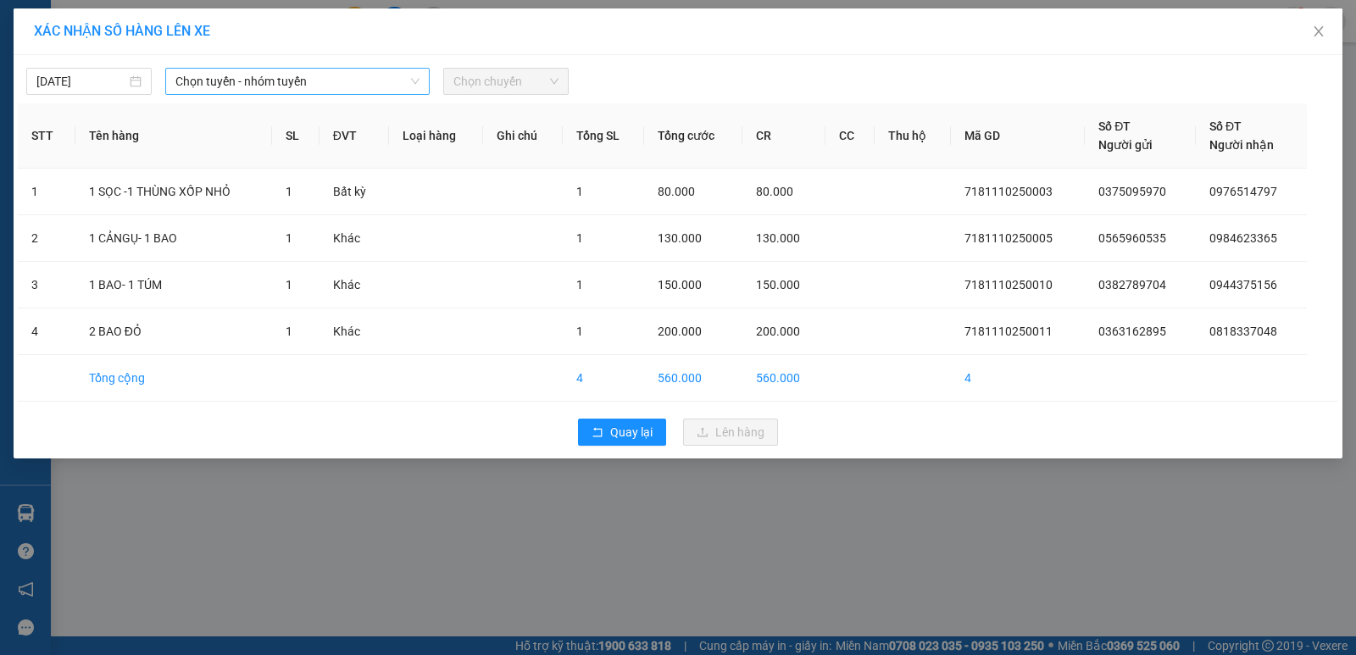
click at [347, 83] on span "Chọn tuyến - nhóm tuyến" at bounding box center [297, 81] width 244 height 25
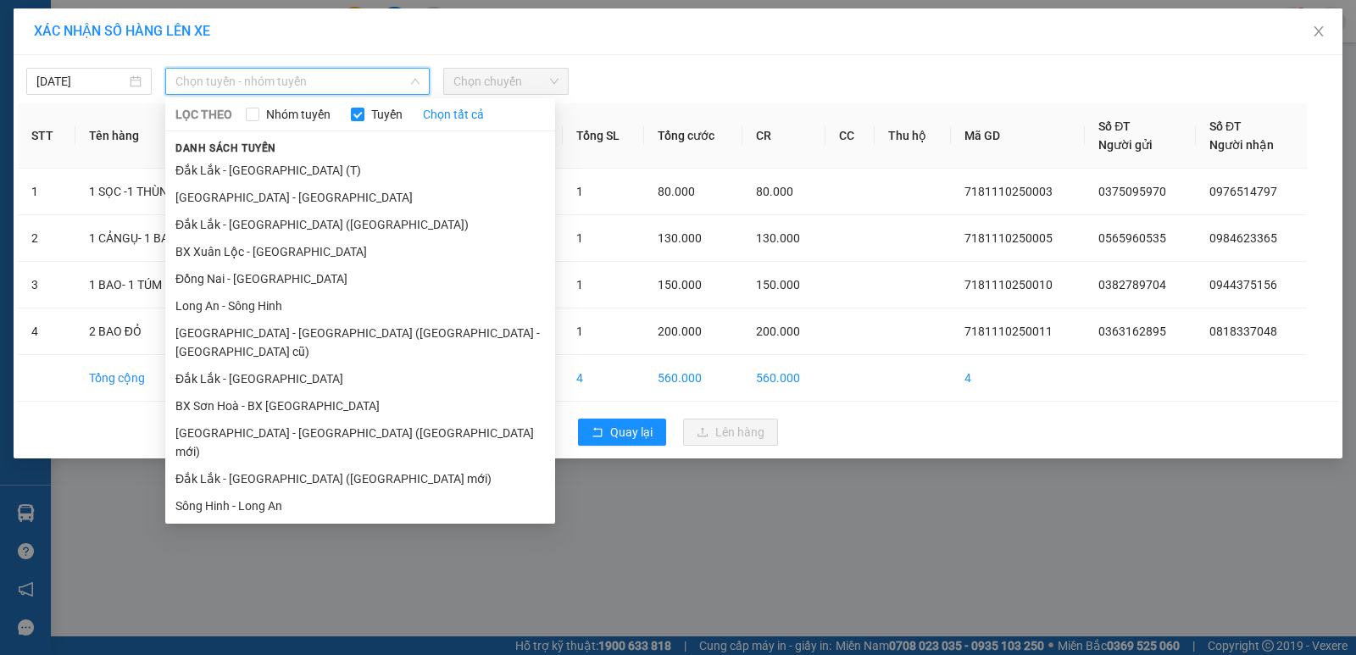
scroll to position [74, 0]
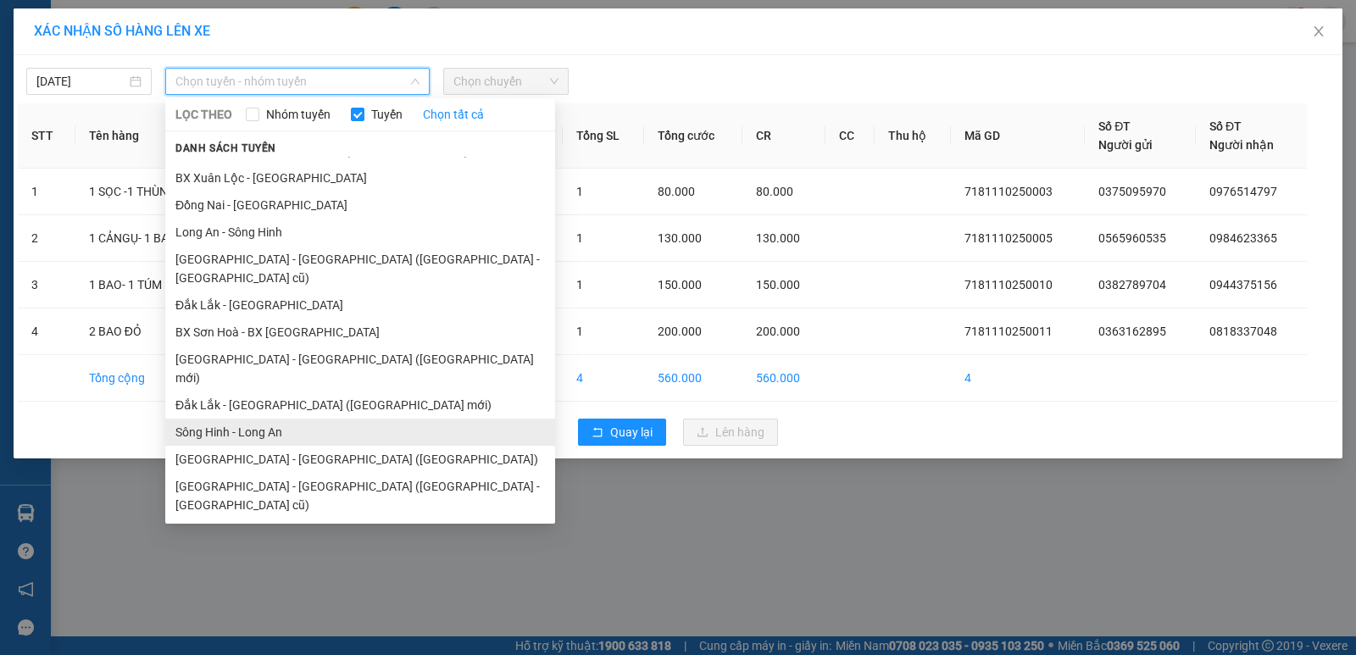
click at [274, 419] on li "Sông Hinh - Long An" at bounding box center [360, 432] width 390 height 27
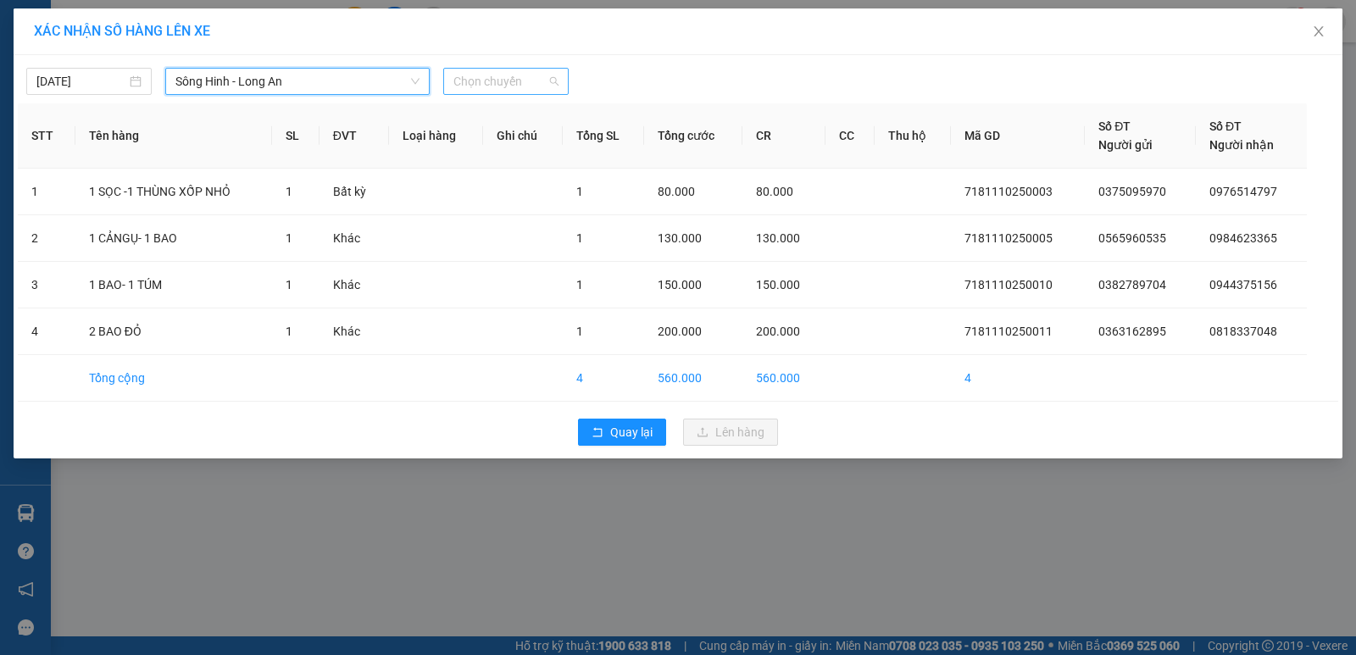
click at [506, 79] on span "Chọn chuyến" at bounding box center [505, 81] width 105 height 25
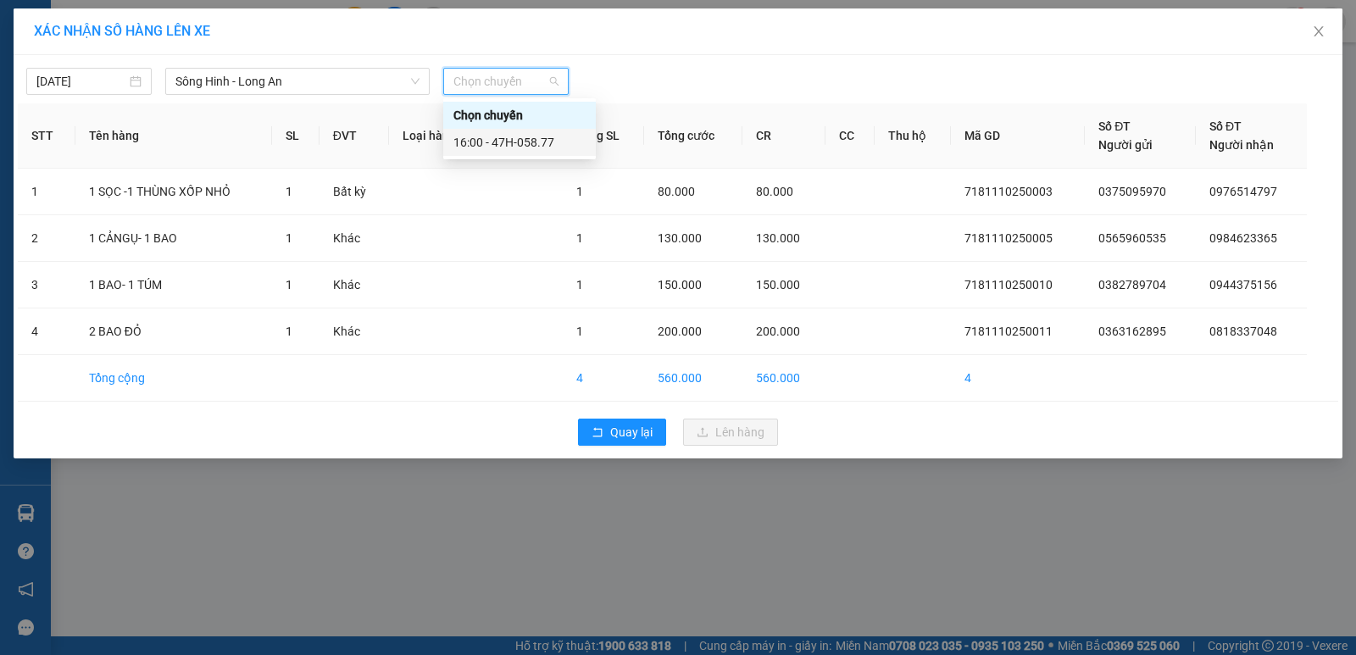
click at [501, 144] on div "16:00 - 47H-058.77" at bounding box center [519, 142] width 132 height 19
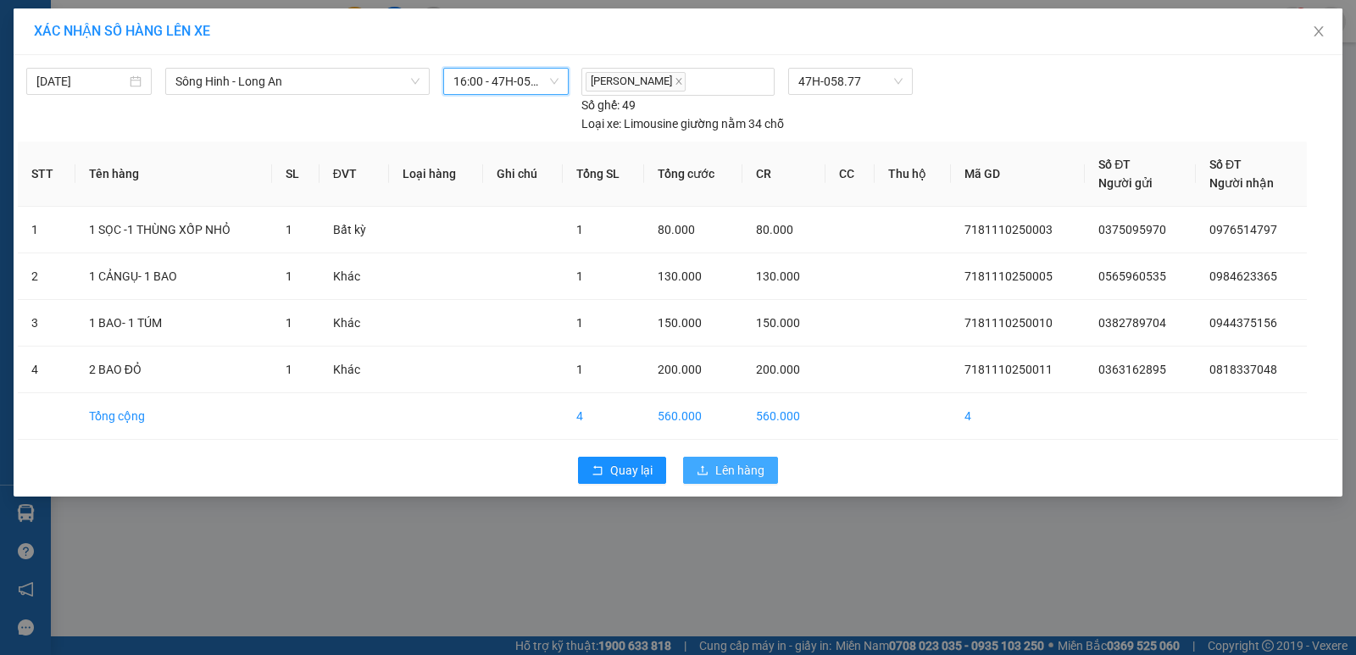
click at [739, 470] on span "Lên hàng" at bounding box center [739, 470] width 49 height 19
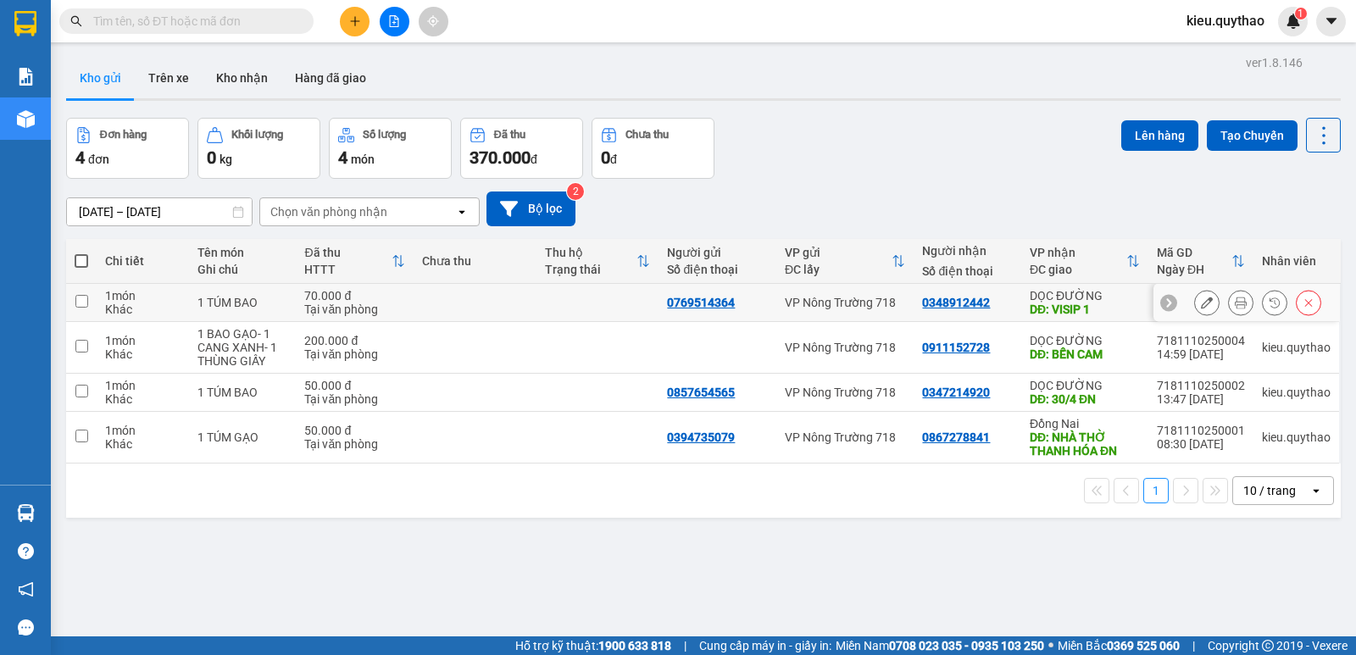
click at [81, 301] on input "checkbox" at bounding box center [81, 301] width 13 height 13
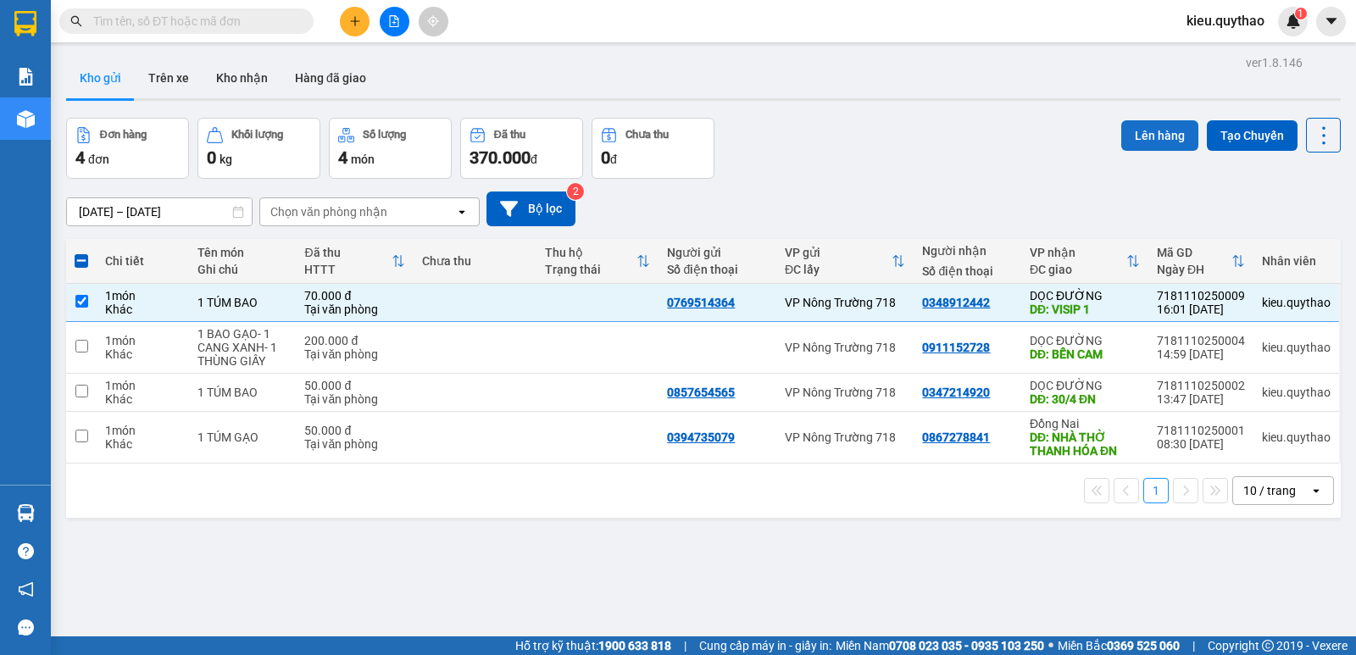
click at [1165, 134] on button "Lên hàng" at bounding box center [1159, 135] width 77 height 31
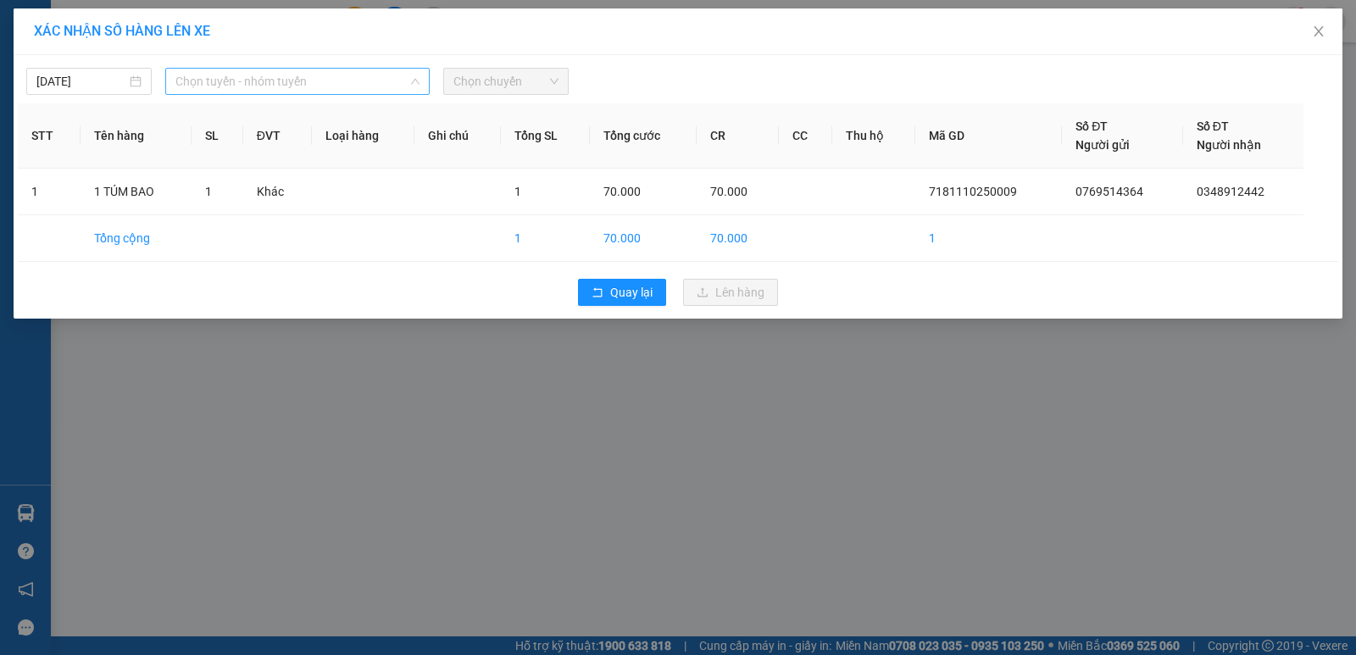
click at [409, 80] on span "Chọn tuyến - nhóm tuyến" at bounding box center [297, 81] width 244 height 25
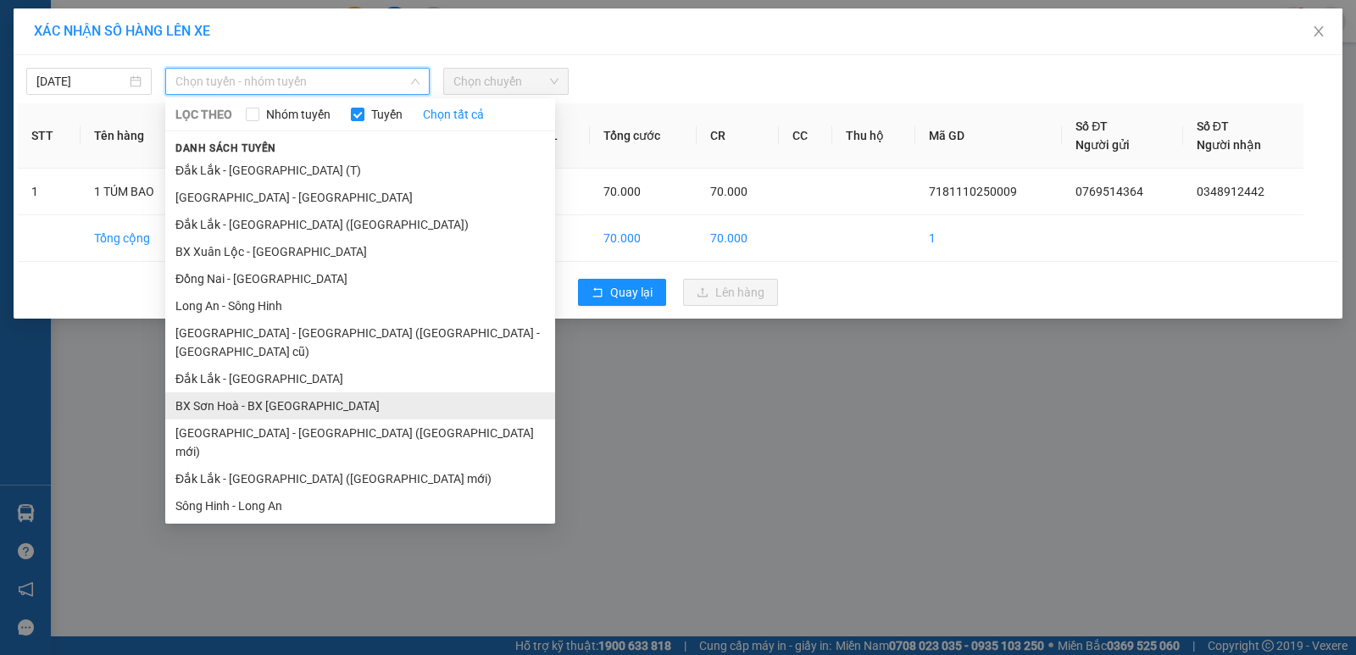
scroll to position [74, 0]
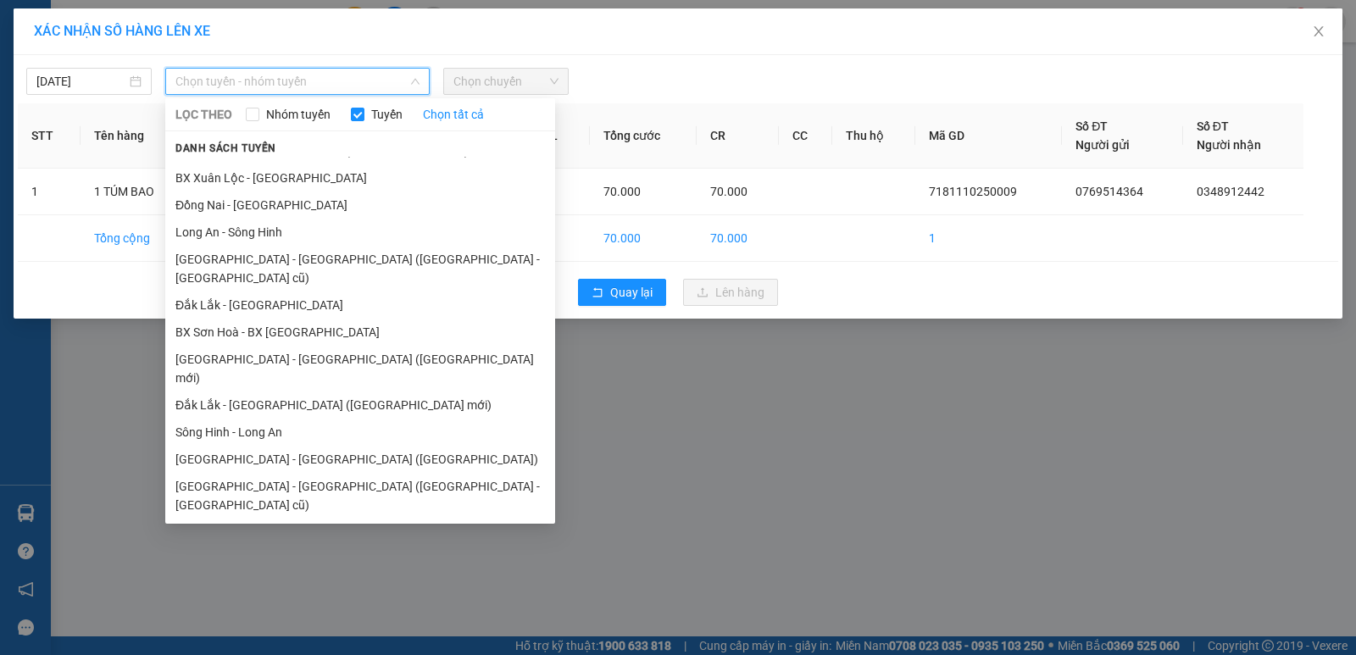
drag, startPoint x: 224, startPoint y: 391, endPoint x: 227, endPoint y: 382, distance: 9.1
click at [225, 419] on li "Sông Hinh - Long An" at bounding box center [360, 432] width 390 height 27
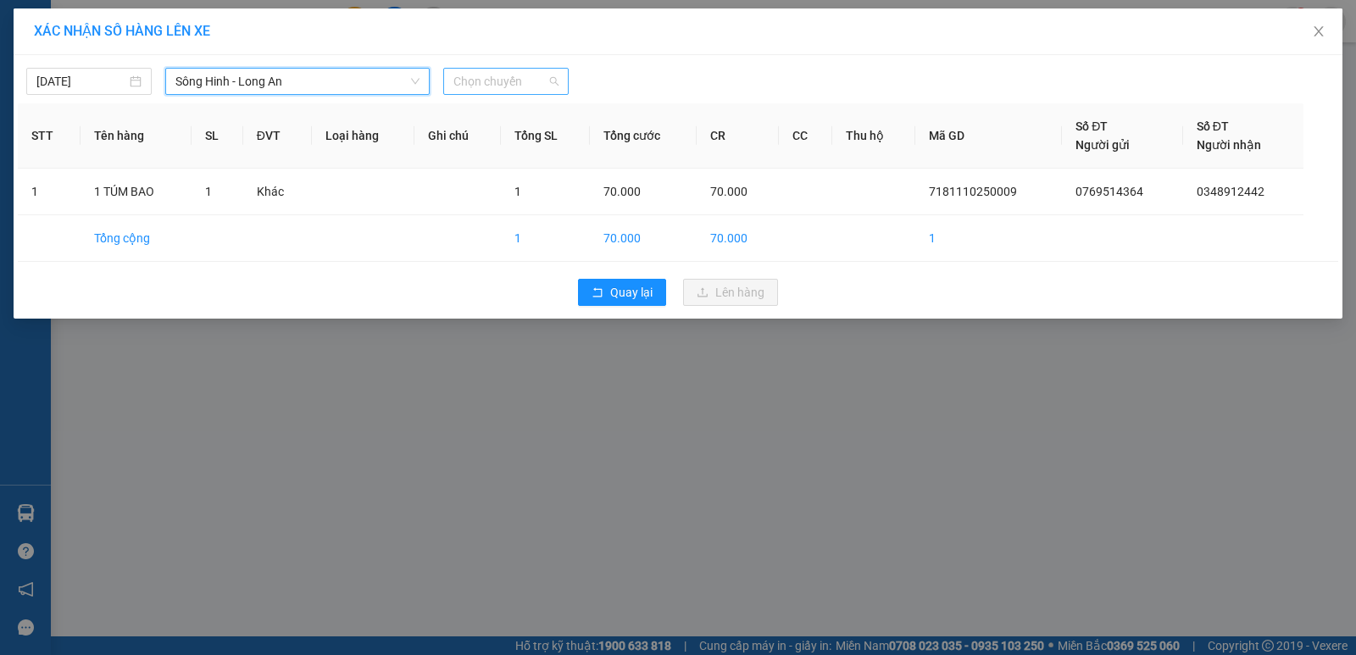
click at [488, 87] on span "Chọn chuyến" at bounding box center [505, 81] width 105 height 25
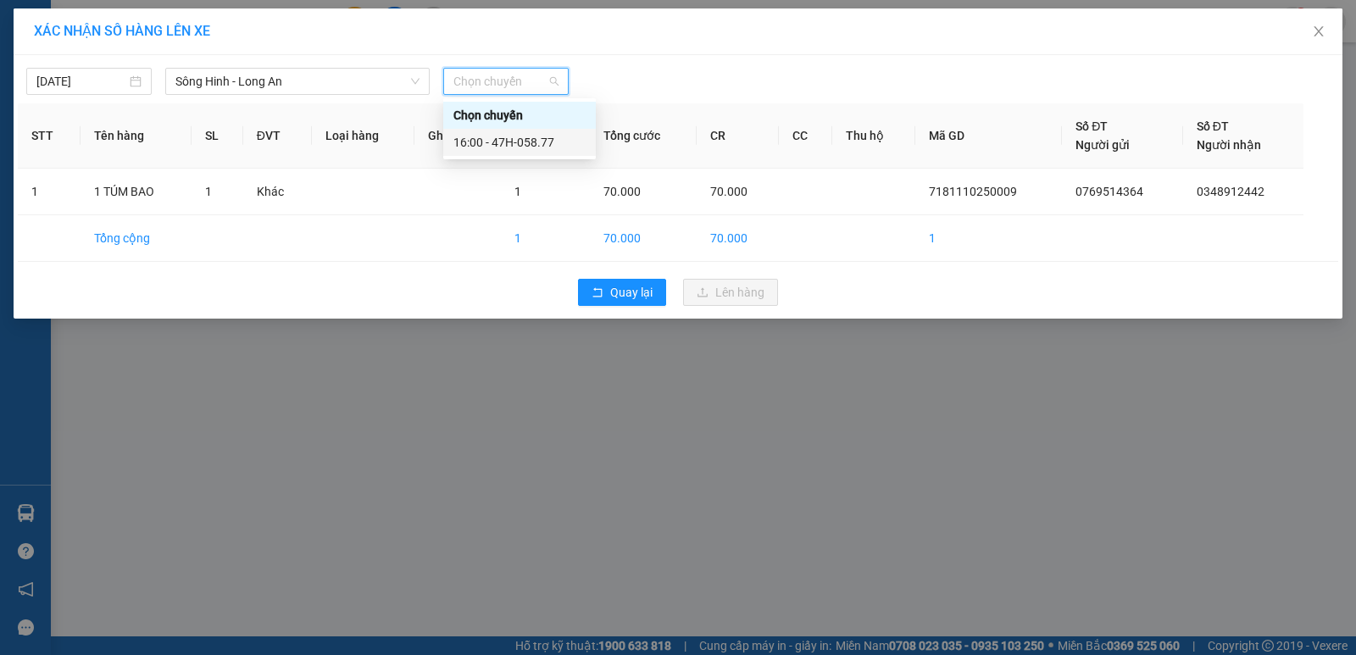
click at [508, 146] on div "16:00 - 47H-058.77" at bounding box center [519, 142] width 132 height 19
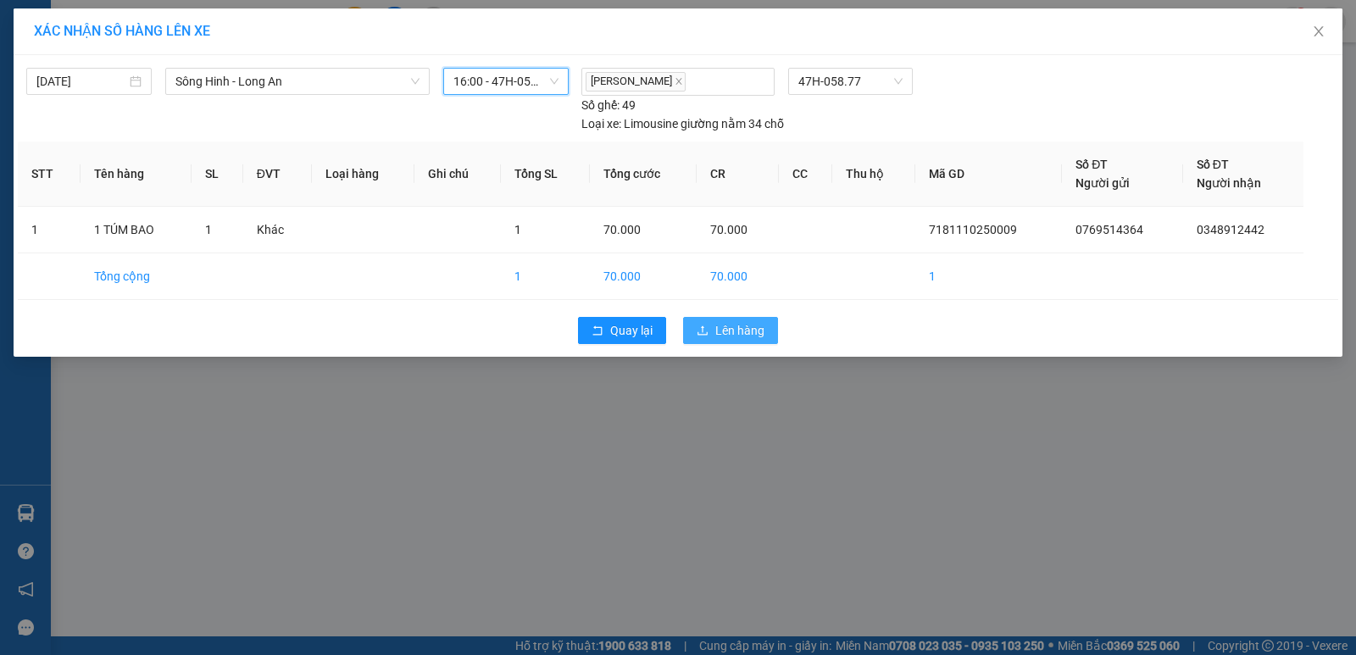
click at [718, 330] on span "Lên hàng" at bounding box center [739, 330] width 49 height 19
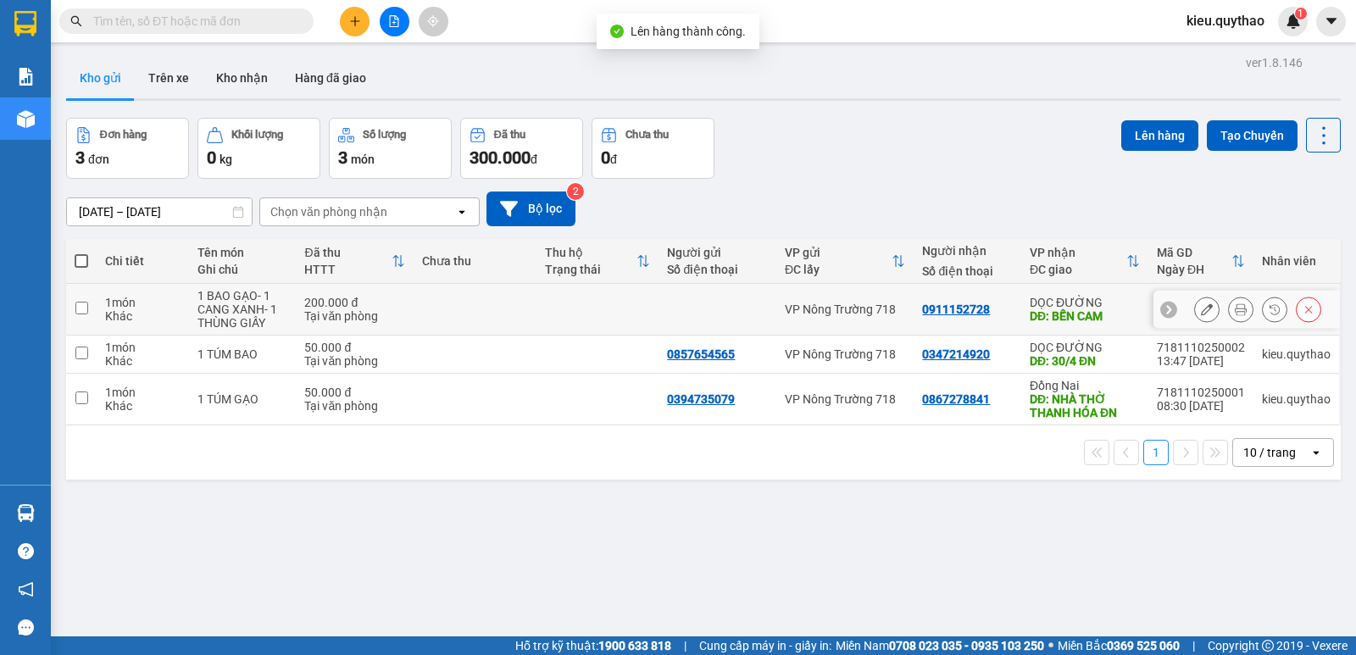
click at [86, 302] on input "checkbox" at bounding box center [81, 308] width 13 height 13
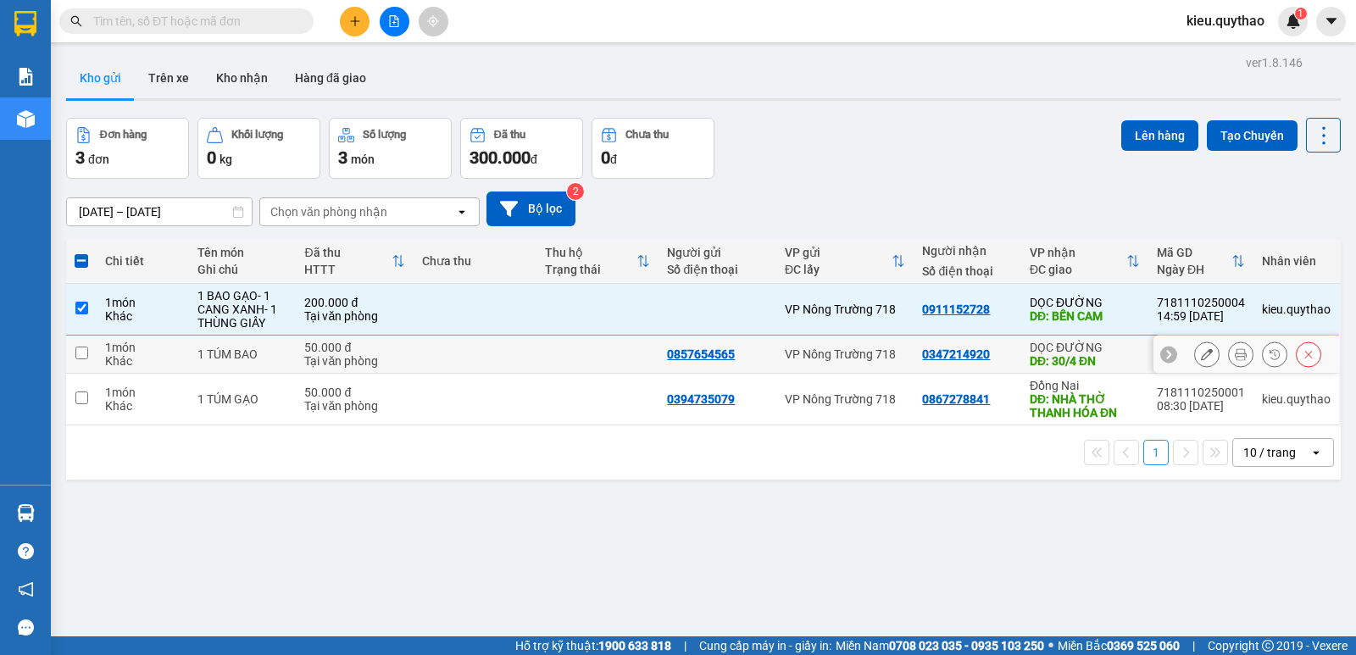
click at [84, 353] on input "checkbox" at bounding box center [81, 353] width 13 height 13
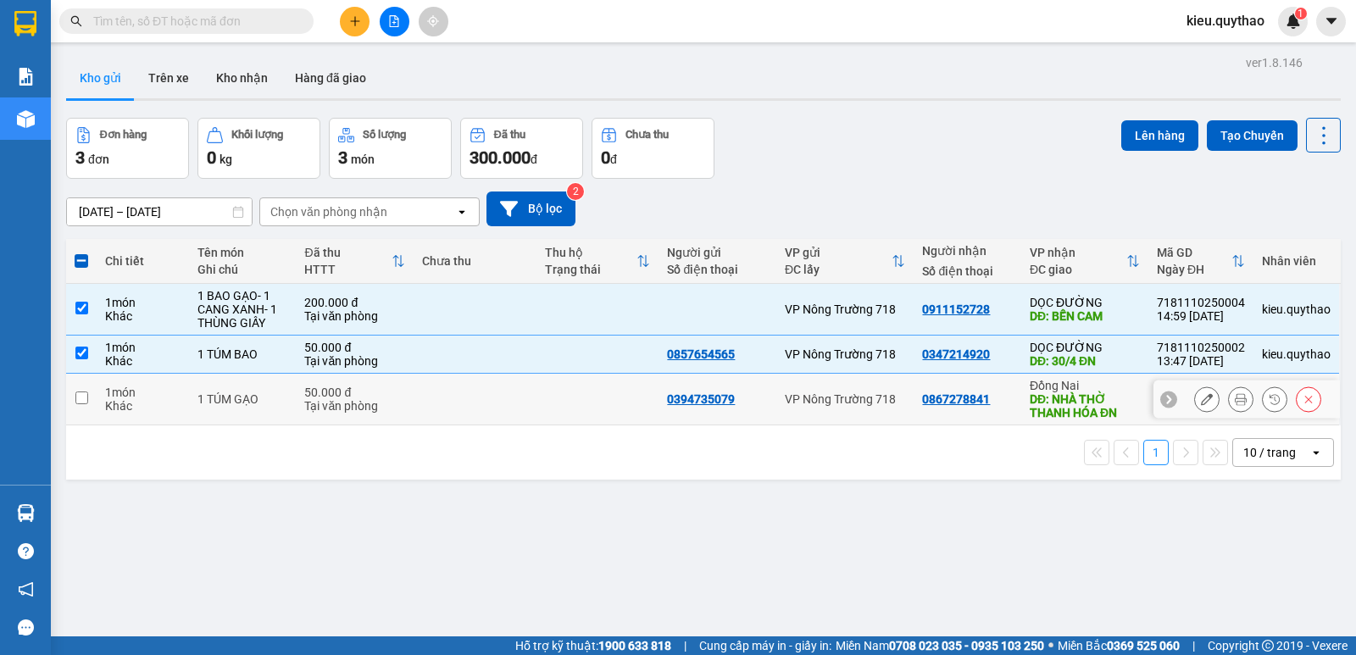
click at [81, 392] on input "checkbox" at bounding box center [81, 398] width 13 height 13
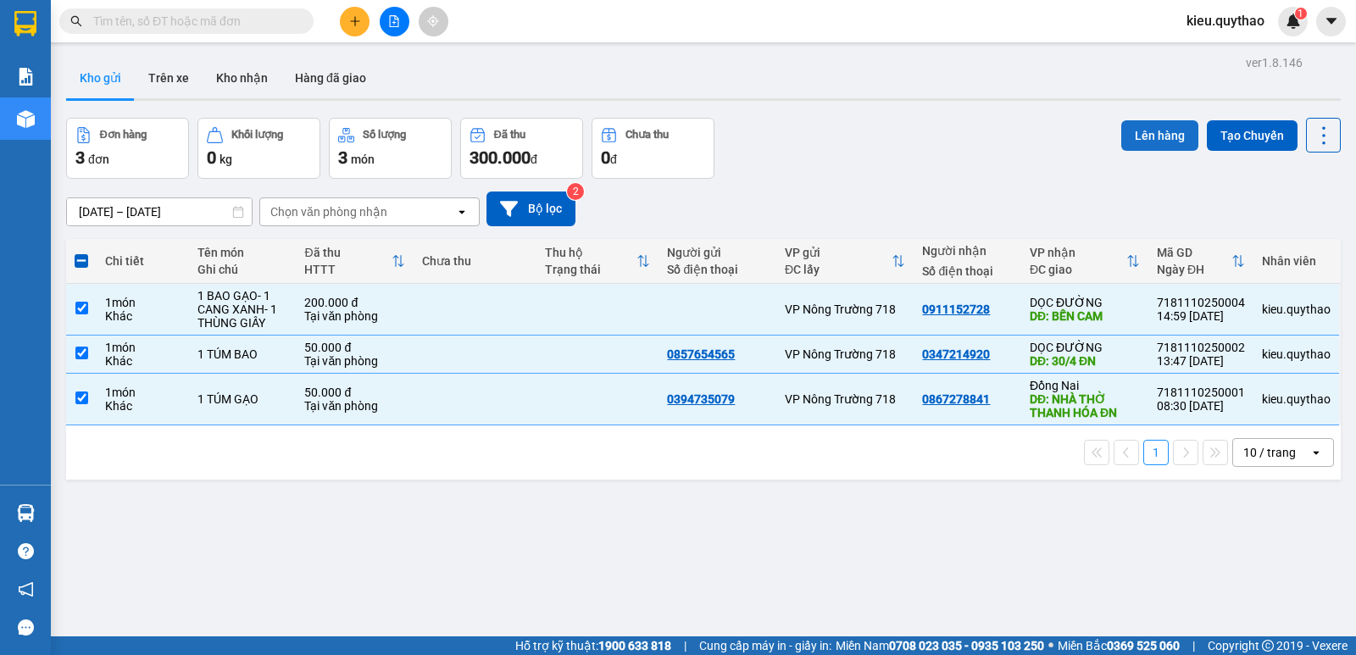
click at [1142, 130] on button "Lên hàng" at bounding box center [1159, 135] width 77 height 31
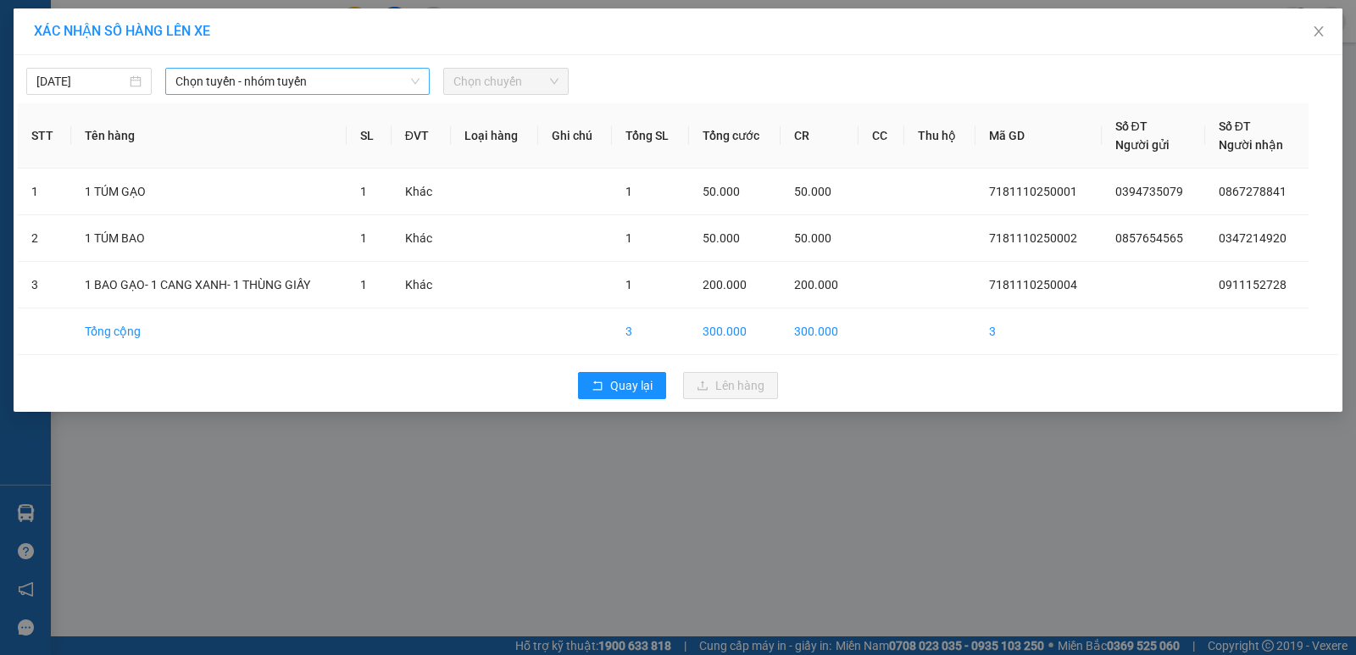
click at [232, 82] on span "Chọn tuyến - nhóm tuyến" at bounding box center [297, 81] width 244 height 25
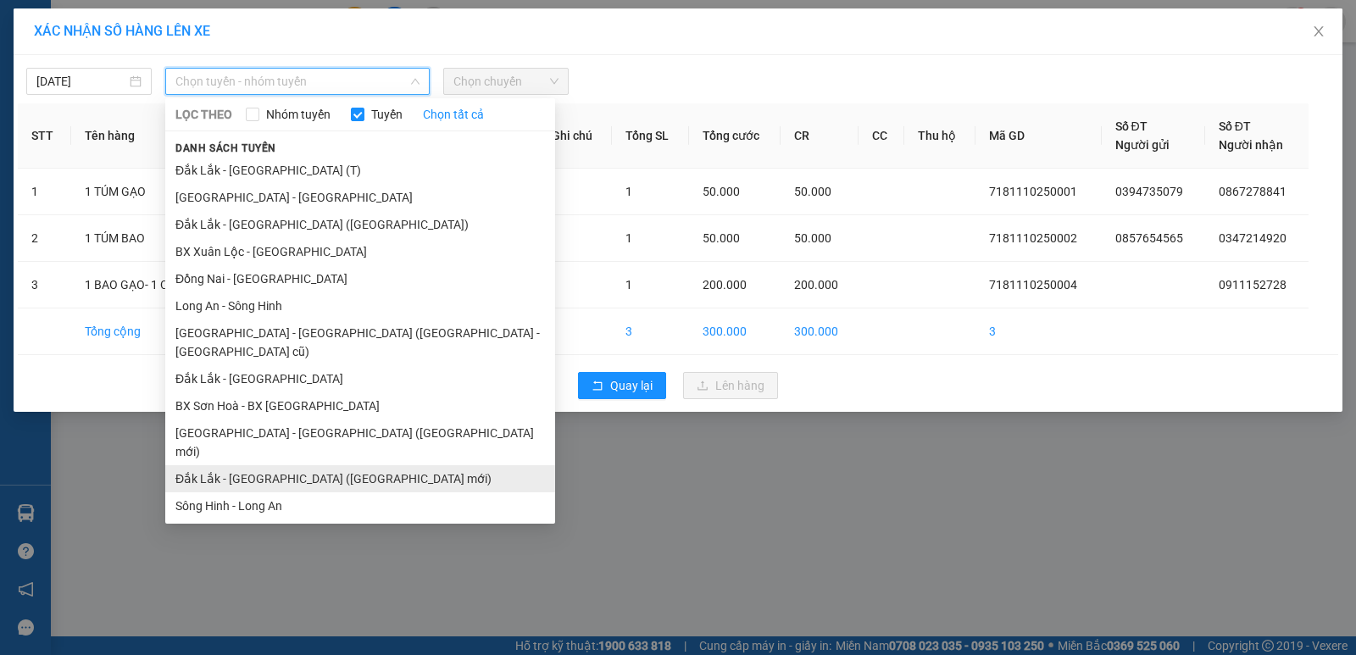
scroll to position [74, 0]
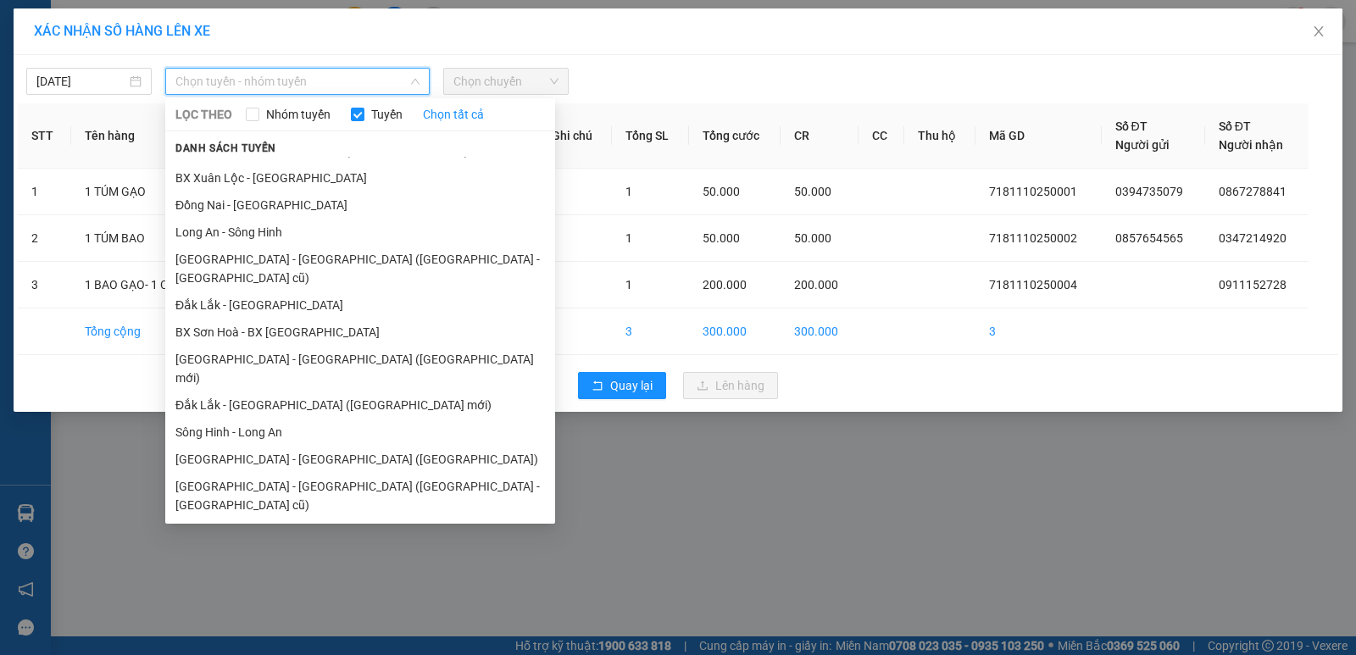
click at [250, 546] on li "Đắk Lắk - [GEOGRAPHIC_DATA]" at bounding box center [360, 559] width 390 height 27
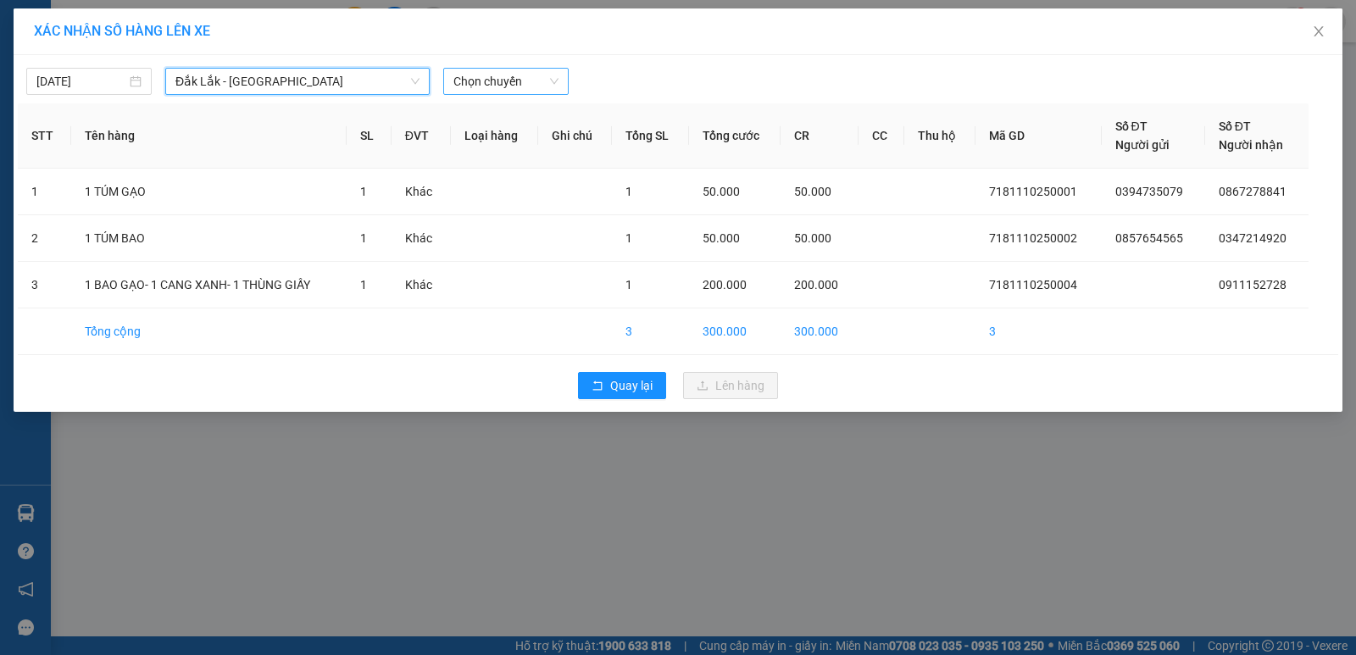
click at [496, 86] on span "Chọn chuyến" at bounding box center [505, 81] width 105 height 25
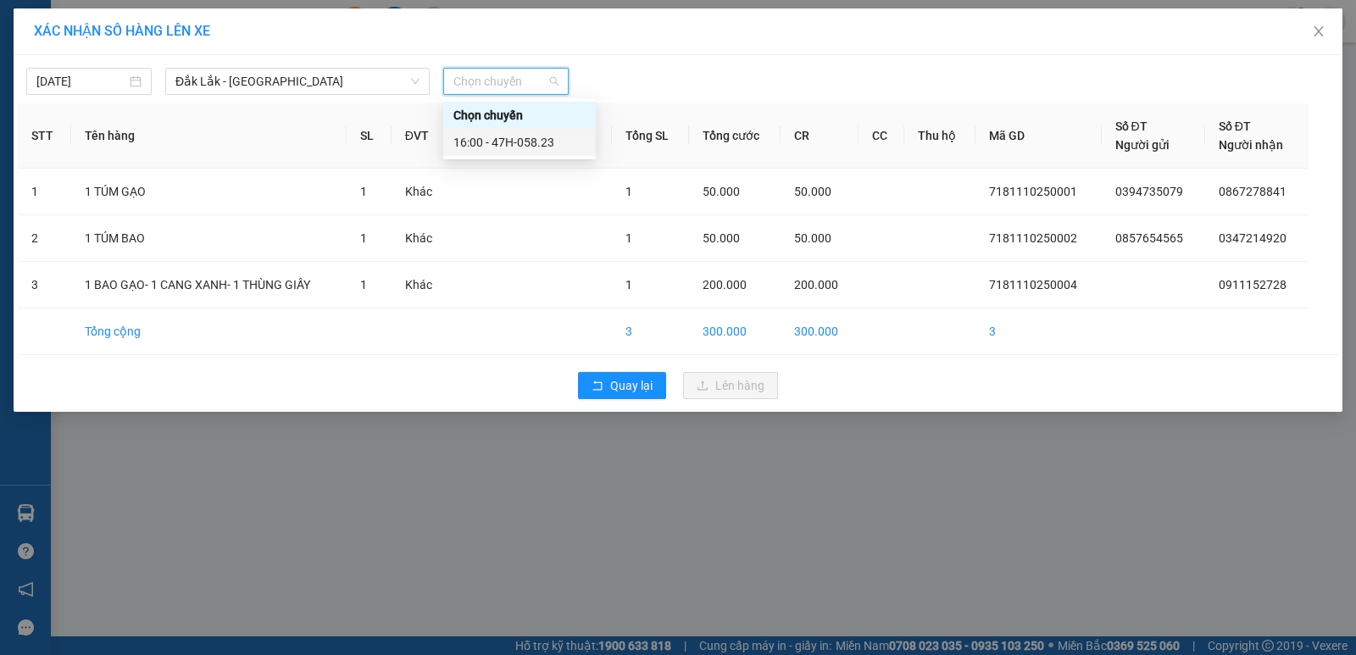
click at [517, 142] on div "16:00 - 47H-058.23" at bounding box center [519, 142] width 132 height 19
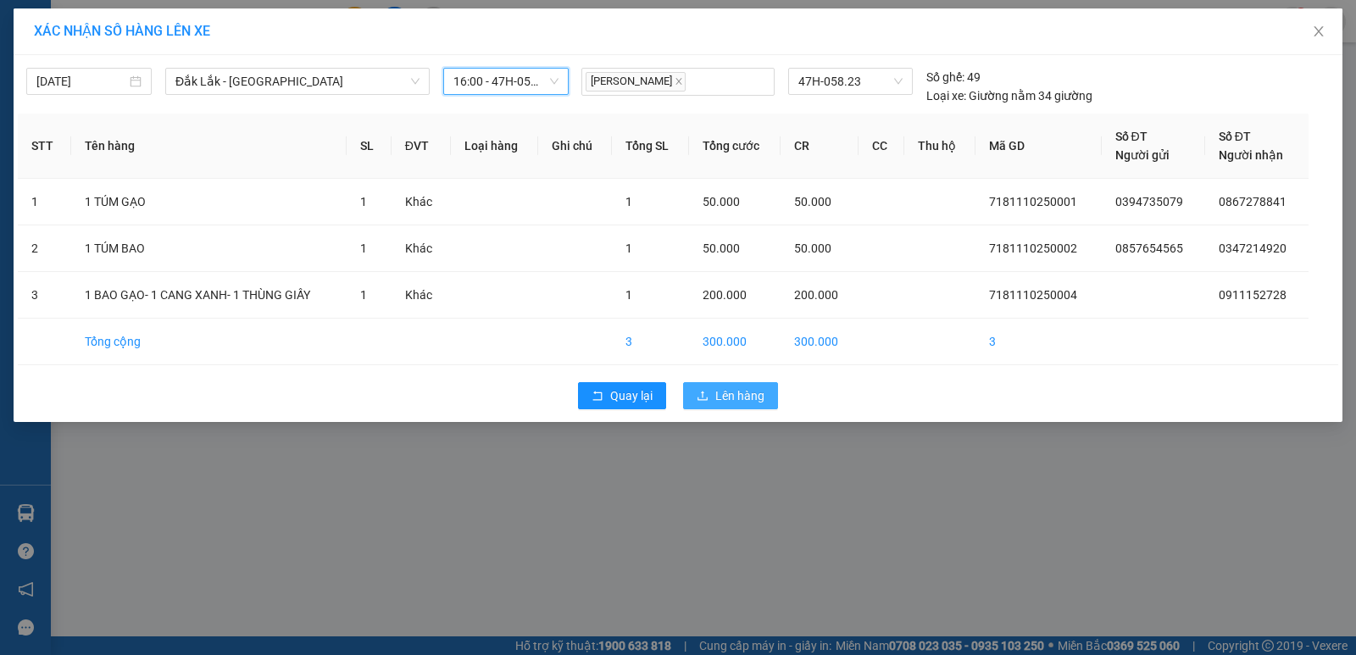
click at [753, 405] on button "Lên hàng" at bounding box center [730, 395] width 95 height 27
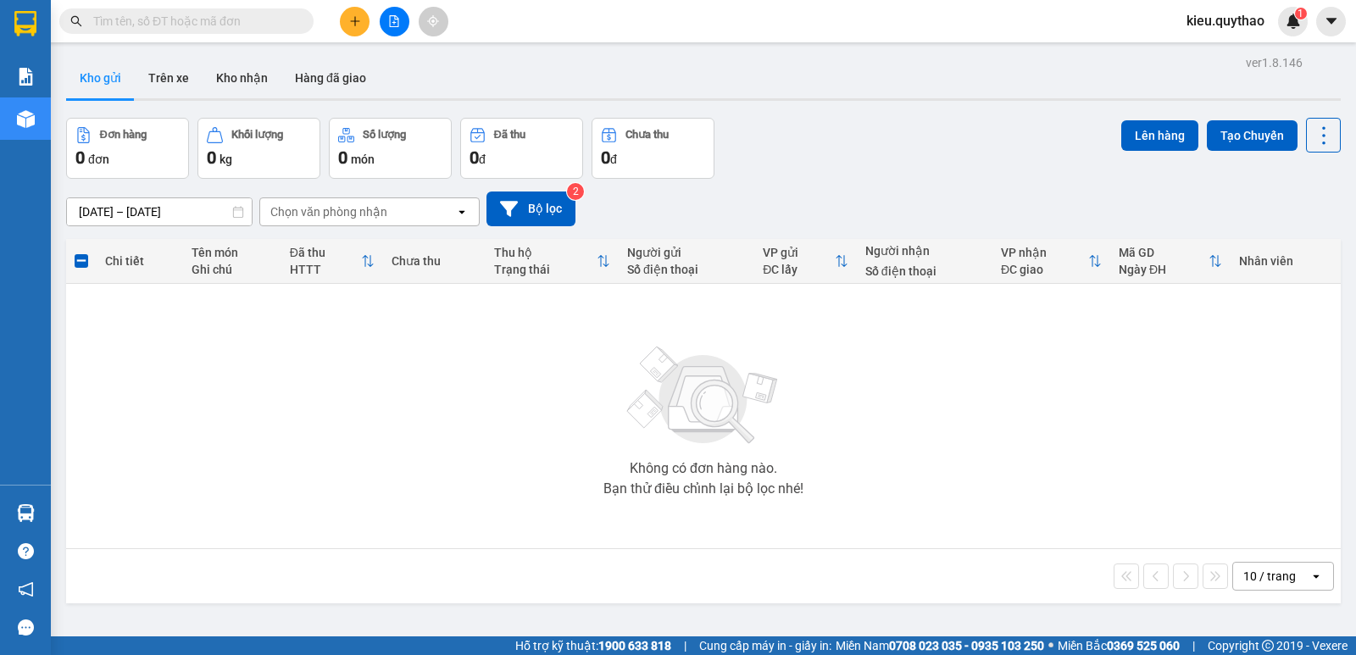
click at [397, 14] on button at bounding box center [395, 22] width 30 height 30
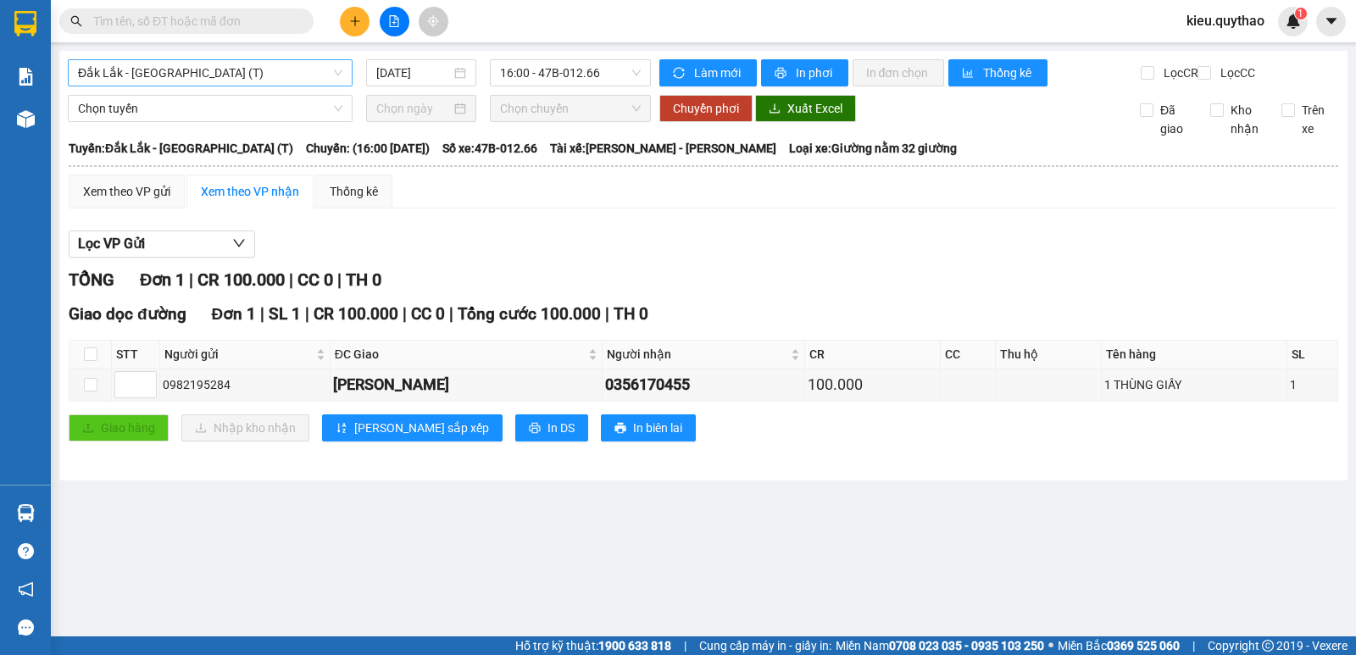
click at [251, 71] on span "Đắk Lắk - [GEOGRAPHIC_DATA] (T)" at bounding box center [210, 72] width 264 height 25
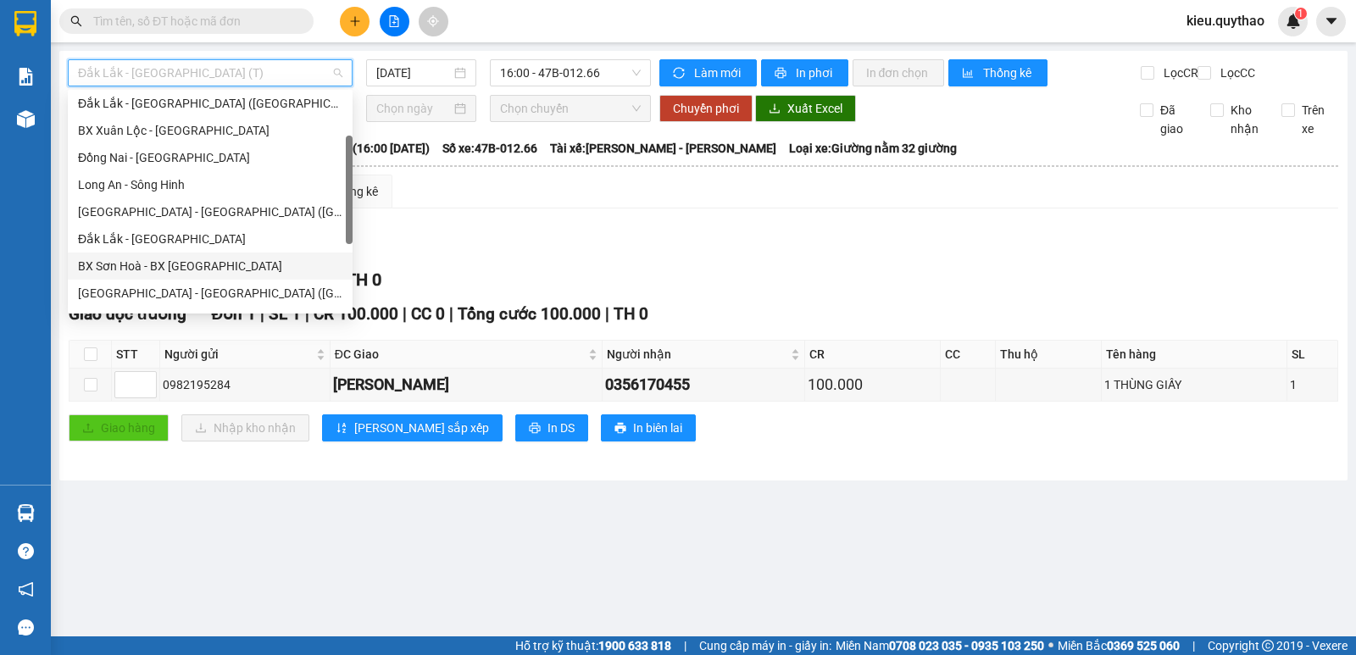
scroll to position [170, 0]
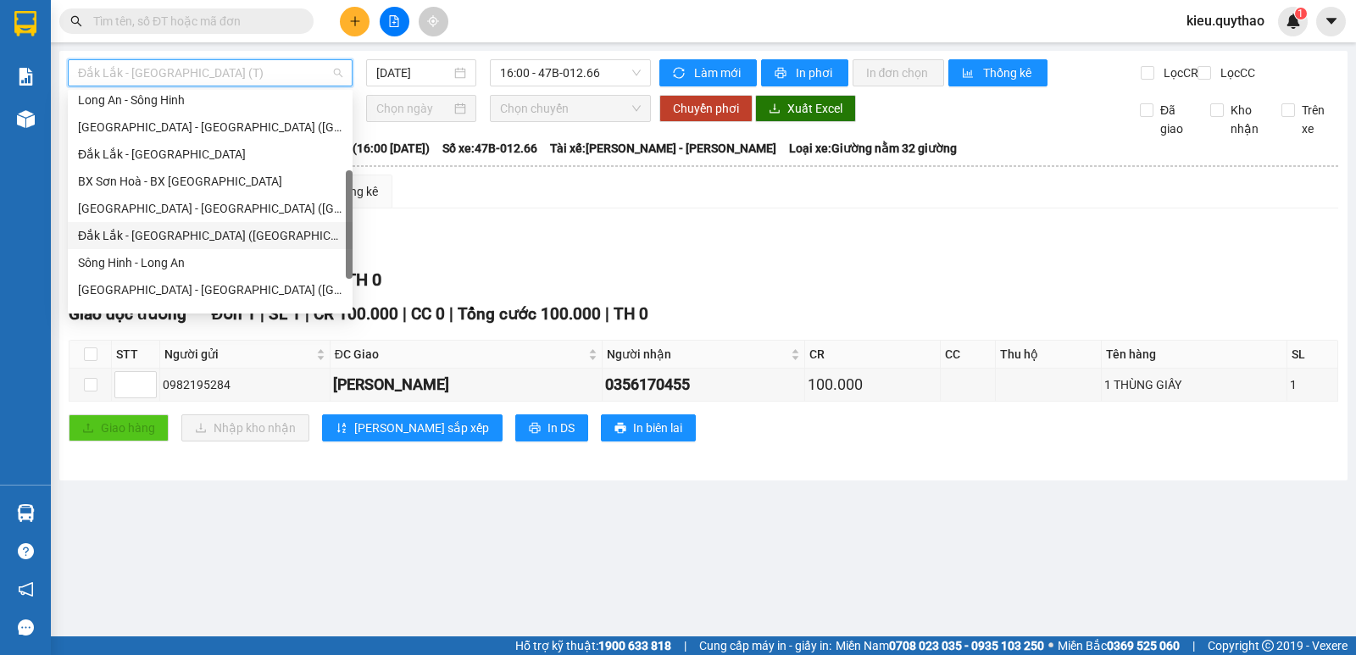
click at [206, 234] on div "Đắk Lắk - [GEOGRAPHIC_DATA] ([GEOGRAPHIC_DATA] mới)" at bounding box center [210, 235] width 264 height 19
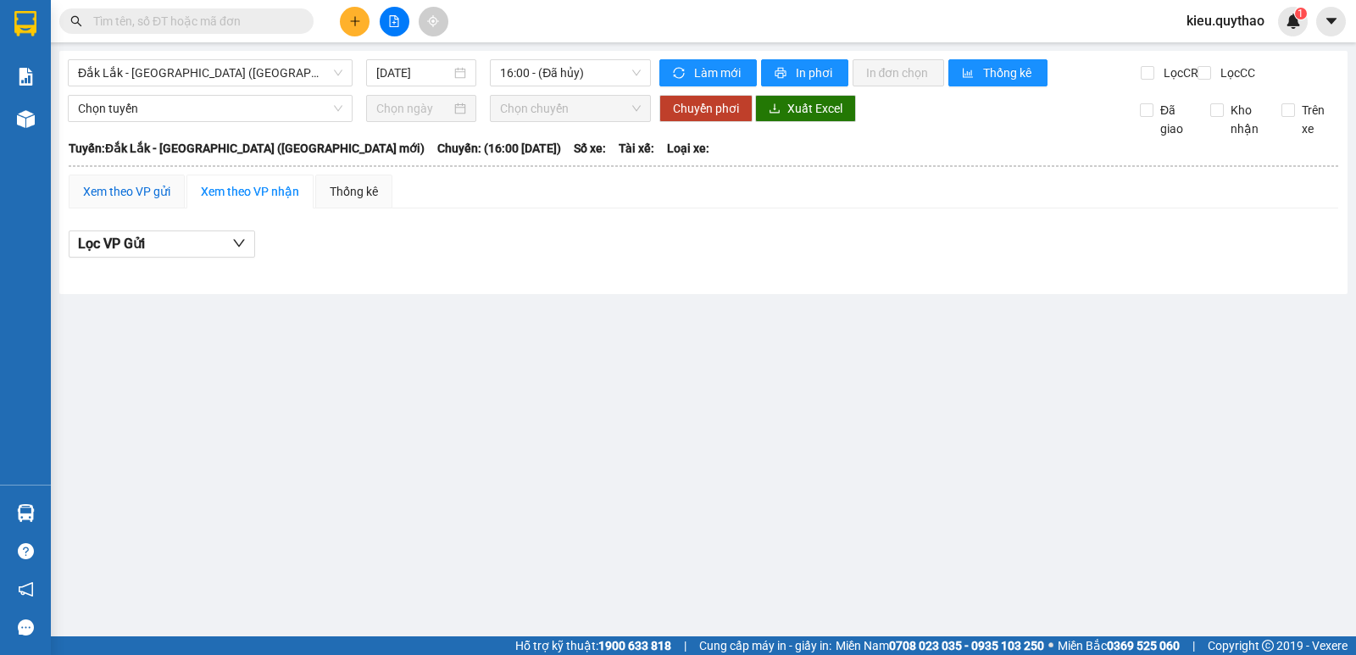
click at [123, 201] on div "Xem theo VP gửi" at bounding box center [126, 191] width 87 height 19
click at [598, 67] on span "16:00 - (Đã hủy)" at bounding box center [570, 72] width 140 height 25
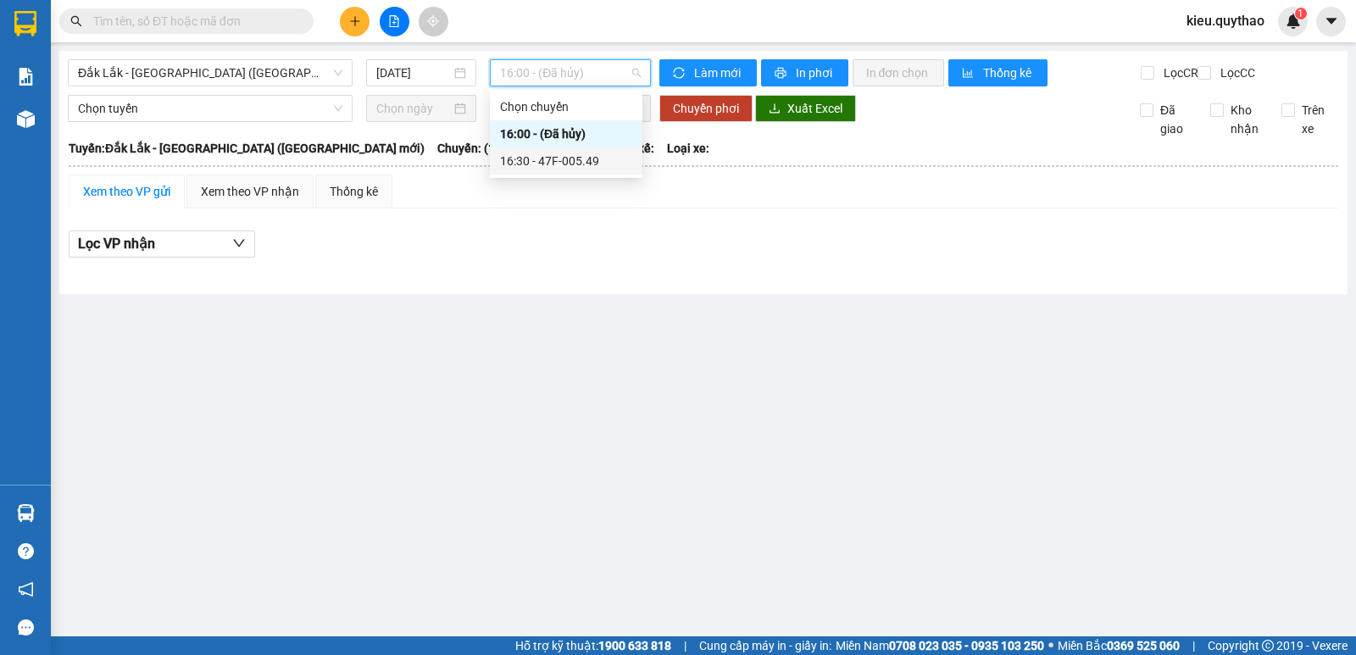
click at [570, 163] on div "16:30 - 47F-005.49" at bounding box center [566, 161] width 132 height 19
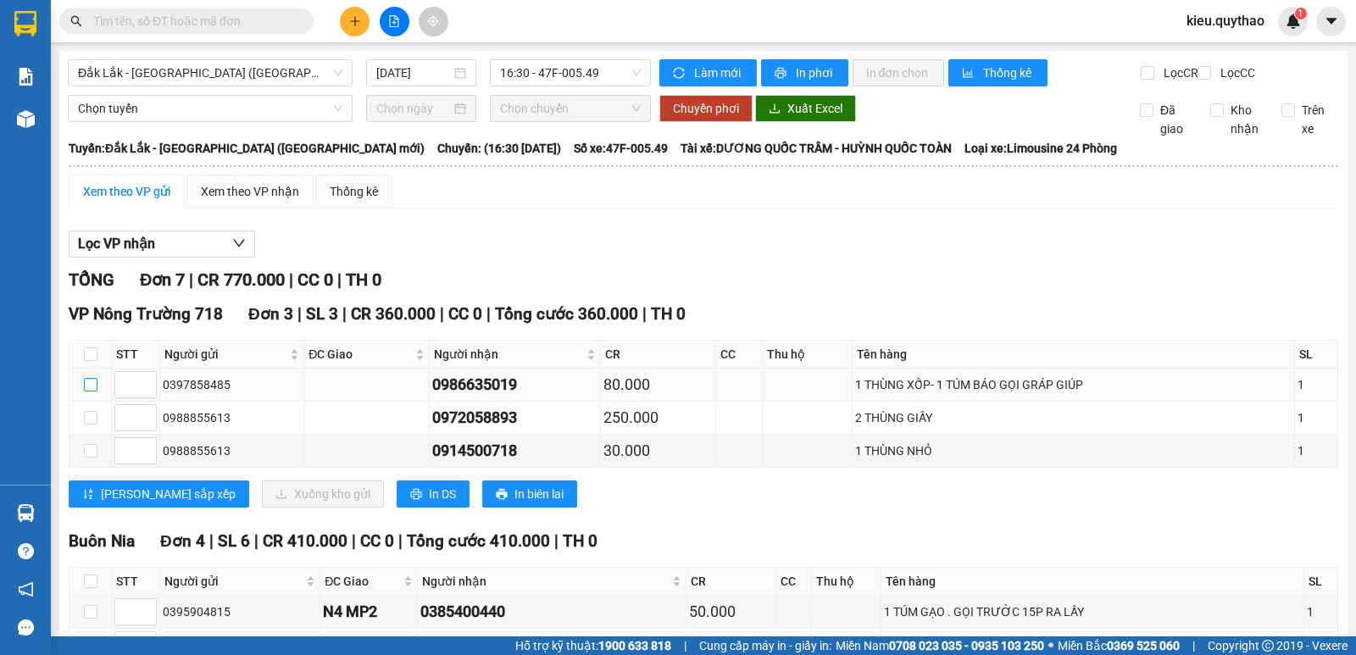
click at [91, 392] on input "checkbox" at bounding box center [91, 385] width 14 height 14
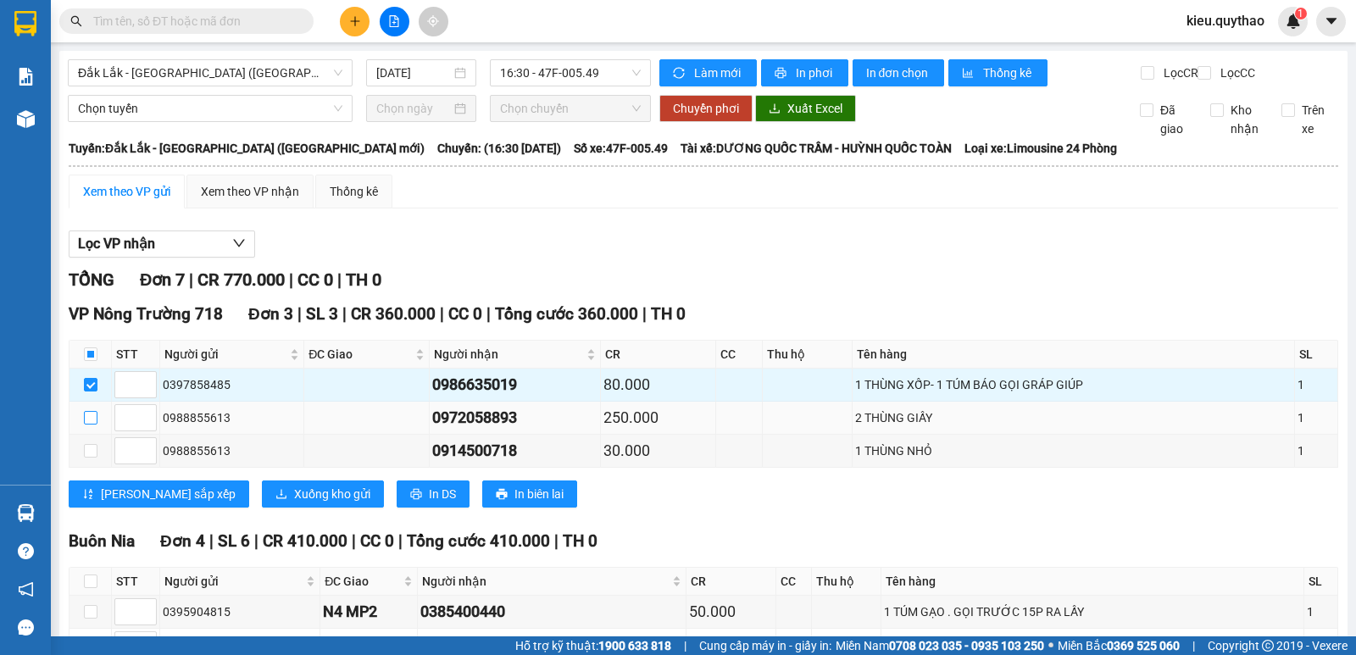
click at [86, 425] on input "checkbox" at bounding box center [91, 418] width 14 height 14
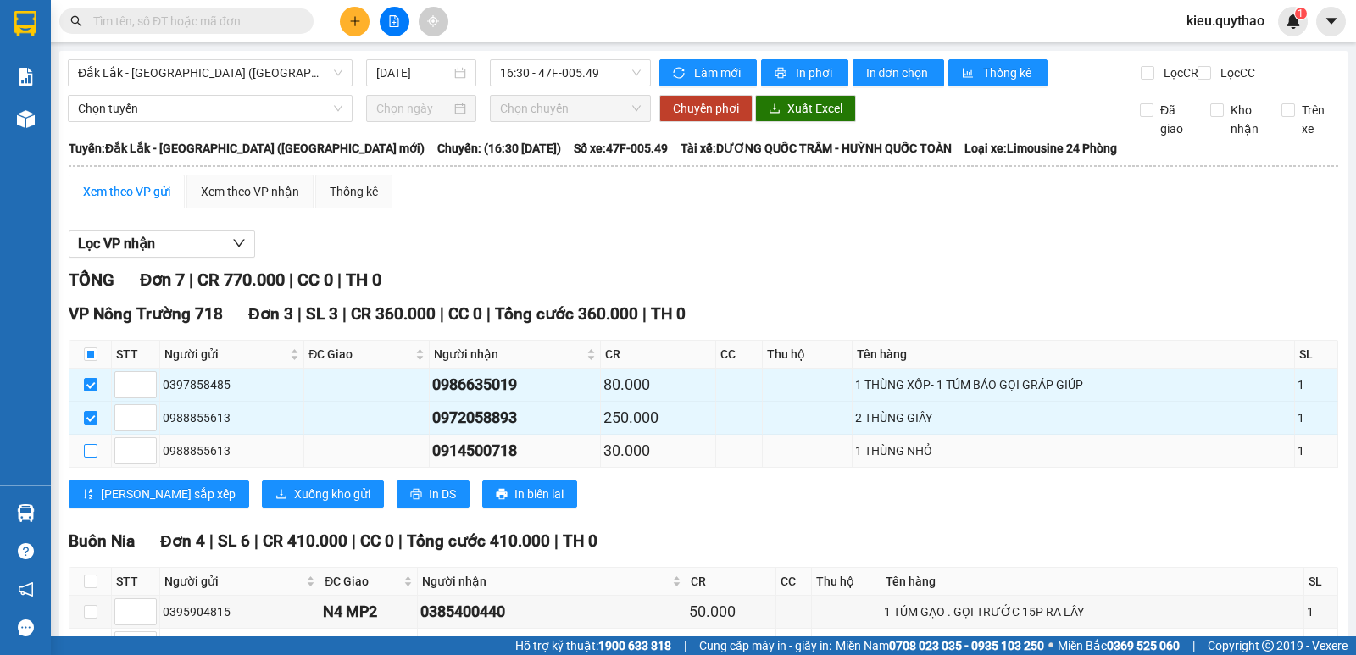
click at [92, 458] on input "checkbox" at bounding box center [91, 451] width 14 height 14
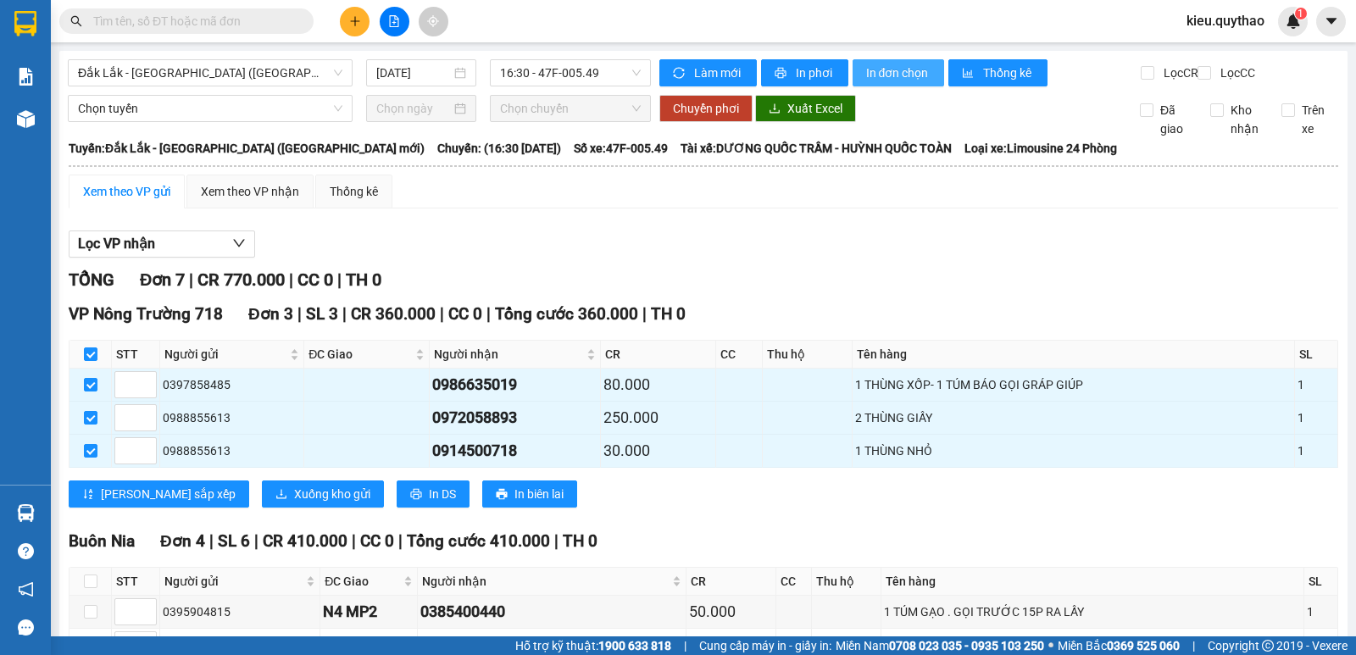
click at [873, 66] on span "In đơn chọn" at bounding box center [898, 73] width 65 height 19
click at [261, 67] on span "Đắk Lắk - [GEOGRAPHIC_DATA] ([GEOGRAPHIC_DATA] mới)" at bounding box center [210, 72] width 264 height 25
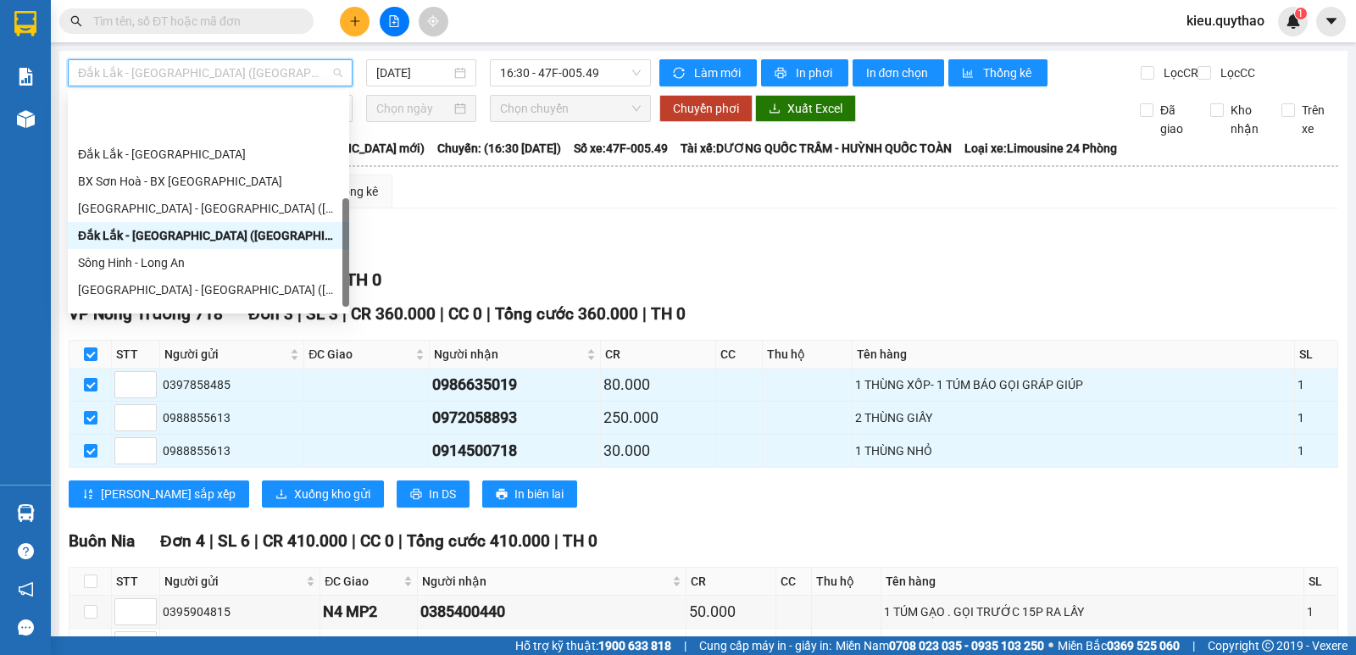
scroll to position [244, 0]
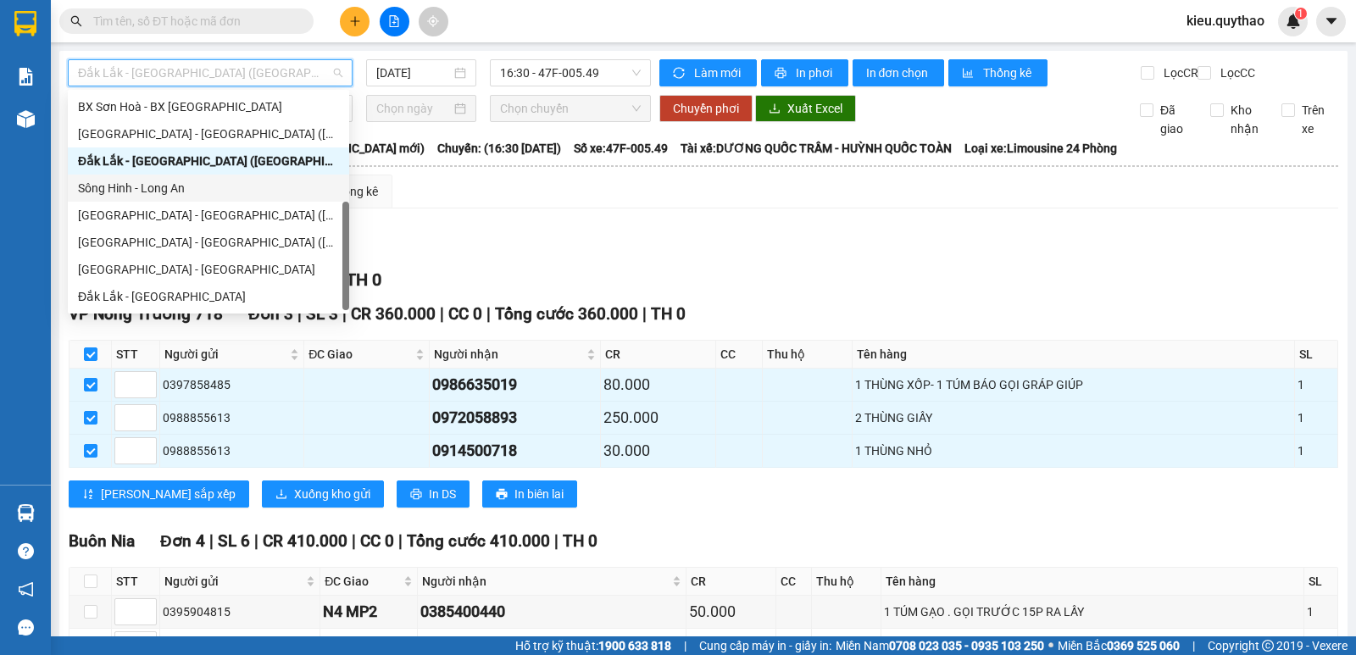
click at [193, 176] on div "Sông Hinh - Long An" at bounding box center [208, 188] width 281 height 27
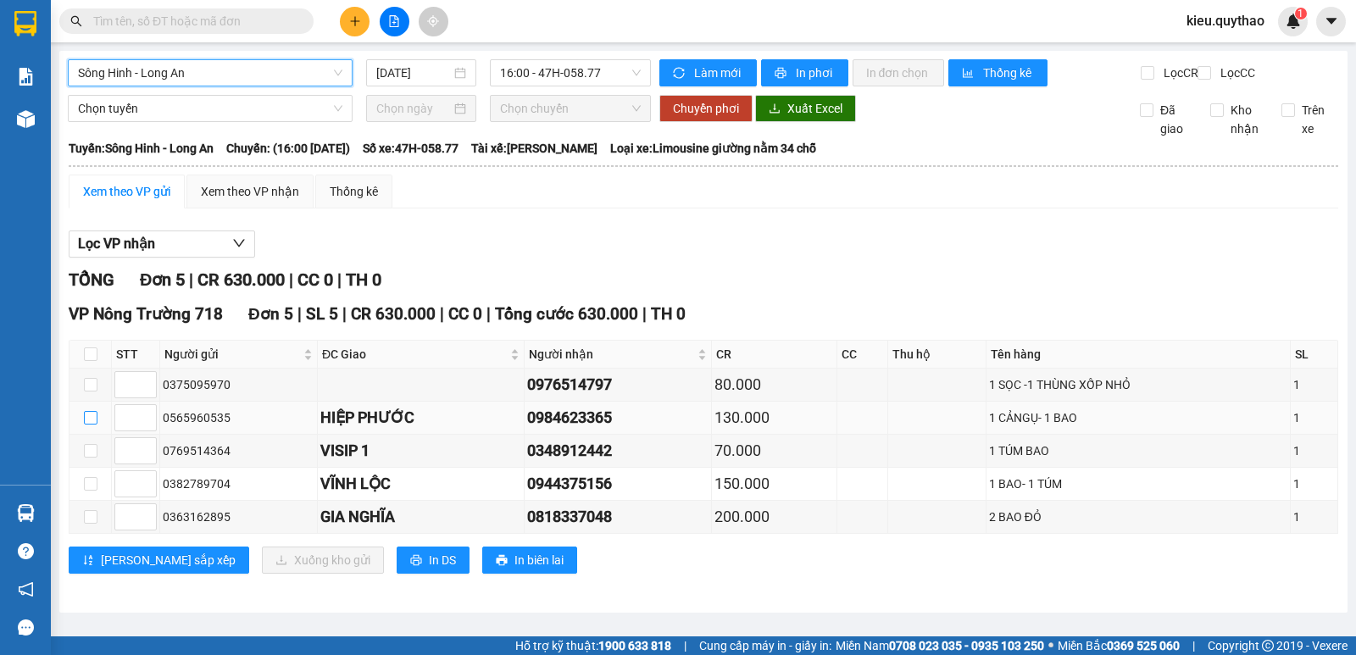
click at [88, 425] on input "checkbox" at bounding box center [91, 418] width 14 height 14
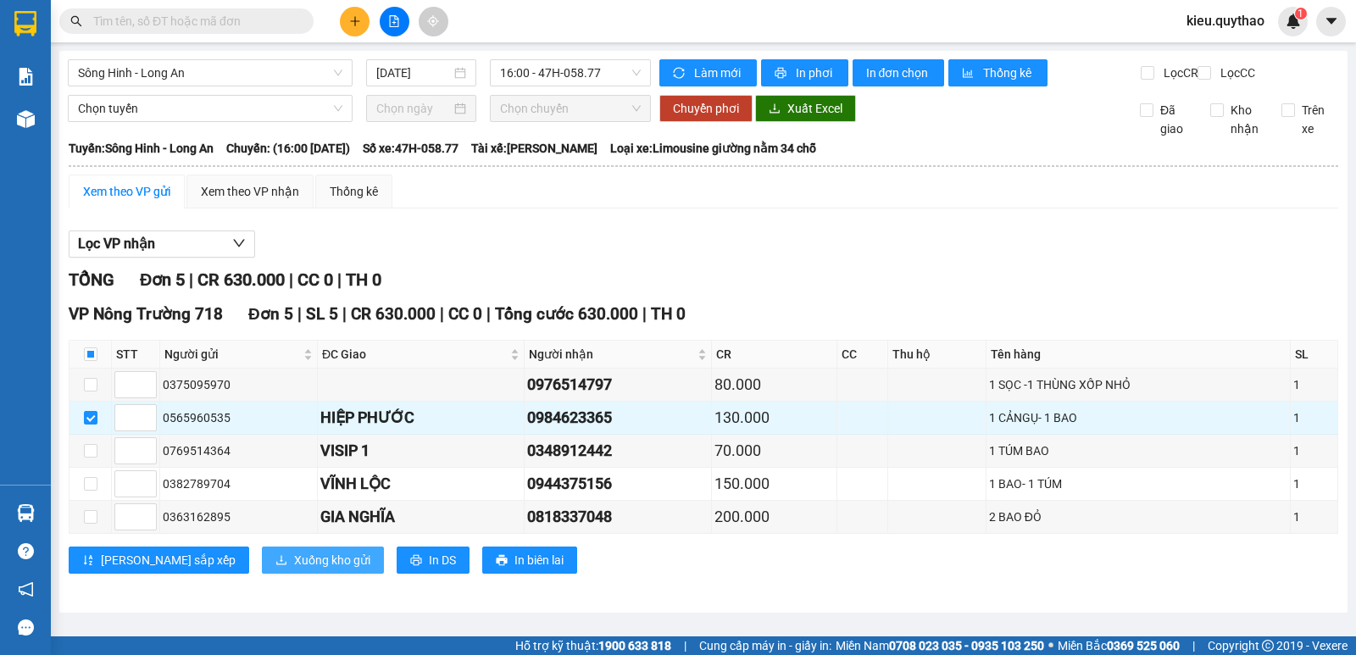
click at [294, 570] on span "Xuống kho gửi" at bounding box center [332, 560] width 76 height 19
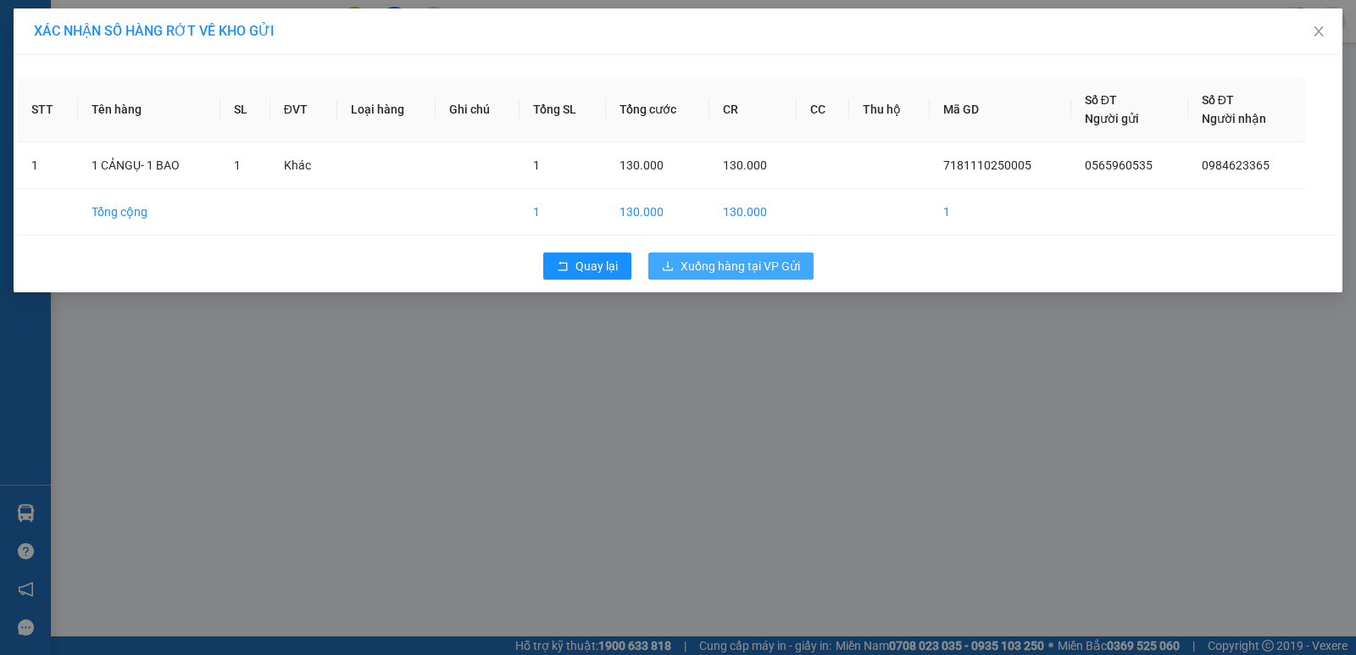
click at [710, 259] on span "Xuống hàng tại VP Gửi" at bounding box center [741, 266] width 120 height 19
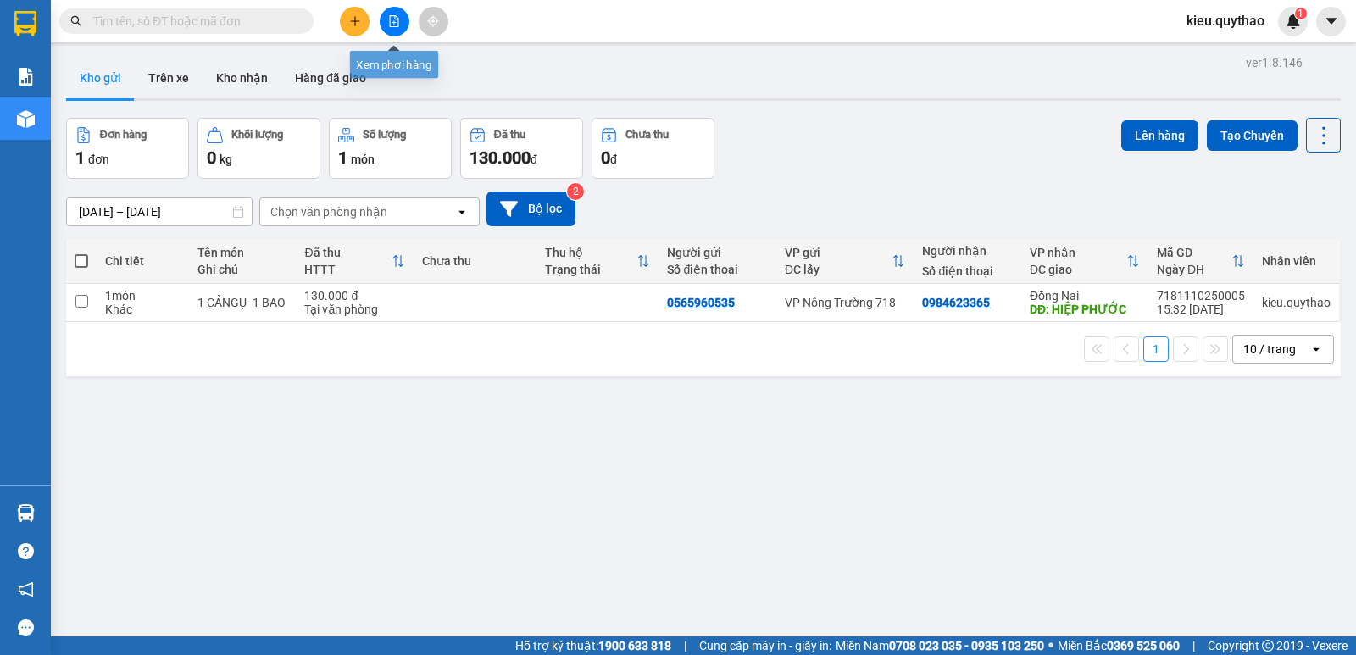
click at [391, 21] on icon "file-add" at bounding box center [394, 21] width 12 height 12
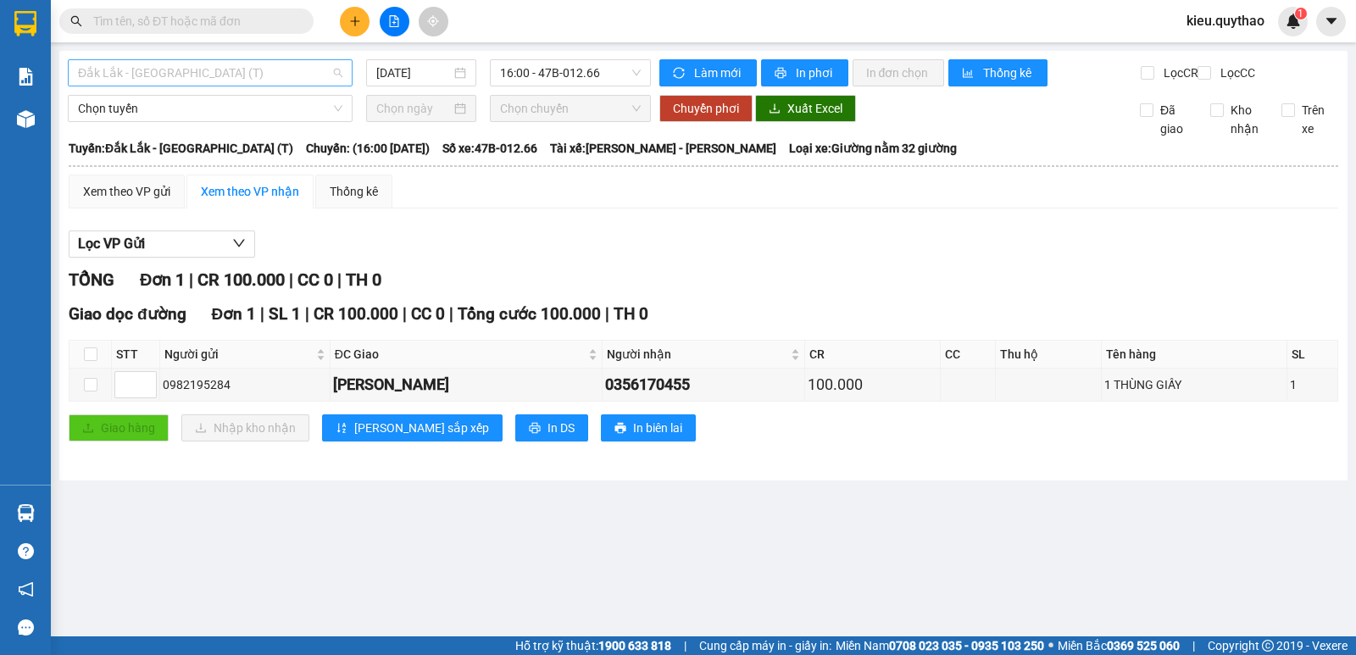
click at [200, 70] on span "Đắk Lắk - [GEOGRAPHIC_DATA] (T)" at bounding box center [210, 72] width 264 height 25
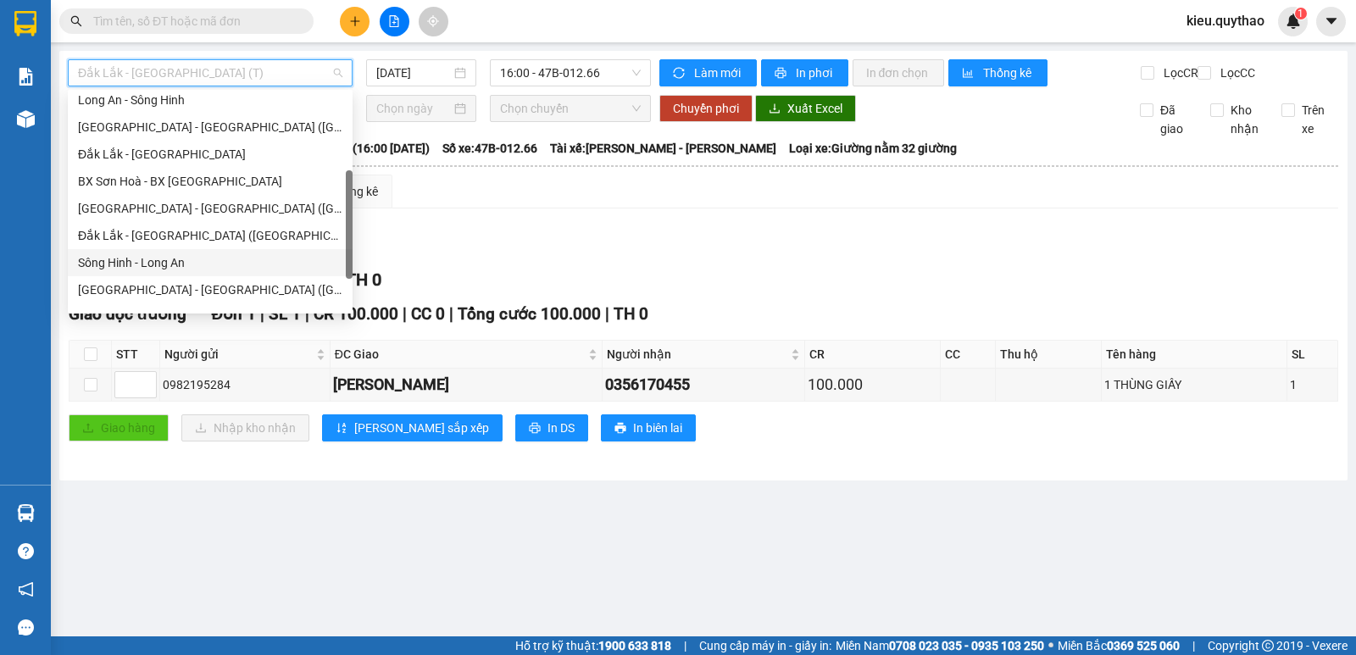
scroll to position [244, 0]
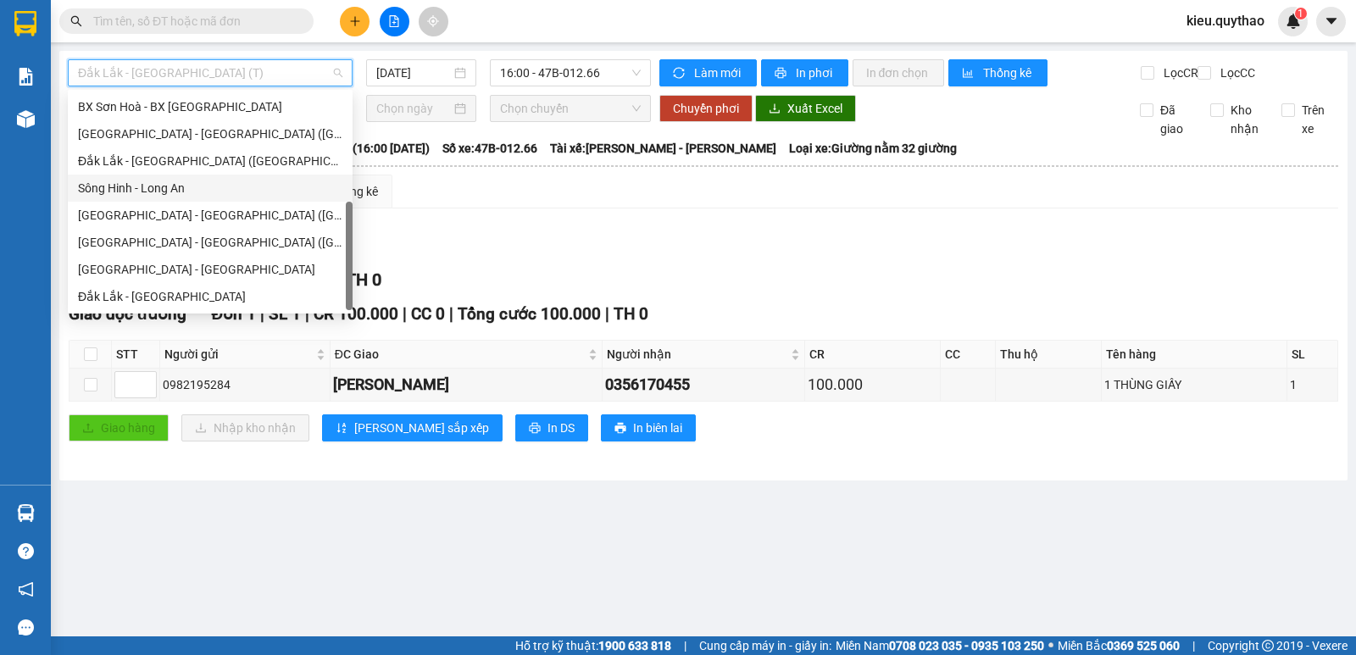
click at [192, 183] on div "Sông Hinh - Long An" at bounding box center [210, 188] width 264 height 19
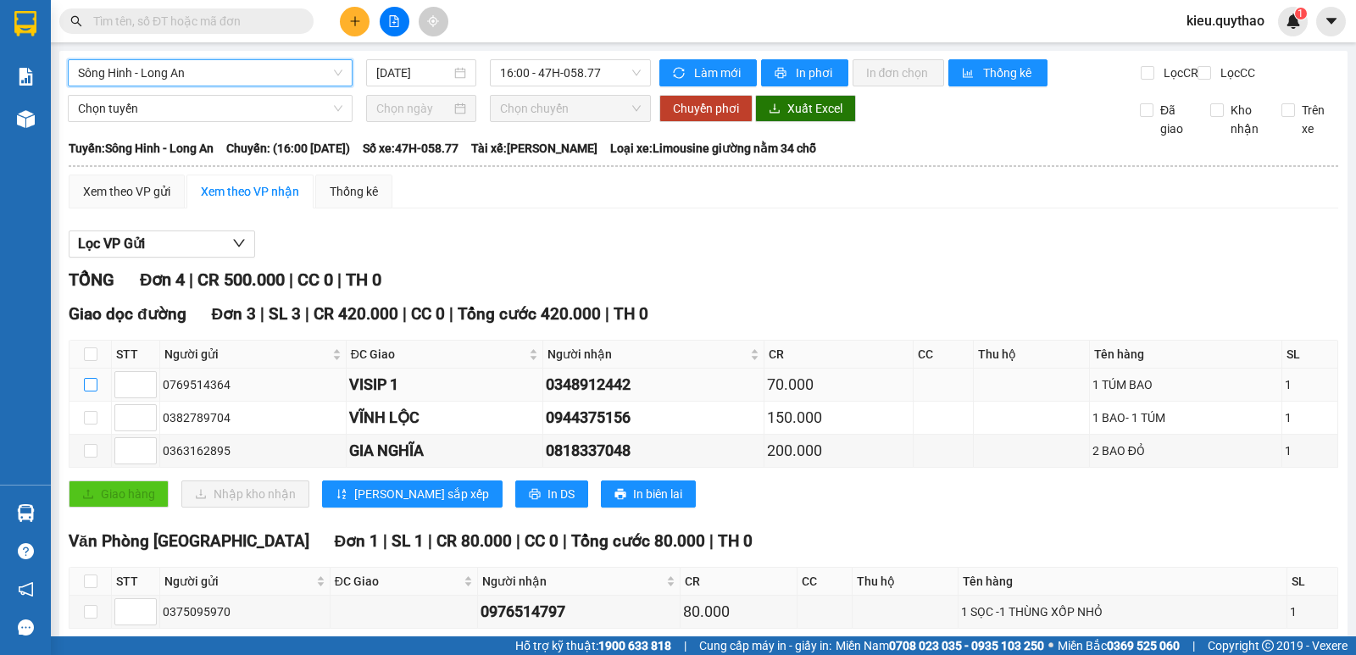
click at [86, 392] on input "checkbox" at bounding box center [91, 385] width 14 height 14
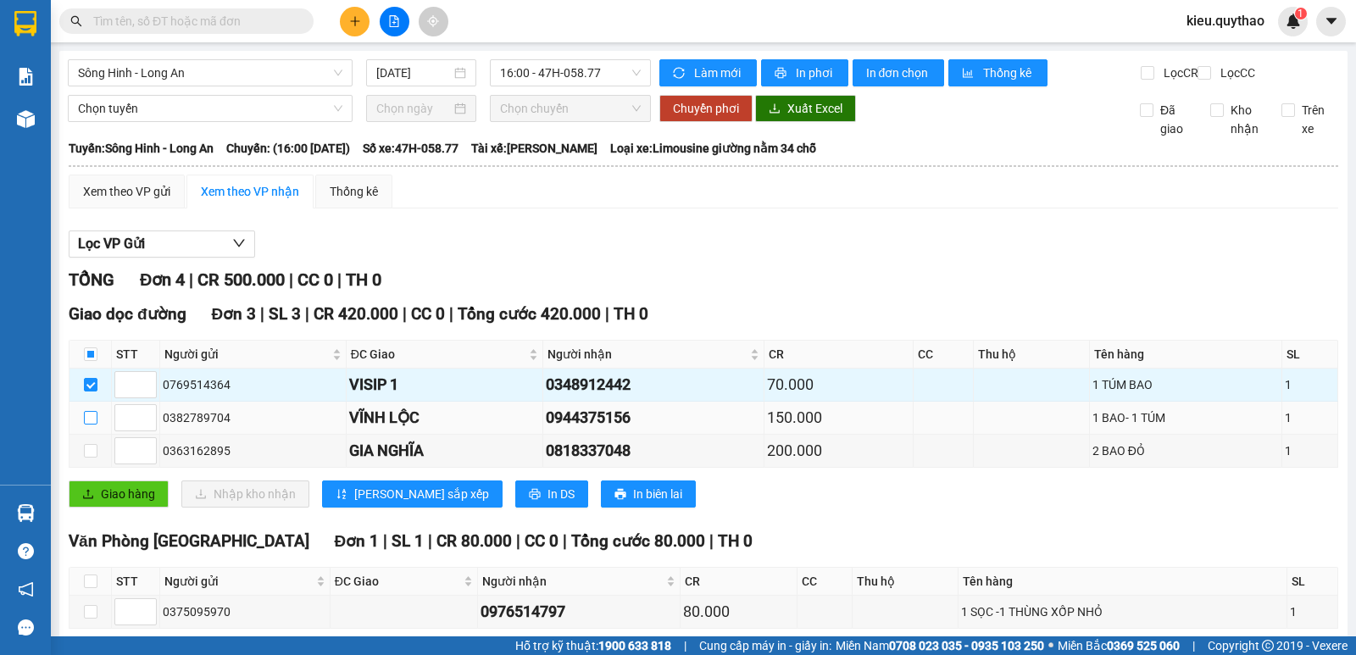
click at [89, 425] on input "checkbox" at bounding box center [91, 418] width 14 height 14
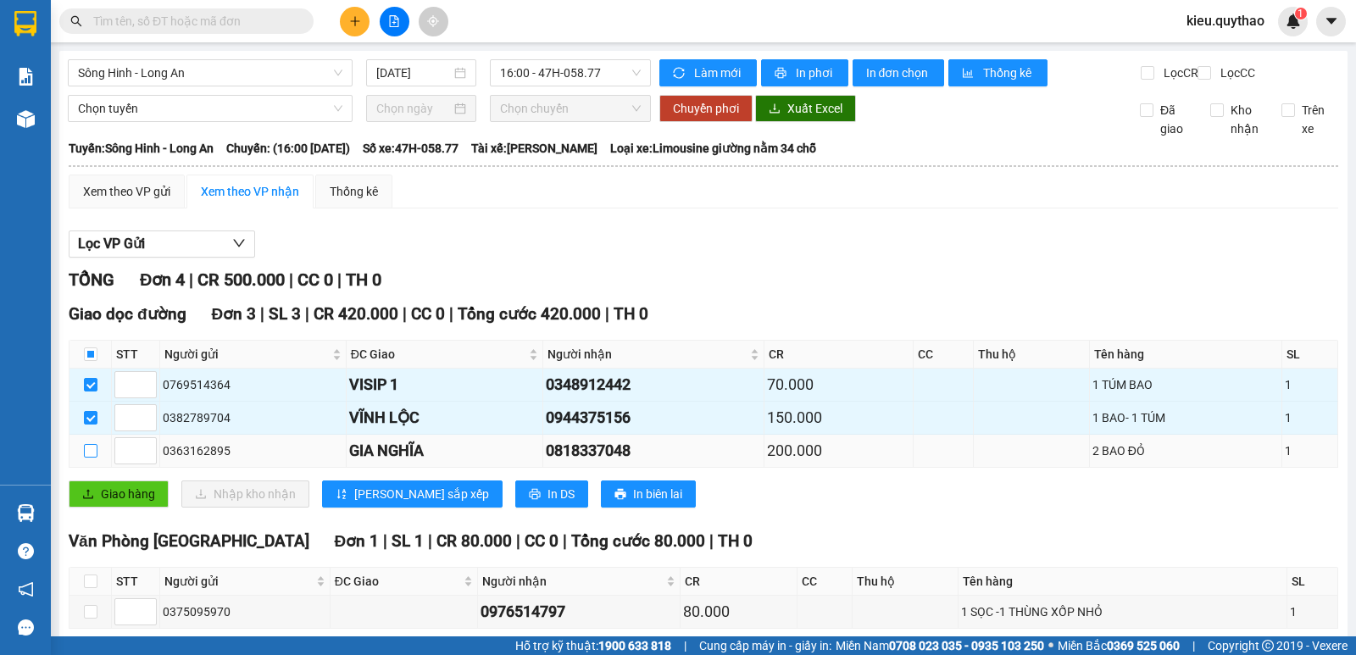
click at [95, 458] on input "checkbox" at bounding box center [91, 451] width 14 height 14
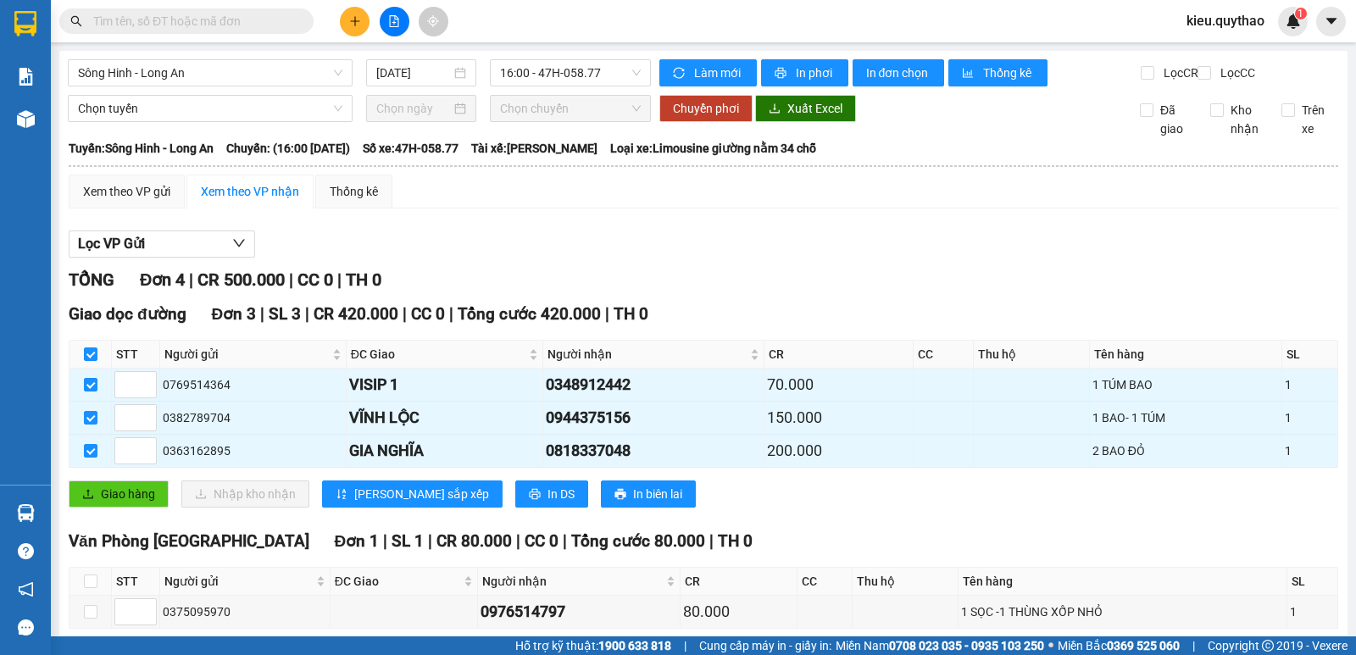
scroll to position [94, 0]
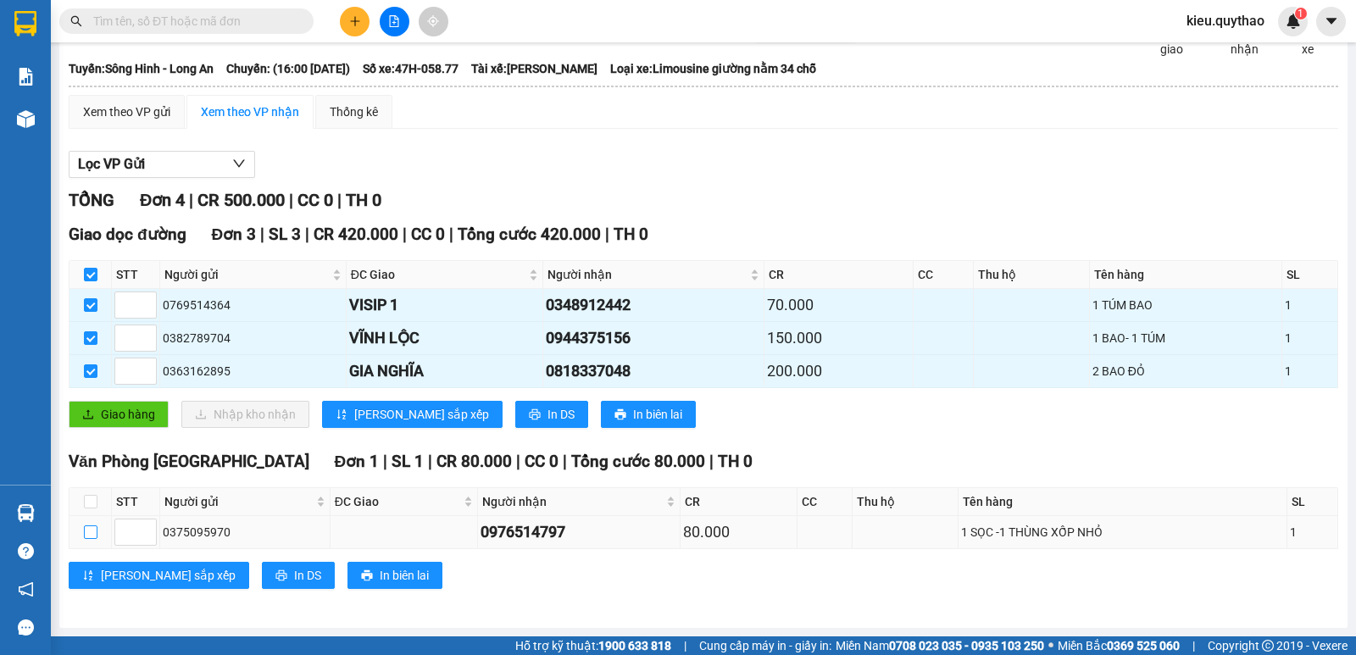
click at [89, 531] on input "checkbox" at bounding box center [91, 533] width 14 height 14
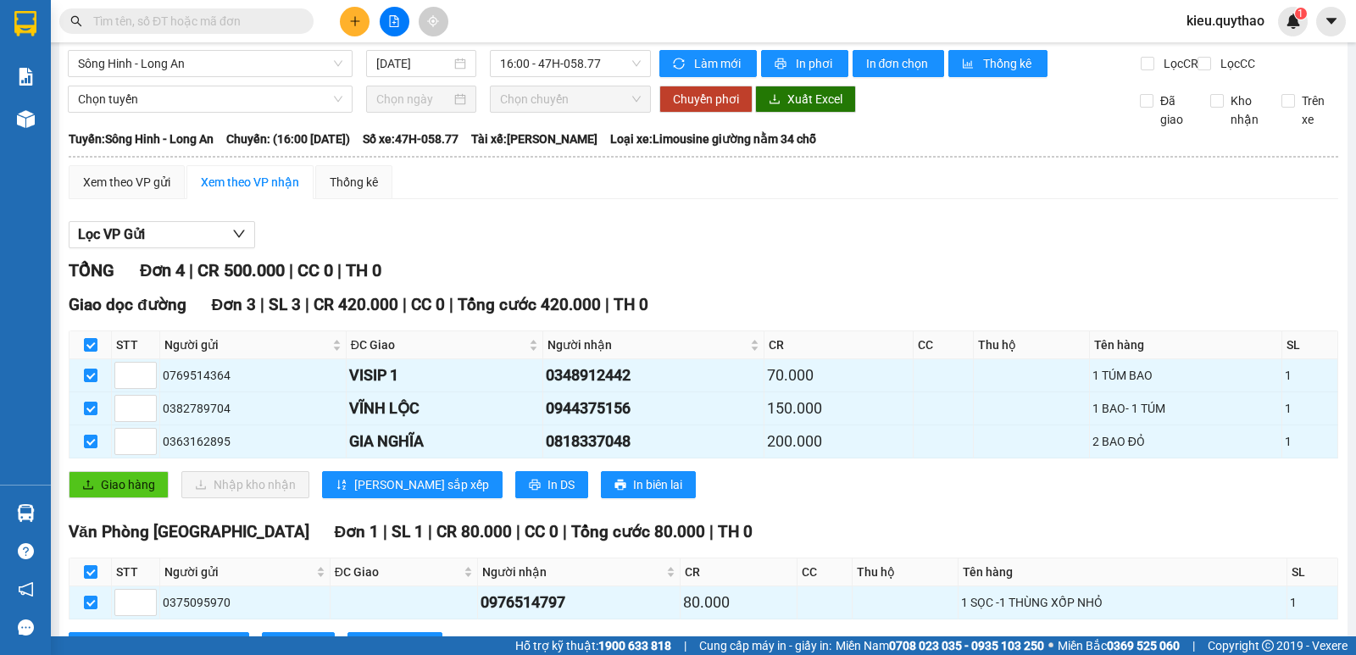
scroll to position [0, 0]
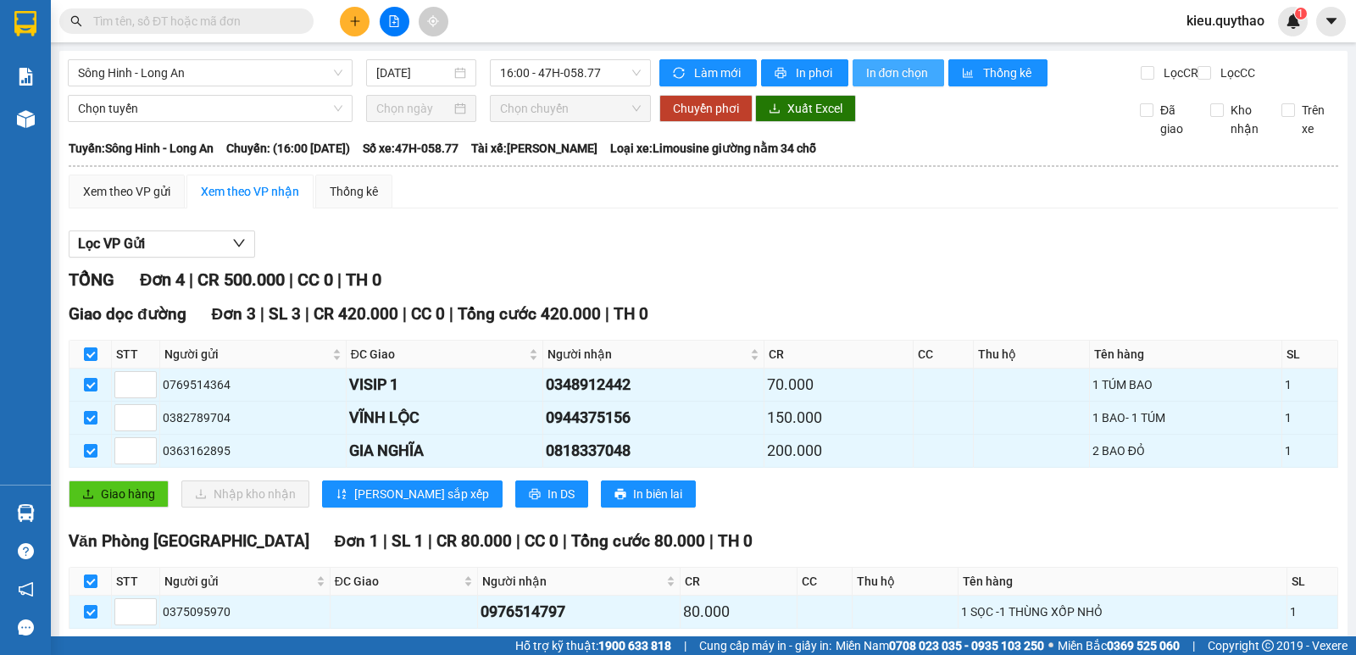
click at [871, 64] on span "In đơn chọn" at bounding box center [898, 73] width 65 height 19
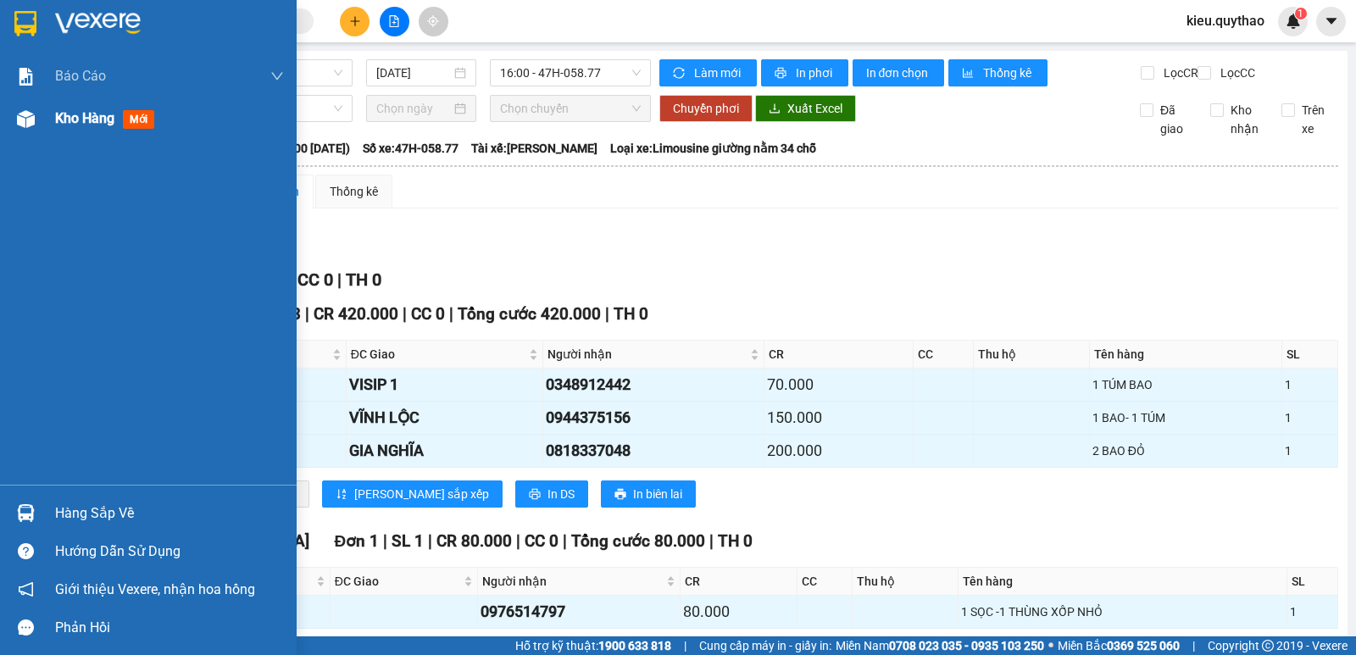
click at [29, 125] on img at bounding box center [26, 119] width 18 height 18
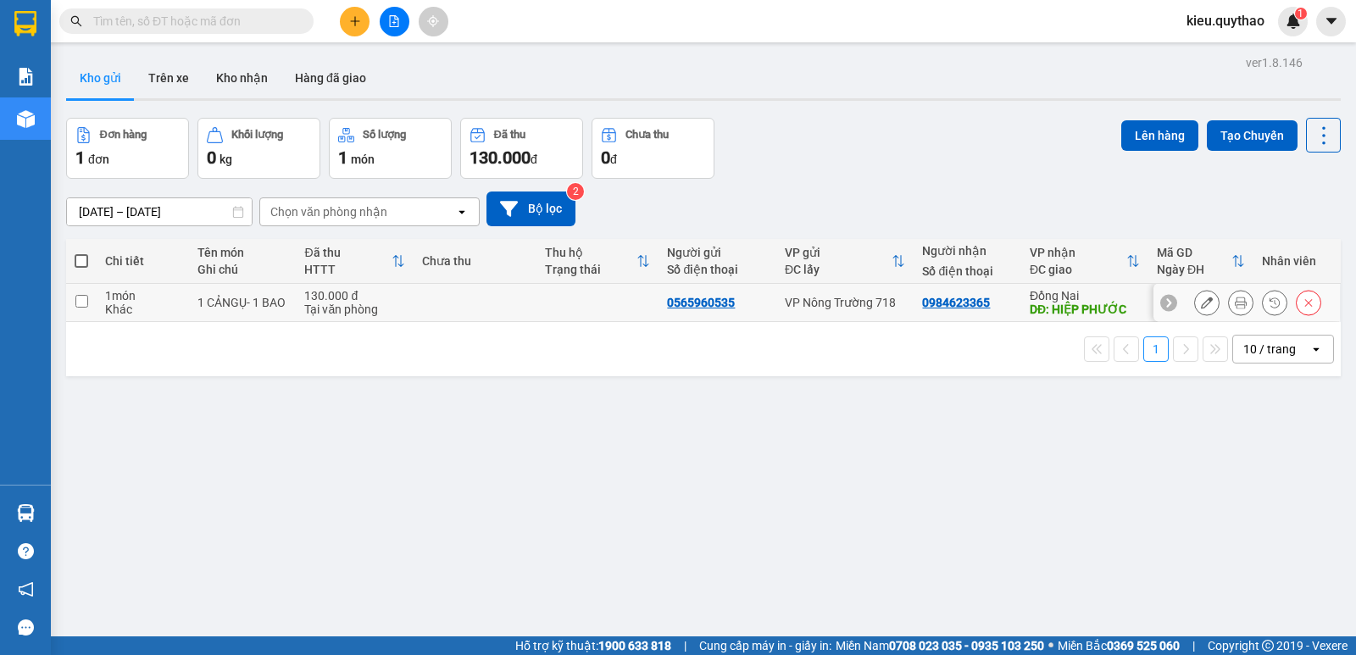
click at [76, 298] on input "checkbox" at bounding box center [81, 301] width 13 height 13
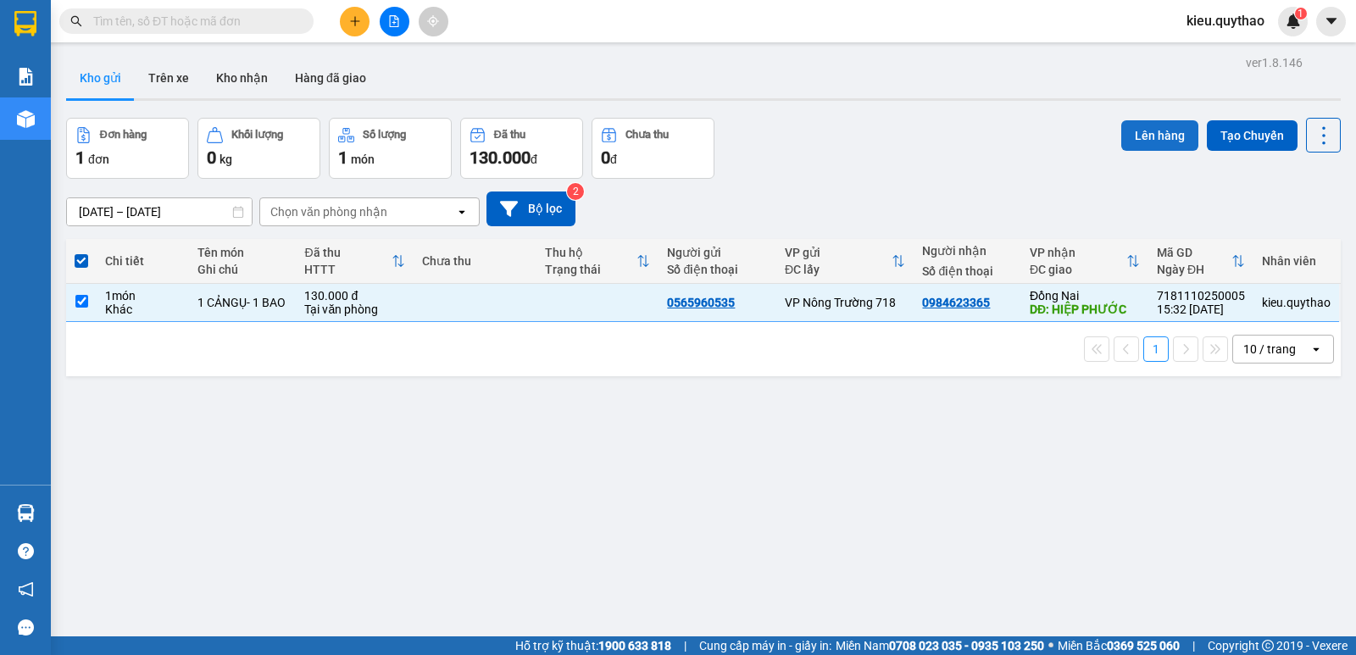
click at [1170, 136] on button "Lên hàng" at bounding box center [1159, 135] width 77 height 31
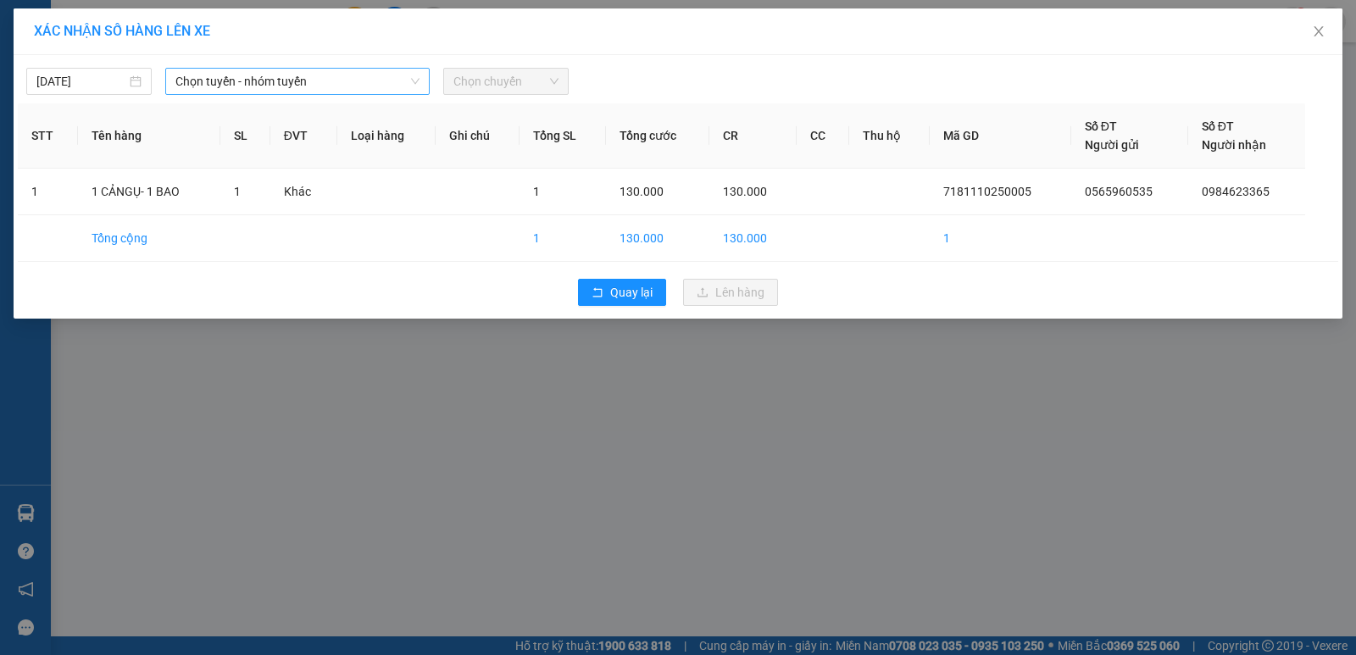
click at [204, 80] on span "Chọn tuyến - nhóm tuyến" at bounding box center [297, 81] width 244 height 25
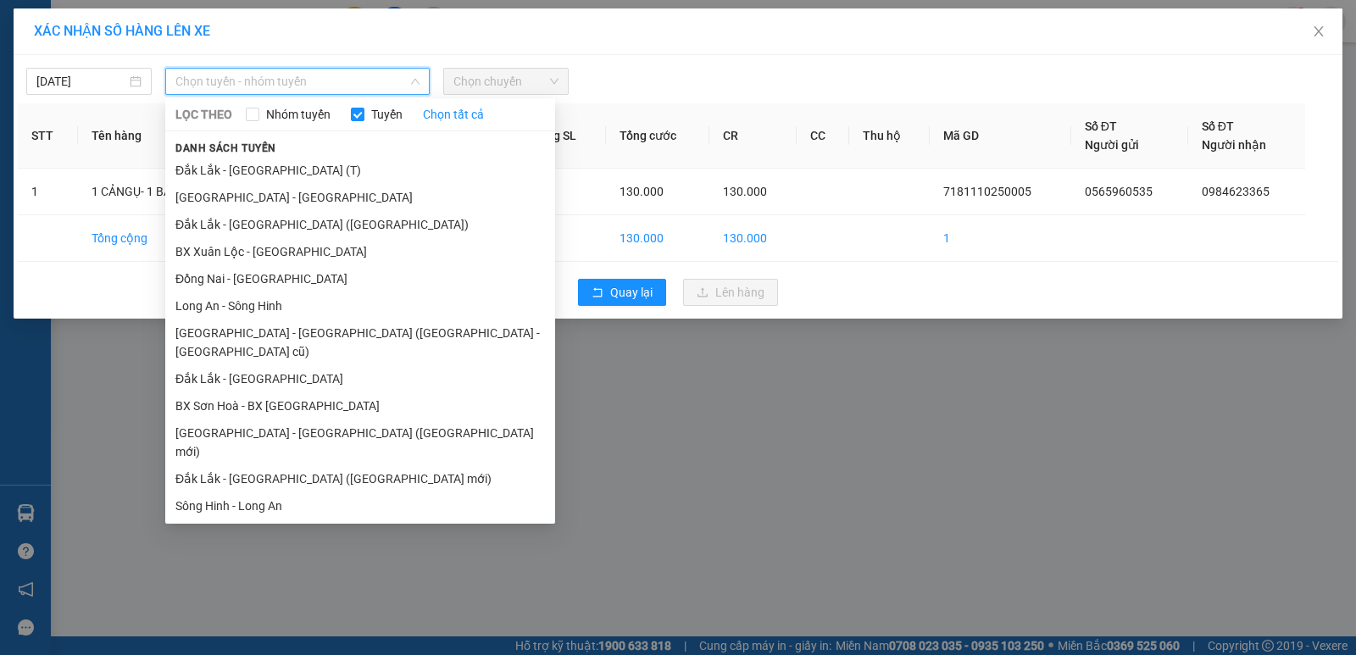
scroll to position [74, 0]
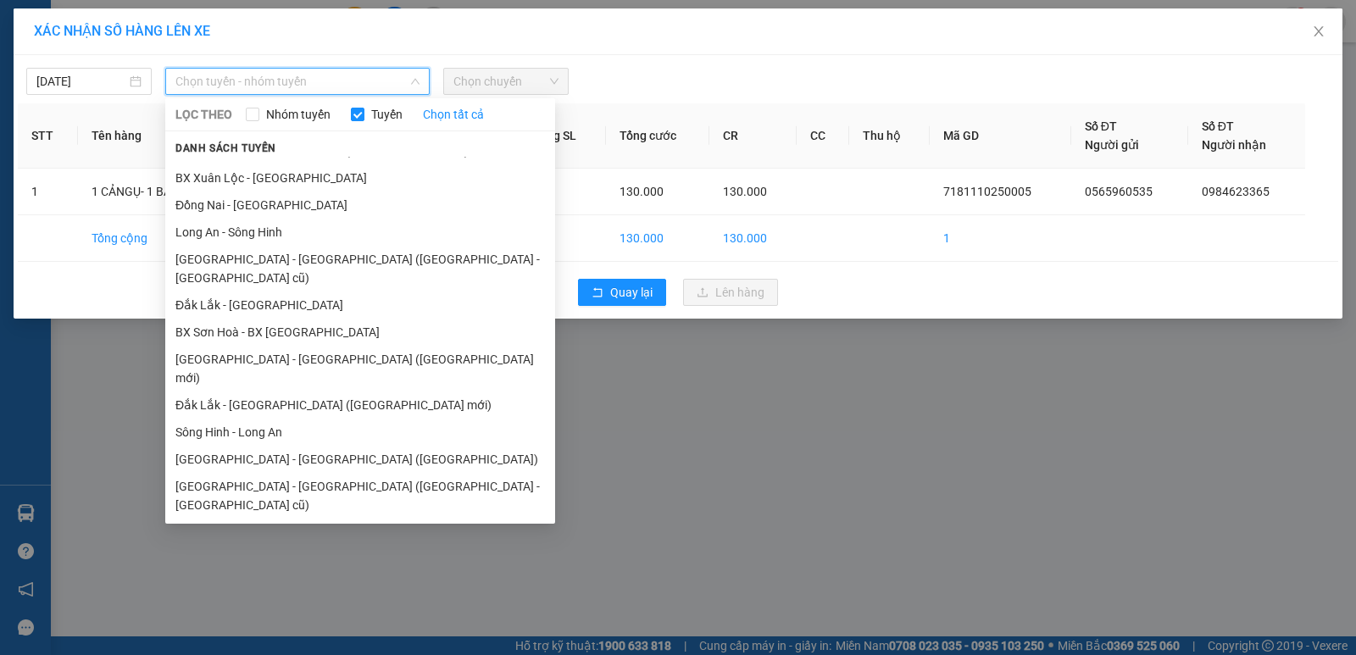
click at [264, 546] on li "Đắk Lắk - [GEOGRAPHIC_DATA]" at bounding box center [360, 559] width 390 height 27
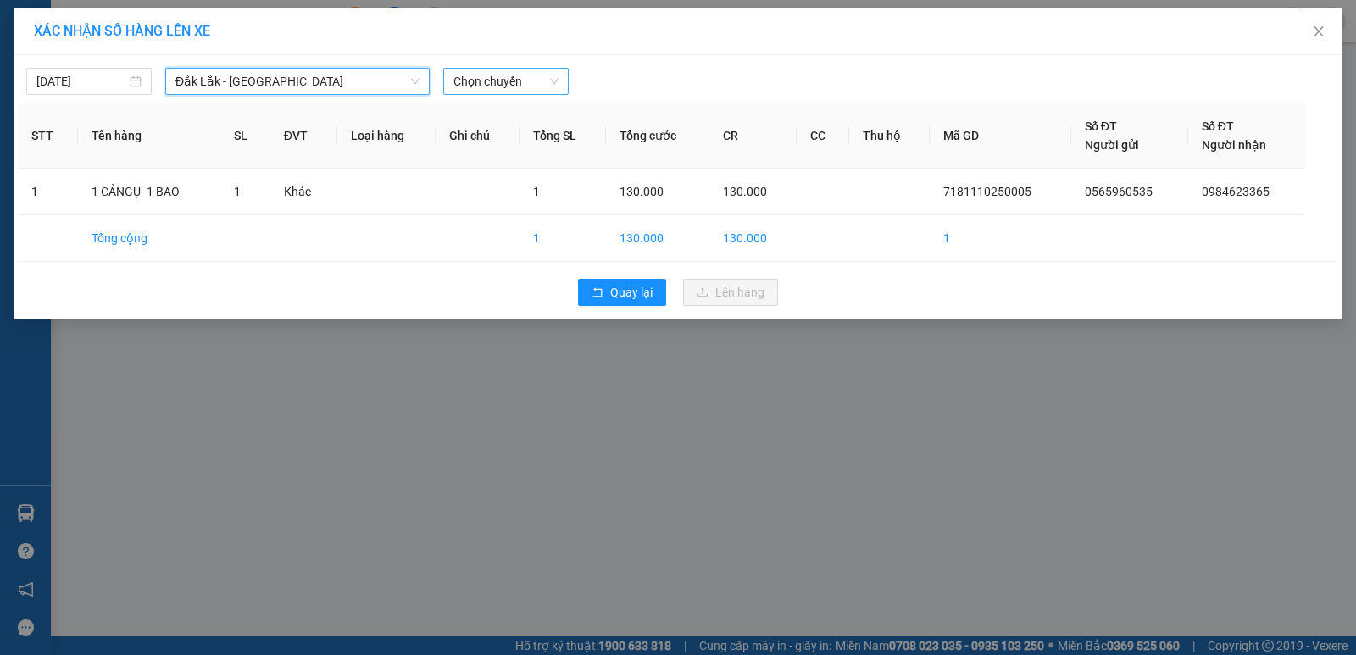
click at [481, 74] on span "Chọn chuyến" at bounding box center [505, 81] width 105 height 25
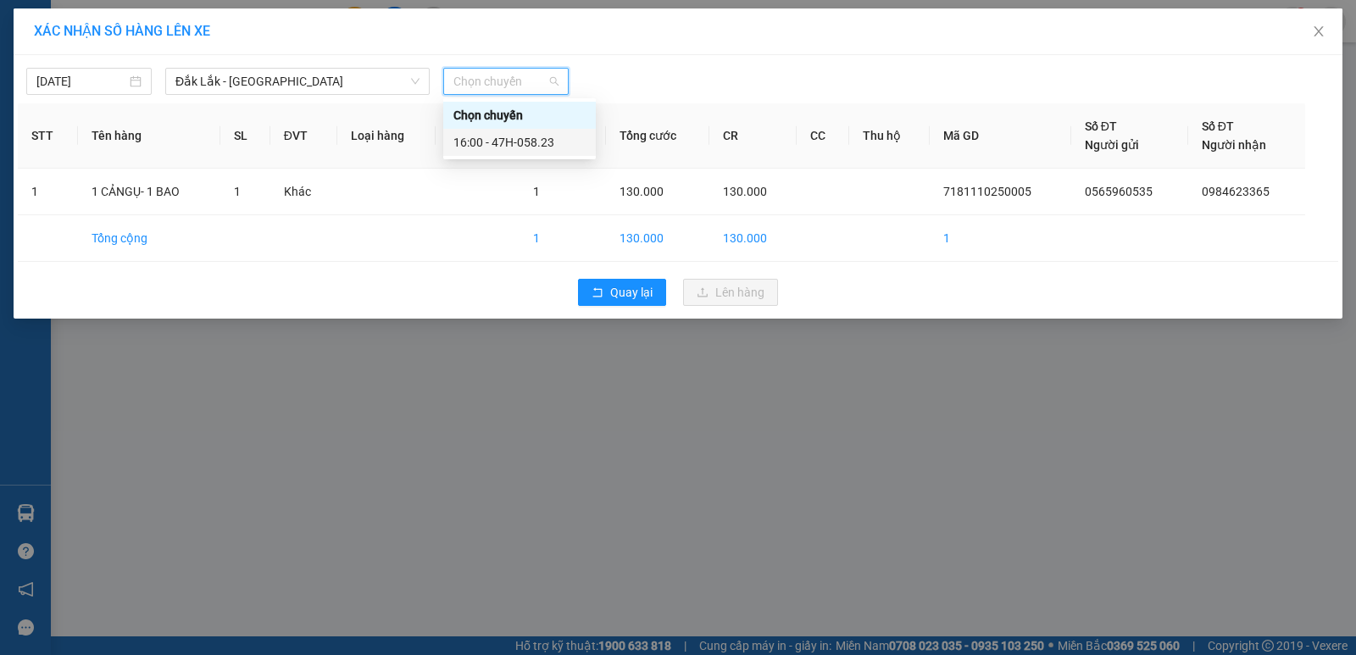
click at [501, 145] on div "16:00 - 47H-058.23" at bounding box center [519, 142] width 132 height 19
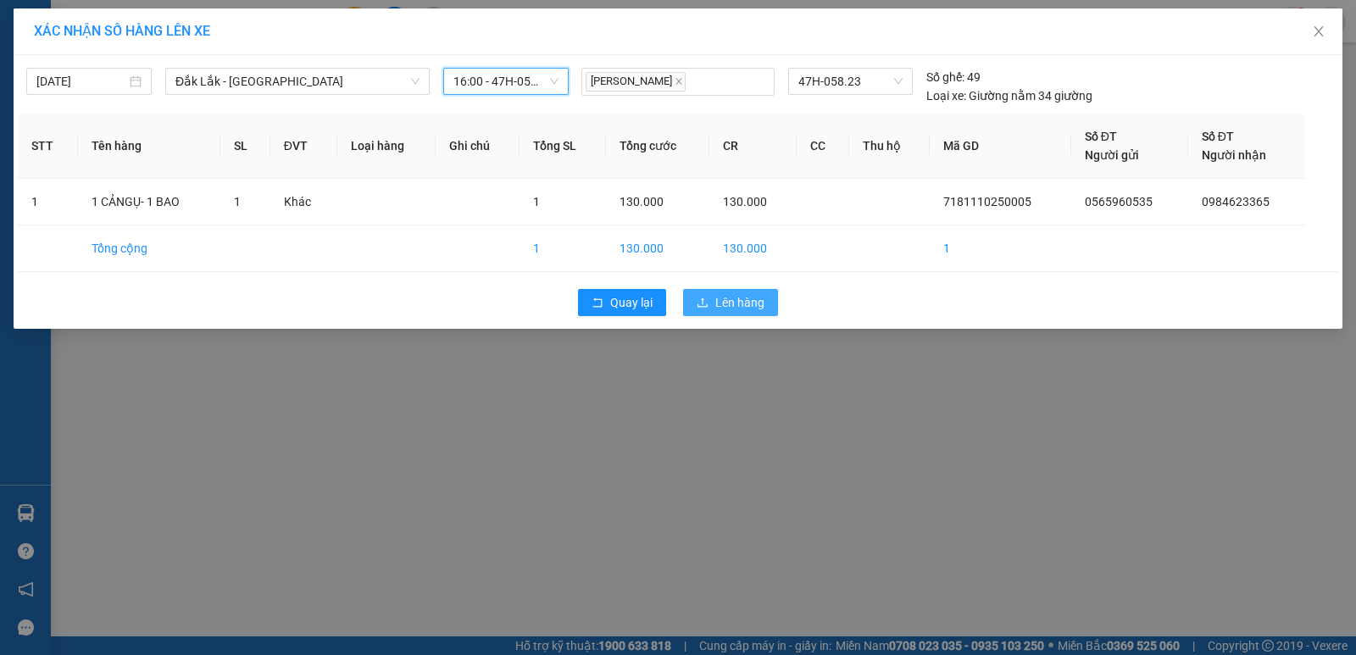
click at [739, 298] on span "Lên hàng" at bounding box center [739, 302] width 49 height 19
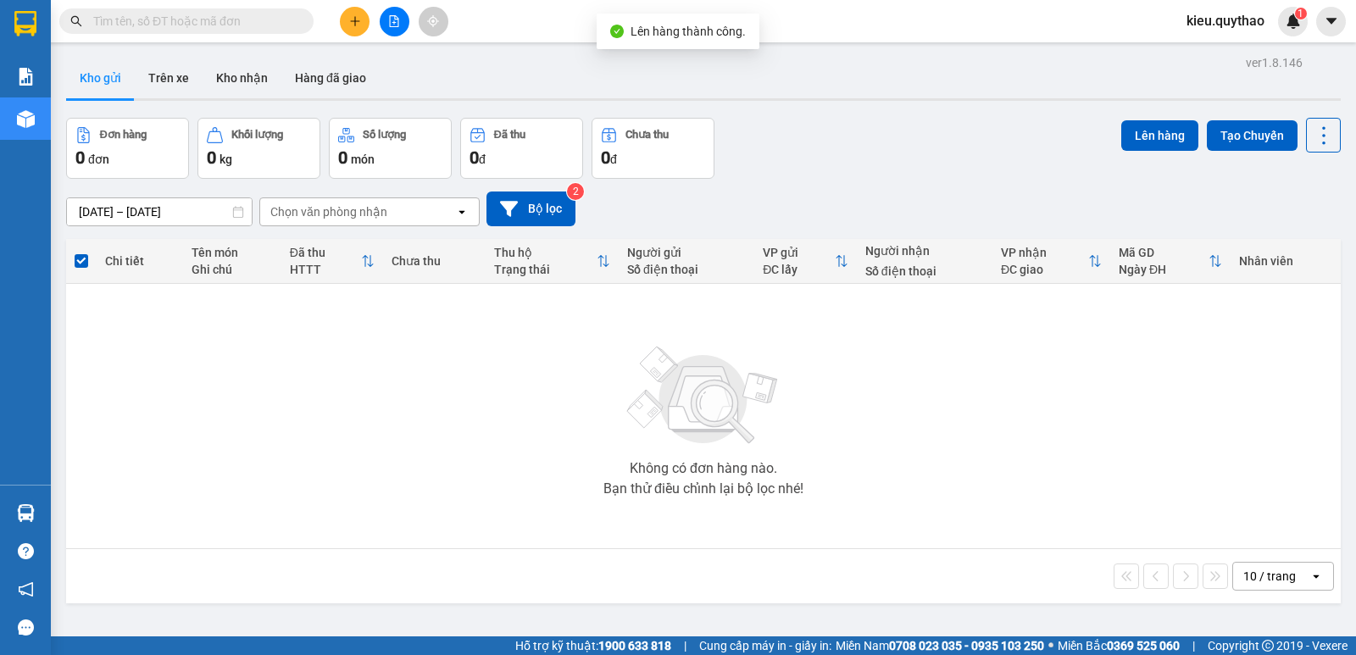
click at [392, 28] on button at bounding box center [395, 22] width 30 height 30
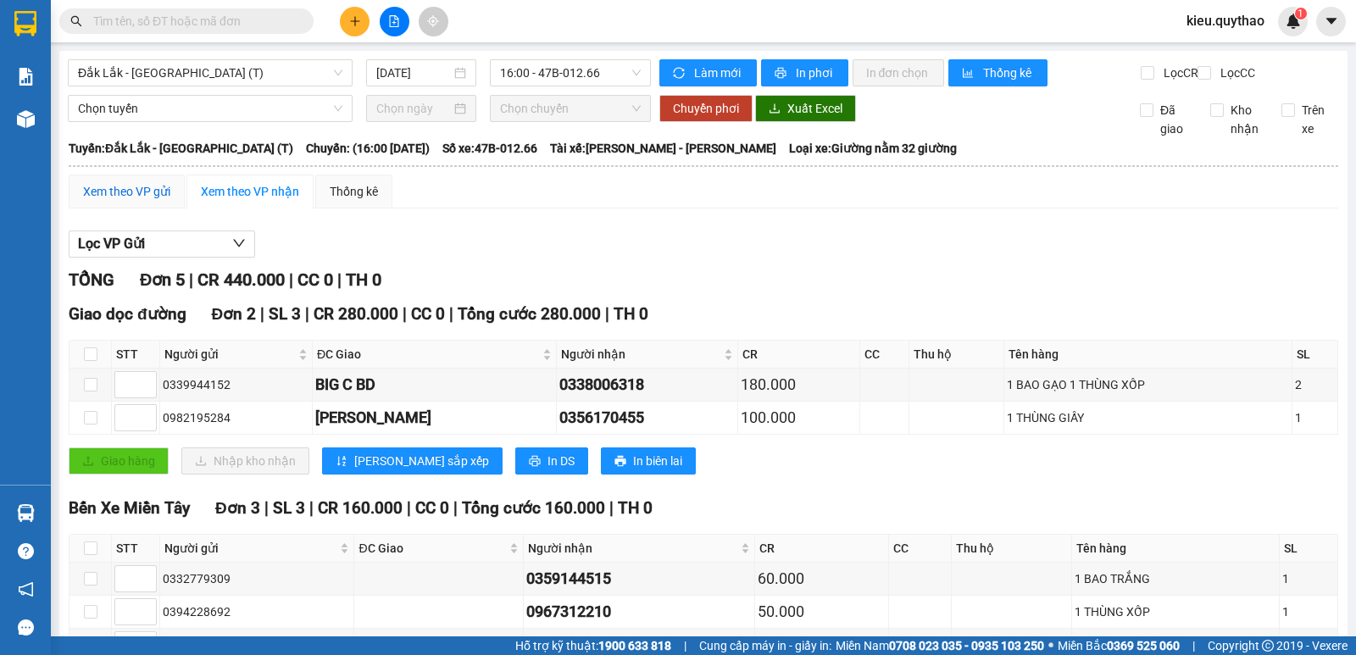
click at [147, 201] on div "Xem theo VP gửi" at bounding box center [126, 191] width 87 height 19
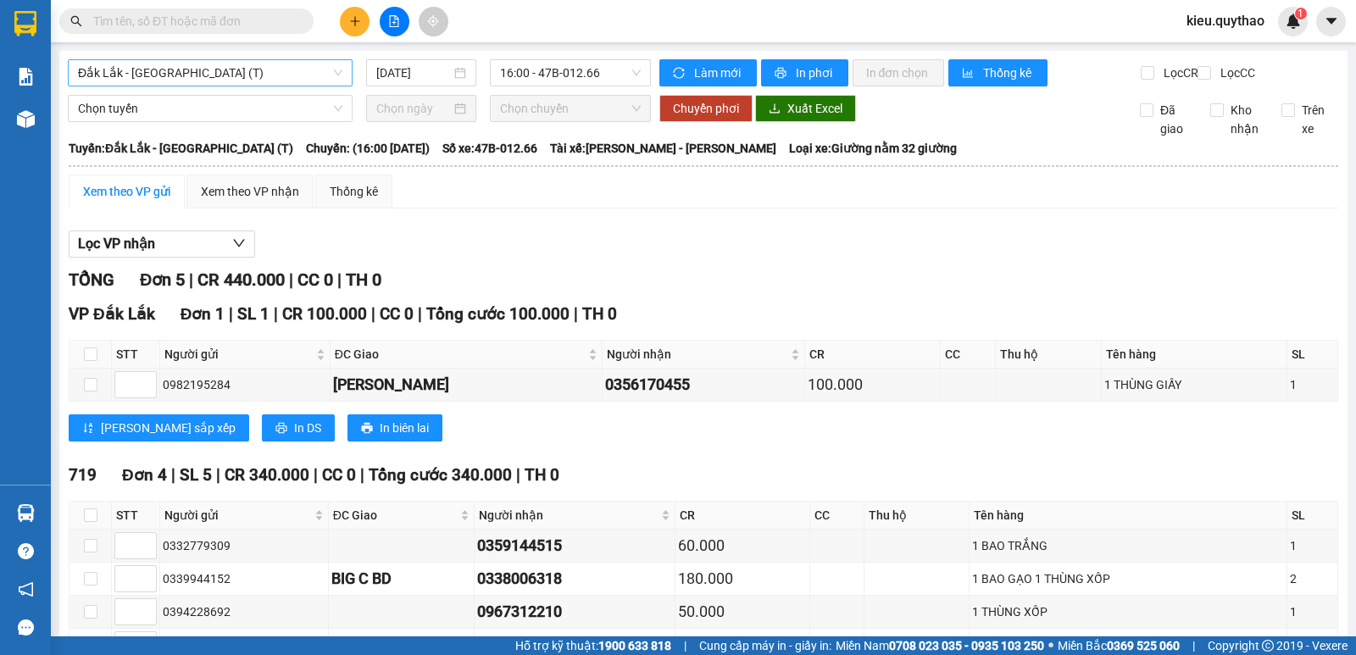
click at [242, 67] on span "Đắk Lắk - [GEOGRAPHIC_DATA] (T)" at bounding box center [210, 72] width 264 height 25
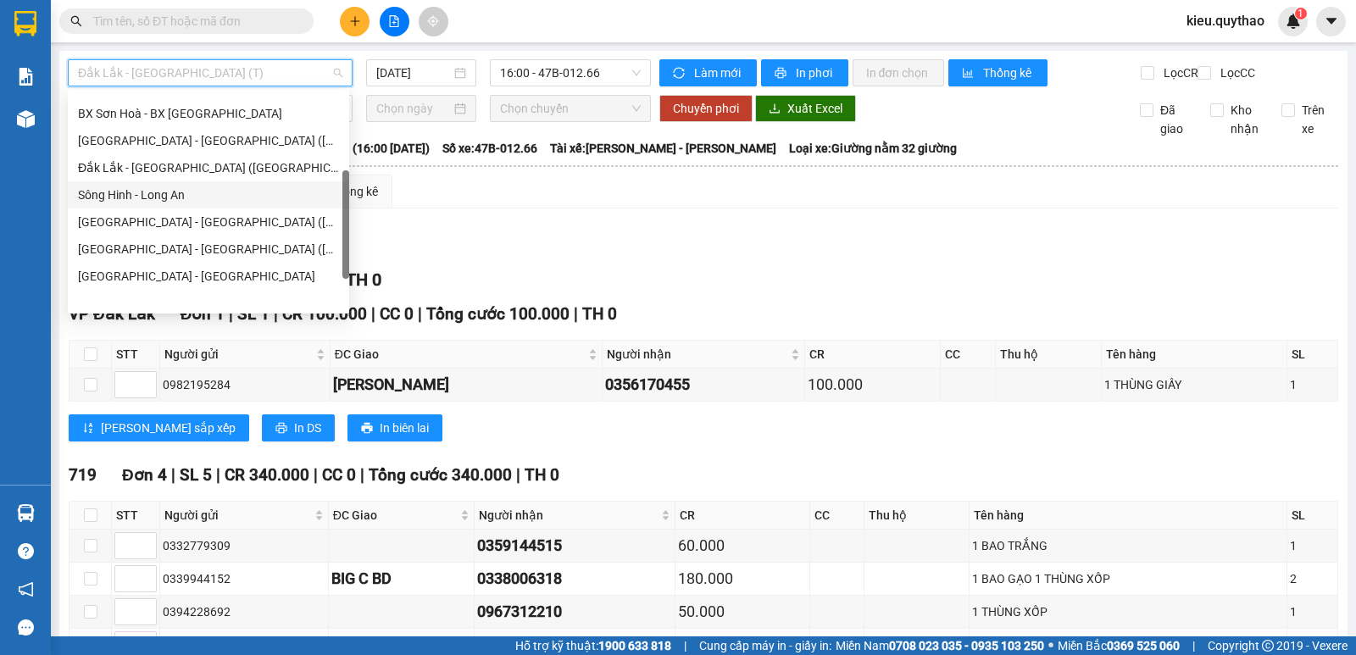
scroll to position [244, 0]
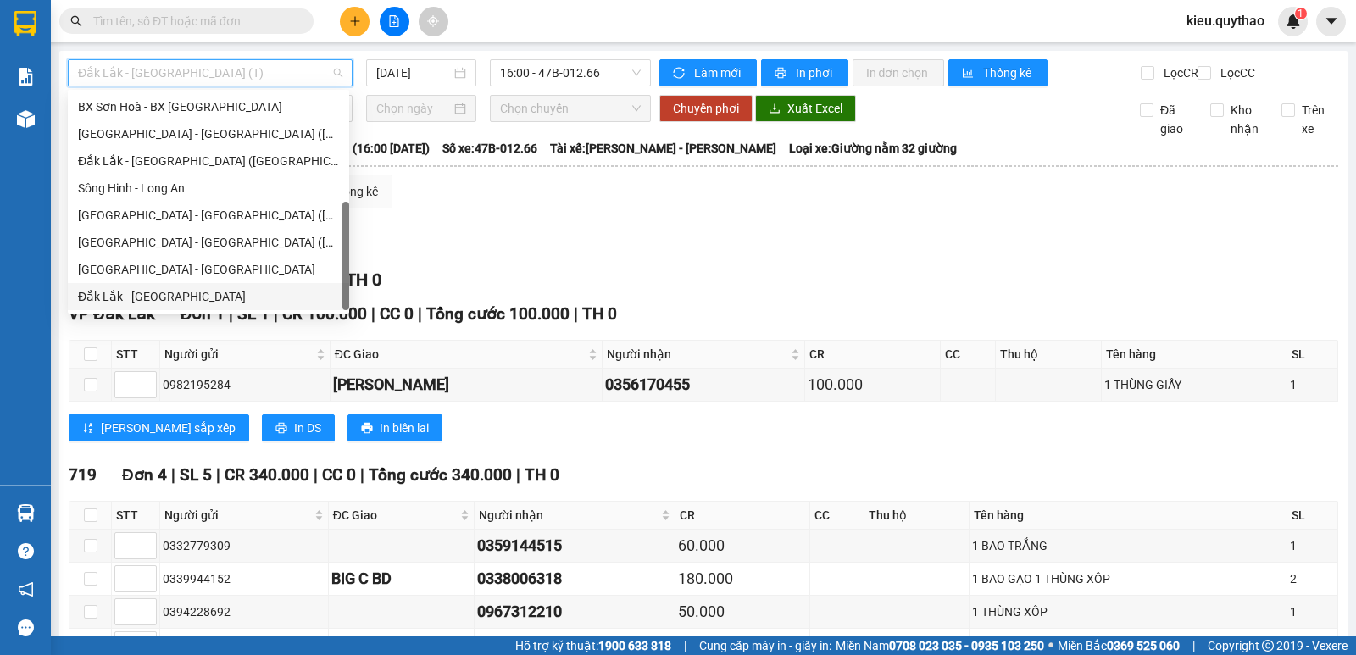
click at [162, 299] on div "Đắk Lắk - [GEOGRAPHIC_DATA]" at bounding box center [208, 296] width 261 height 19
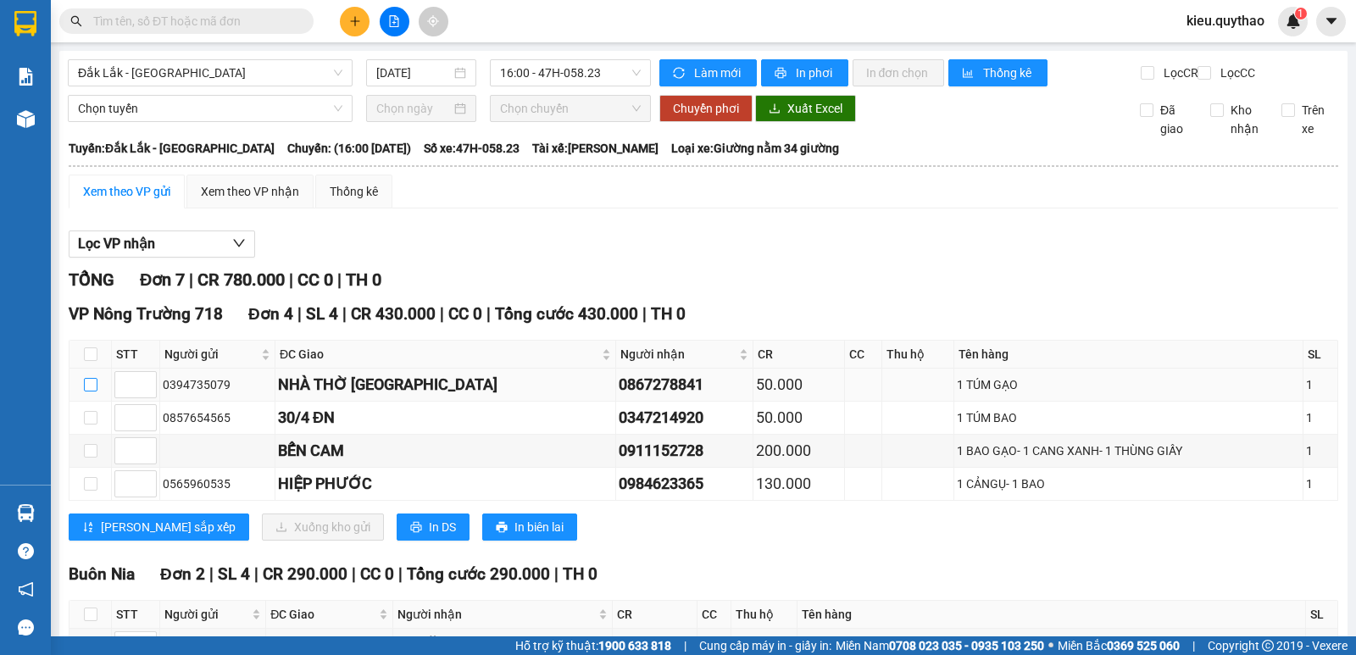
click at [88, 392] on input "checkbox" at bounding box center [91, 385] width 14 height 14
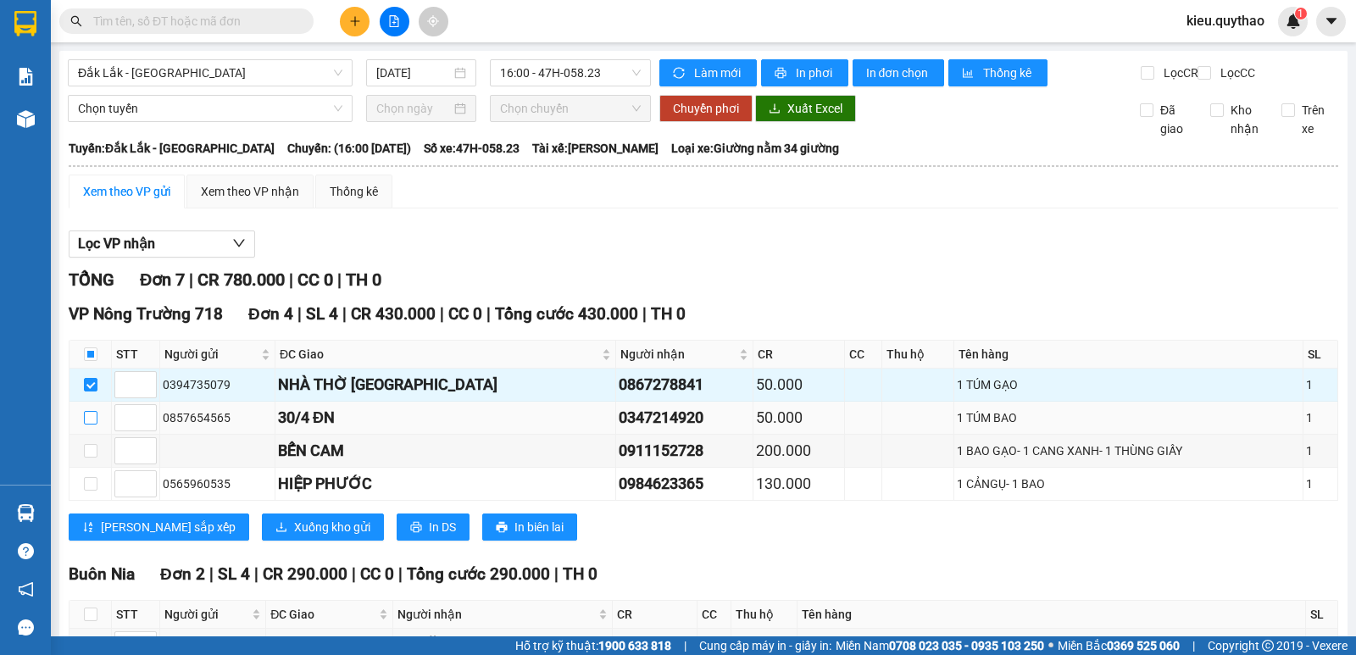
click at [91, 425] on input "checkbox" at bounding box center [91, 418] width 14 height 14
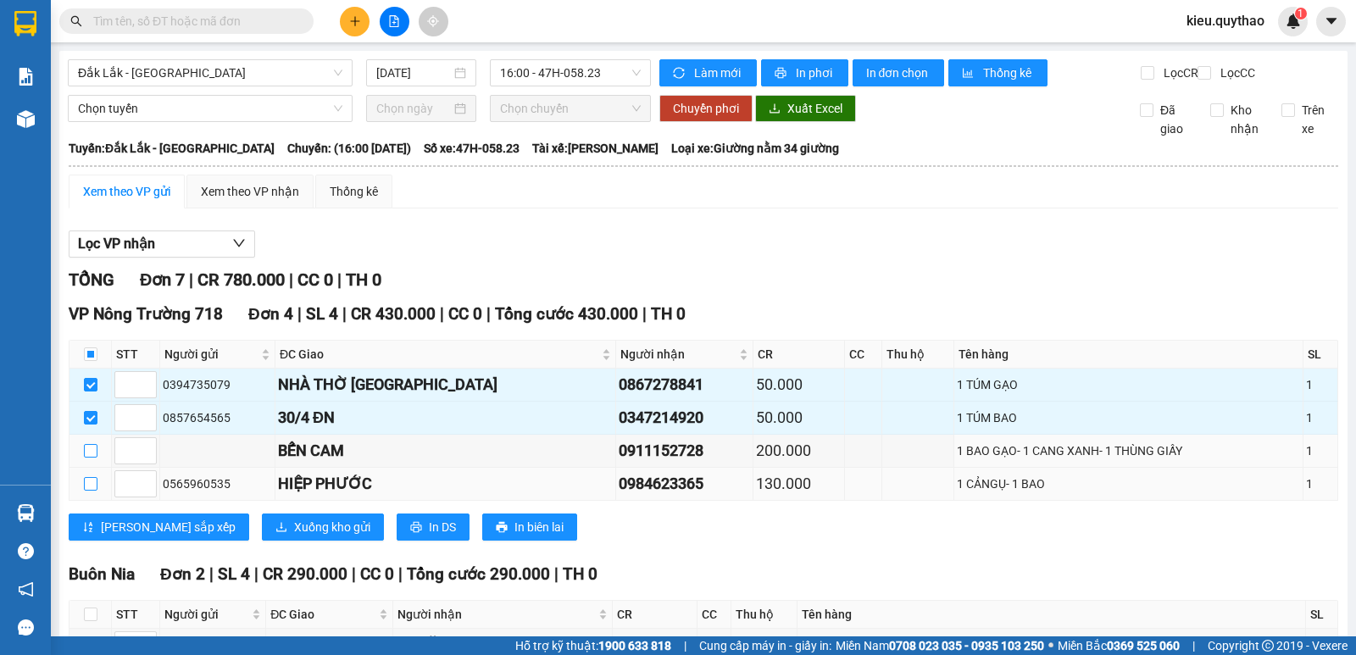
drag, startPoint x: 92, startPoint y: 459, endPoint x: 92, endPoint y: 492, distance: 33.9
click at [92, 458] on input "checkbox" at bounding box center [91, 451] width 14 height 14
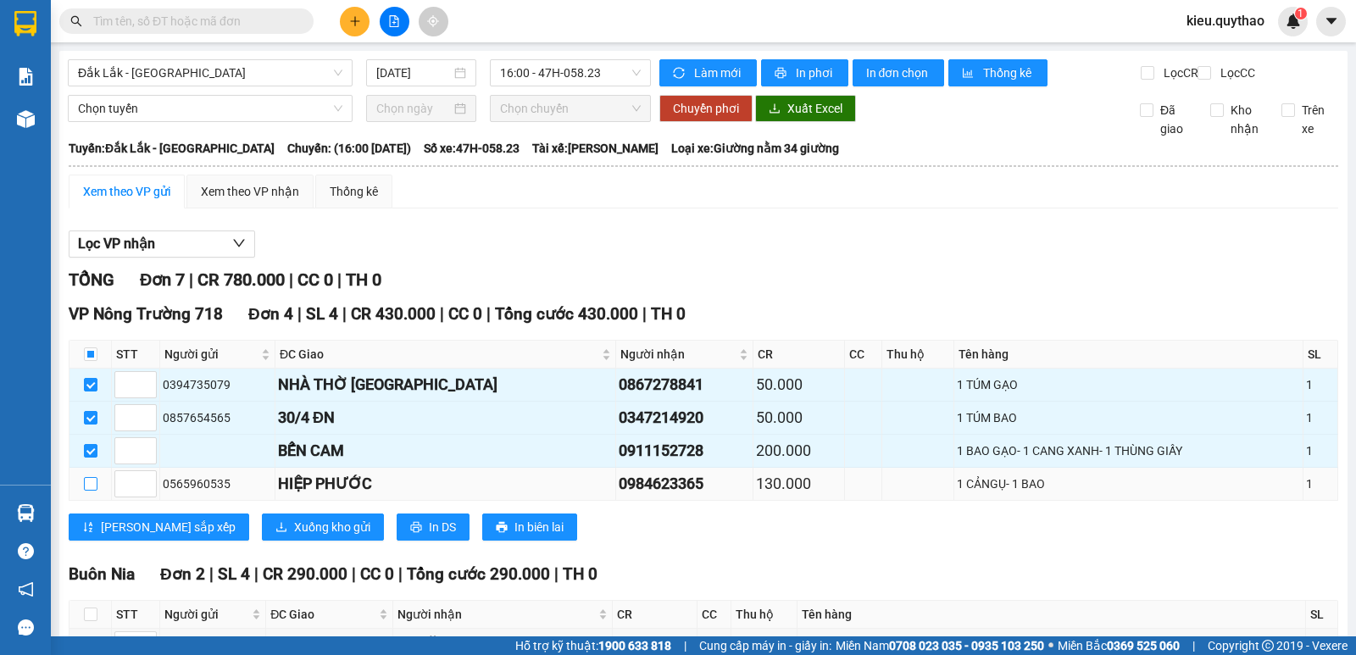
click at [89, 491] on input "checkbox" at bounding box center [91, 484] width 14 height 14
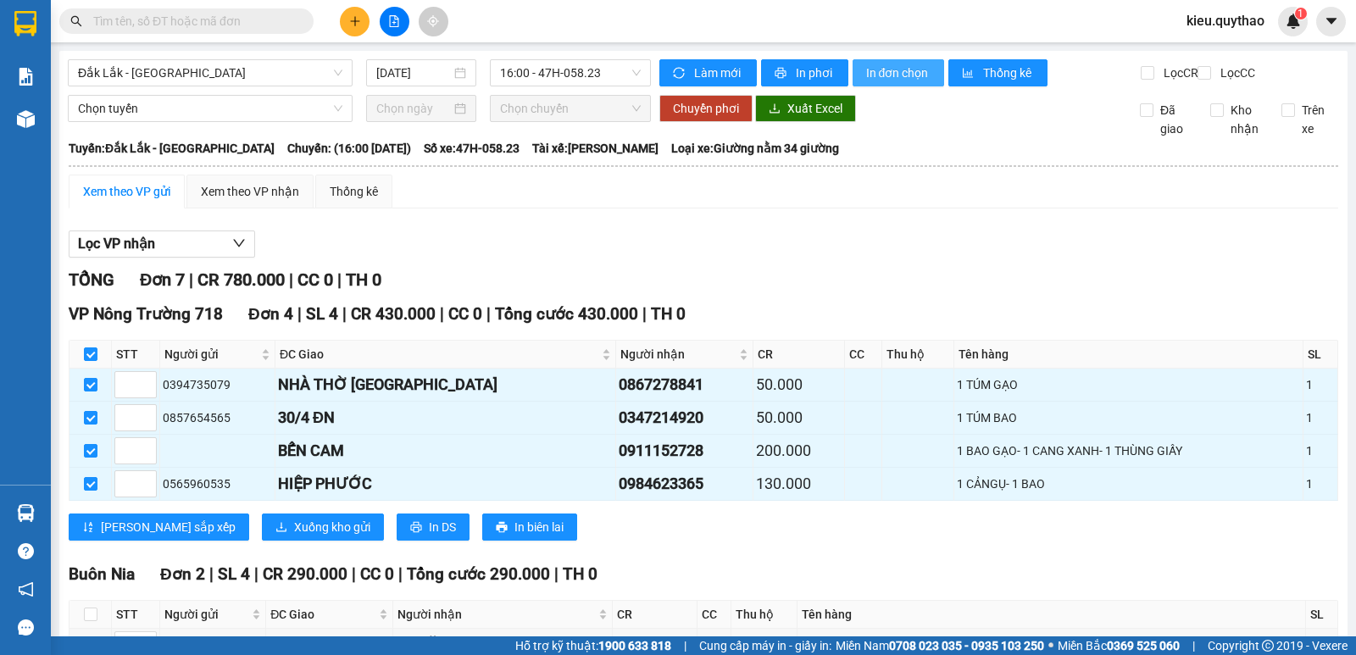
click at [896, 84] on button "In đơn chọn" at bounding box center [899, 72] width 92 height 27
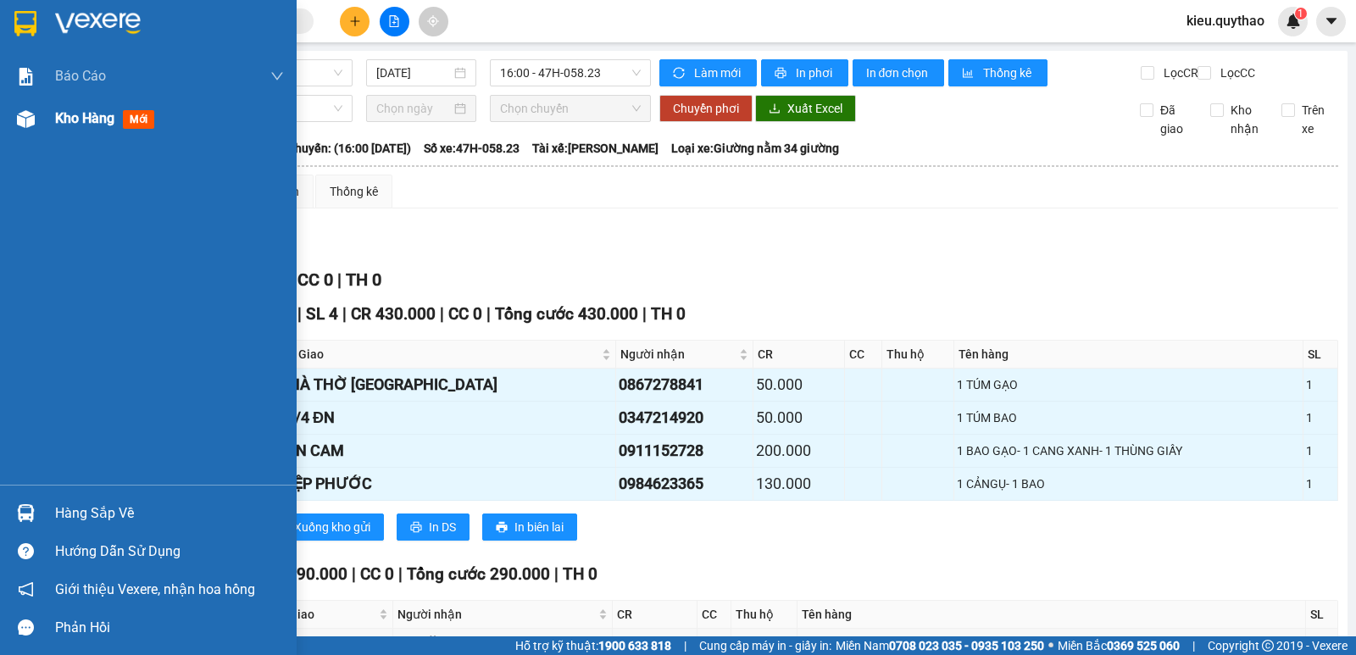
click at [14, 123] on div at bounding box center [26, 119] width 30 height 30
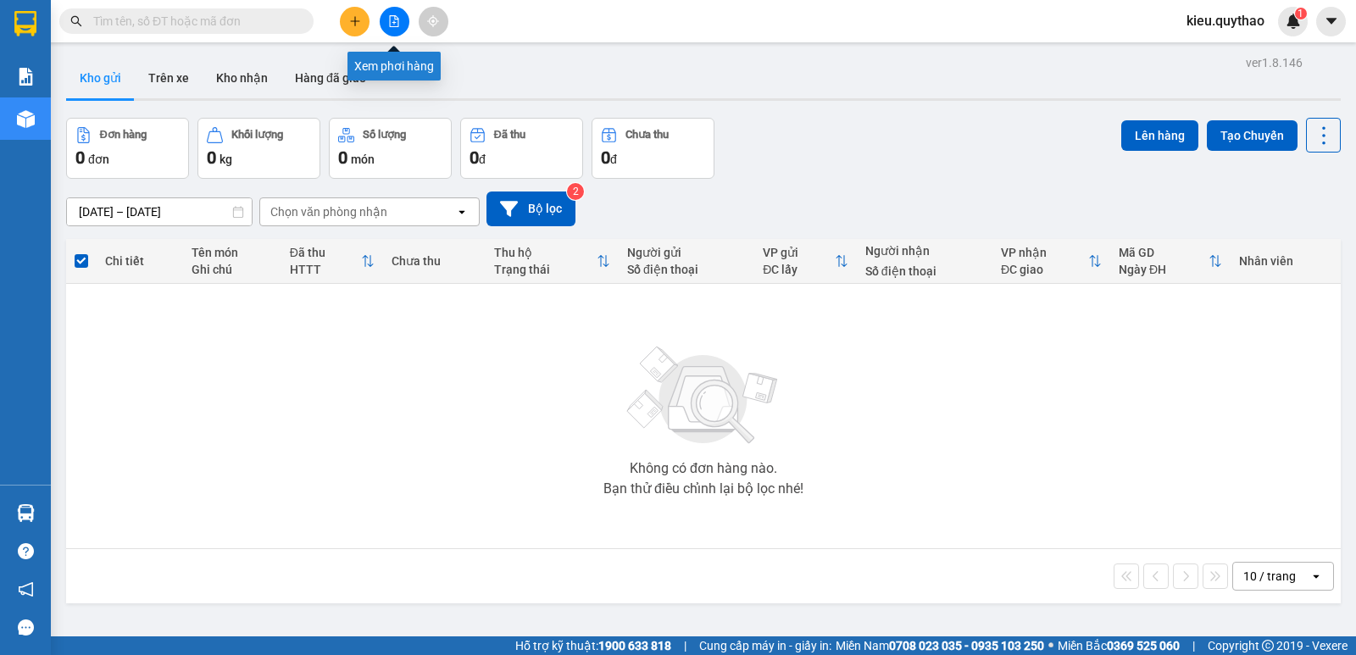
click at [394, 25] on icon "file-add" at bounding box center [394, 21] width 12 height 12
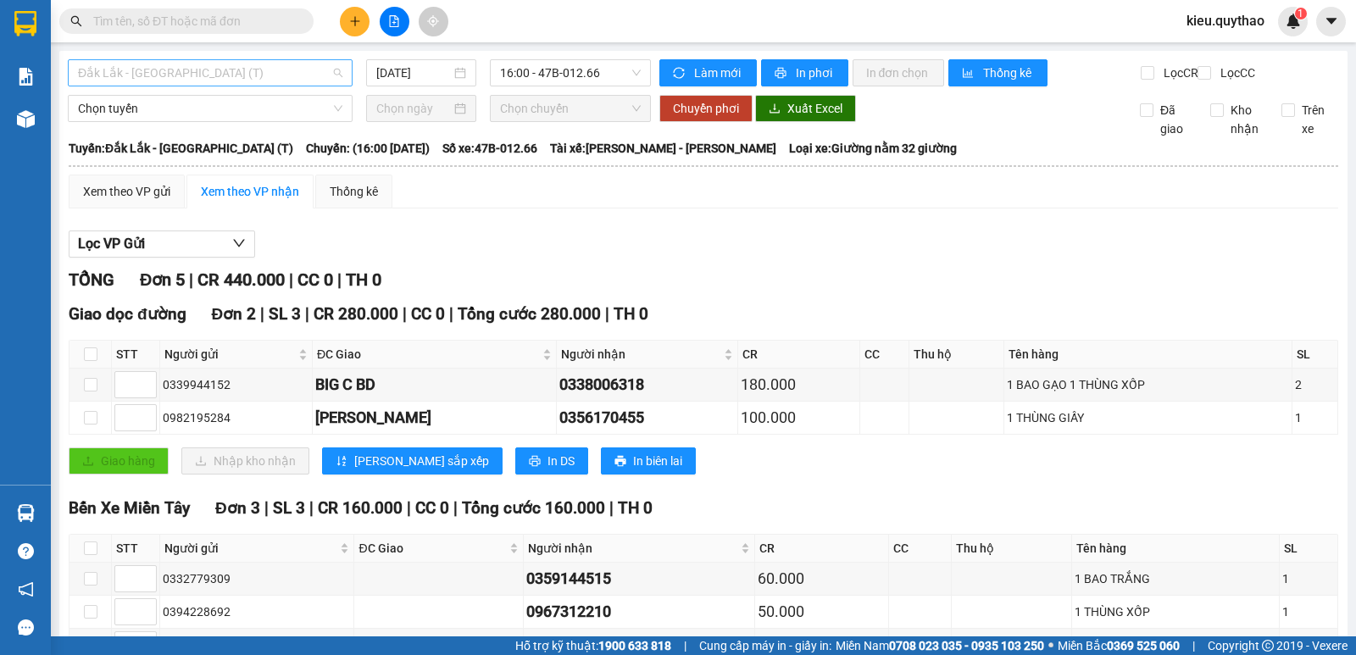
click at [231, 70] on span "Đắk Lắk - [GEOGRAPHIC_DATA] (T)" at bounding box center [210, 72] width 264 height 25
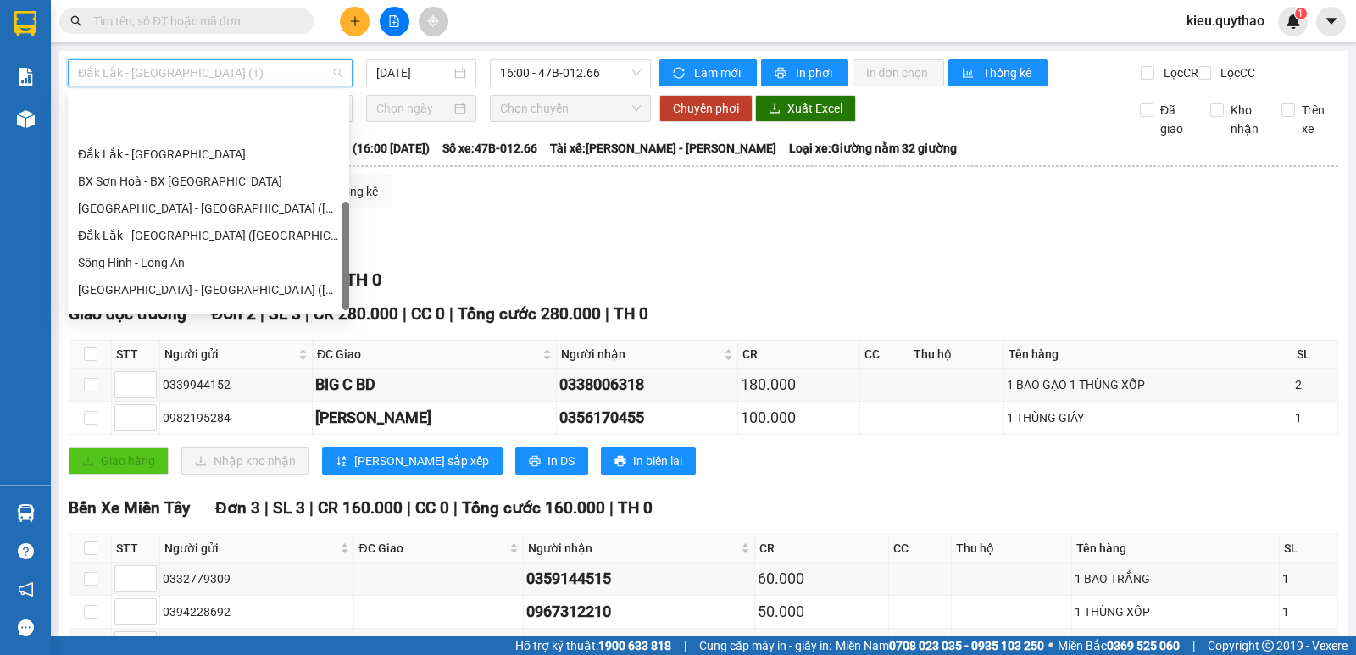
scroll to position [244, 0]
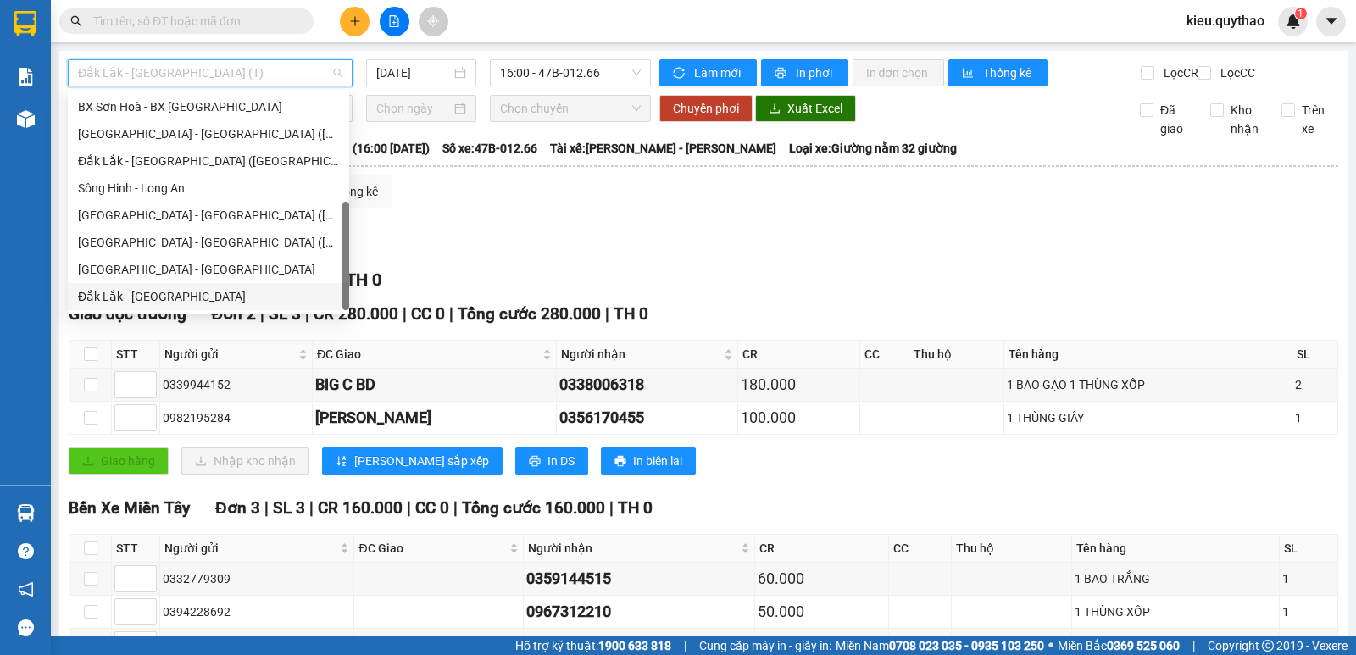
click at [181, 295] on div "Đắk Lắk - [GEOGRAPHIC_DATA]" at bounding box center [208, 296] width 261 height 19
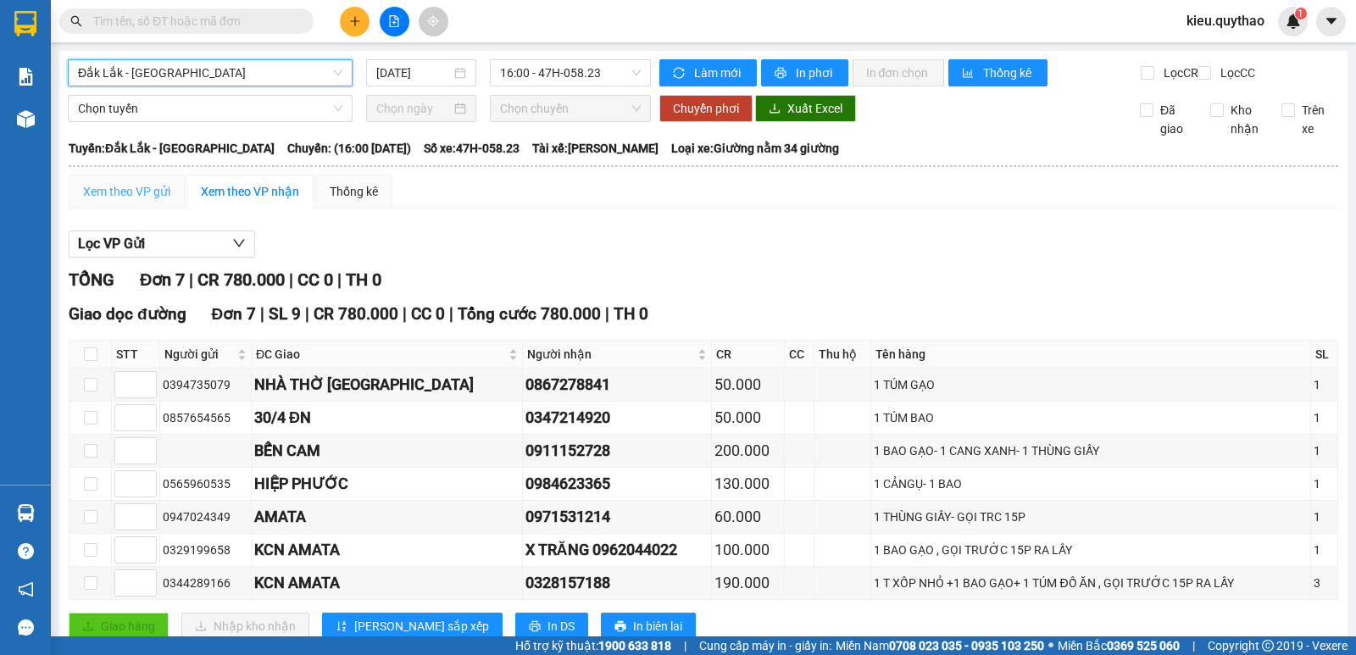
click at [144, 194] on div "Xem theo VP gửi" at bounding box center [127, 192] width 116 height 34
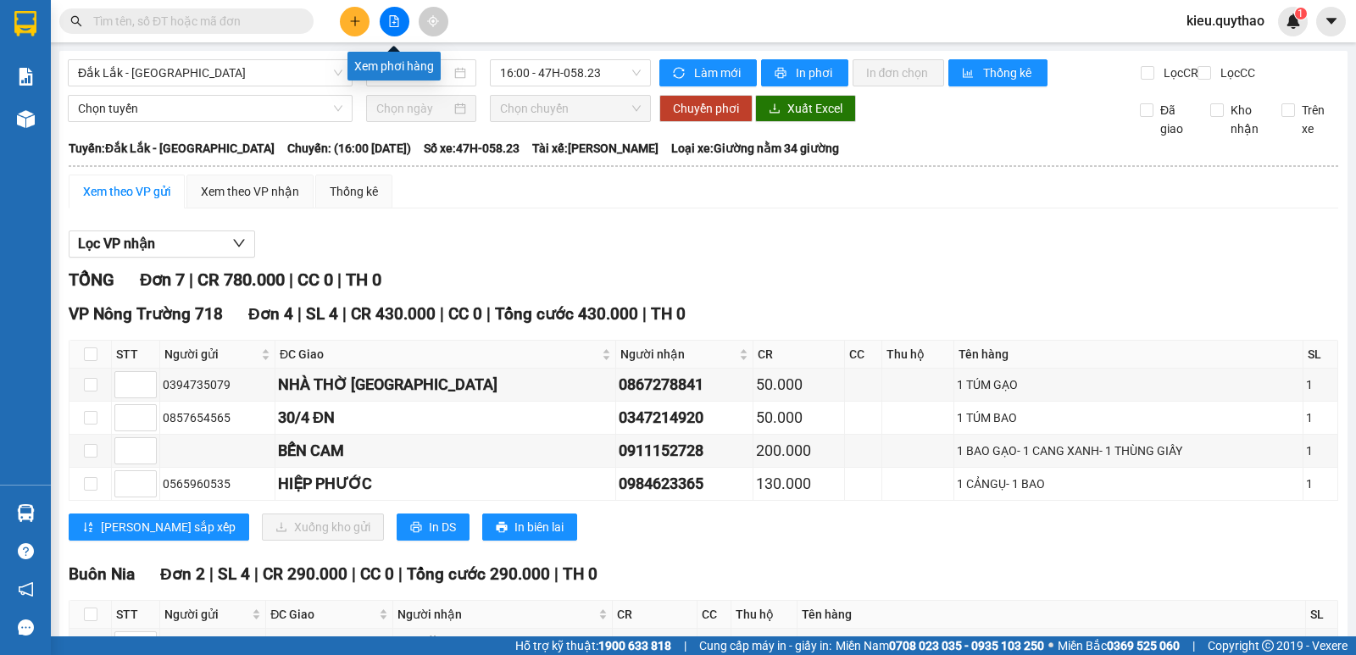
click at [392, 29] on button at bounding box center [395, 22] width 30 height 30
click at [268, 20] on input "text" at bounding box center [193, 21] width 200 height 19
click at [239, 75] on span "Đắk Lắk - [GEOGRAPHIC_DATA]" at bounding box center [210, 72] width 264 height 25
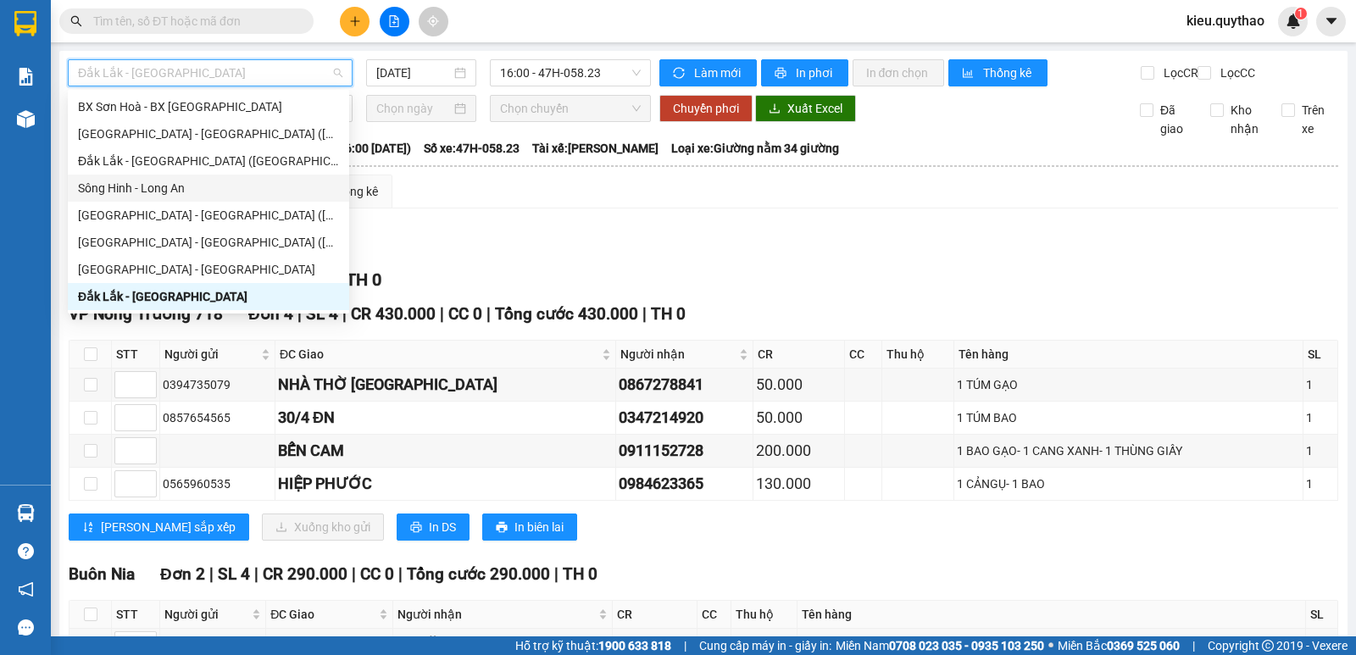
click at [192, 186] on div "Sông Hinh - Long An" at bounding box center [208, 188] width 261 height 19
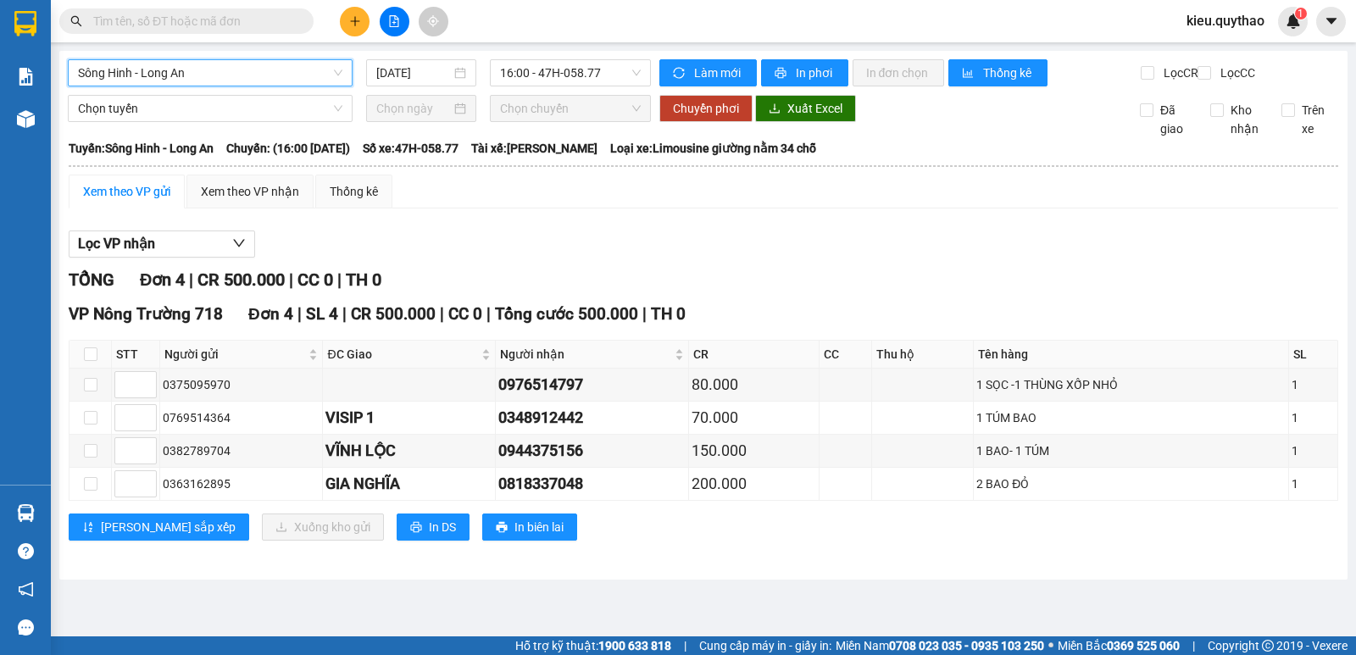
click at [256, 75] on span "Sông Hinh - Long An" at bounding box center [210, 72] width 264 height 25
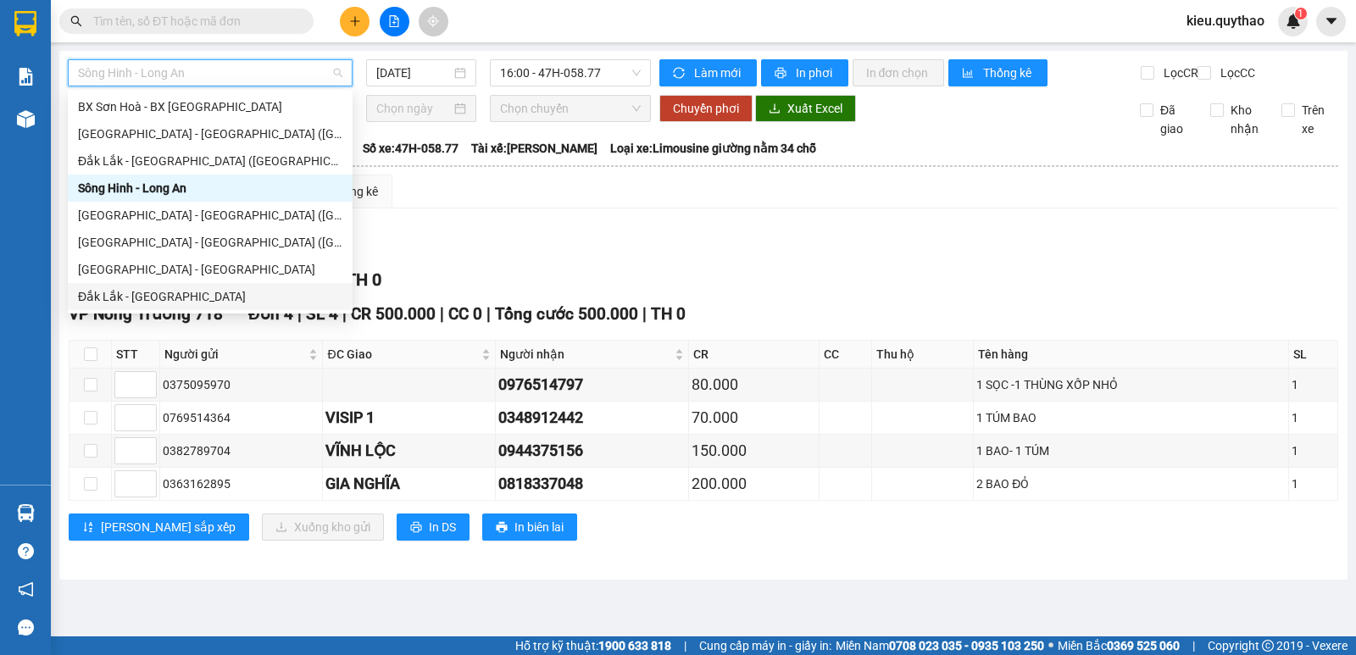
click at [183, 295] on div "Đắk Lắk - [GEOGRAPHIC_DATA]" at bounding box center [210, 296] width 264 height 19
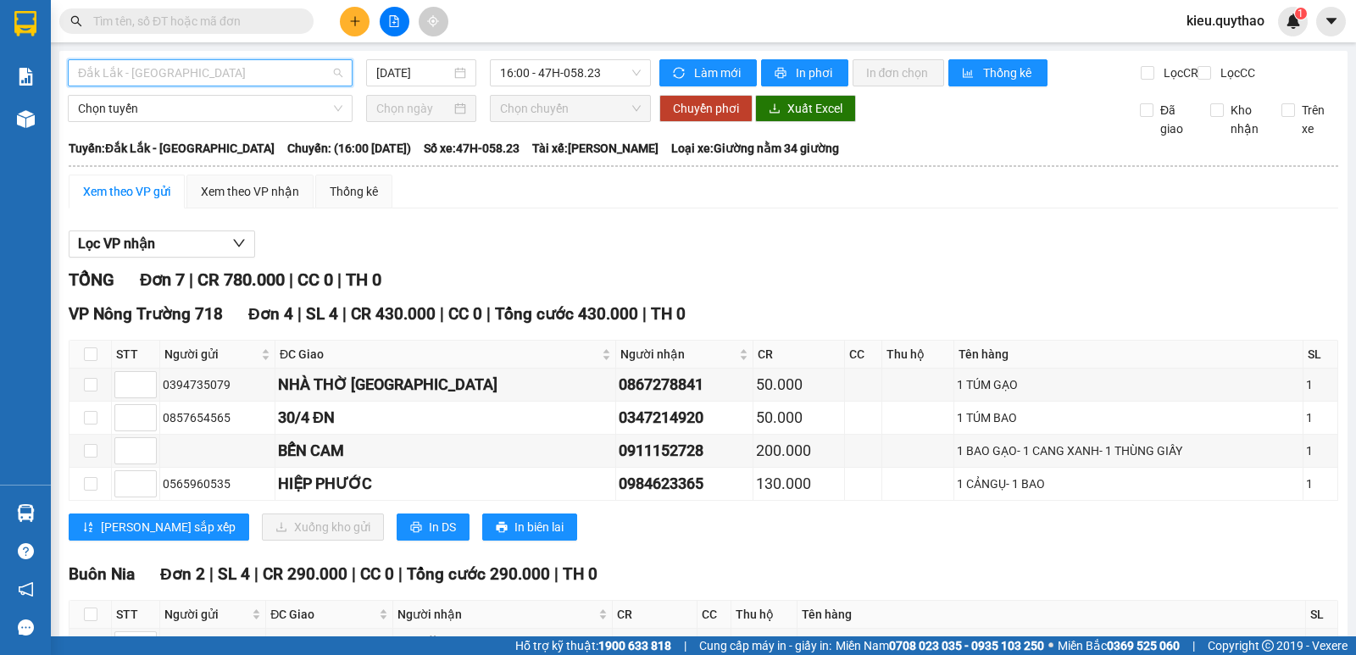
click at [263, 70] on span "Đắk Lắk - [GEOGRAPHIC_DATA]" at bounding box center [210, 72] width 264 height 25
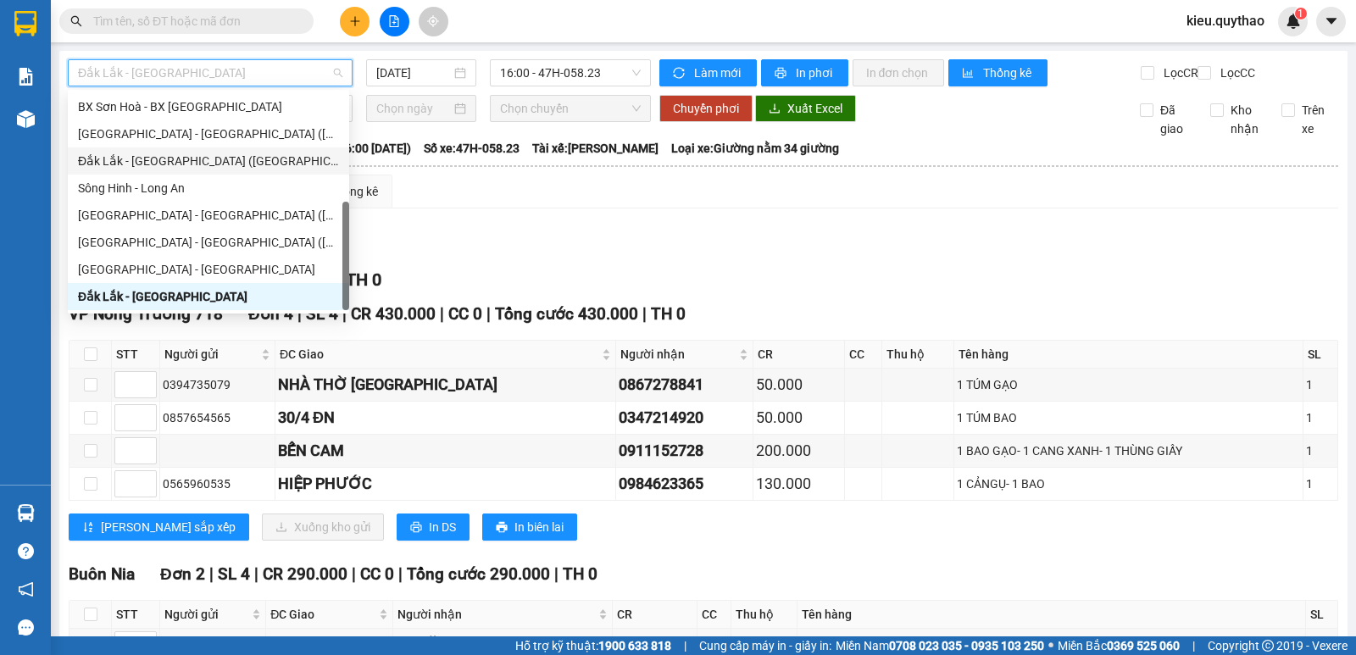
click at [230, 156] on div "Đắk Lắk - [GEOGRAPHIC_DATA] ([GEOGRAPHIC_DATA] mới)" at bounding box center [208, 161] width 261 height 19
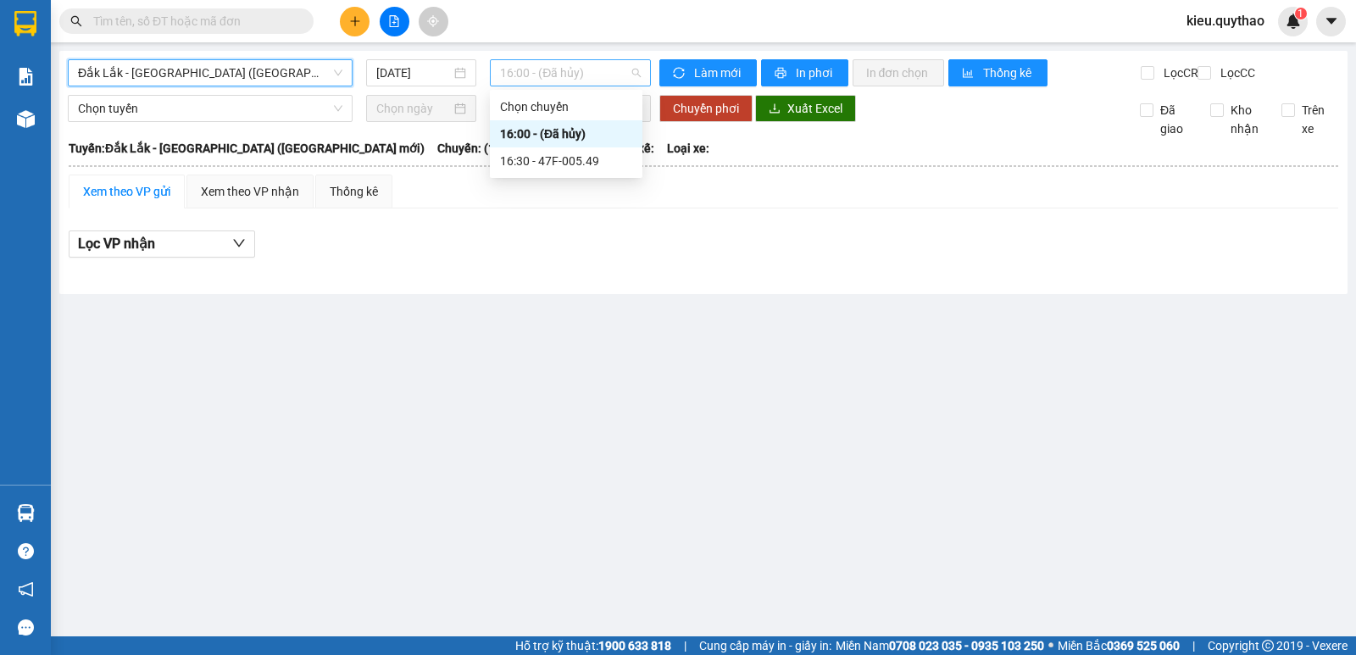
click at [501, 68] on span "16:00 - (Đã hủy)" at bounding box center [570, 72] width 140 height 25
click at [538, 165] on div "16:30 - 47F-005.49" at bounding box center [566, 161] width 132 height 19
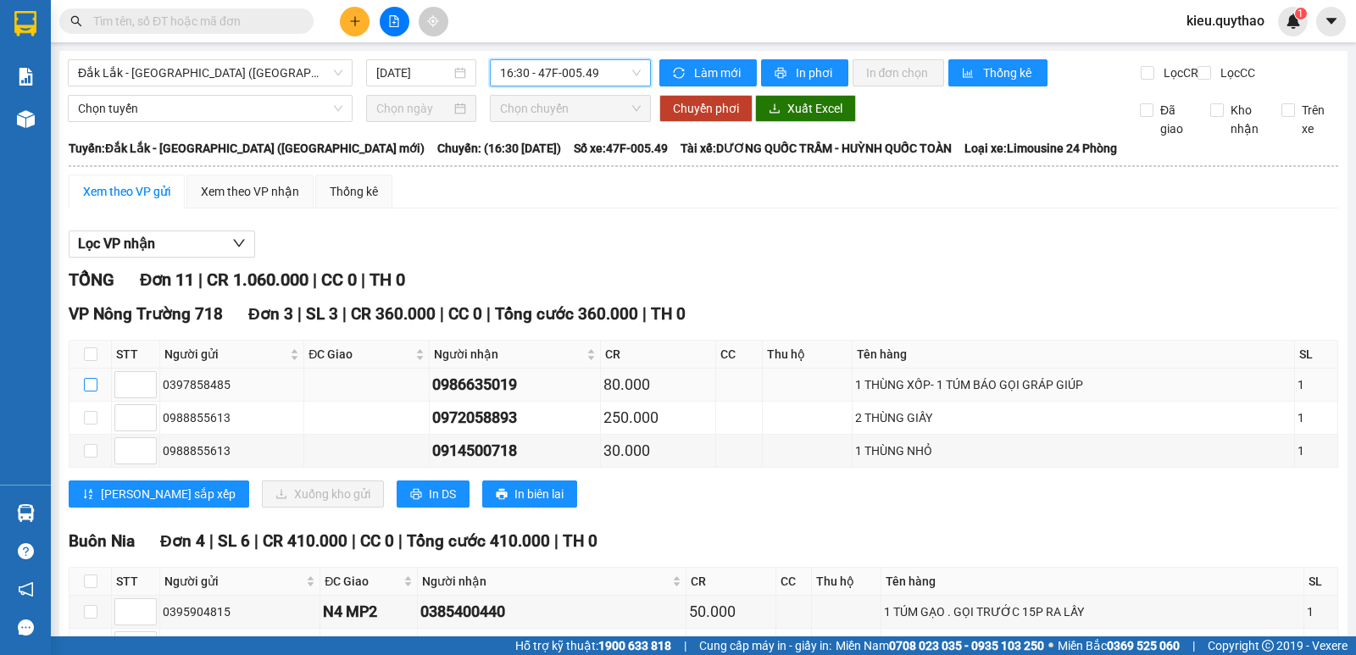
click at [95, 392] on input "checkbox" at bounding box center [91, 385] width 14 height 14
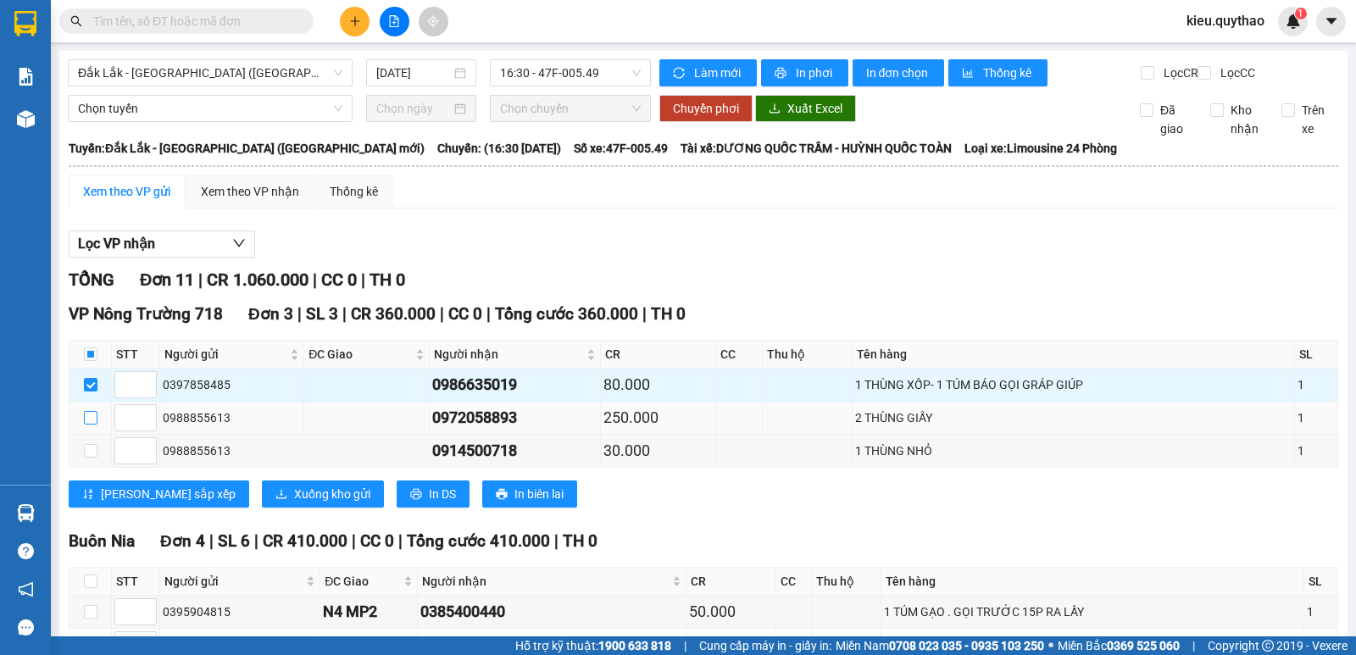
click at [92, 425] on input "checkbox" at bounding box center [91, 418] width 14 height 14
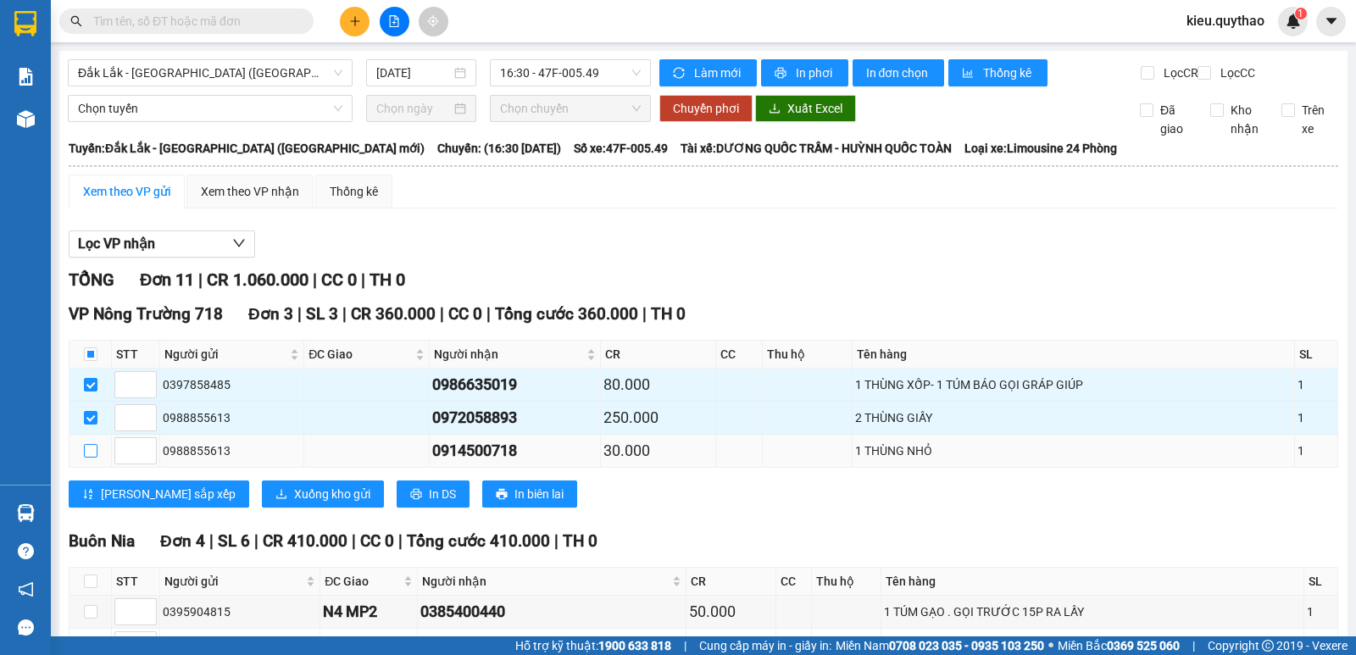
click at [90, 458] on input "checkbox" at bounding box center [91, 451] width 14 height 14
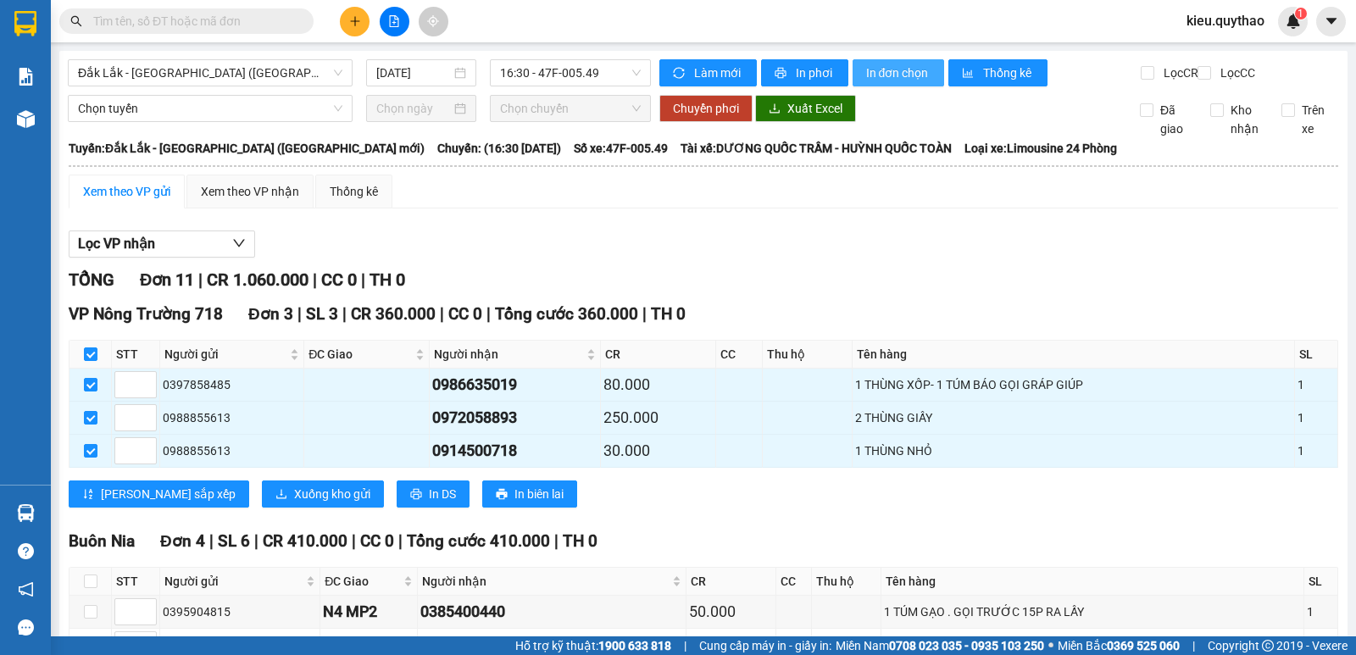
click at [904, 74] on span "In đơn chọn" at bounding box center [898, 73] width 65 height 19
click at [264, 75] on span "Đắk Lắk - [GEOGRAPHIC_DATA] ([GEOGRAPHIC_DATA] mới)" at bounding box center [210, 72] width 264 height 25
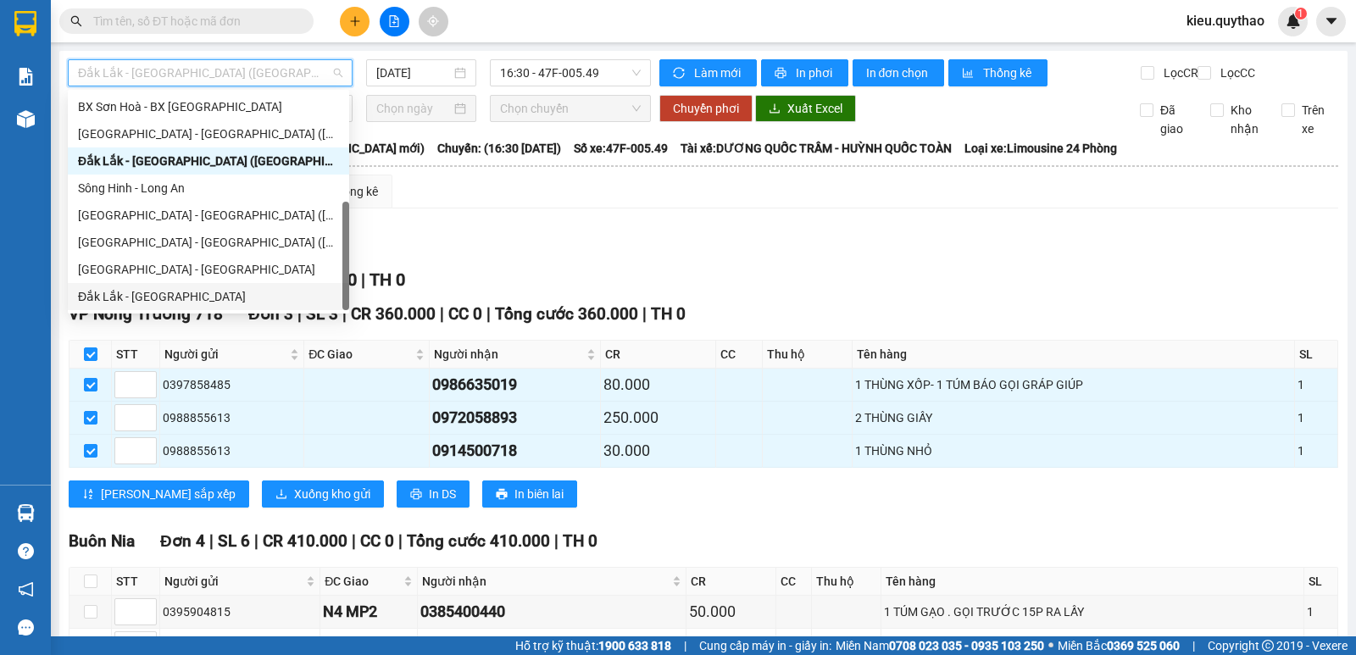
click at [185, 296] on div "Đắk Lắk - [GEOGRAPHIC_DATA]" at bounding box center [208, 296] width 261 height 19
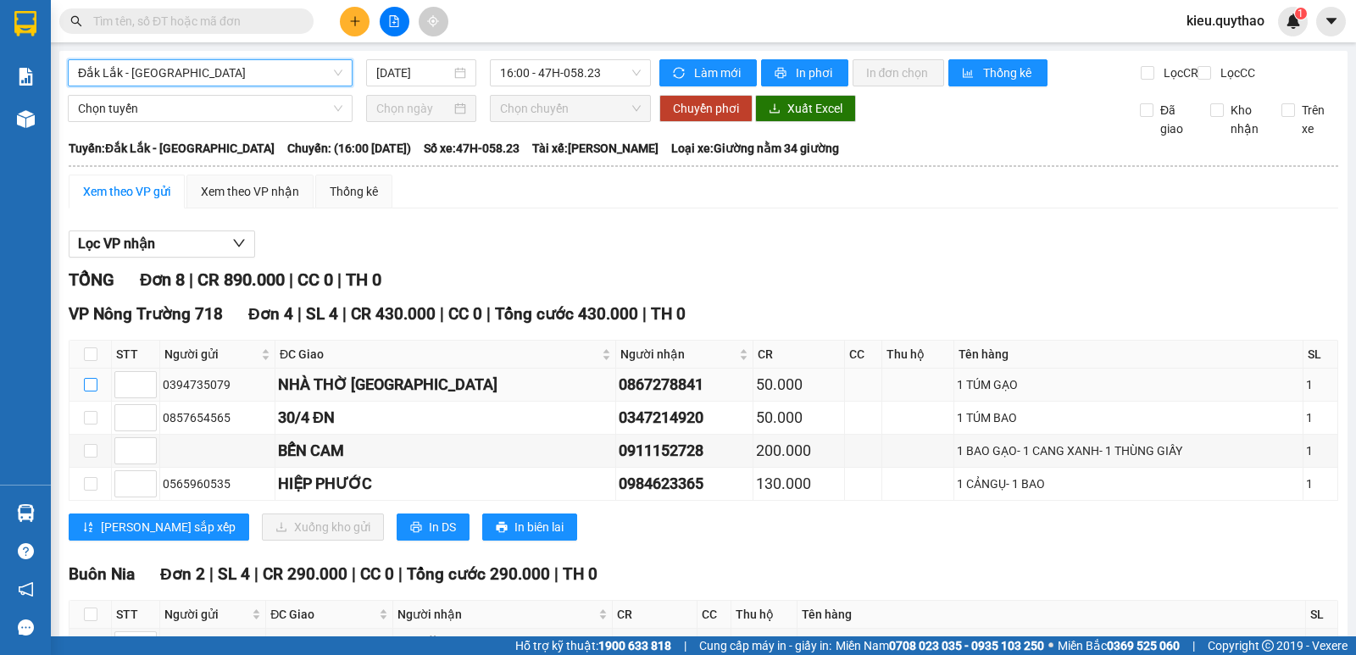
click at [90, 392] on input "checkbox" at bounding box center [91, 385] width 14 height 14
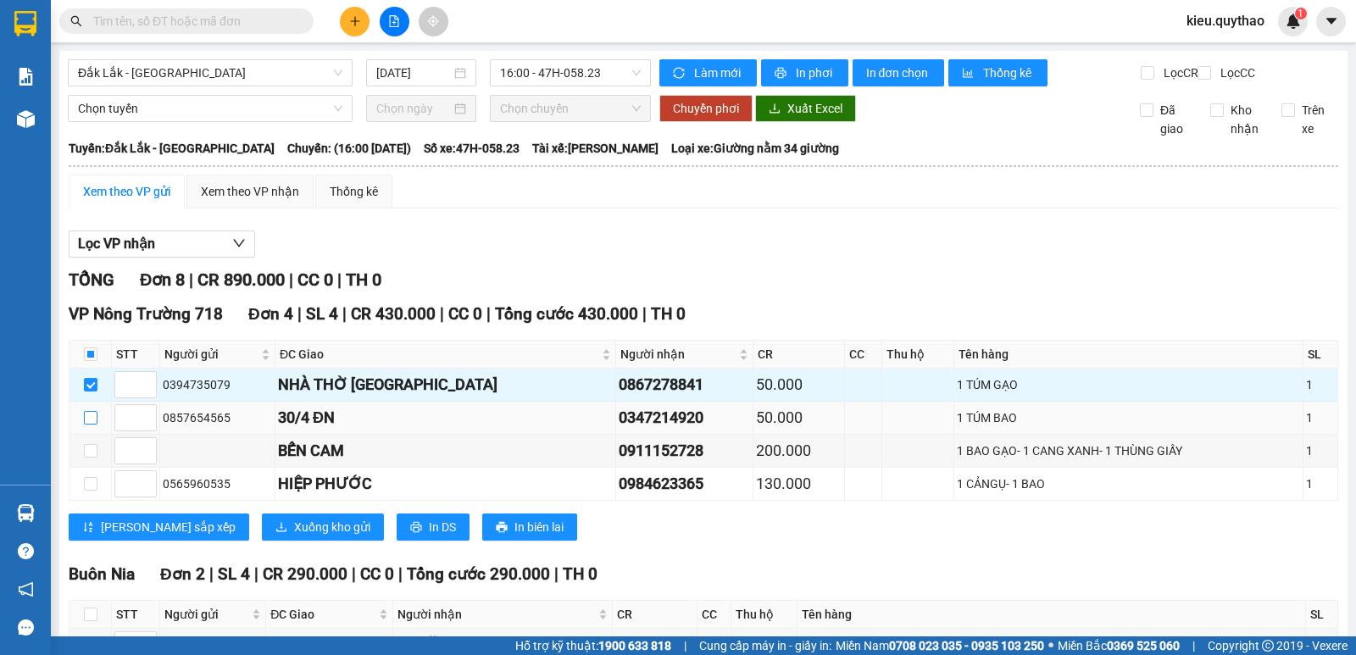
click at [88, 425] on input "checkbox" at bounding box center [91, 418] width 14 height 14
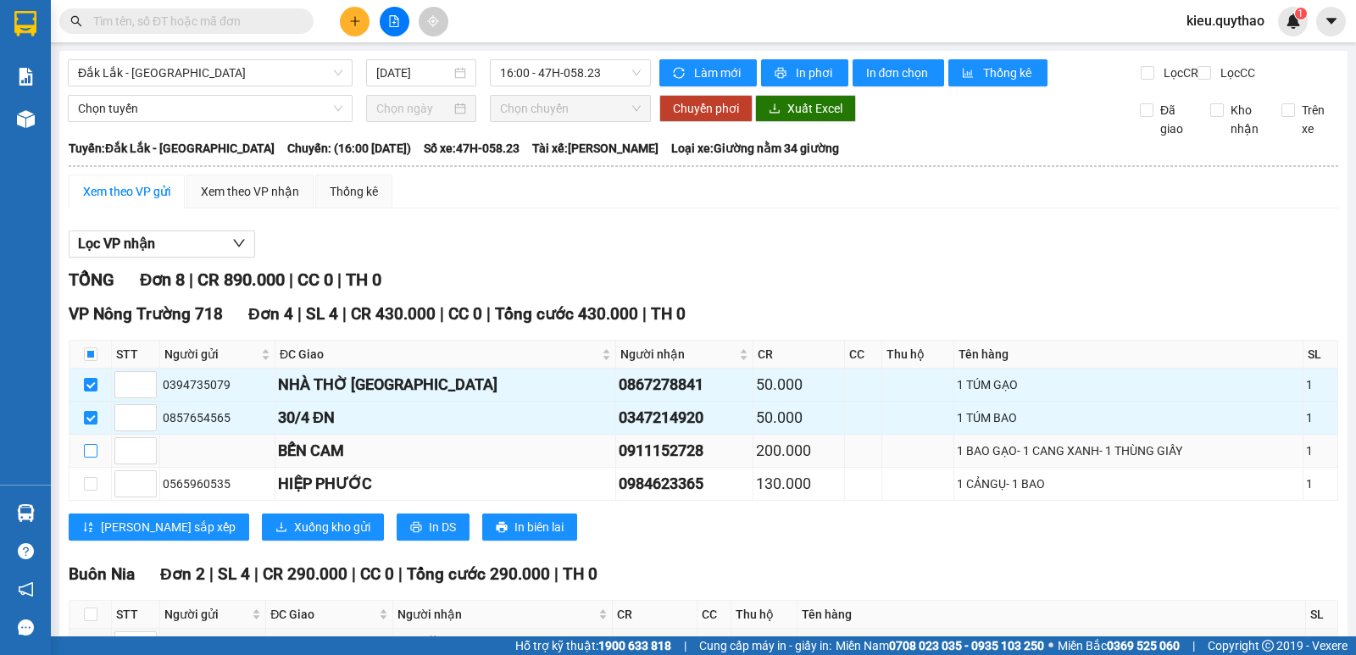
click at [87, 458] on input "checkbox" at bounding box center [91, 451] width 14 height 14
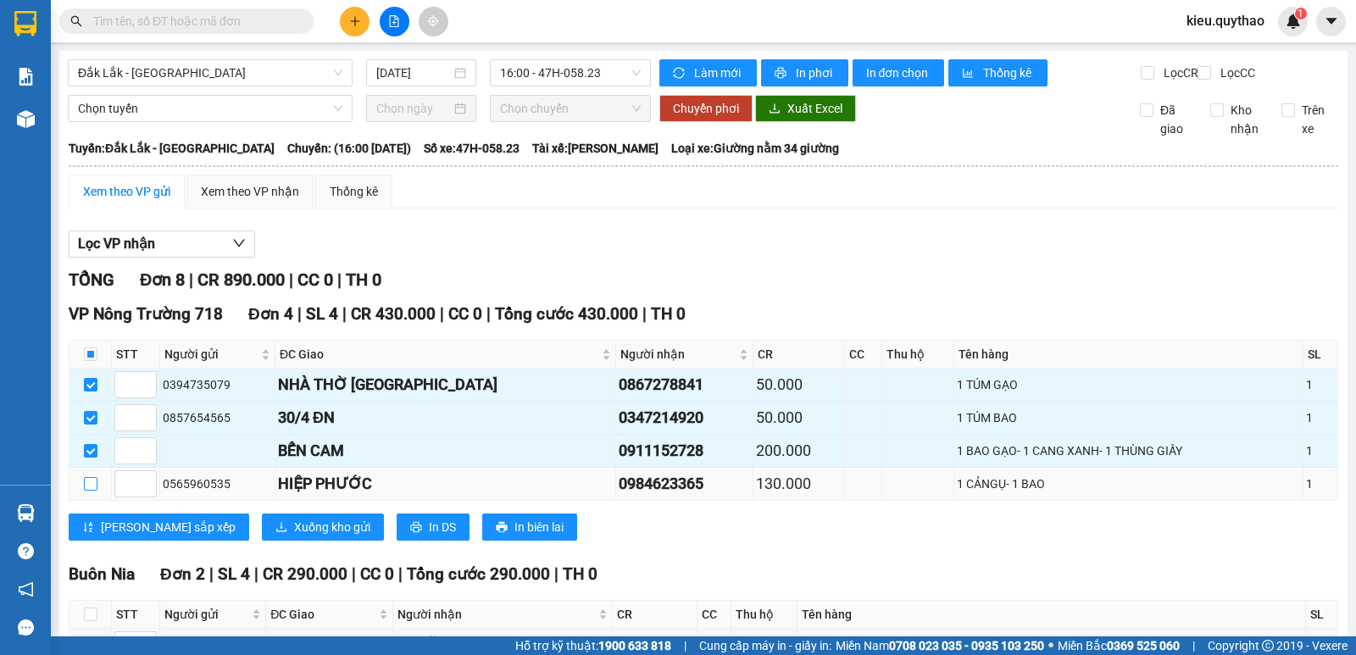
click at [94, 491] on input "checkbox" at bounding box center [91, 484] width 14 height 14
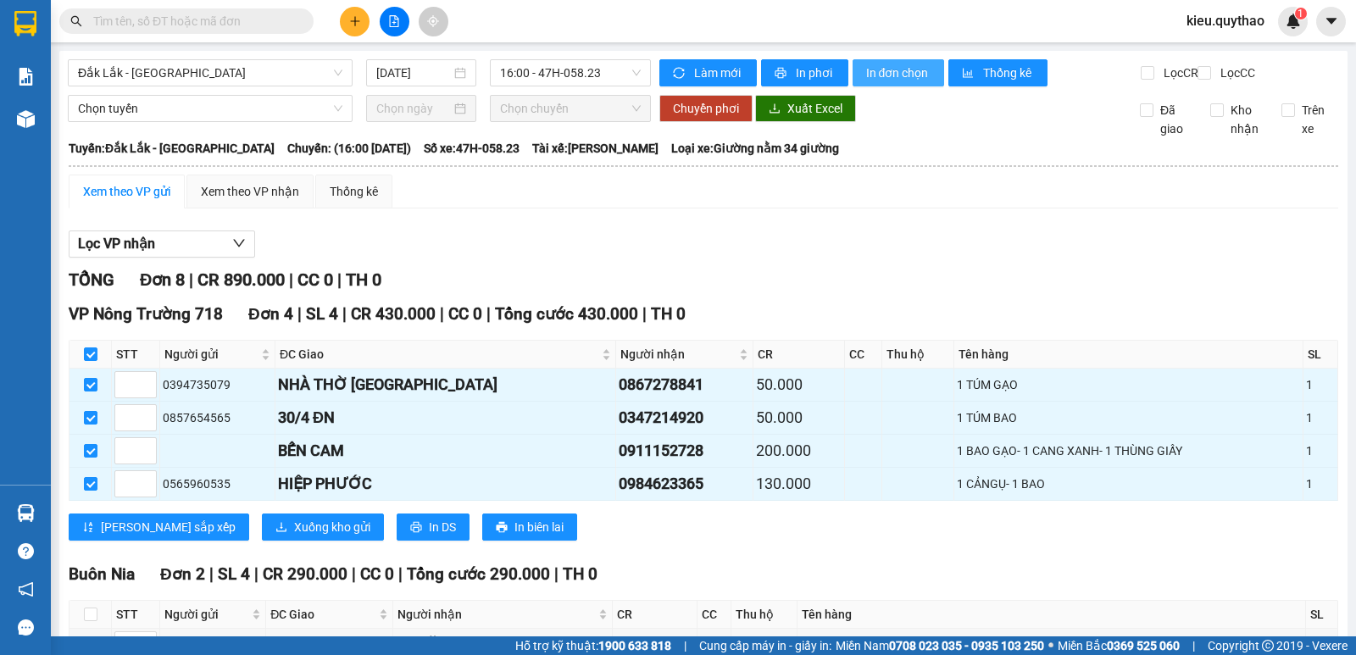
click at [882, 74] on span "In đơn chọn" at bounding box center [898, 73] width 65 height 19
click at [234, 73] on span "Đắk Lắk - [GEOGRAPHIC_DATA]" at bounding box center [210, 72] width 264 height 25
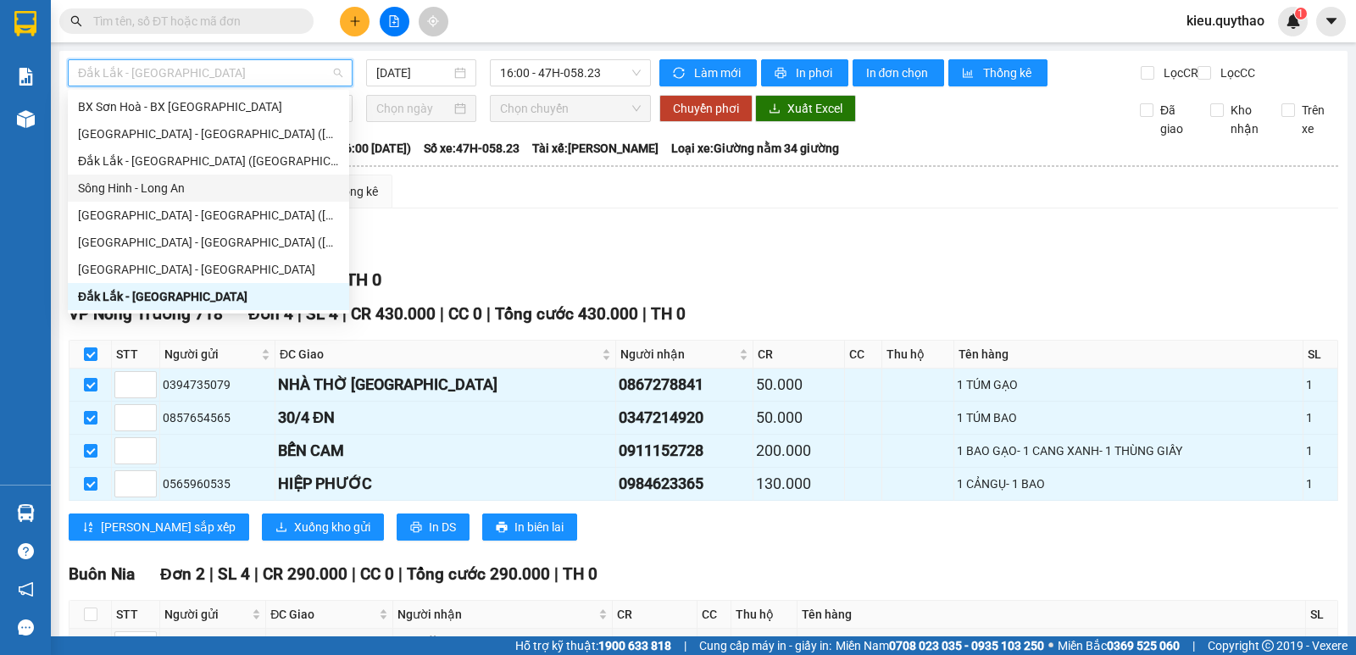
click at [205, 187] on div "Sông Hinh - Long An" at bounding box center [208, 188] width 261 height 19
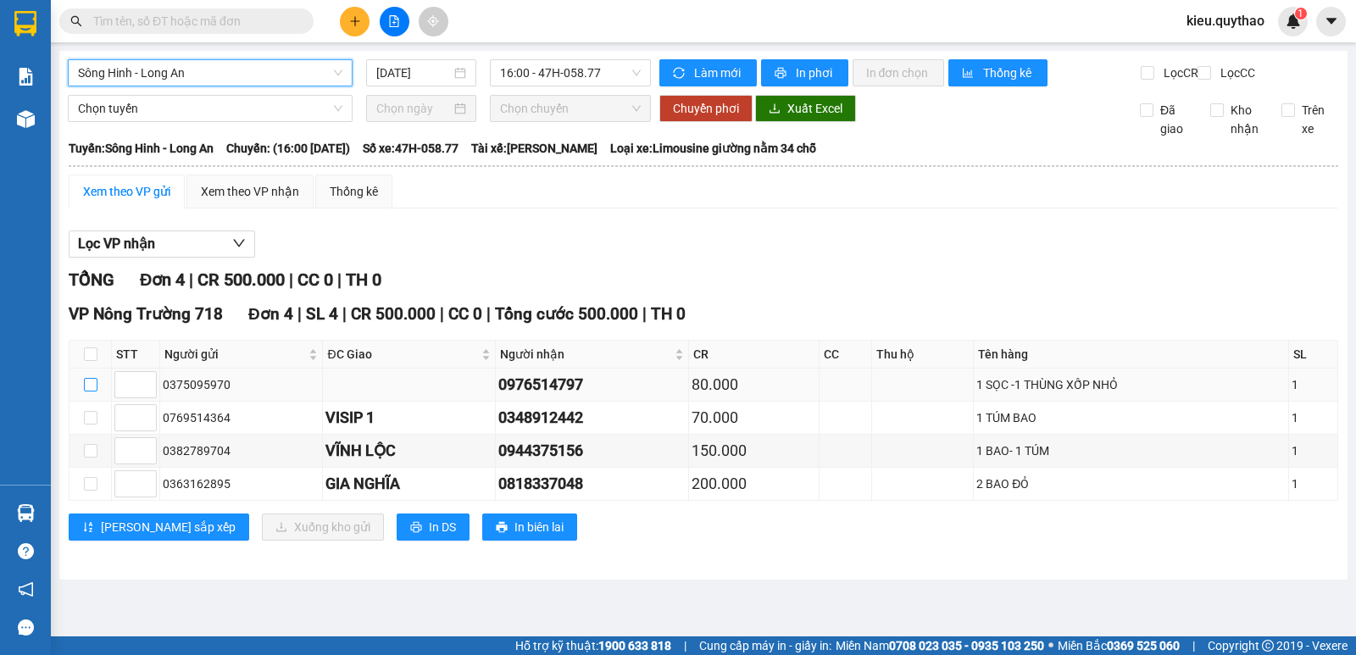
click at [95, 392] on input "checkbox" at bounding box center [91, 385] width 14 height 14
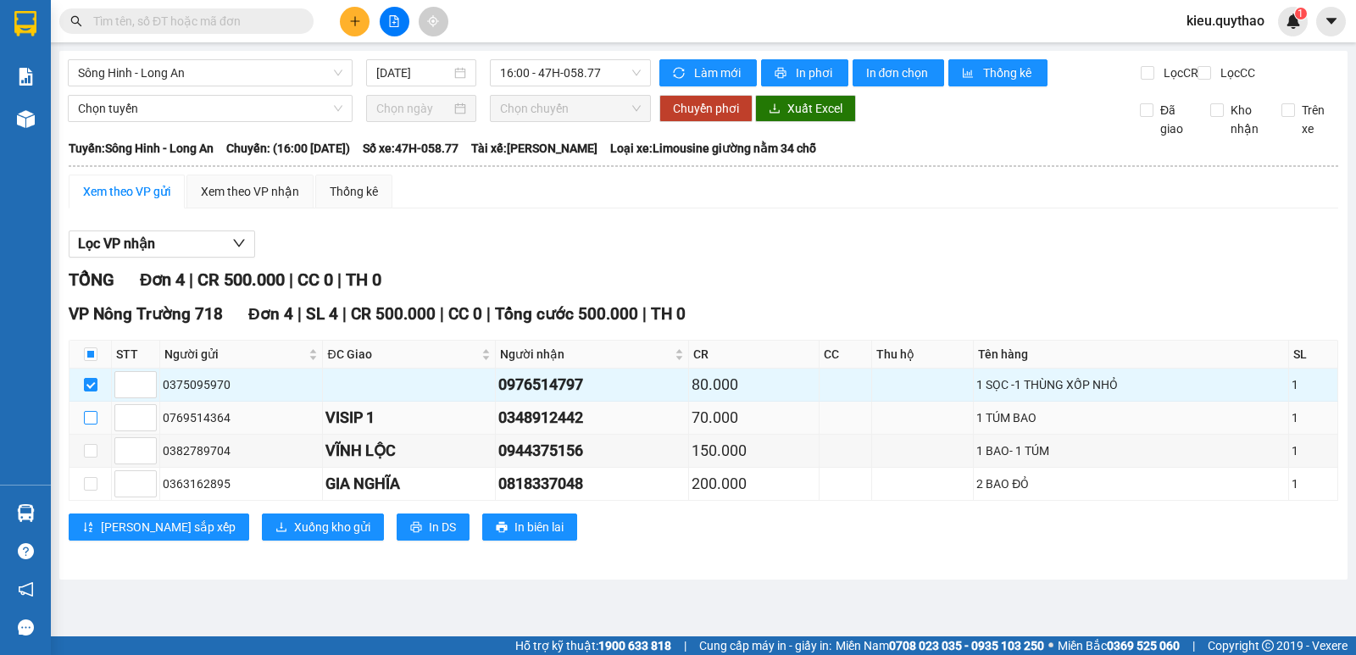
click at [86, 425] on input "checkbox" at bounding box center [91, 418] width 14 height 14
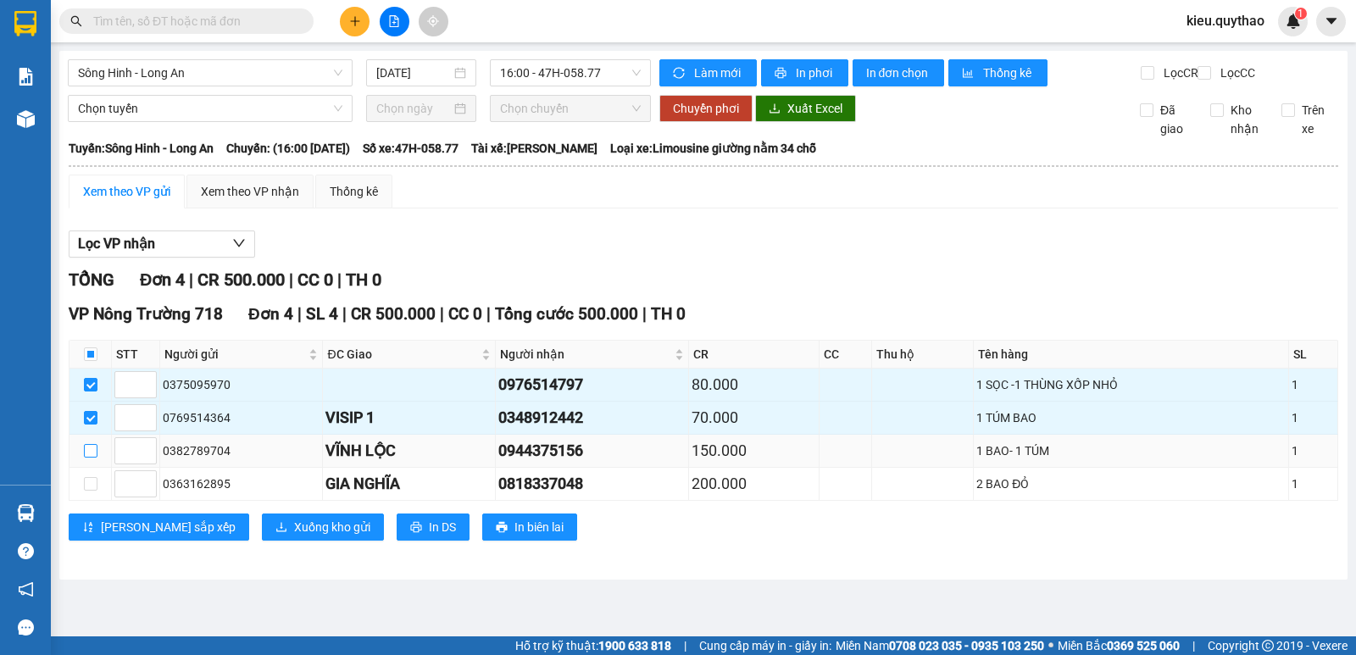
click at [84, 458] on input "checkbox" at bounding box center [91, 451] width 14 height 14
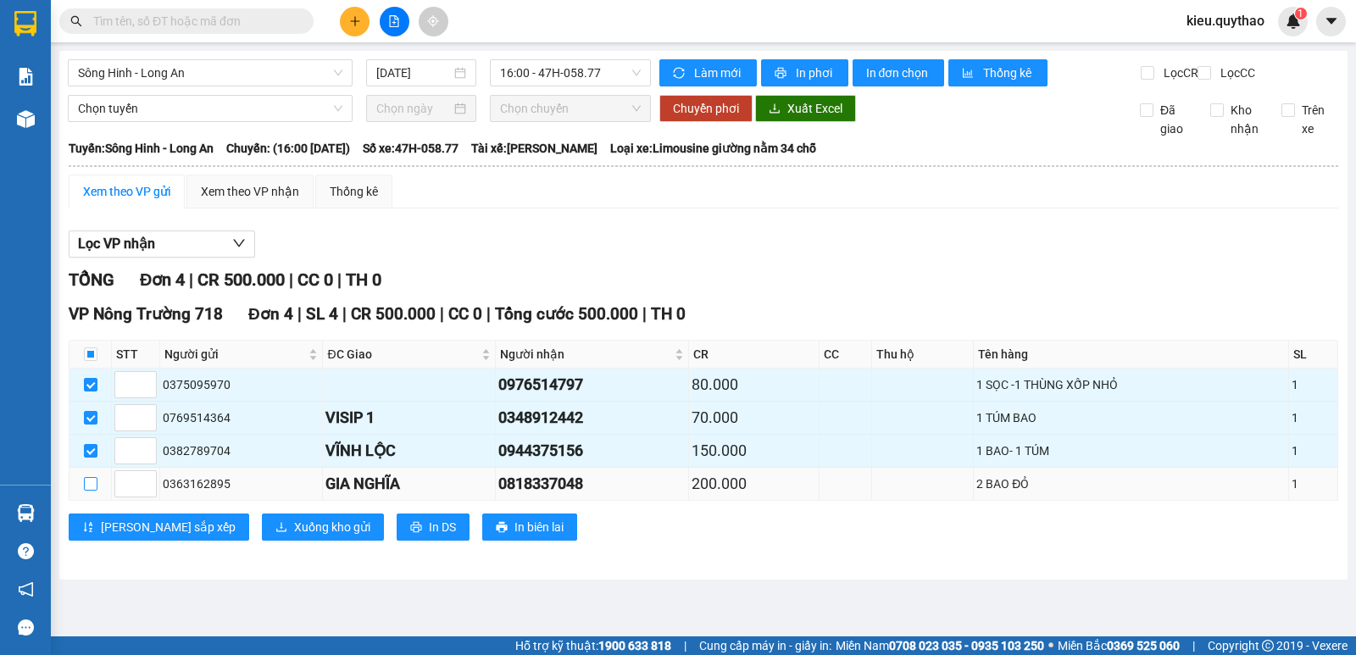
click at [84, 491] on input "checkbox" at bounding box center [91, 484] width 14 height 14
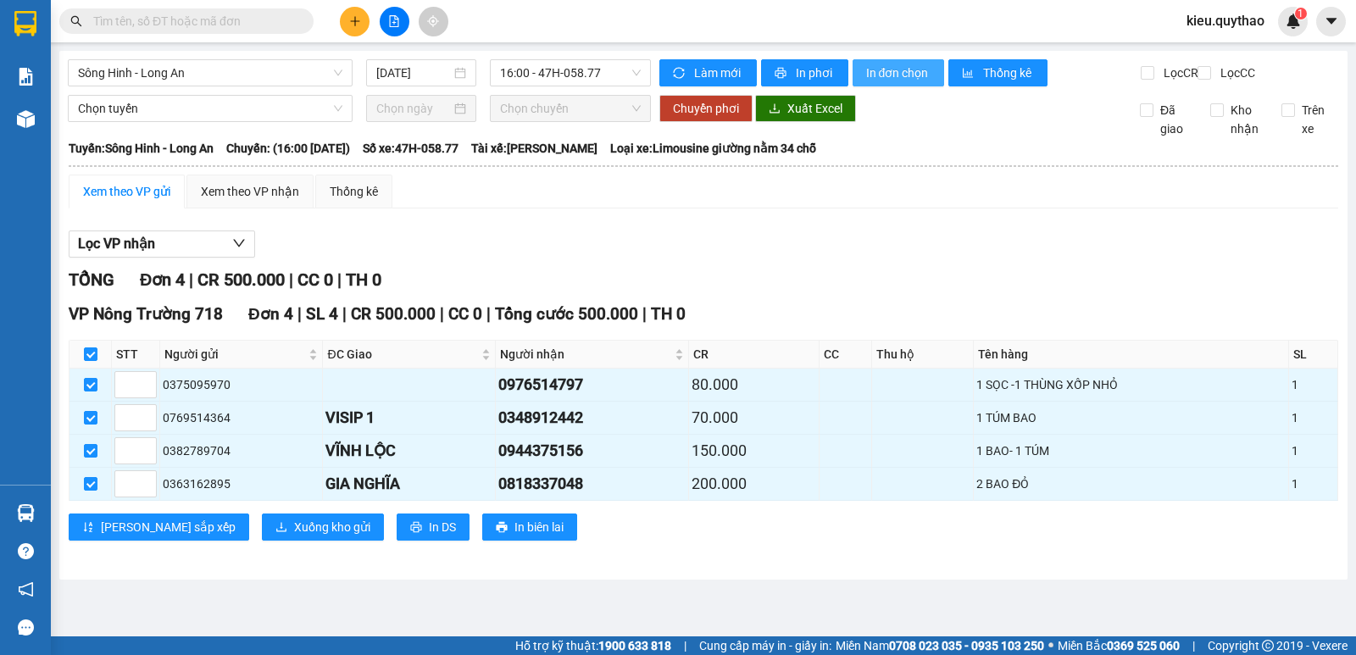
click at [887, 75] on span "In đơn chọn" at bounding box center [898, 73] width 65 height 19
click at [912, 78] on span "In đơn chọn" at bounding box center [898, 73] width 65 height 19
click at [907, 75] on span "In đơn chọn" at bounding box center [898, 73] width 65 height 19
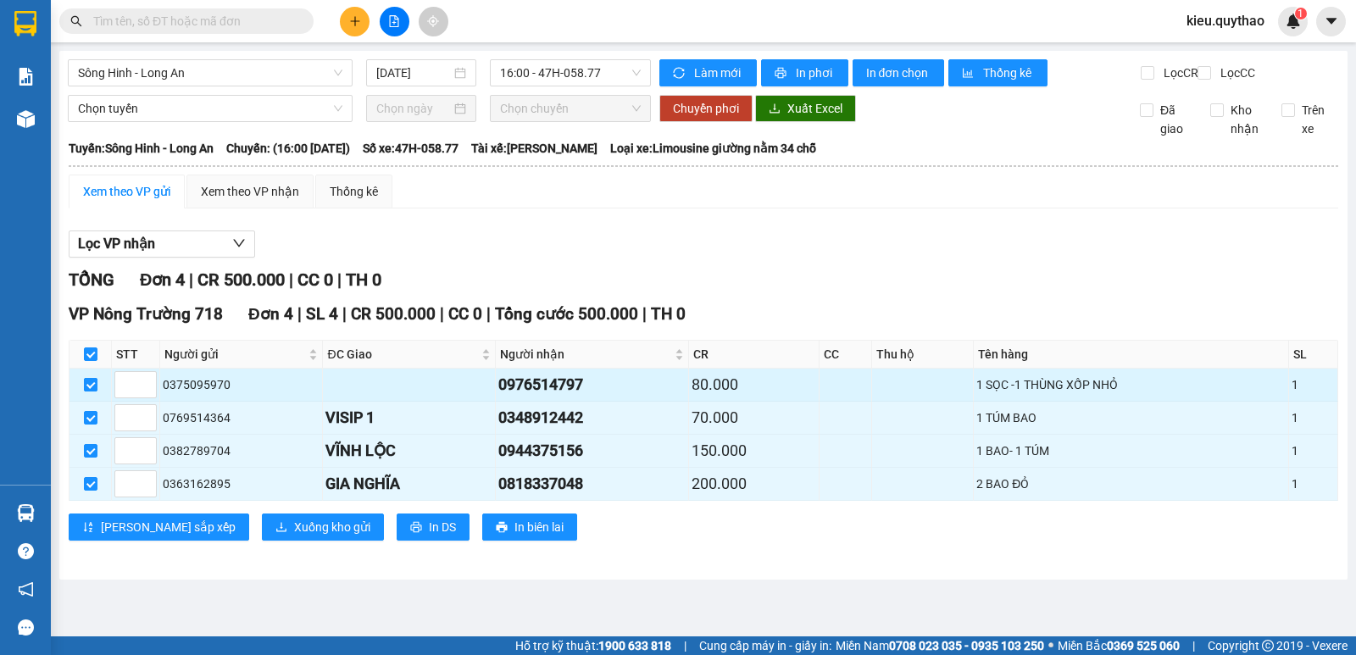
click at [92, 392] on input "checkbox" at bounding box center [91, 385] width 14 height 14
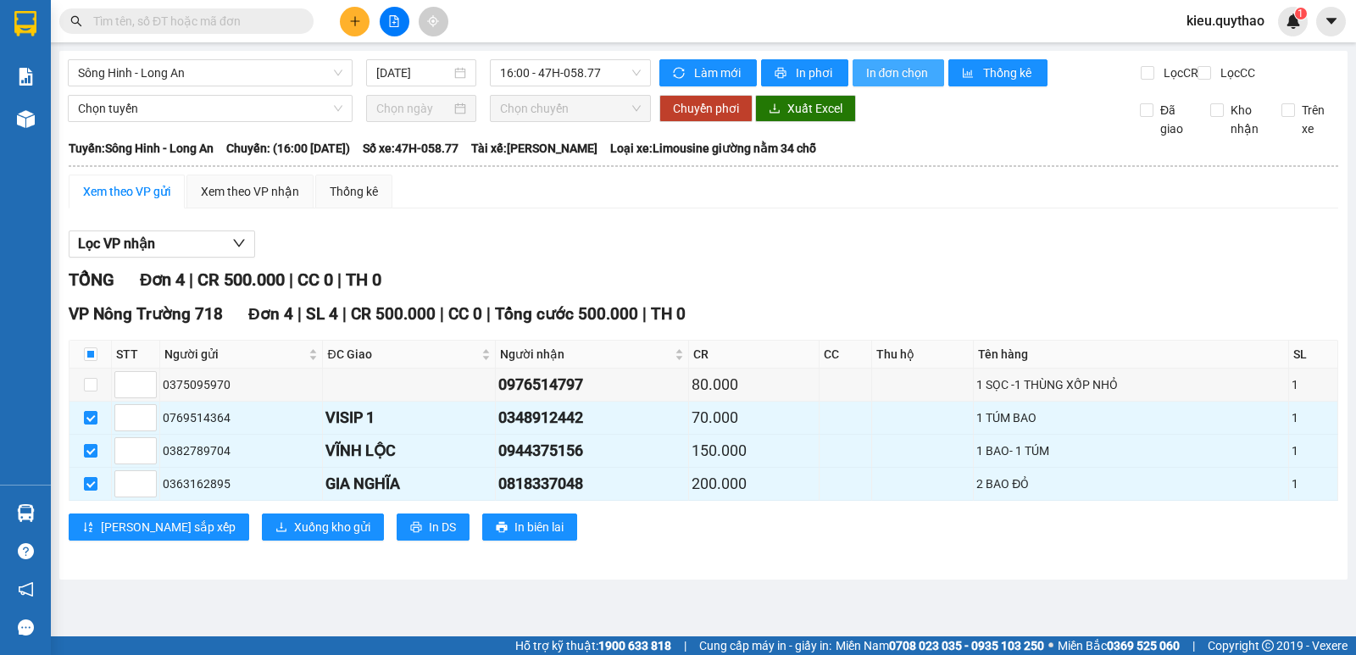
click at [898, 72] on span "In đơn chọn" at bounding box center [898, 73] width 65 height 19
click at [89, 361] on input "checkbox" at bounding box center [91, 355] width 14 height 14
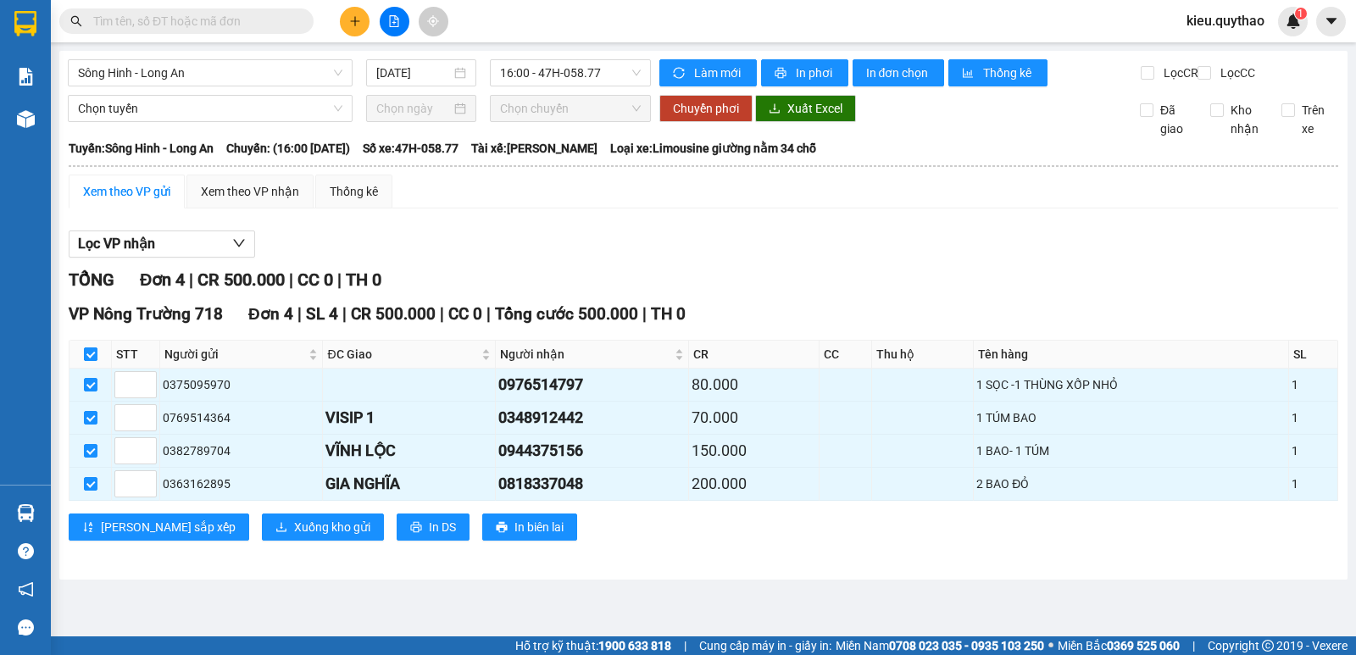
click at [89, 361] on input "checkbox" at bounding box center [91, 355] width 14 height 14
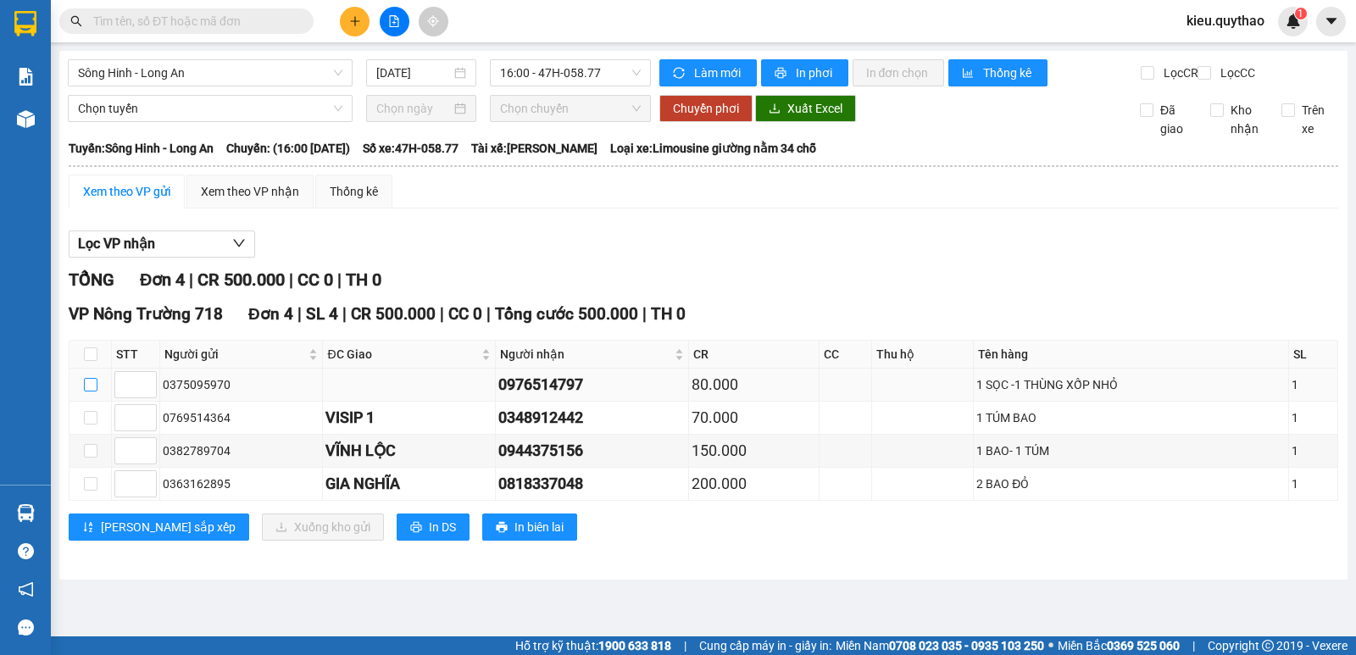
click at [85, 392] on input "checkbox" at bounding box center [91, 385] width 14 height 14
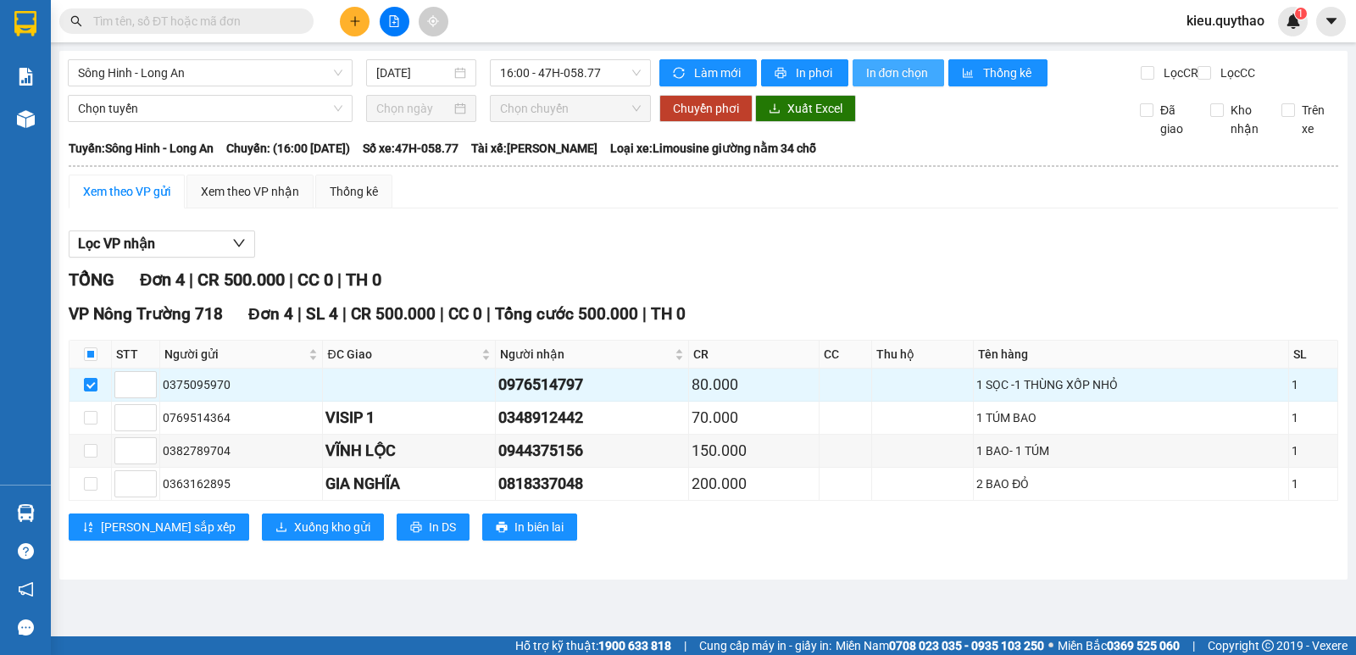
click at [911, 76] on span "In đơn chọn" at bounding box center [898, 73] width 65 height 19
